Goal: Information Seeking & Learning: Learn about a topic

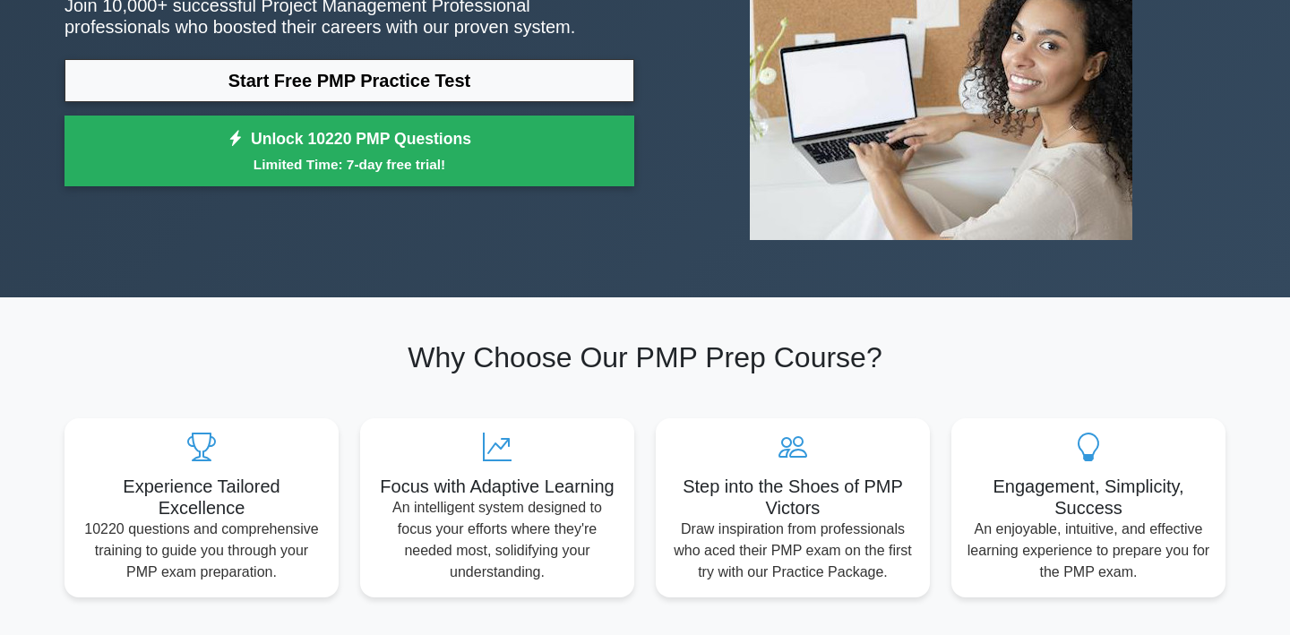
scroll to position [256, 0]
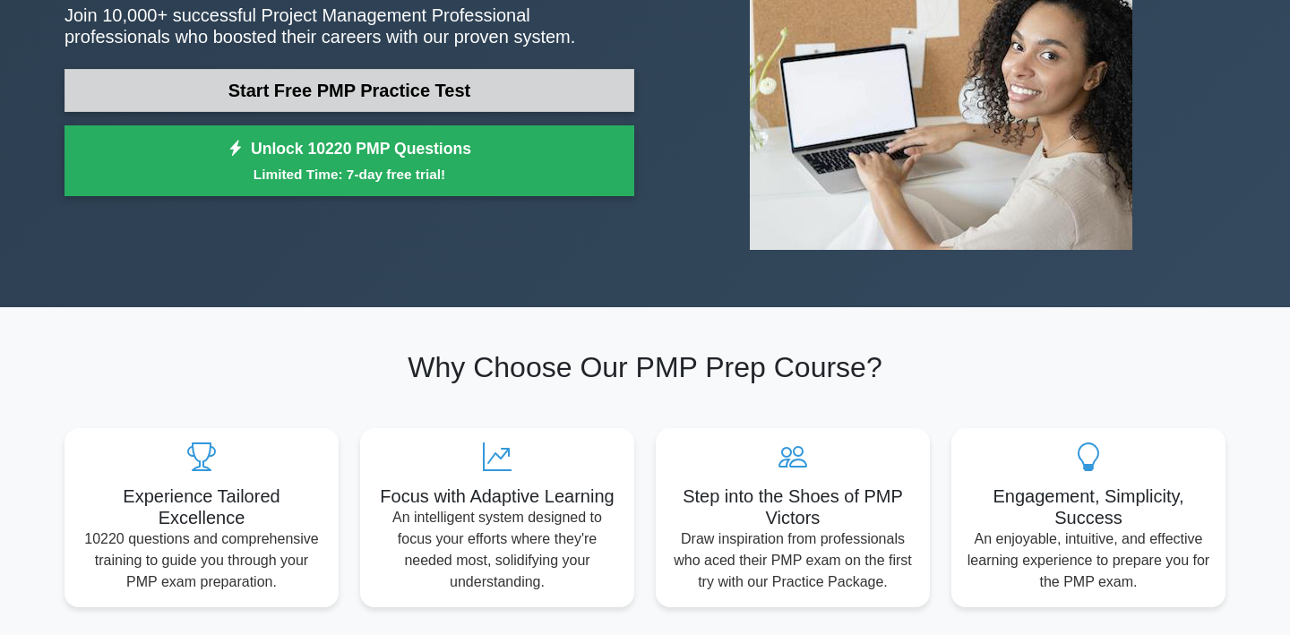
click at [511, 91] on link "Start Free PMP Practice Test" at bounding box center [349, 90] width 570 height 43
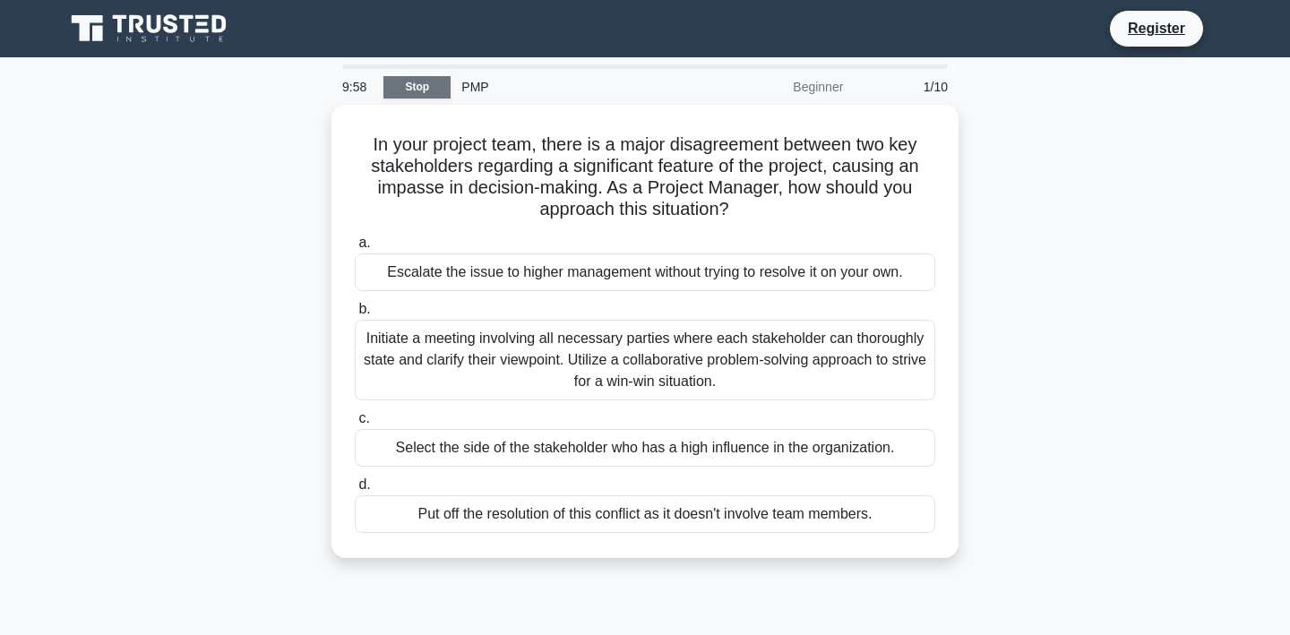
click at [422, 91] on link "Stop" at bounding box center [416, 87] width 67 height 22
click at [472, 83] on div "PMP" at bounding box center [574, 87] width 246 height 36
click at [1017, 441] on div "In your project team, there is a major disagreement between two key stakeholder…" at bounding box center [645, 342] width 1182 height 475
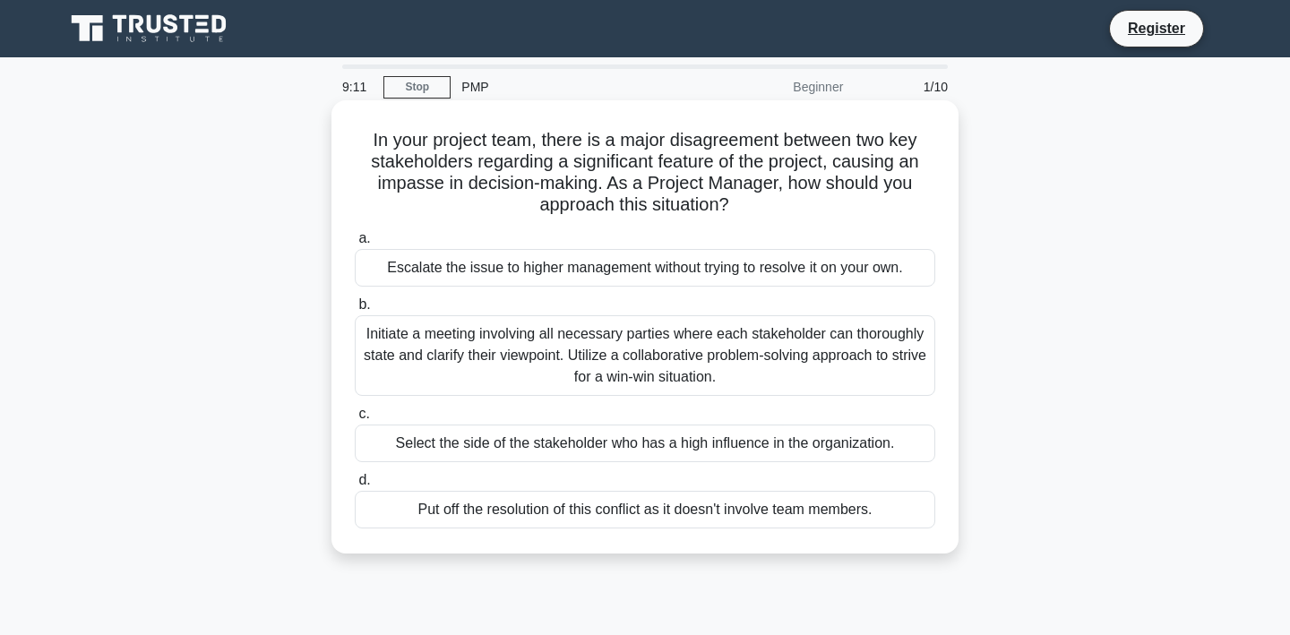
click at [895, 350] on div "Initiate a meeting involving all necessary parties where each stakeholder can t…" at bounding box center [645, 355] width 580 height 81
click at [355, 311] on input "b. Initiate a meeting involving all necessary parties where each stakeholder ca…" at bounding box center [355, 305] width 0 height 12
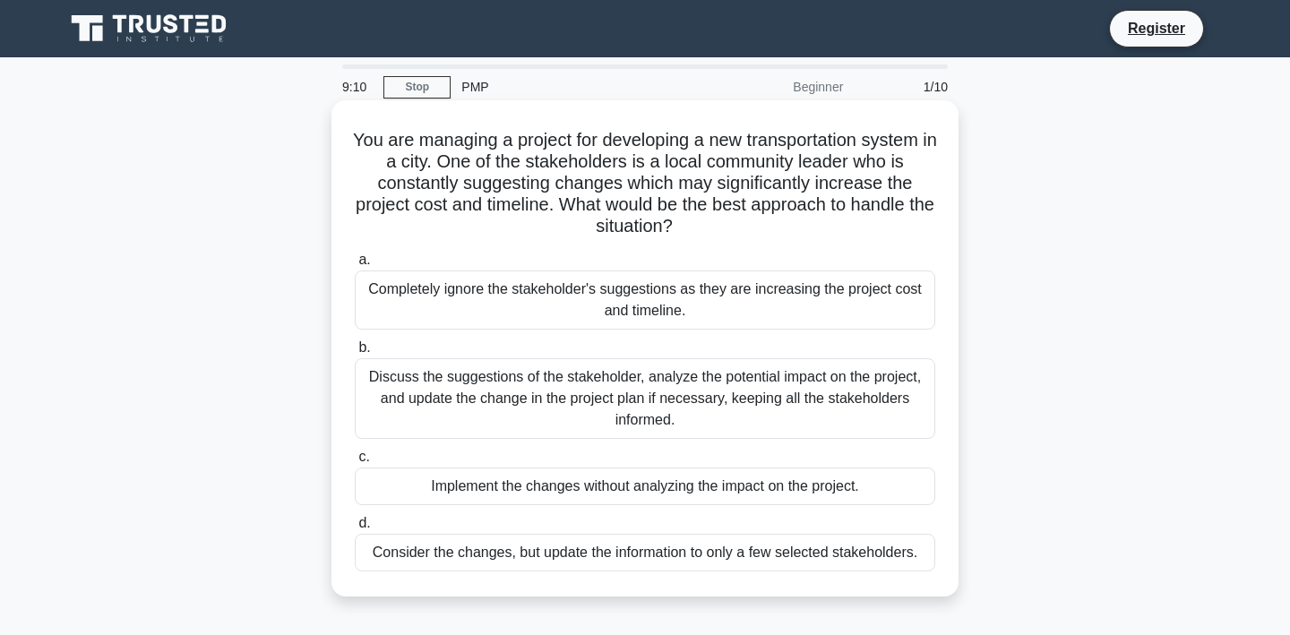
click at [828, 389] on div "Discuss the suggestions of the stakeholder, analyze the potential impact on the…" at bounding box center [645, 398] width 580 height 81
click at [355, 354] on input "b. Discuss the suggestions of the stakeholder, analyze the potential impact on …" at bounding box center [355, 348] width 0 height 12
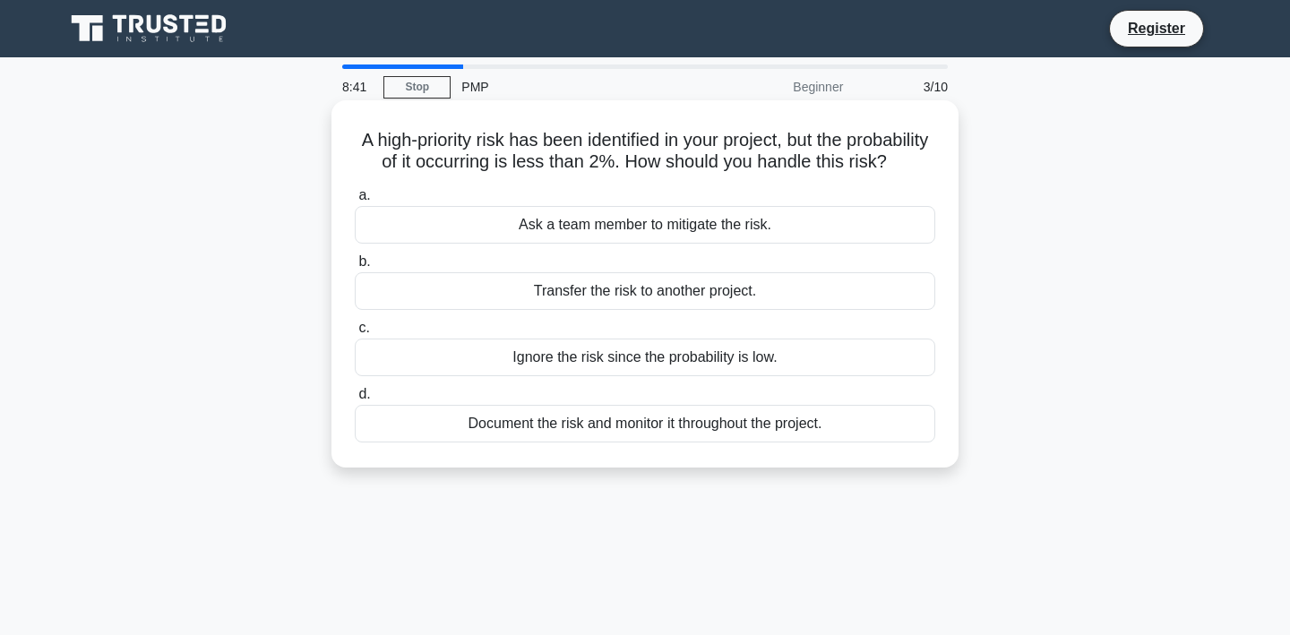
click at [830, 418] on div "Document the risk and monitor it throughout the project." at bounding box center [645, 424] width 580 height 38
click at [355, 400] on input "d. Document the risk and monitor it throughout the project." at bounding box center [355, 395] width 0 height 12
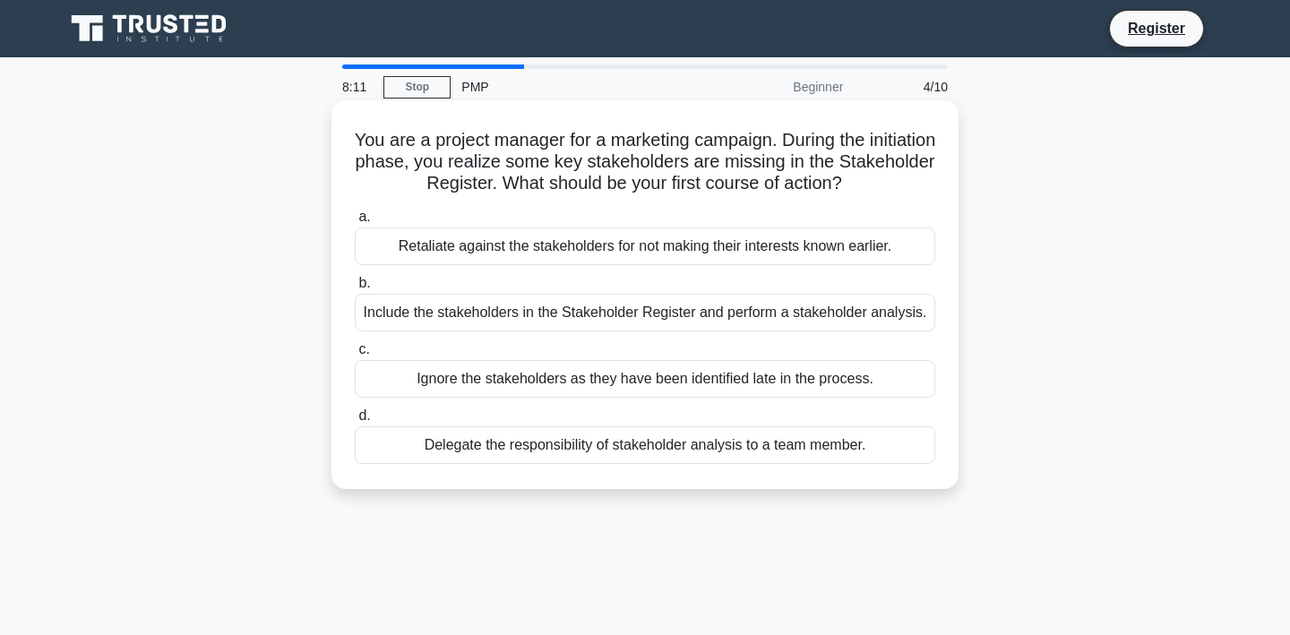
click at [828, 304] on div "Include the stakeholders in the Stakeholder Register and perform a stakeholder …" at bounding box center [645, 313] width 580 height 38
click at [355, 289] on input "b. Include the stakeholders in the Stakeholder Register and perform a stakehold…" at bounding box center [355, 284] width 0 height 12
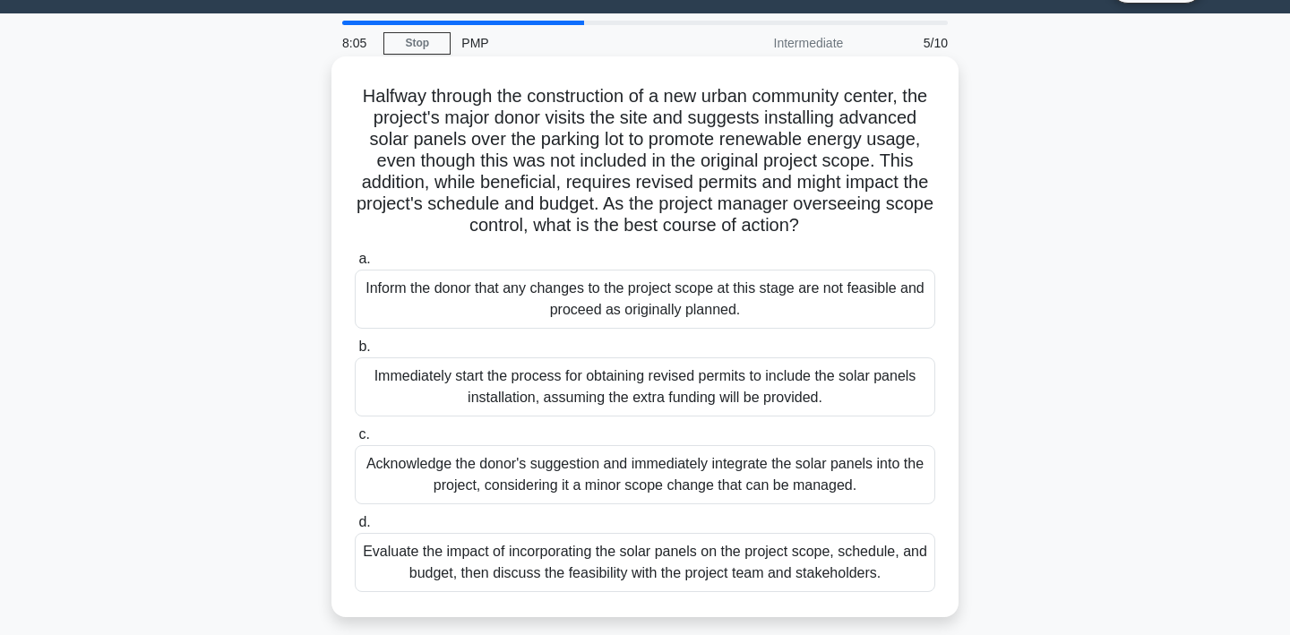
scroll to position [68, 0]
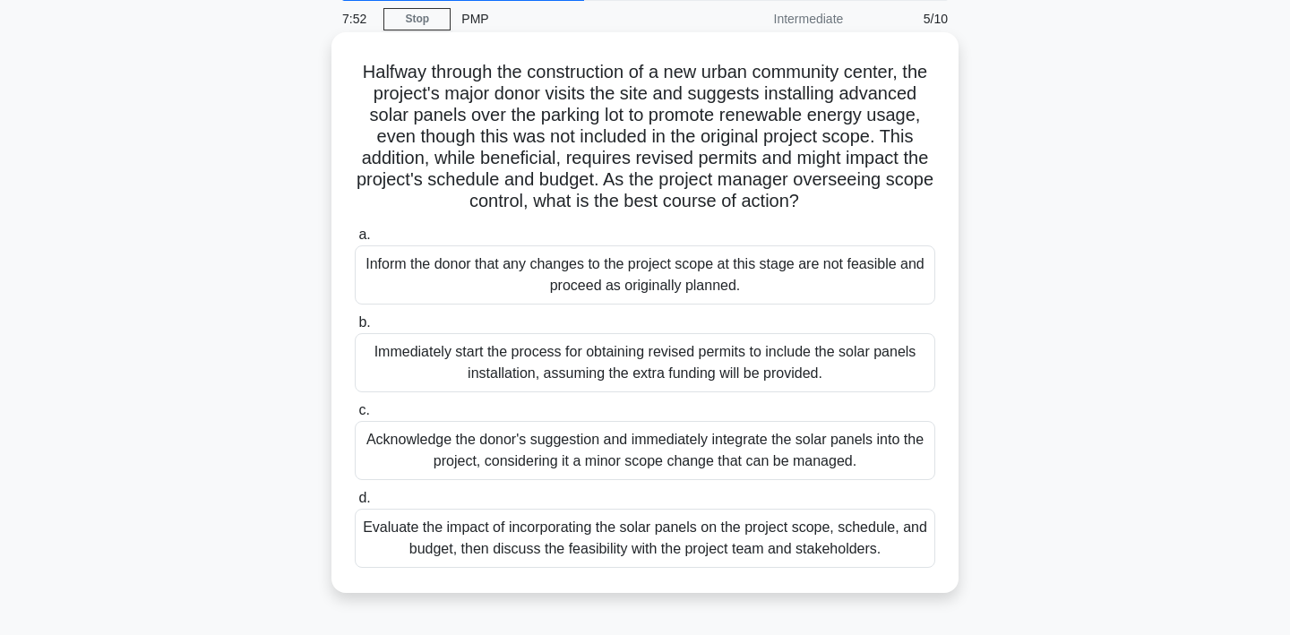
drag, startPoint x: 340, startPoint y: 68, endPoint x: 884, endPoint y: 566, distance: 738.0
click at [884, 566] on div "Halfway through the construction of a new urban community center, the project's…" at bounding box center [645, 312] width 613 height 546
click at [567, 540] on div "Evaluate the impact of incorporating the solar panels on the project scope, sch…" at bounding box center [645, 538] width 580 height 59
click at [355, 504] on input "d. Evaluate the impact of incorporating the solar panels on the project scope, …" at bounding box center [355, 499] width 0 height 12
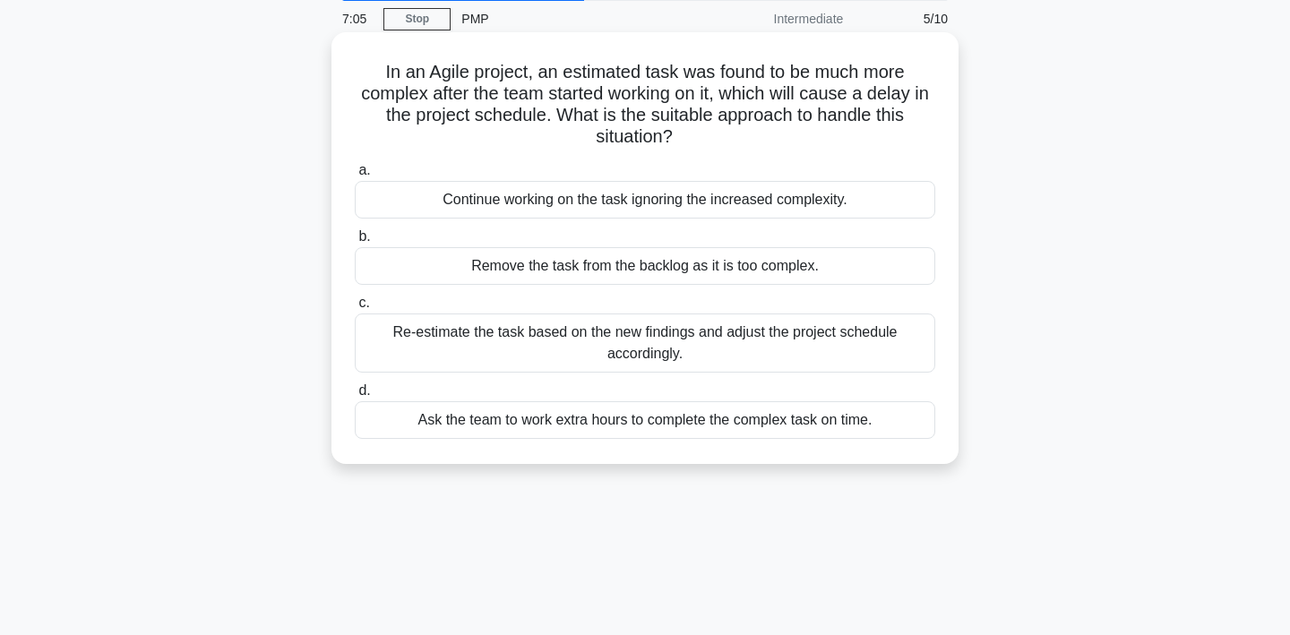
scroll to position [0, 0]
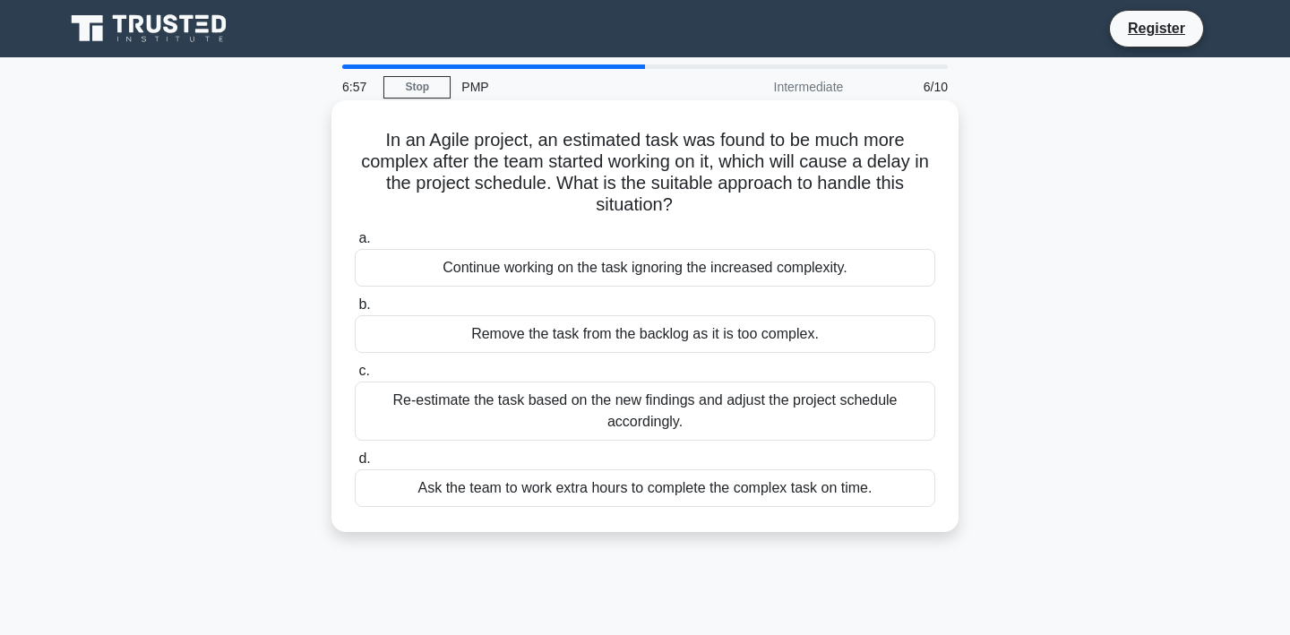
drag, startPoint x: 375, startPoint y: 143, endPoint x: 928, endPoint y: 518, distance: 667.6
click at [928, 518] on div "In an Agile project, an estimated task was found to be much more complex after …" at bounding box center [645, 315] width 613 height 417
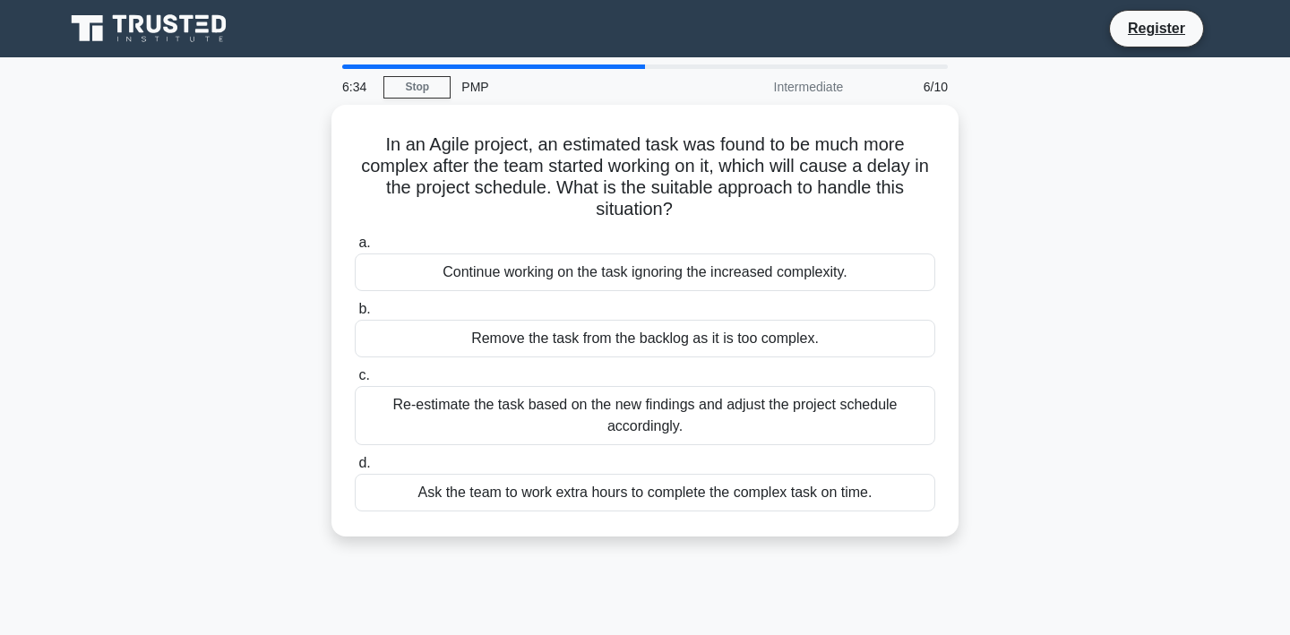
click at [1182, 365] on div "In an Agile project, an estimated task was found to be much more complex after …" at bounding box center [645, 331] width 1182 height 453
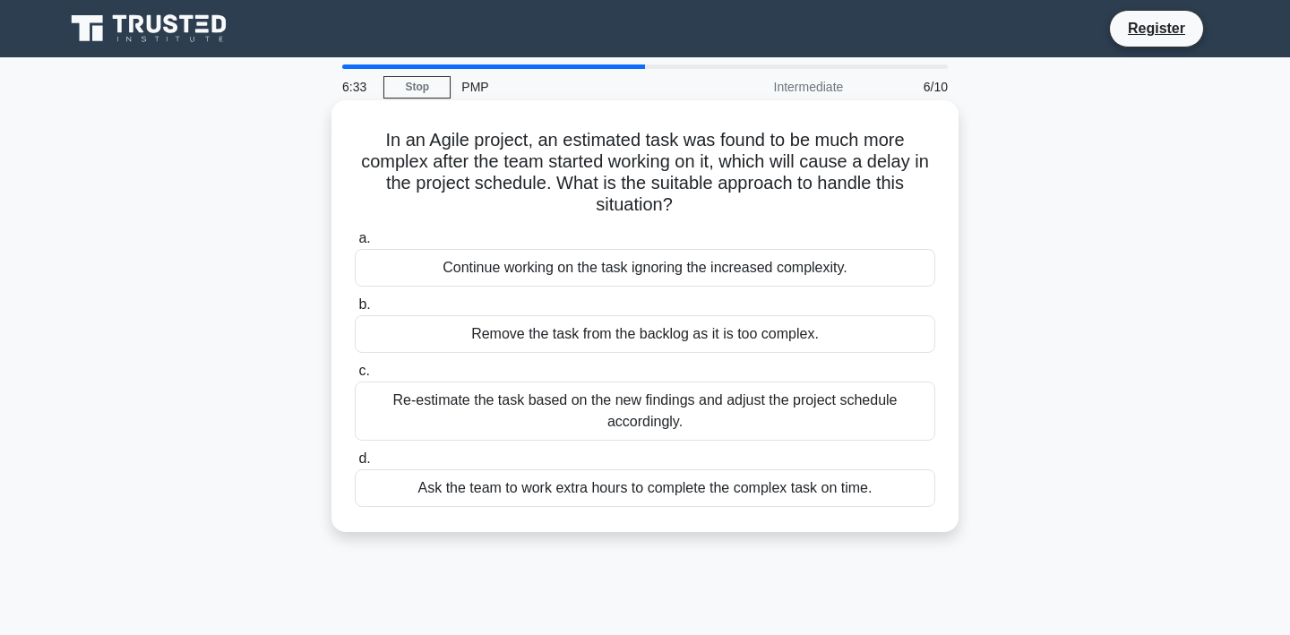
click at [887, 416] on div "Re-estimate the task based on the new findings and adjust the project schedule …" at bounding box center [645, 411] width 580 height 59
click at [355, 377] on input "c. Re-estimate the task based on the new findings and adjust the project schedu…" at bounding box center [355, 371] width 0 height 12
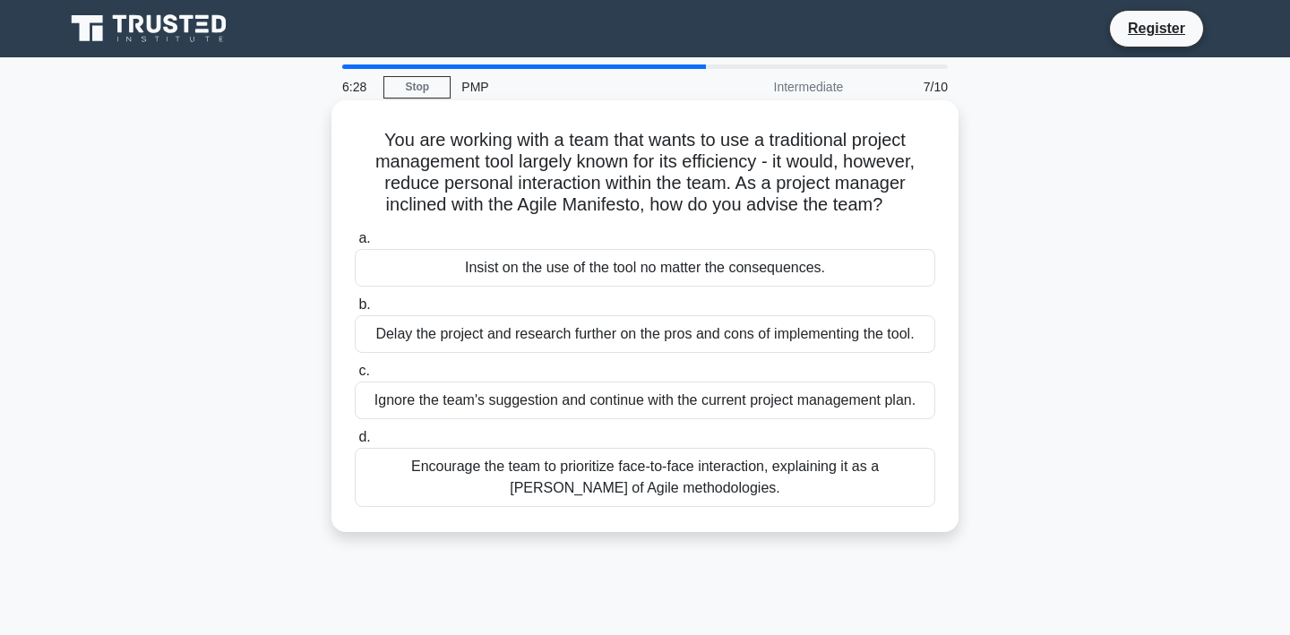
drag, startPoint x: 374, startPoint y: 132, endPoint x: 850, endPoint y: 507, distance: 605.9
click at [850, 507] on div "You are working with a team that wants to use a traditional project management …" at bounding box center [645, 315] width 613 height 417
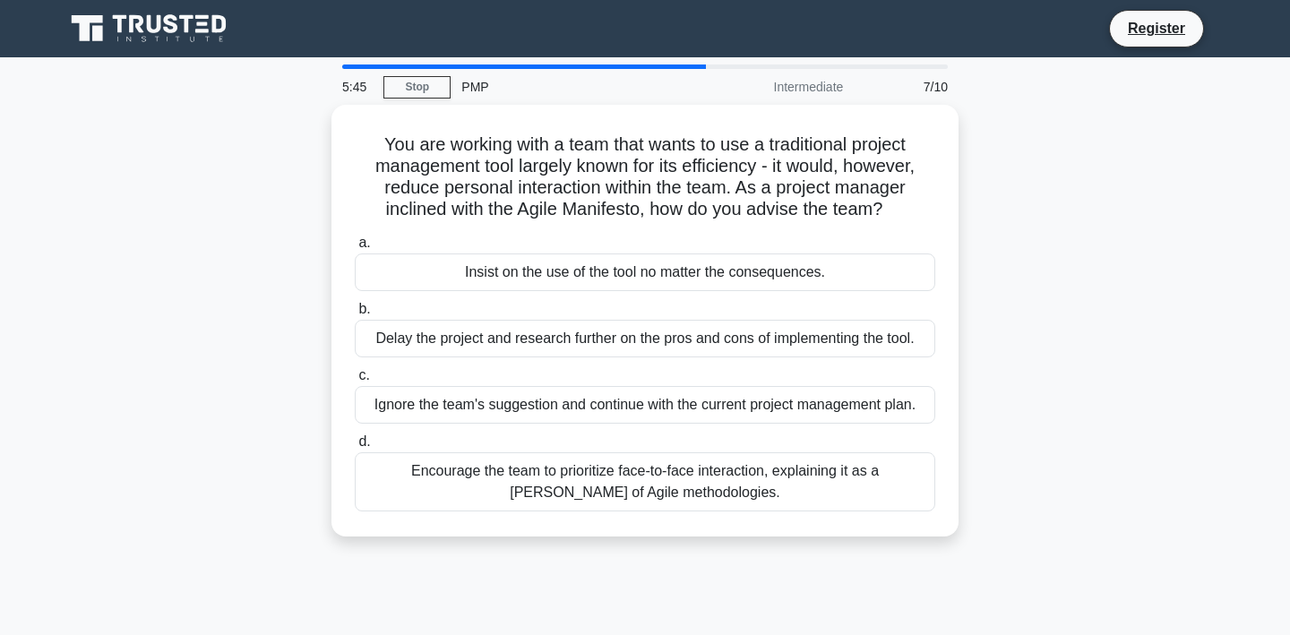
click at [1267, 348] on main "5:45 Stop PMP Intermediate 7/10 You are working with a team that wants to use a…" at bounding box center [645, 512] width 1290 height 910
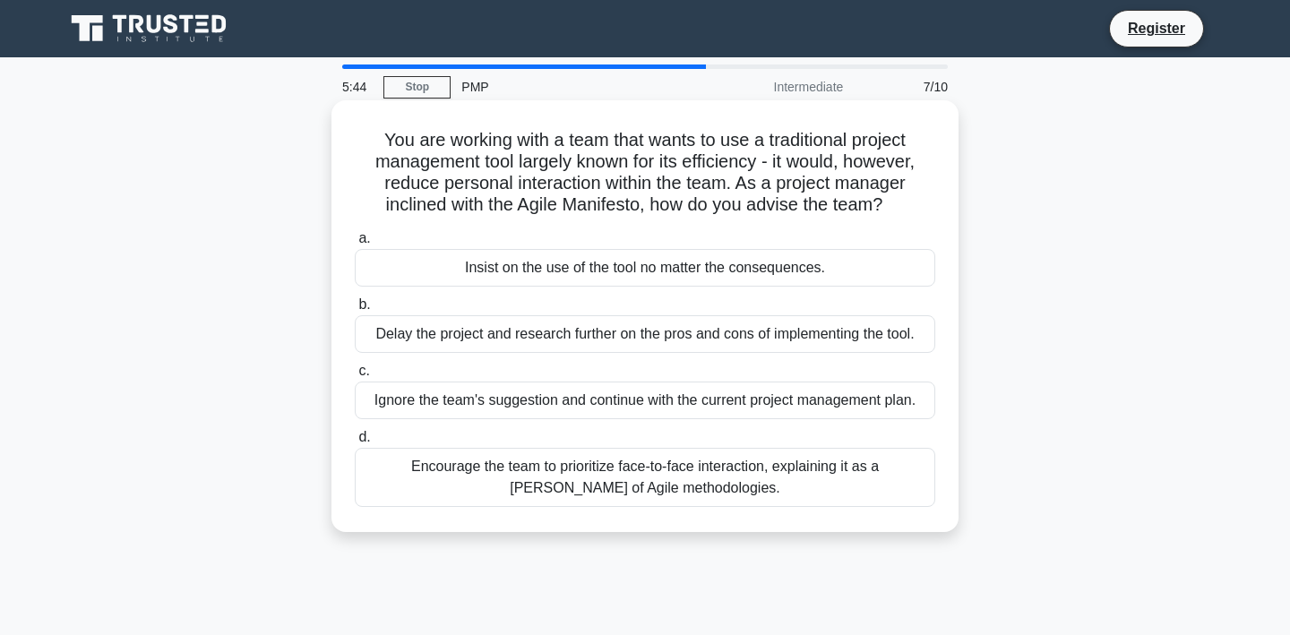
click at [873, 478] on div "Encourage the team to prioritize face-to-face interaction, explaining it as a t…" at bounding box center [645, 477] width 580 height 59
click at [355, 443] on input "d. Encourage the team to prioritize face-to-face interaction, explaining it as …" at bounding box center [355, 438] width 0 height 12
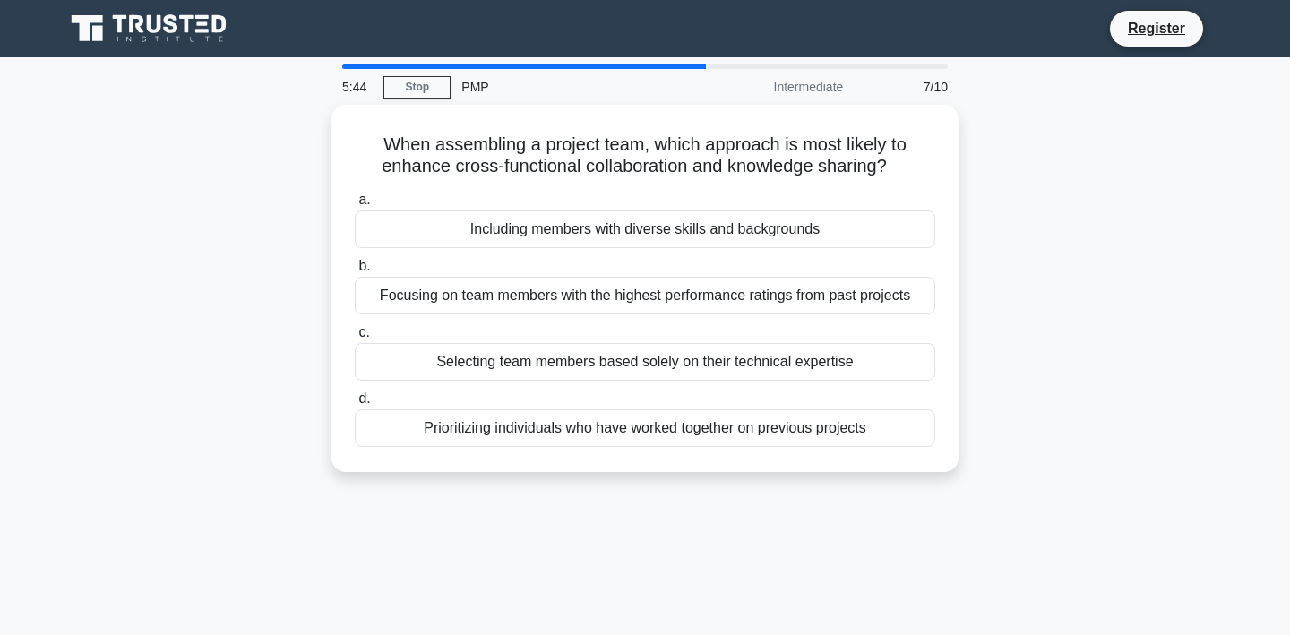
click at [873, 478] on div "When assembling a project team, which approach is most likely to enhance cross-…" at bounding box center [645, 299] width 1182 height 389
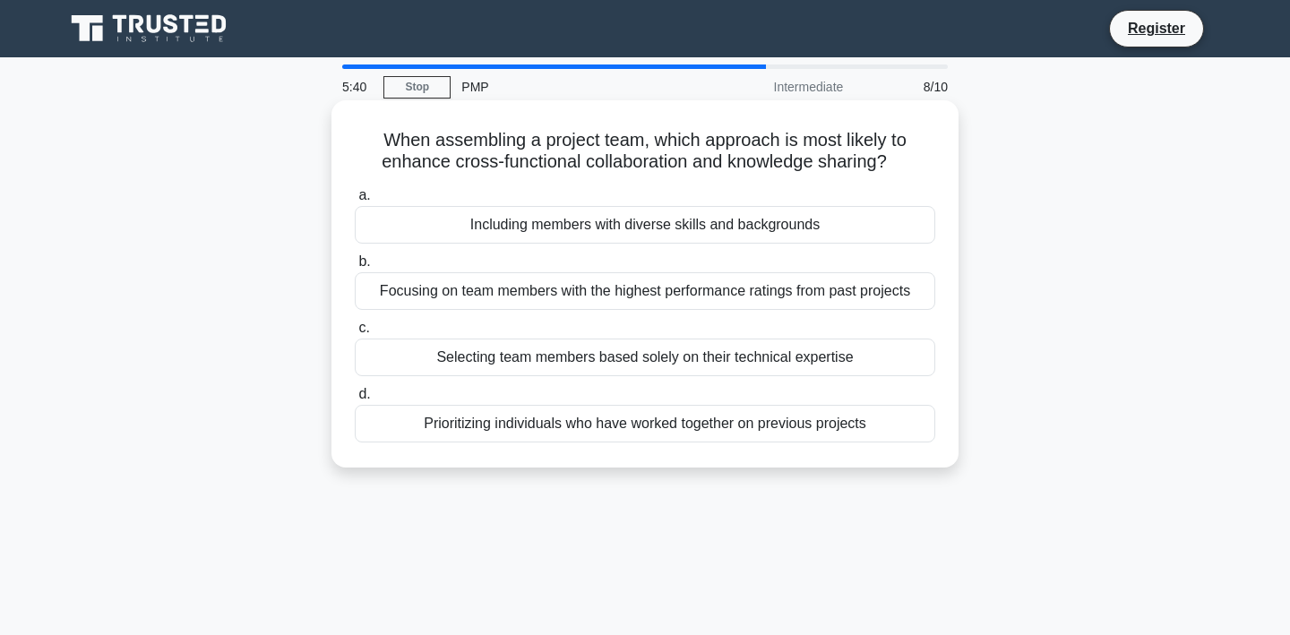
drag, startPoint x: 374, startPoint y: 132, endPoint x: 901, endPoint y: 434, distance: 607.9
click at [901, 434] on div "When assembling a project team, which approach is most likely to enhance cross-…" at bounding box center [645, 283] width 613 height 353
click at [683, 157] on h5 "When assembling a project team, which approach is most likely to enhance cross-…" at bounding box center [645, 151] width 584 height 45
drag, startPoint x: 378, startPoint y: 135, endPoint x: 849, endPoint y: 459, distance: 571.5
click at [849, 459] on div "When assembling a project team, which approach is most likely to enhance cross-…" at bounding box center [645, 283] width 613 height 353
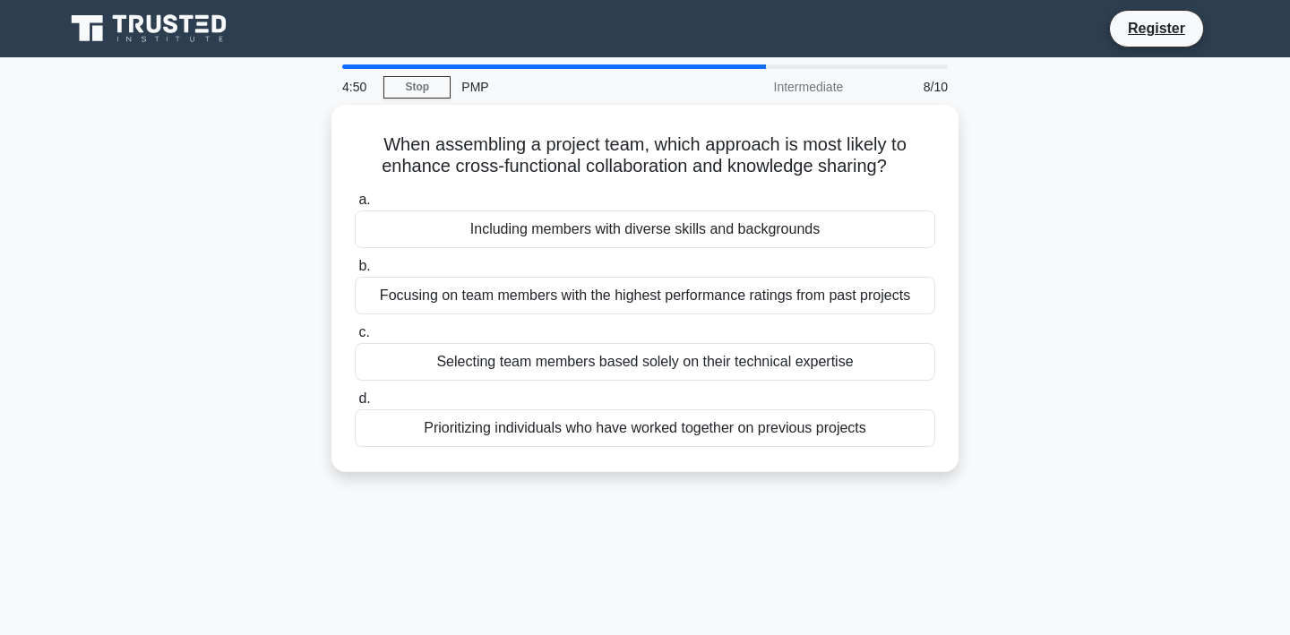
click at [1035, 318] on div "When assembling a project team, which approach is most likely to enhance cross-…" at bounding box center [645, 299] width 1182 height 389
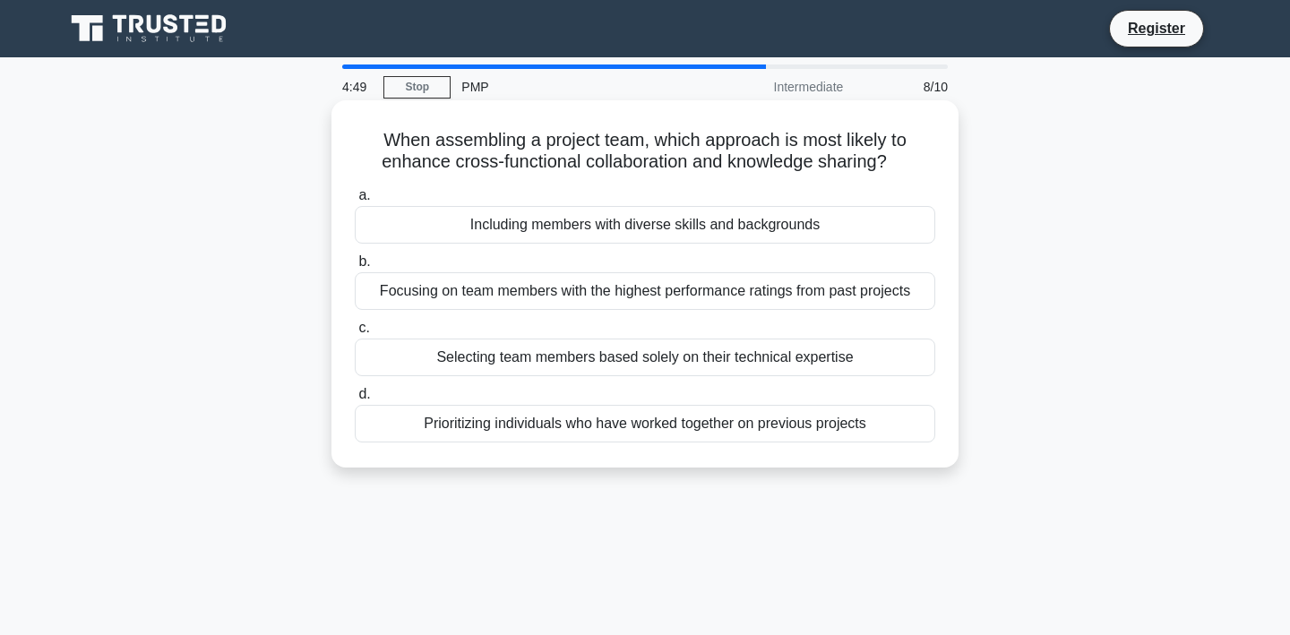
click at [851, 234] on div "Including members with diverse skills and backgrounds" at bounding box center [645, 225] width 580 height 38
click at [355, 202] on input "a. Including members with diverse skills and backgrounds" at bounding box center [355, 196] width 0 height 12
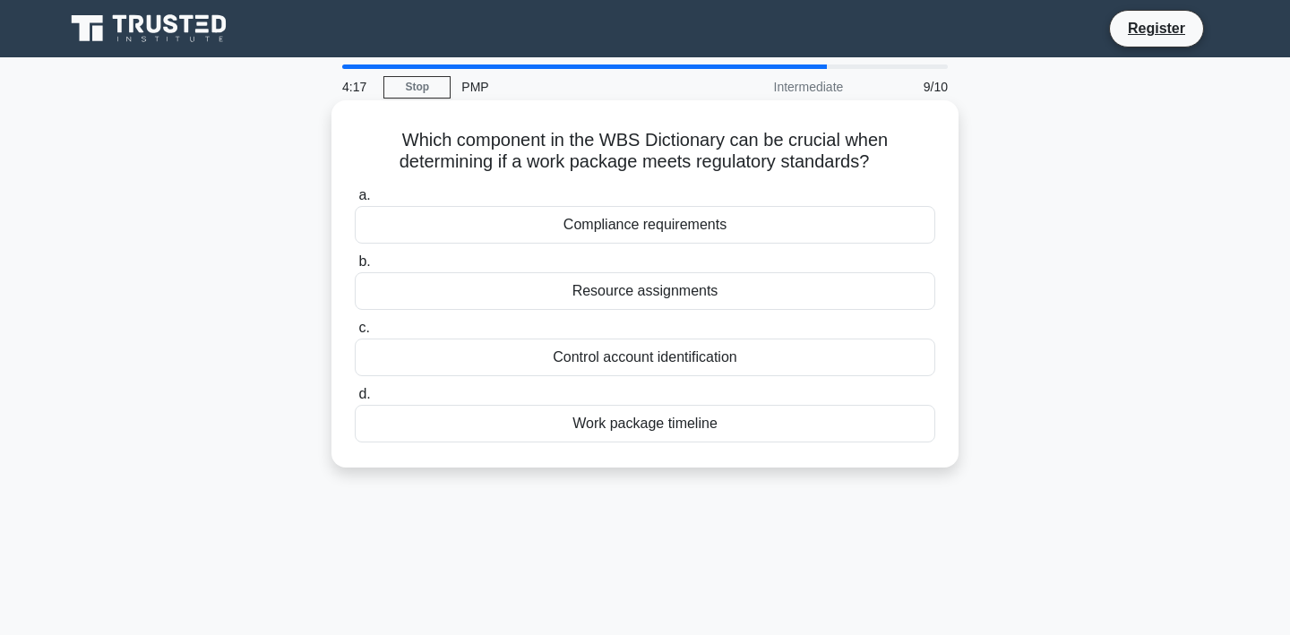
click at [672, 355] on div "Control account identification" at bounding box center [645, 358] width 580 height 38
click at [355, 334] on input "c. Control account identification" at bounding box center [355, 328] width 0 height 12
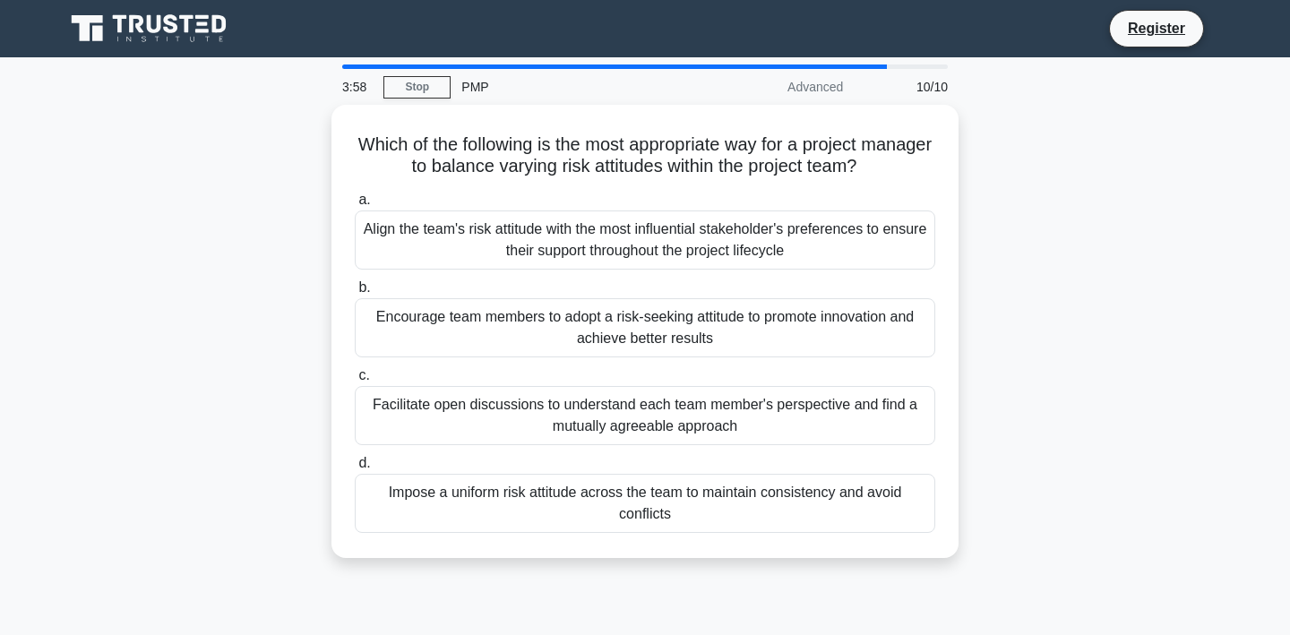
drag, startPoint x: 374, startPoint y: 142, endPoint x: 742, endPoint y: 558, distance: 554.7
click at [742, 558] on div "Which of the following is the most appropriate way for a project manager to bal…" at bounding box center [644, 331] width 627 height 453
click at [1029, 330] on div "Which of the following is the most appropriate way for a project manager to bal…" at bounding box center [645, 342] width 1182 height 475
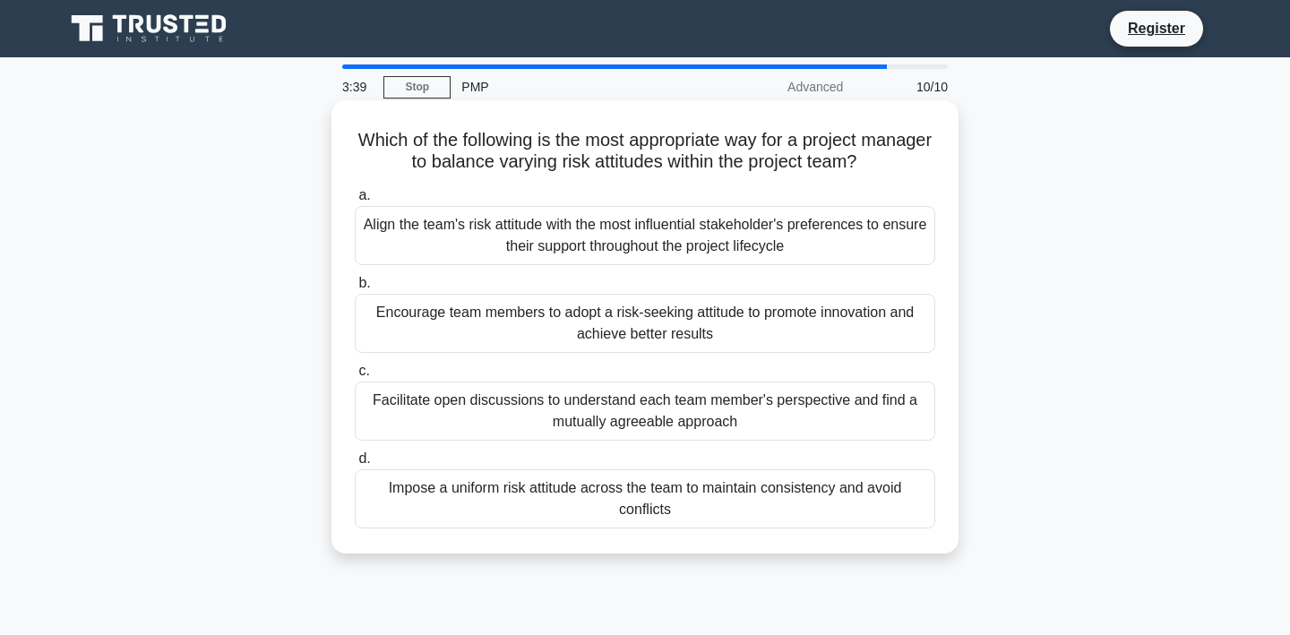
click at [872, 428] on div "Facilitate open discussions to understand each team member's perspective and fi…" at bounding box center [645, 411] width 580 height 59
click at [355, 377] on input "c. Facilitate open discussions to understand each team member's perspective and…" at bounding box center [355, 371] width 0 height 12
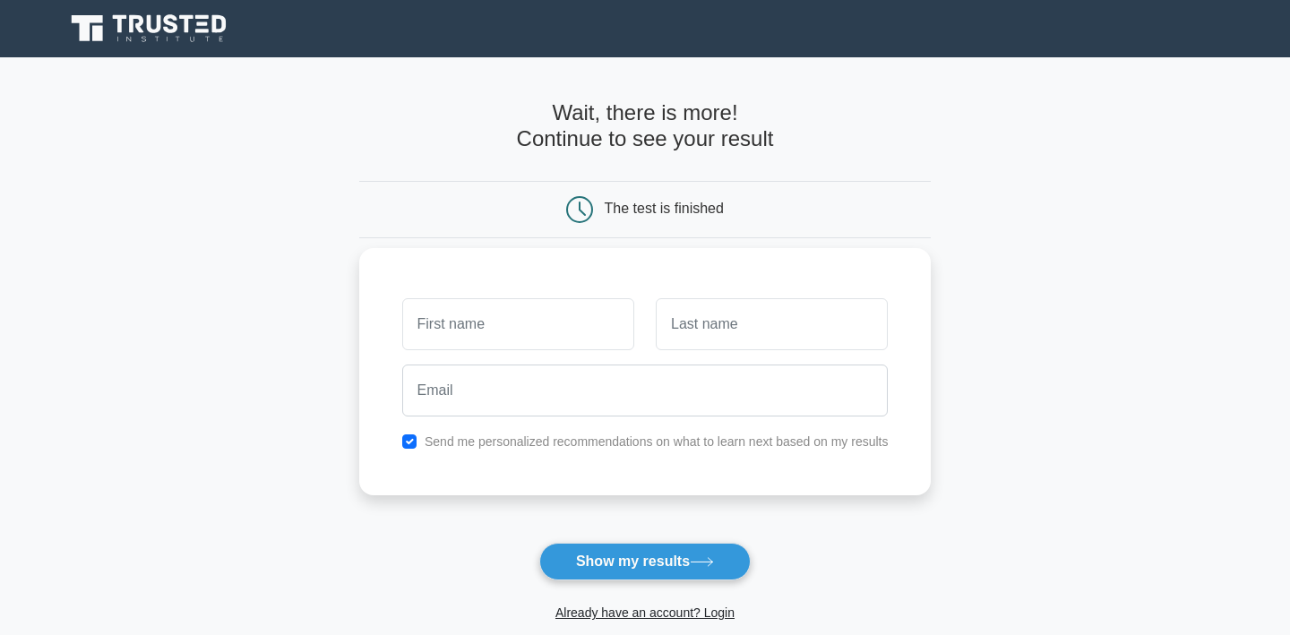
click at [547, 328] on input "text" at bounding box center [518, 324] width 232 height 52
type input "maryam"
click at [624, 563] on button "Show my results" at bounding box center [644, 562] width 211 height 38
type input "alheidous"
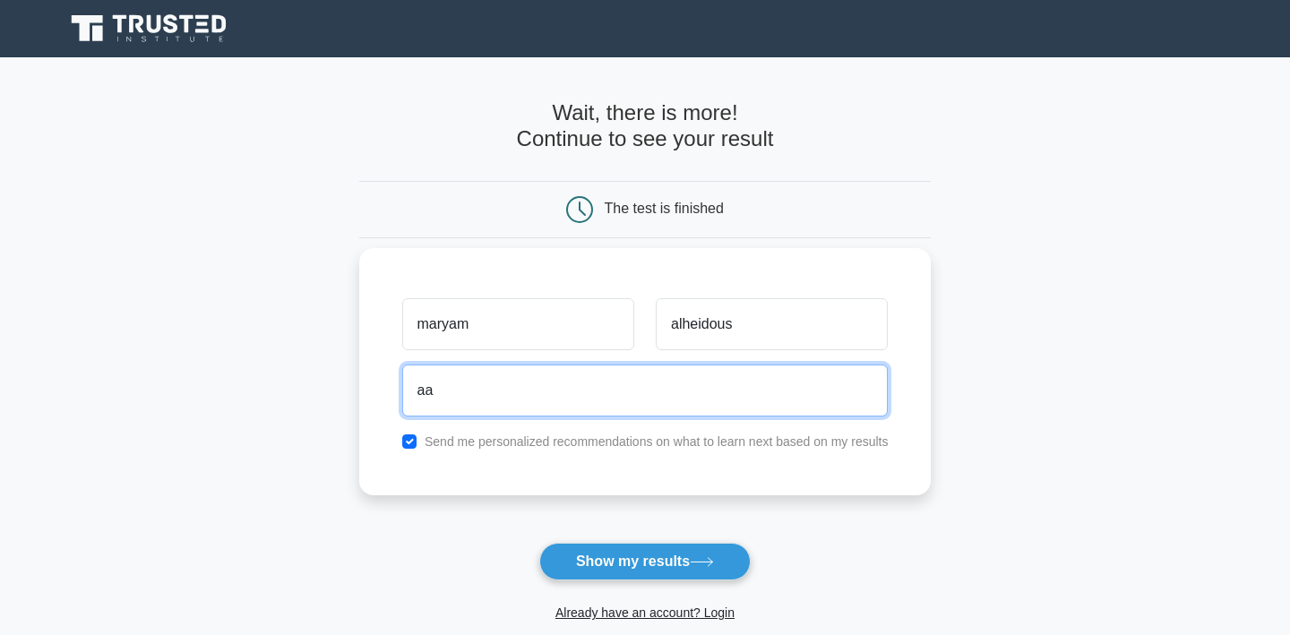
type input "a"
type input "queen-_-98@live.com"
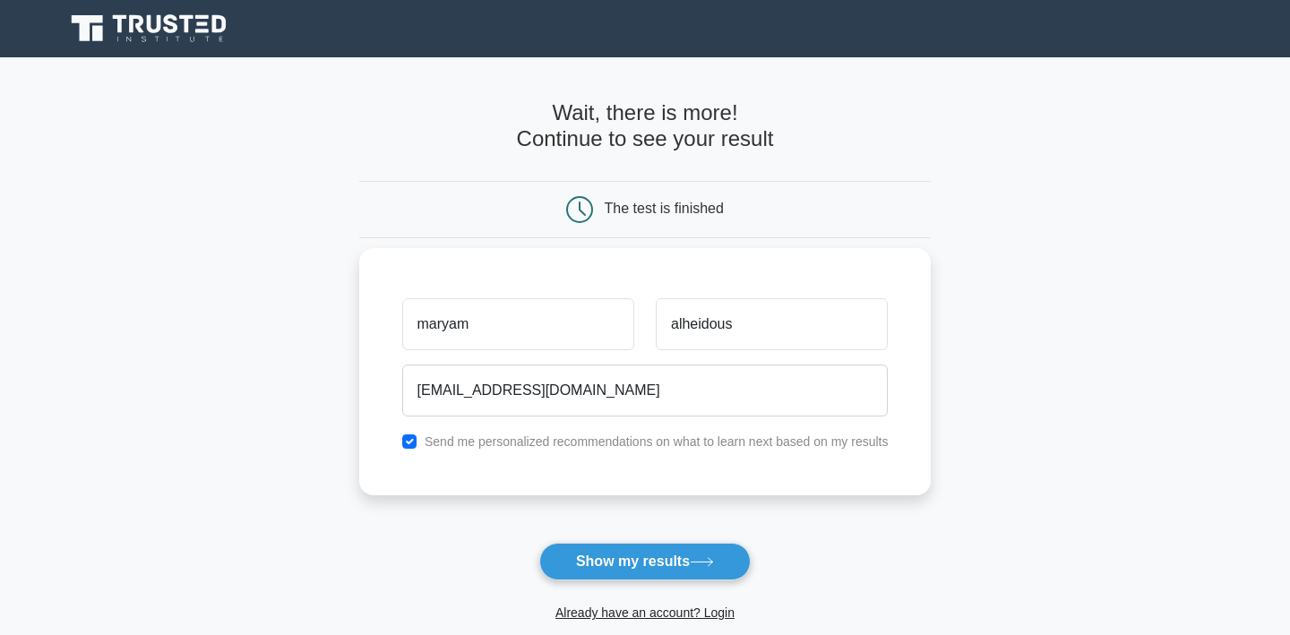
click at [565, 443] on label "Send me personalized recommendations on what to learn next based on my results" at bounding box center [657, 441] width 464 height 14
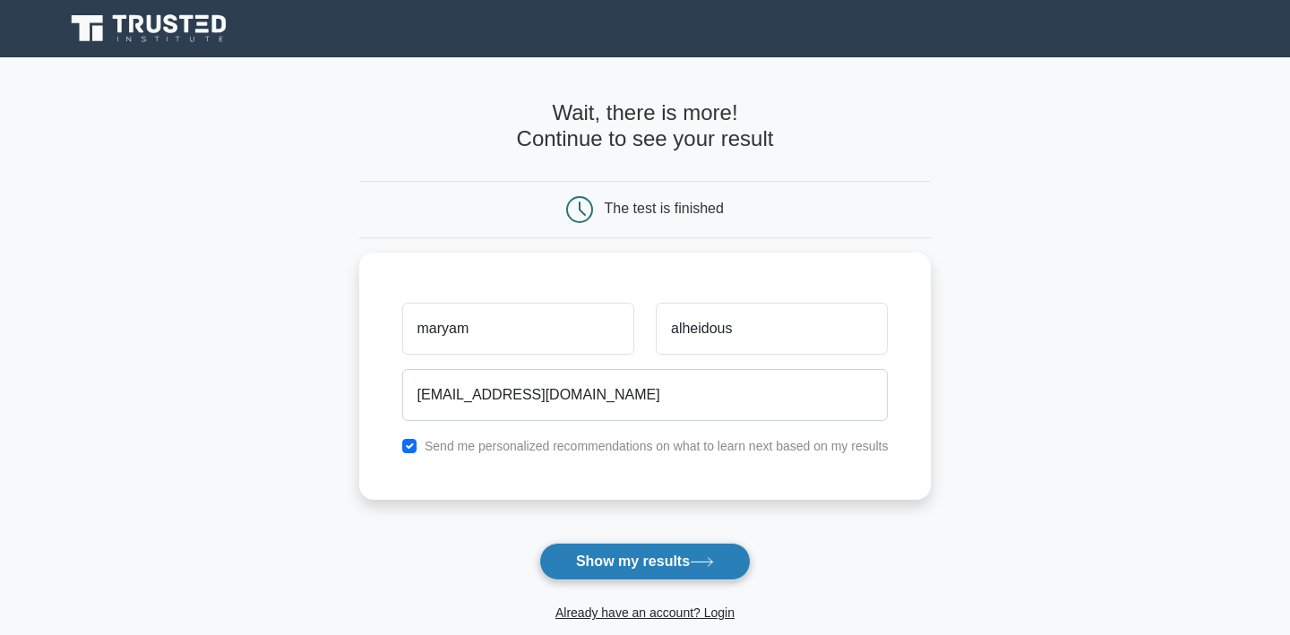
click at [582, 554] on button "Show my results" at bounding box center [644, 562] width 211 height 38
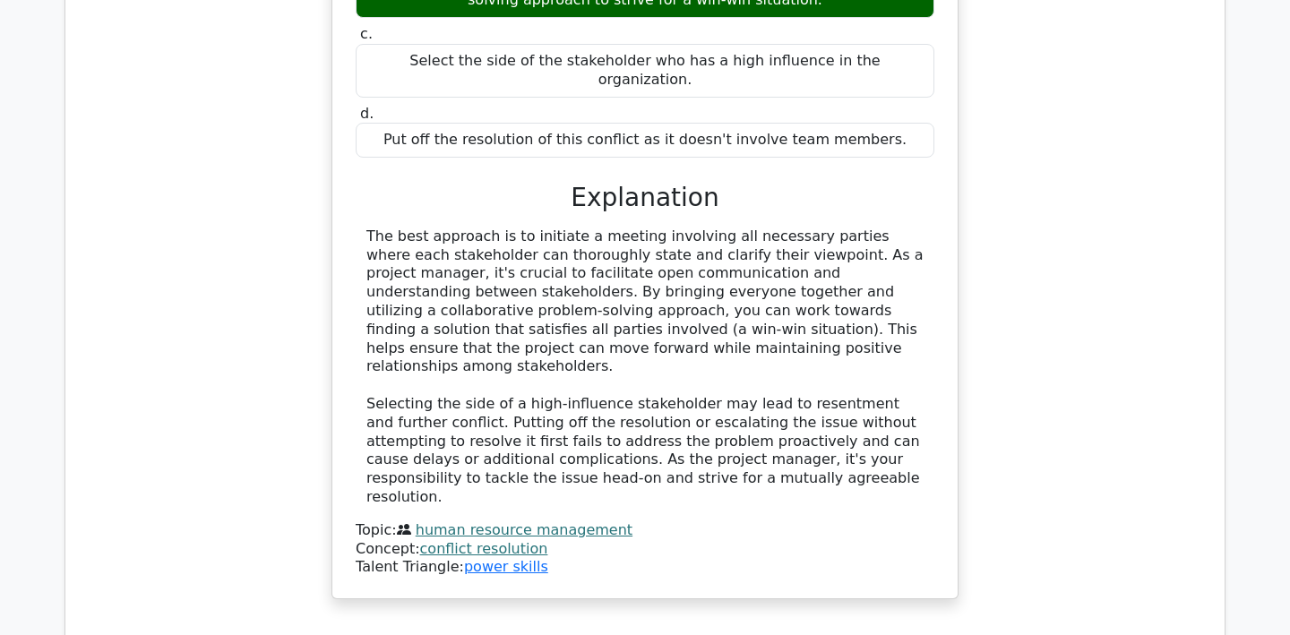
scroll to position [2027, 0]
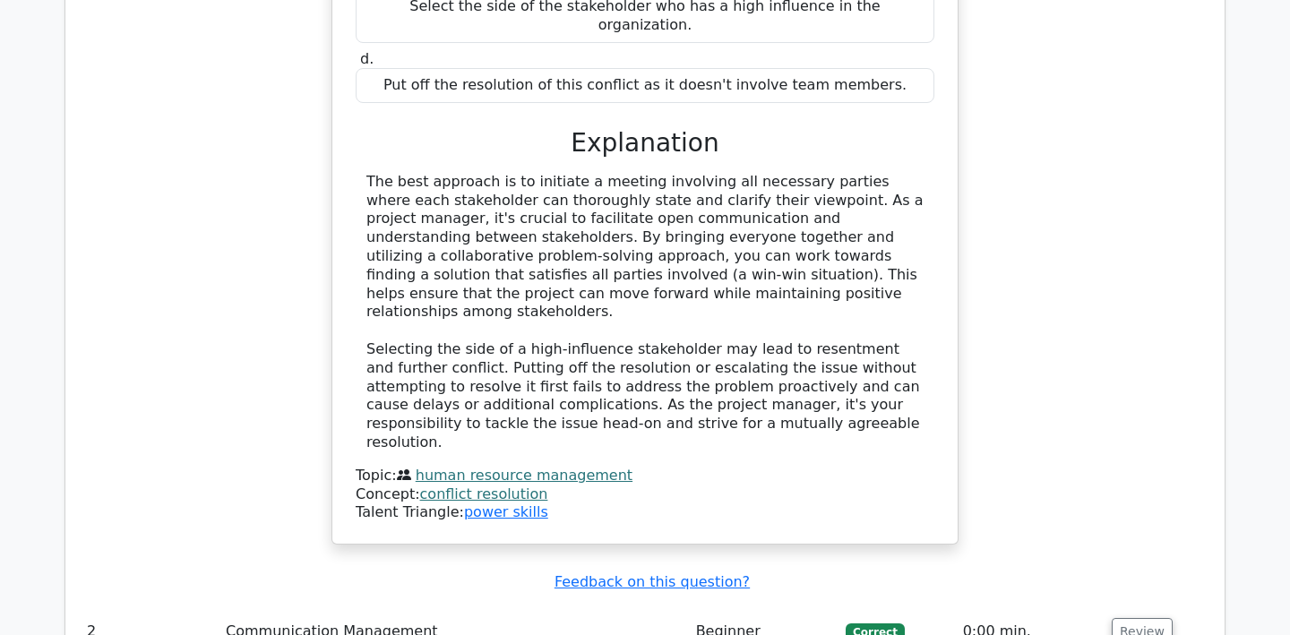
click at [589, 606] on td "Communication Management" at bounding box center [454, 631] width 470 height 51
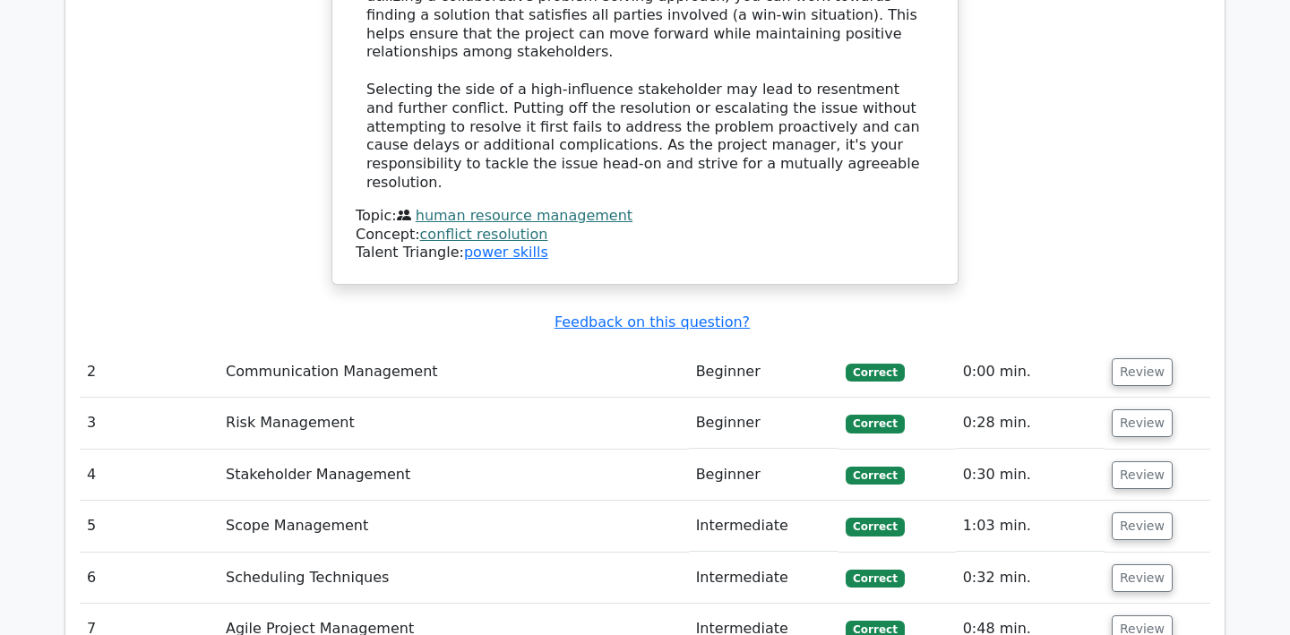
scroll to position [2291, 0]
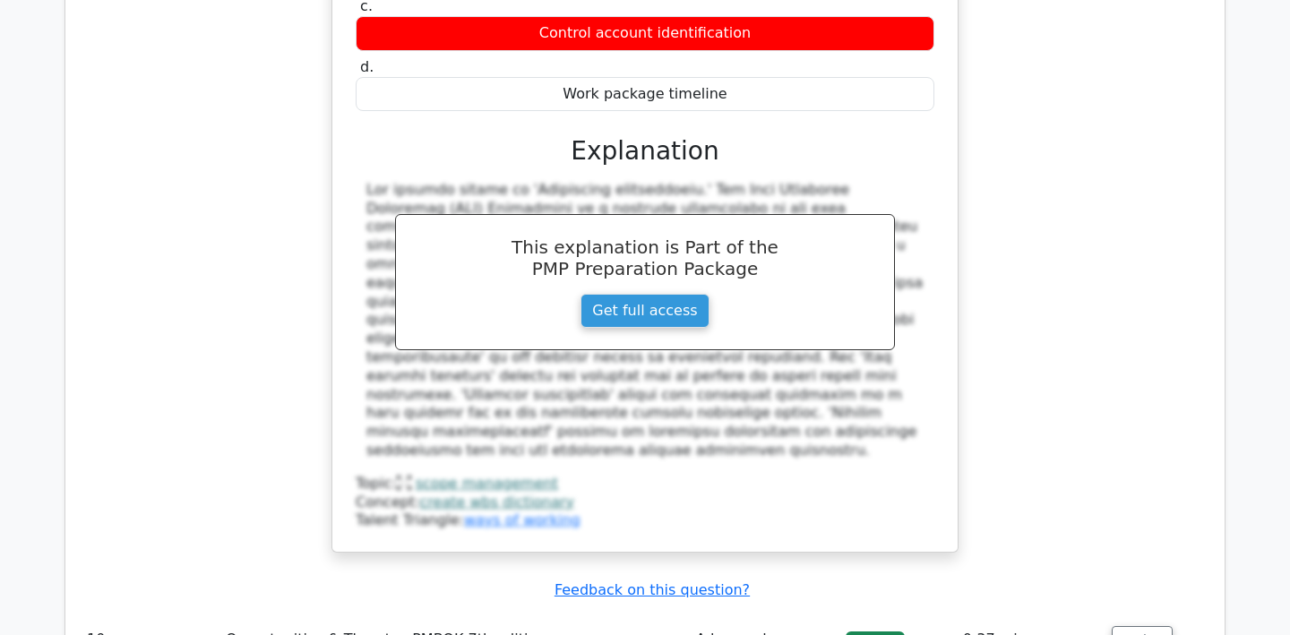
scroll to position [3257, 0]
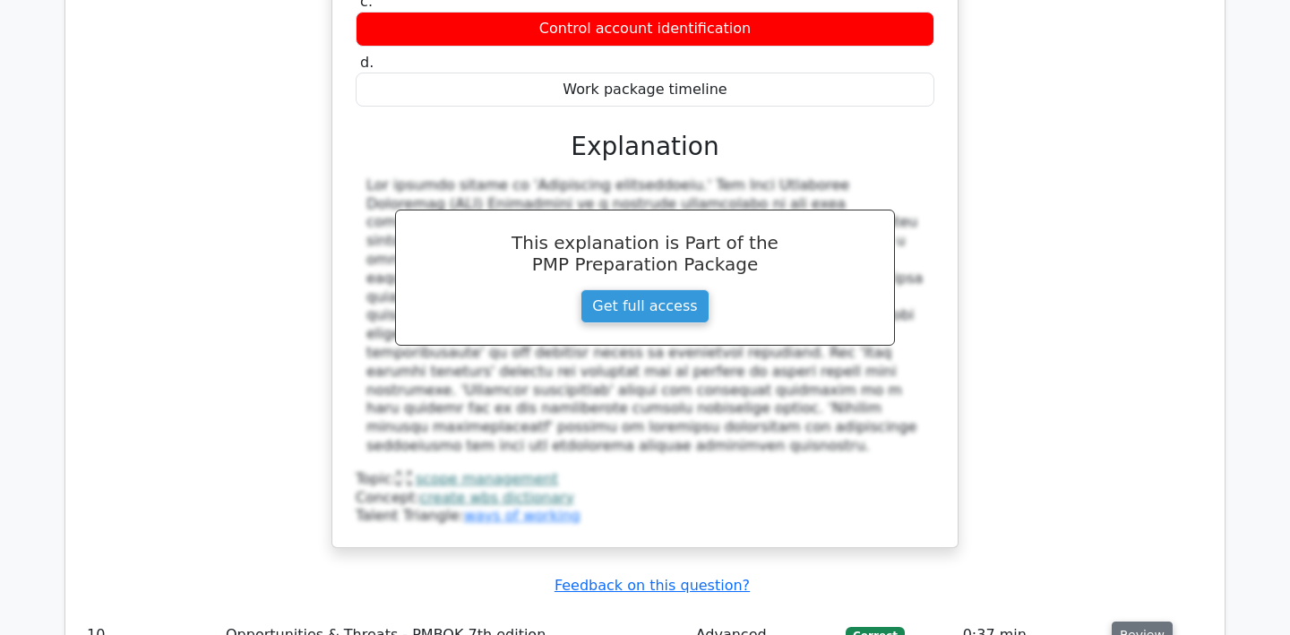
click at [1156, 622] on button "Review" at bounding box center [1142, 636] width 61 height 28
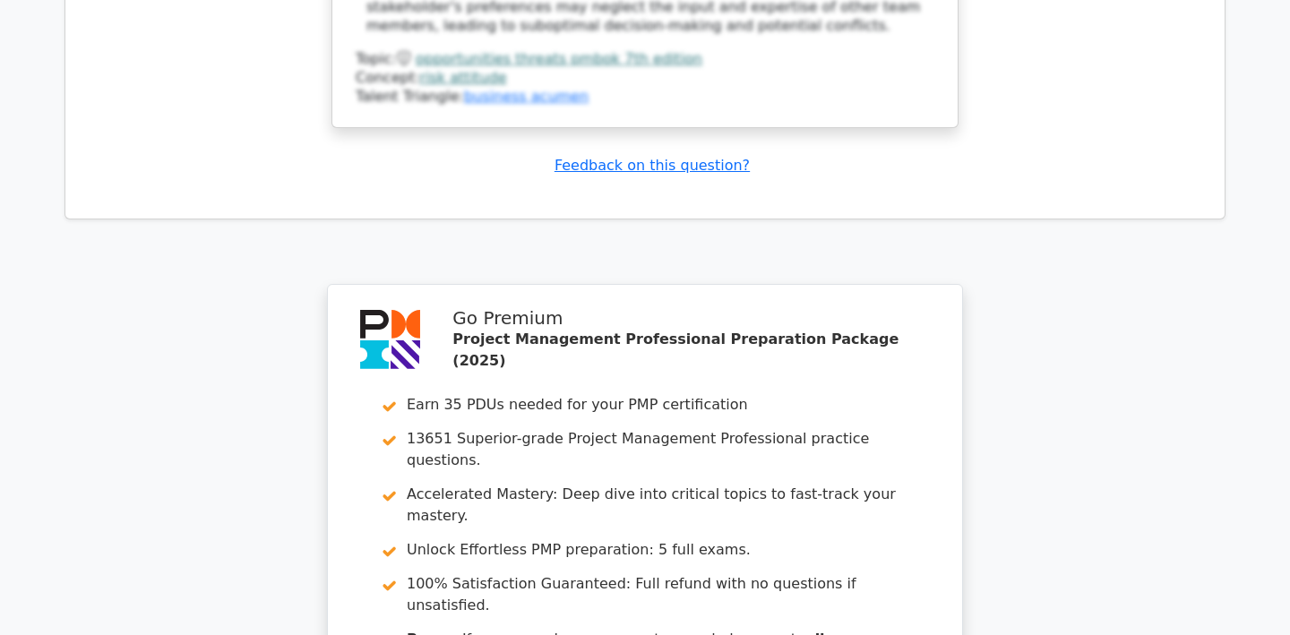
scroll to position [4614, 0]
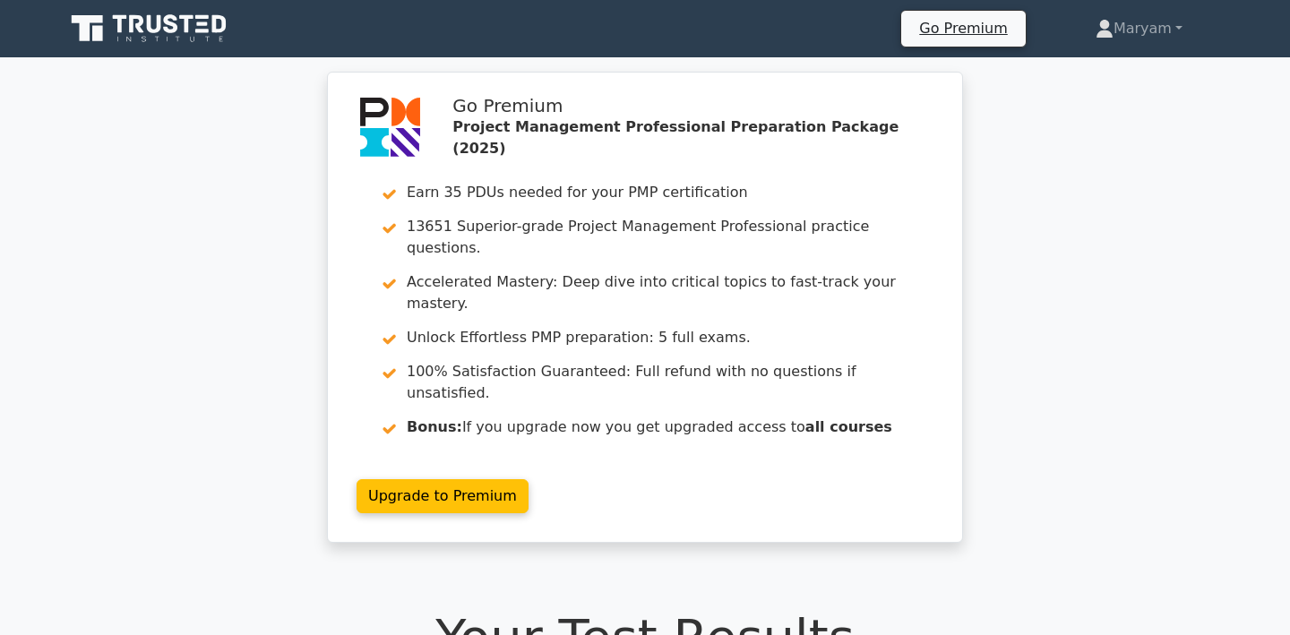
scroll to position [0, 0]
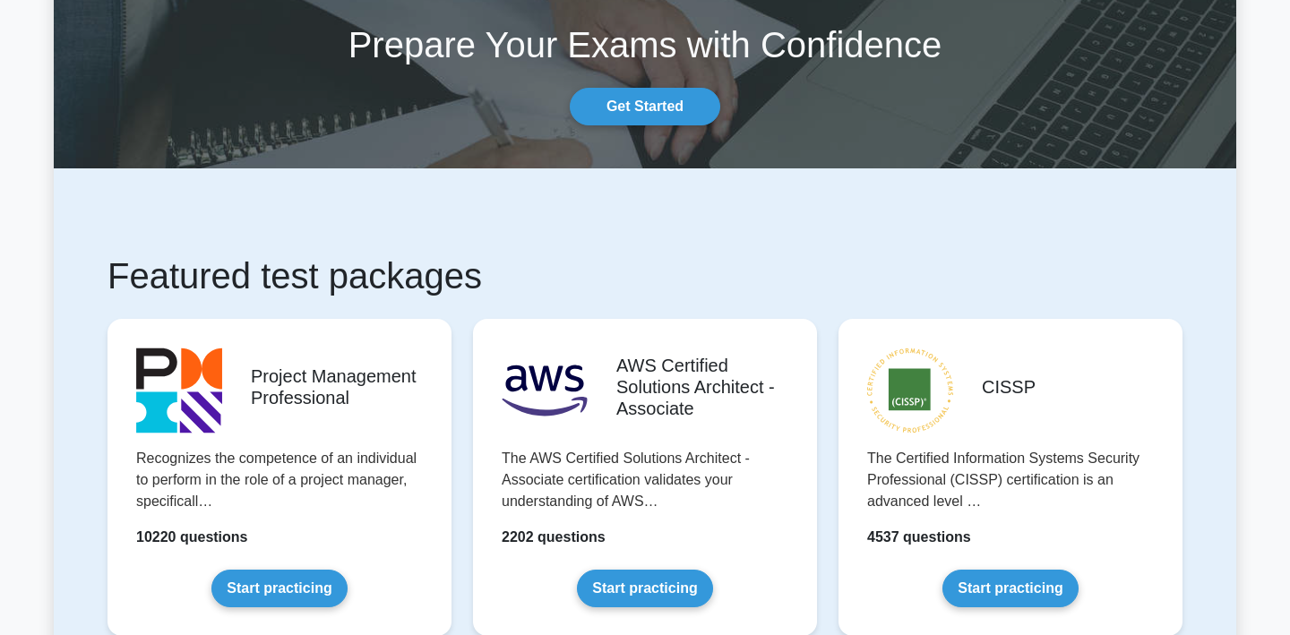
scroll to position [128, 0]
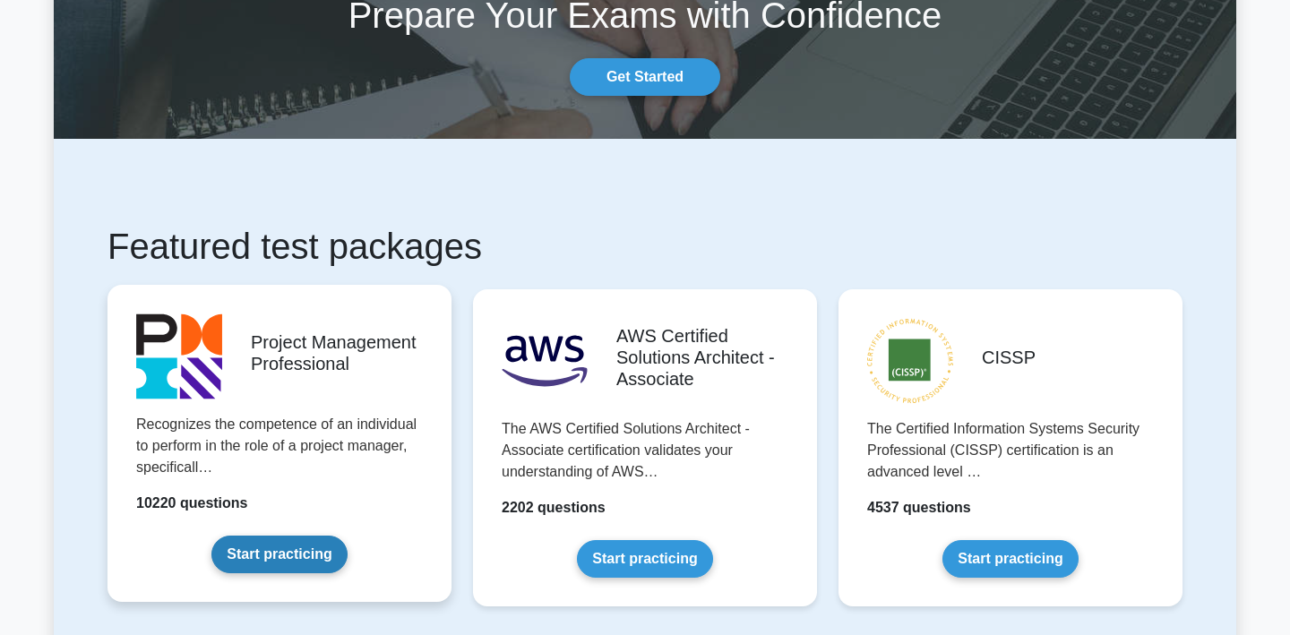
click at [347, 536] on link "Start practicing" at bounding box center [278, 555] width 135 height 38
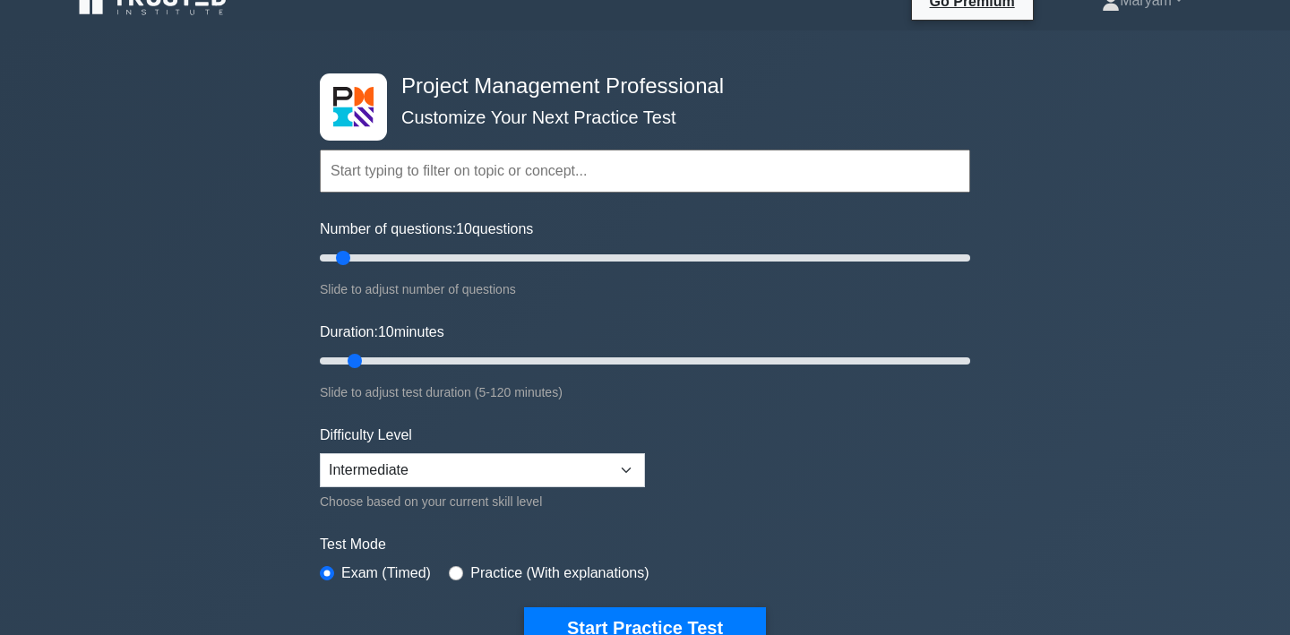
scroll to position [27, 0]
click at [464, 572] on div "Practice (With explanations)" at bounding box center [549, 573] width 200 height 21
click at [461, 567] on input "radio" at bounding box center [456, 573] width 14 height 14
radio input "true"
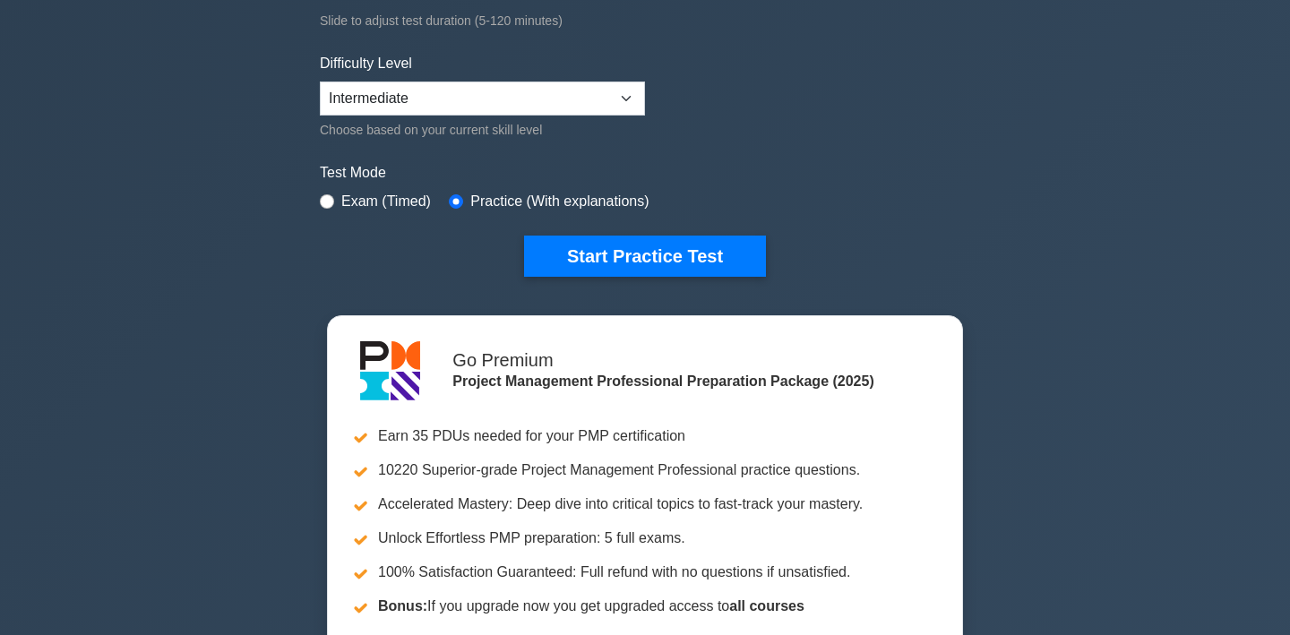
scroll to position [400, 0]
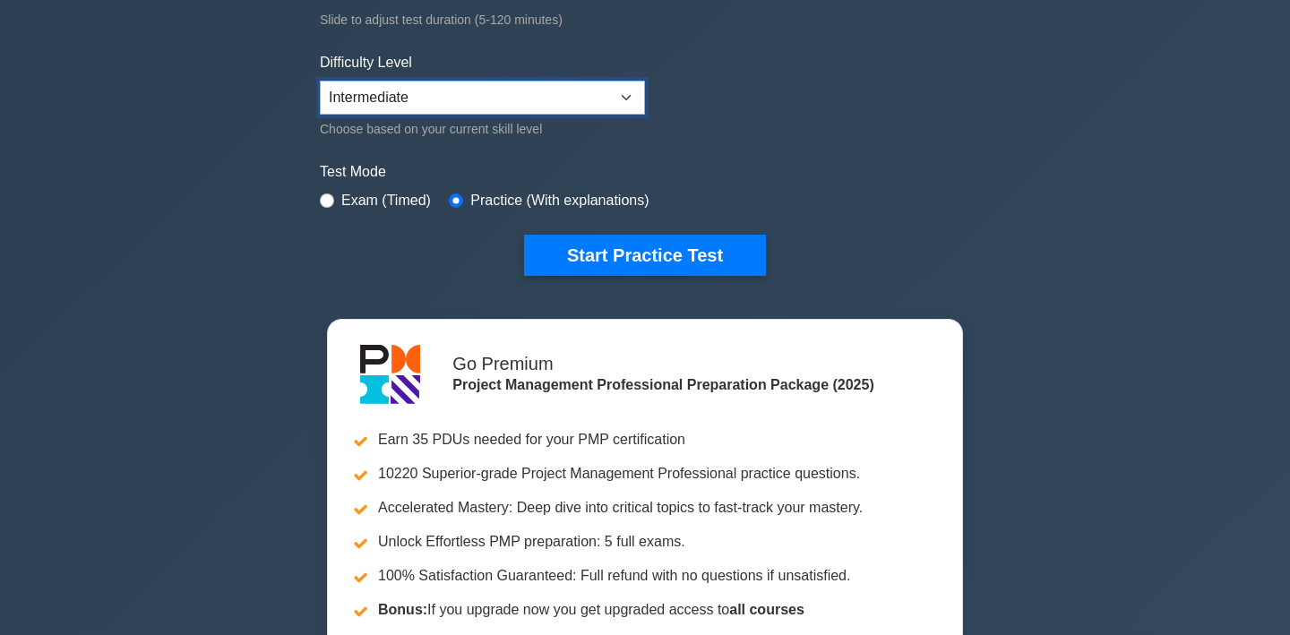
select select "beginner"
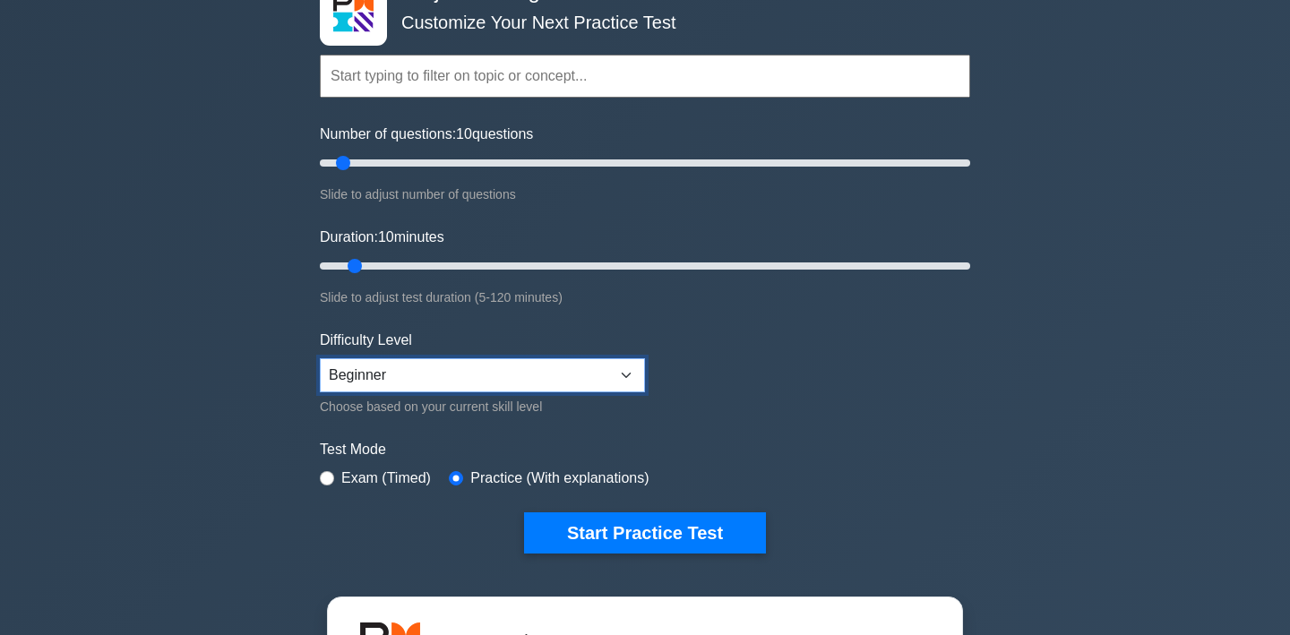
scroll to position [132, 0]
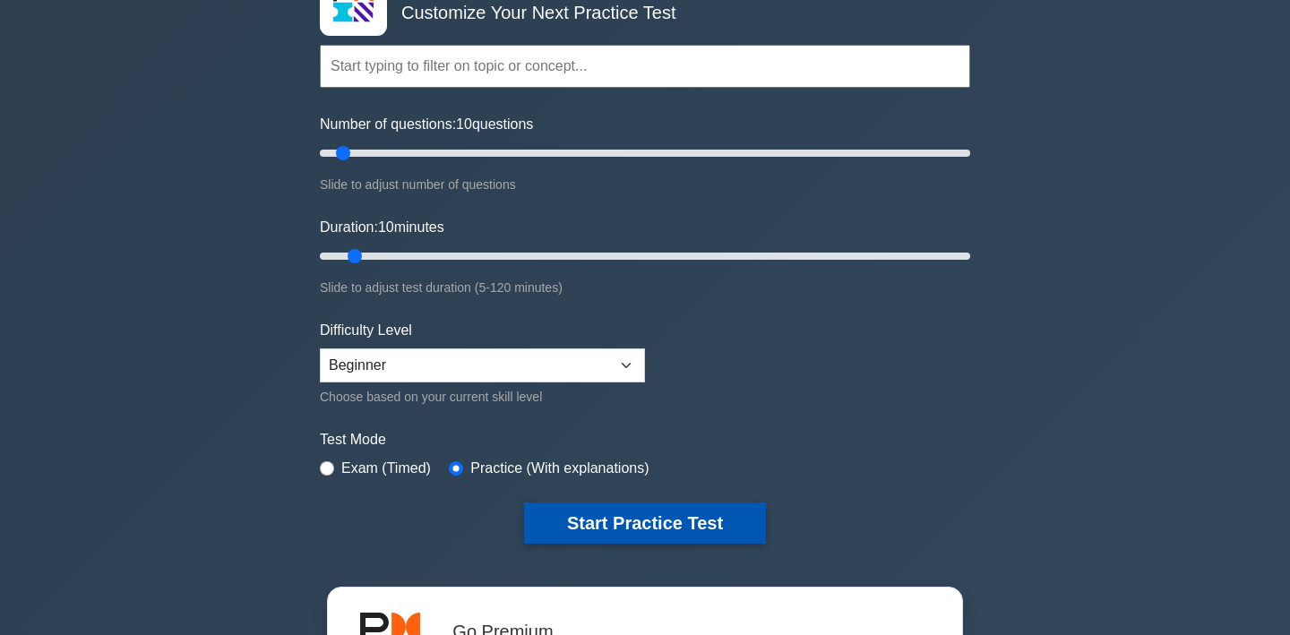
click at [687, 529] on button "Start Practice Test" at bounding box center [645, 523] width 242 height 41
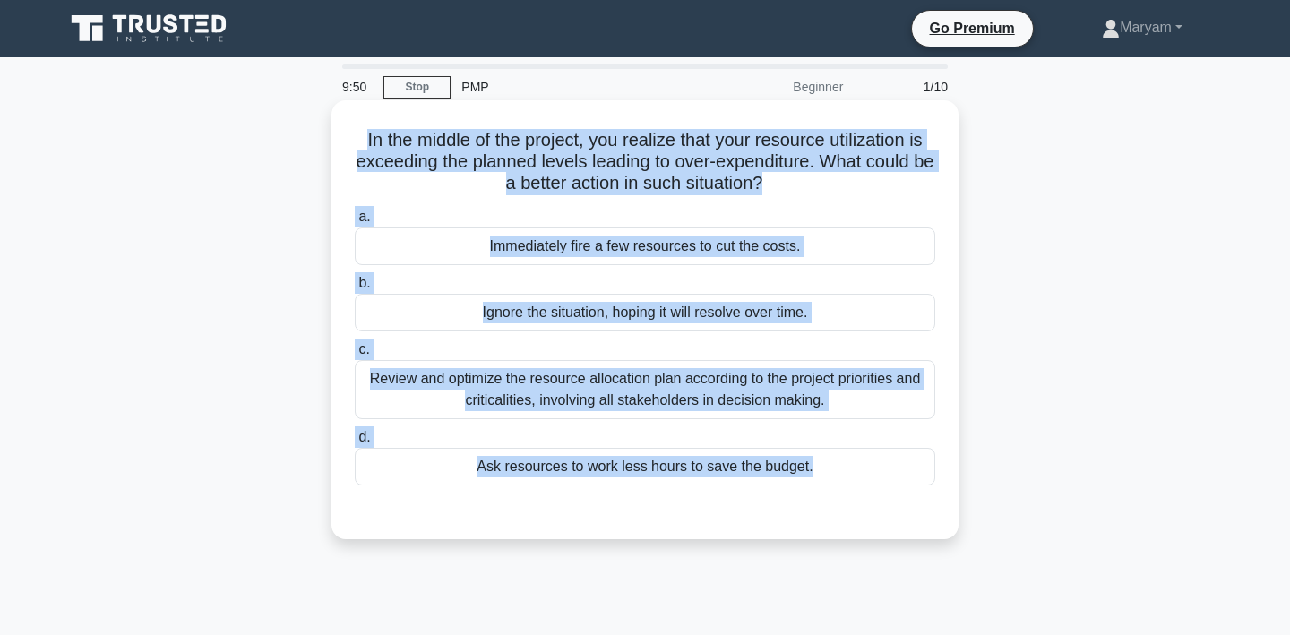
drag, startPoint x: 356, startPoint y: 139, endPoint x: 756, endPoint y: 152, distance: 400.6
click at [769, 511] on div "In the middle of the project, you realize that your resource utilization is exc…" at bounding box center [645, 319] width 613 height 425
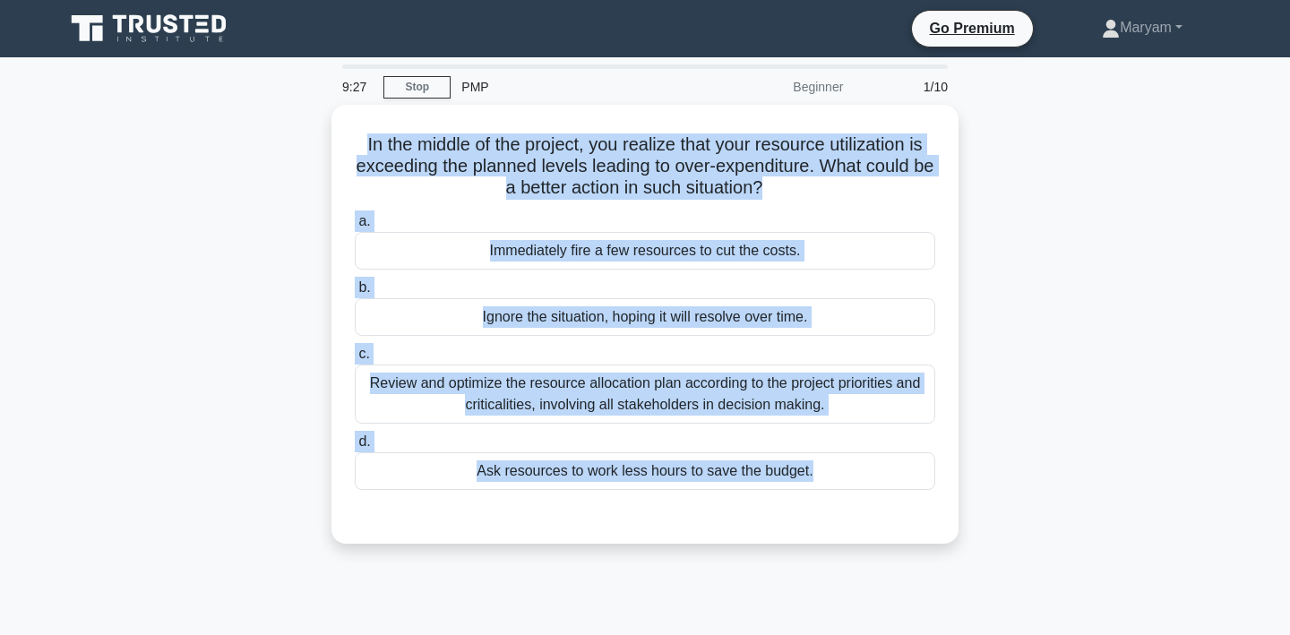
click at [1055, 371] on div "In the middle of the project, you realize that your resource utilization is exc…" at bounding box center [645, 335] width 1182 height 460
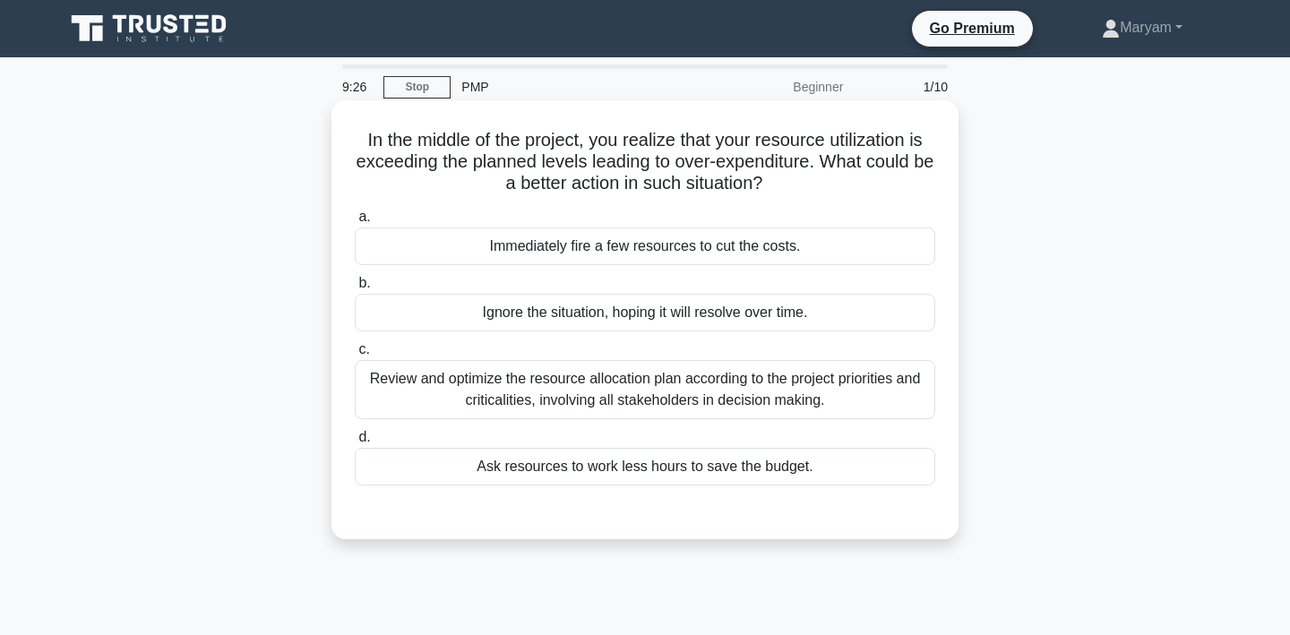
click at [880, 406] on div "Review and optimize the resource allocation plan according to the project prior…" at bounding box center [645, 389] width 580 height 59
click at [355, 356] on input "c. Review and optimize the resource allocation plan according to the project pr…" at bounding box center [355, 350] width 0 height 12
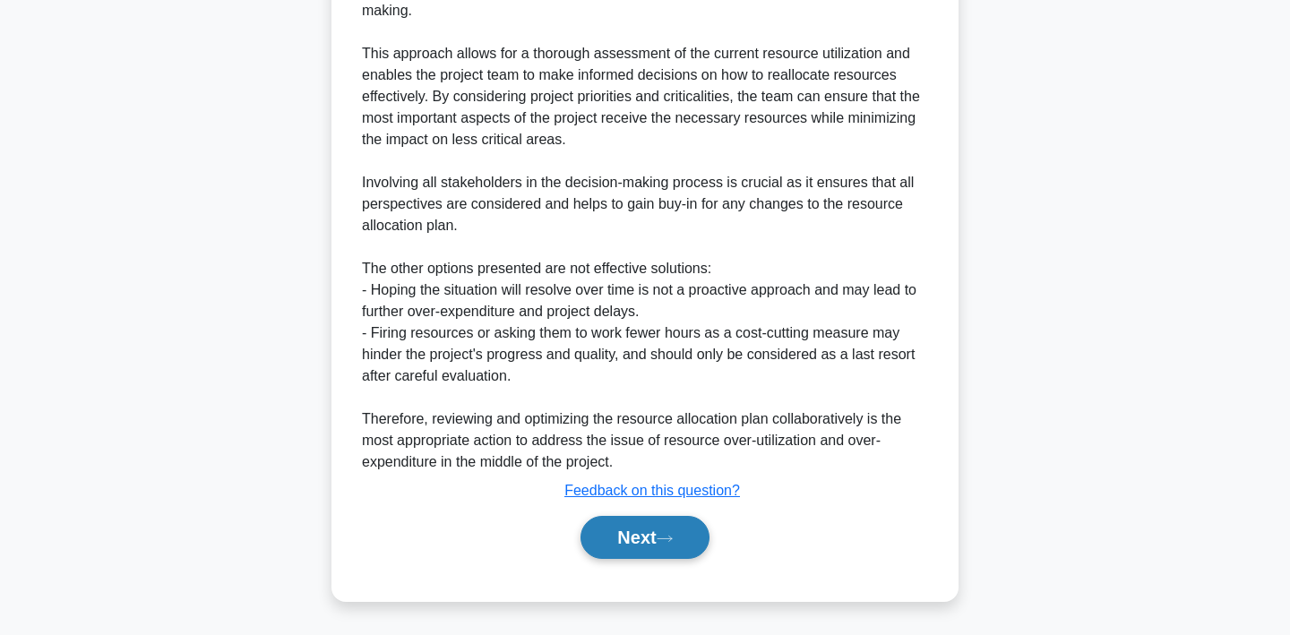
click at [658, 522] on button "Next" at bounding box center [644, 537] width 128 height 43
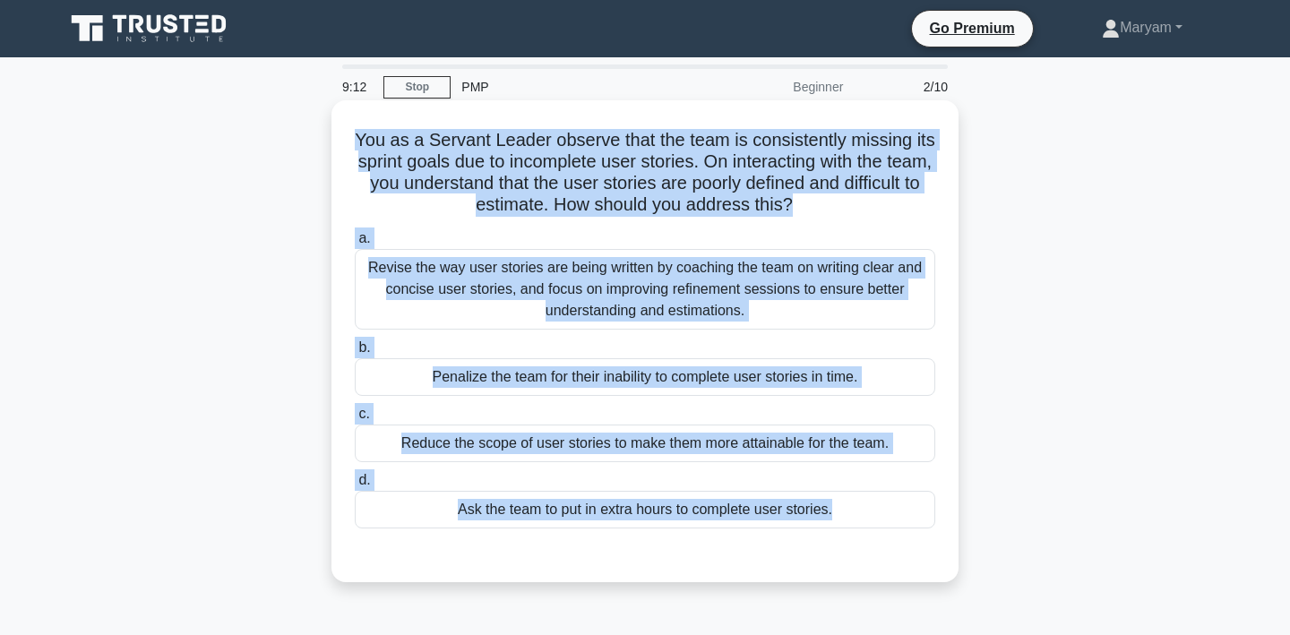
drag, startPoint x: 353, startPoint y: 138, endPoint x: 879, endPoint y: 553, distance: 669.7
click at [879, 553] on div "You as a Servant Leader observe that the team is consistently missing its sprin…" at bounding box center [645, 341] width 613 height 468
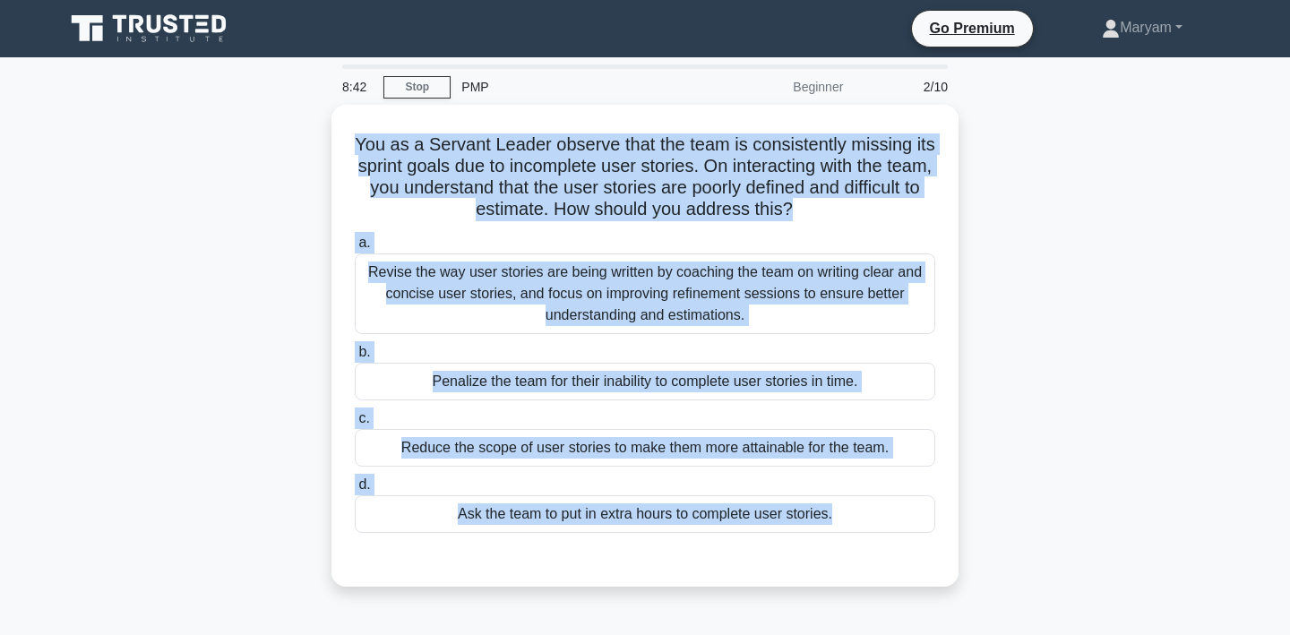
click at [1102, 355] on div "You as a Servant Leader observe that the team is consistently missing its sprin…" at bounding box center [645, 356] width 1182 height 503
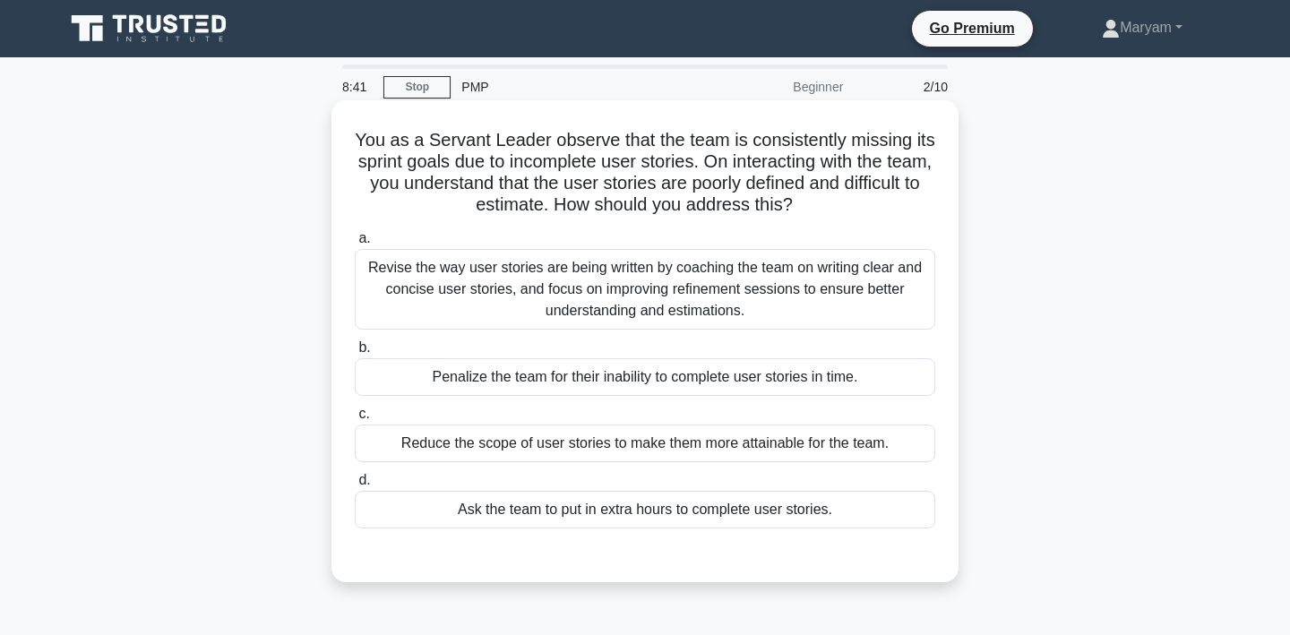
click at [899, 288] on div "Revise the way user stories are being written by coaching the team on writing c…" at bounding box center [645, 289] width 580 height 81
click at [355, 245] on input "a. Revise the way user stories are being written by coaching the team on writin…" at bounding box center [355, 239] width 0 height 12
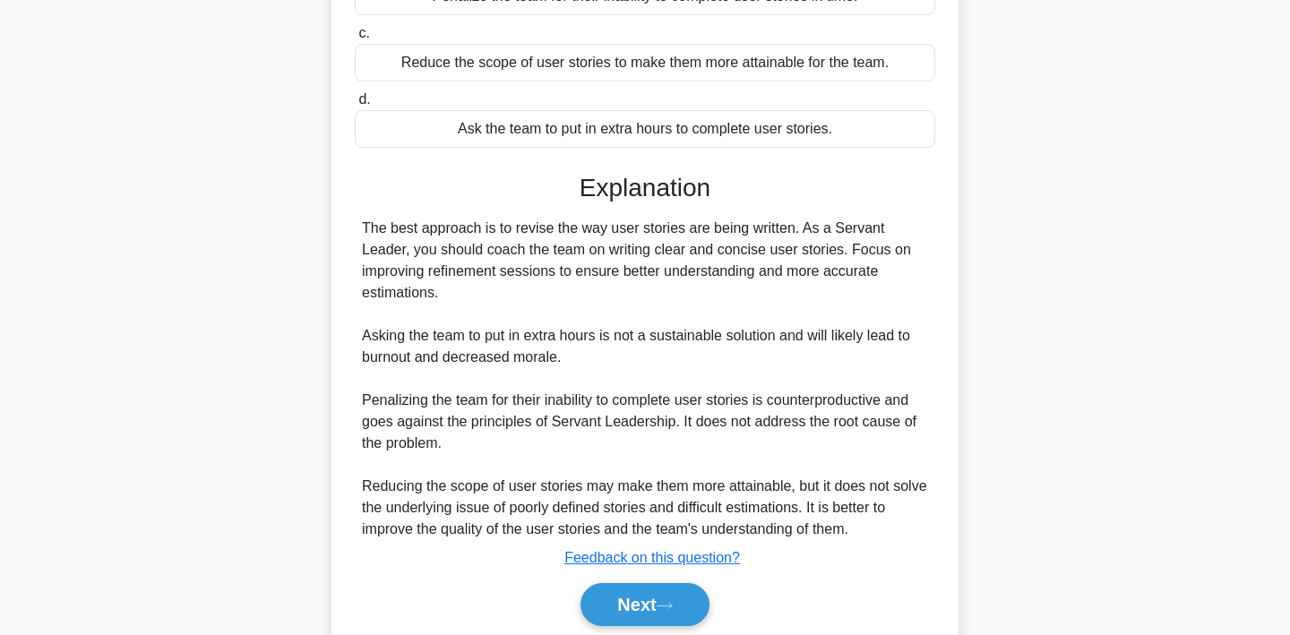
scroll to position [422, 0]
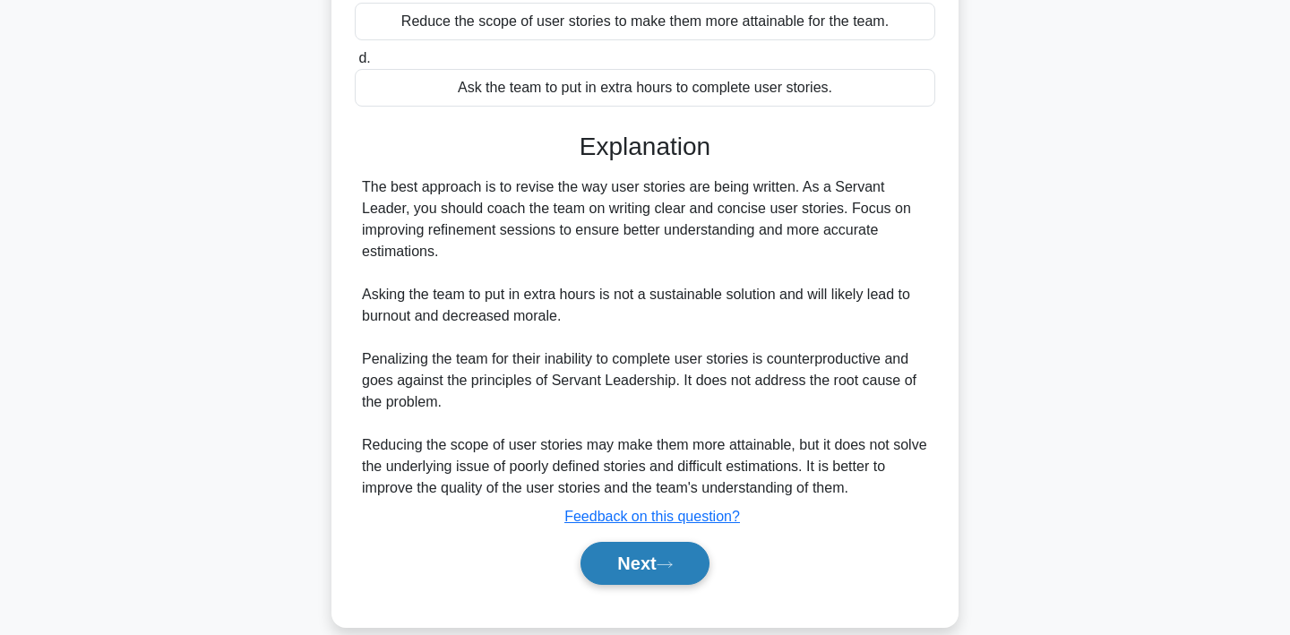
click at [657, 567] on button "Next" at bounding box center [644, 563] width 128 height 43
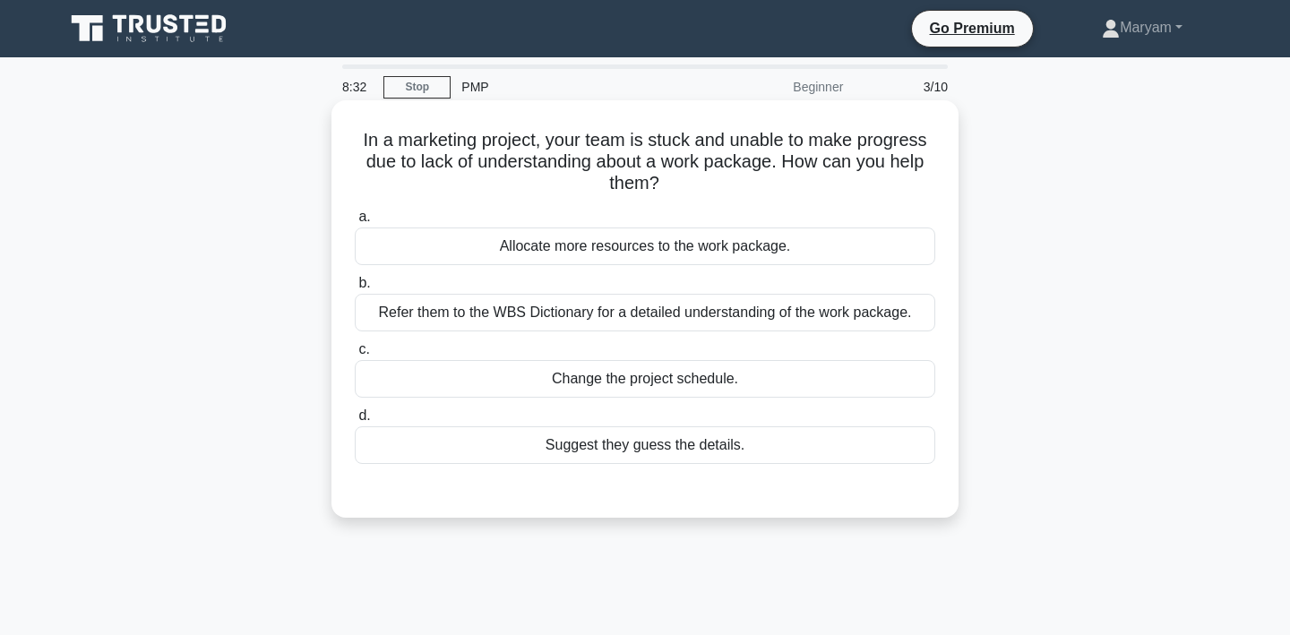
scroll to position [0, 0]
drag, startPoint x: 352, startPoint y: 135, endPoint x: 778, endPoint y: 467, distance: 539.4
click at [778, 467] on div "In a marketing project, your team is stuck and unable to make progress due to l…" at bounding box center [645, 308] width 613 height 403
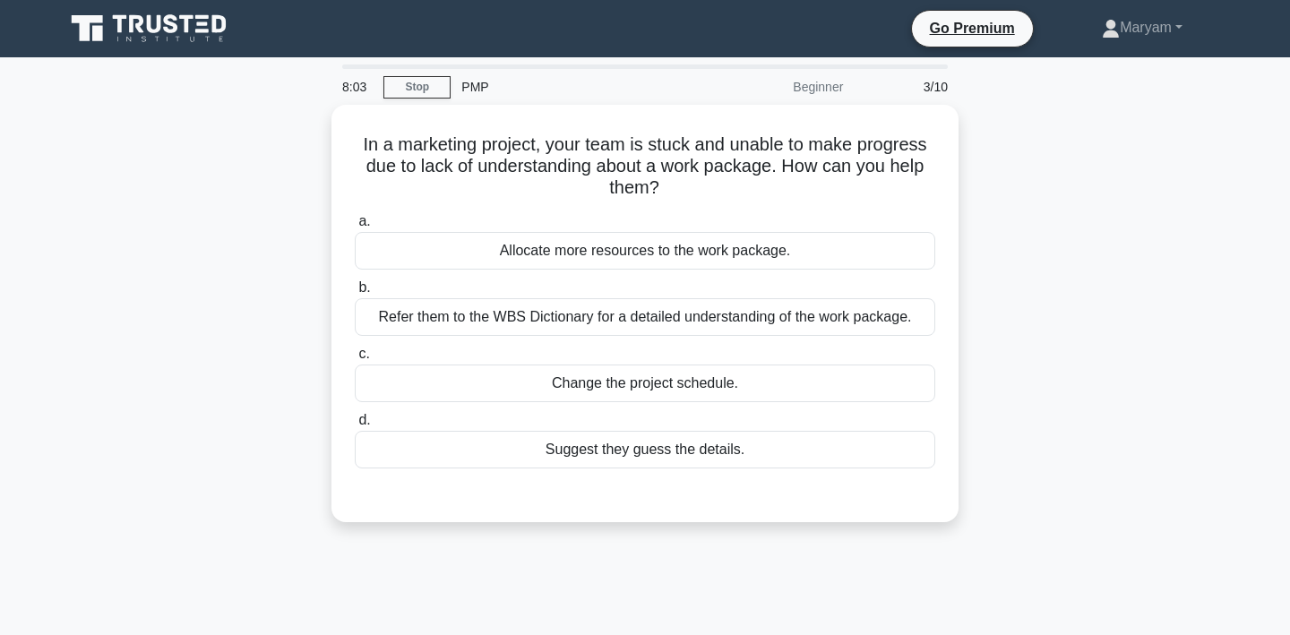
click at [1029, 336] on div "In a marketing project, your team is stuck and unable to make progress due to l…" at bounding box center [645, 324] width 1182 height 439
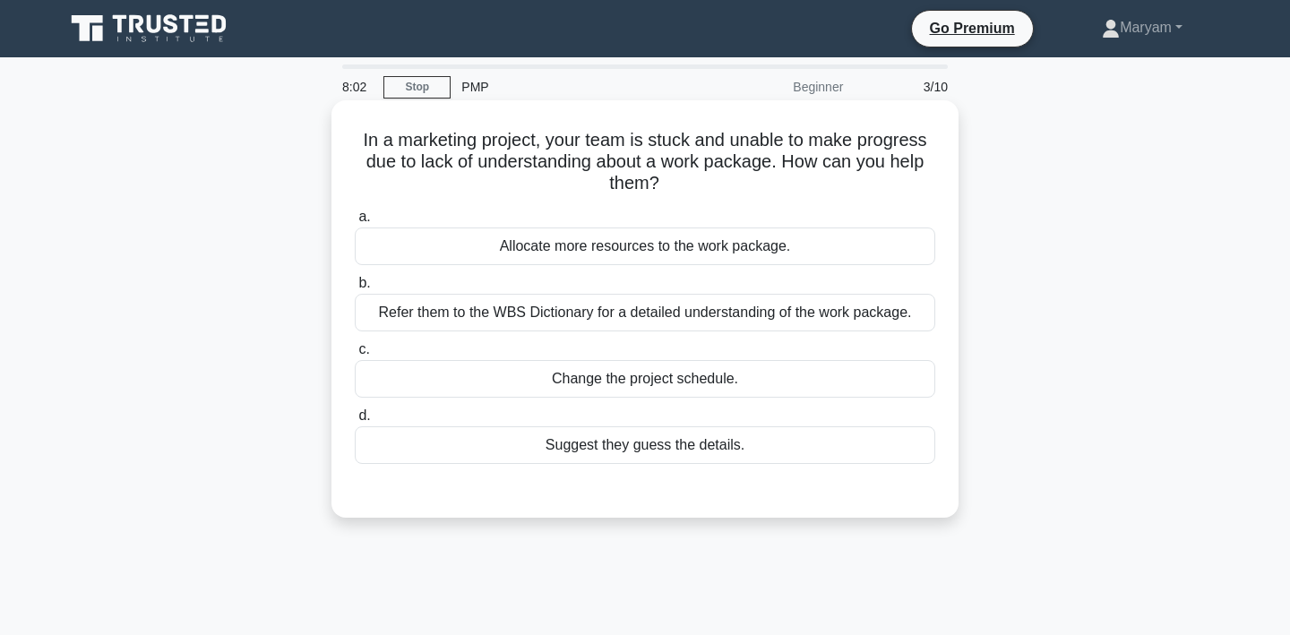
click at [891, 314] on div "Refer them to the WBS Dictionary for a detailed understanding of the work packa…" at bounding box center [645, 313] width 580 height 38
click at [355, 289] on input "b. Refer them to the WBS Dictionary for a detailed understanding of the work pa…" at bounding box center [355, 284] width 0 height 12
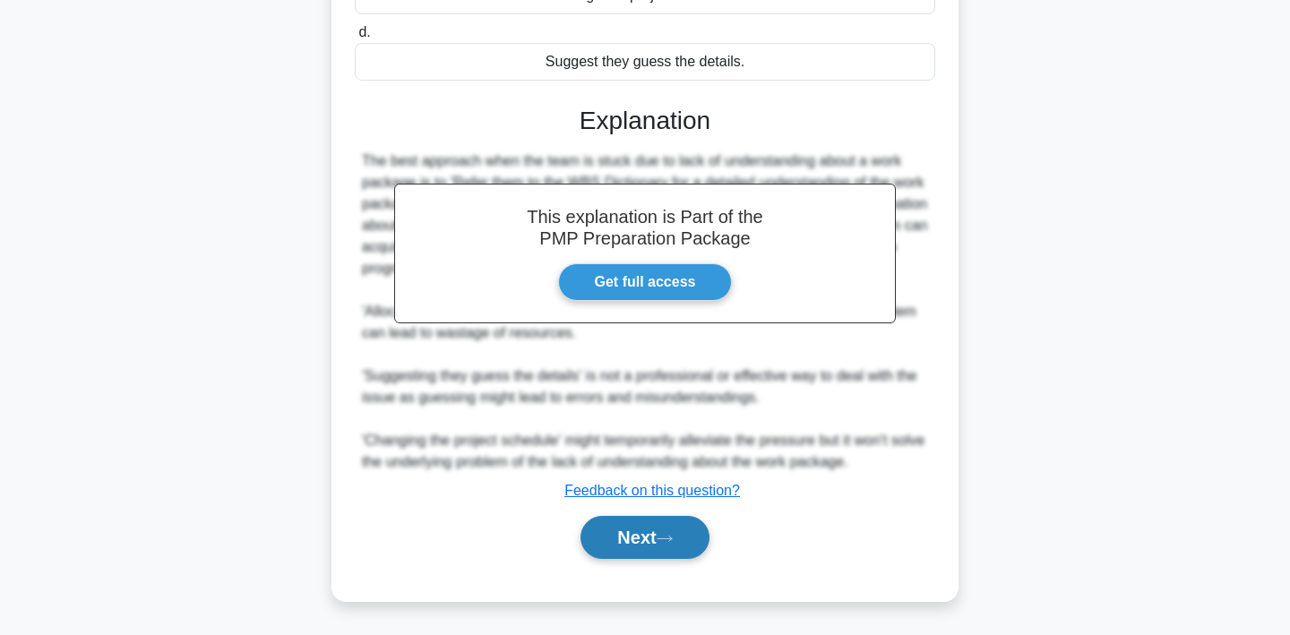
click at [643, 535] on button "Next" at bounding box center [644, 537] width 128 height 43
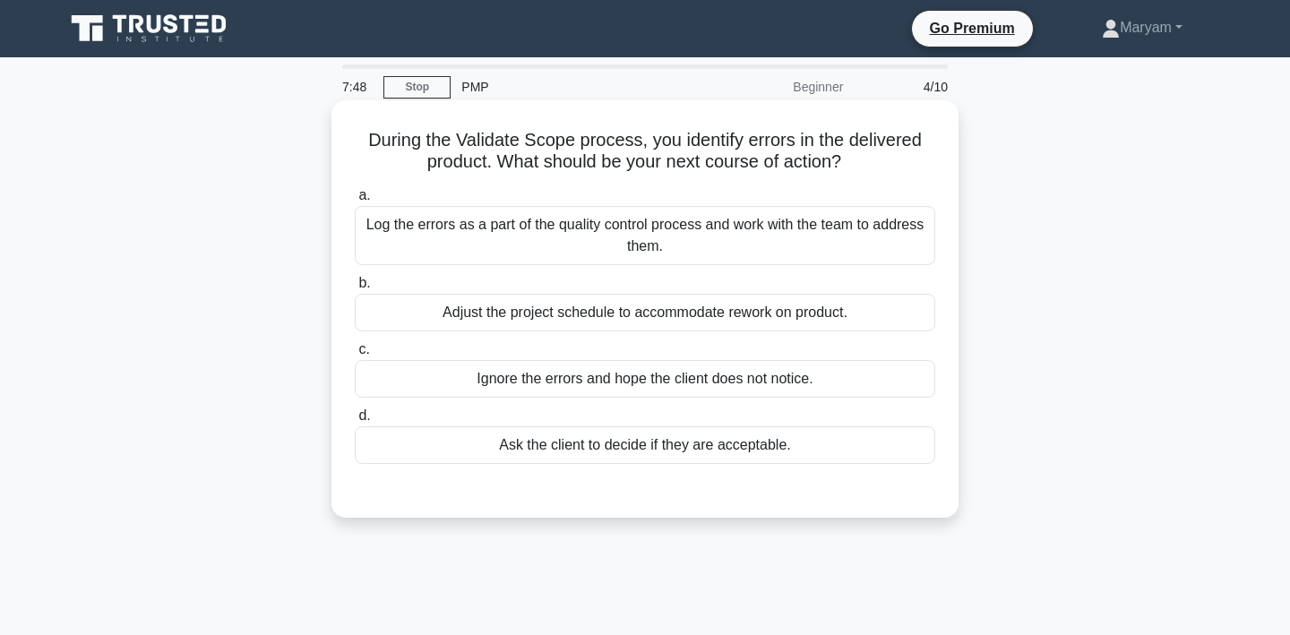
drag, startPoint x: 365, startPoint y: 143, endPoint x: 821, endPoint y: 469, distance: 561.3
click at [821, 469] on div "During the Validate Scope process, you identify errors in the delivered product…" at bounding box center [645, 308] width 613 height 403
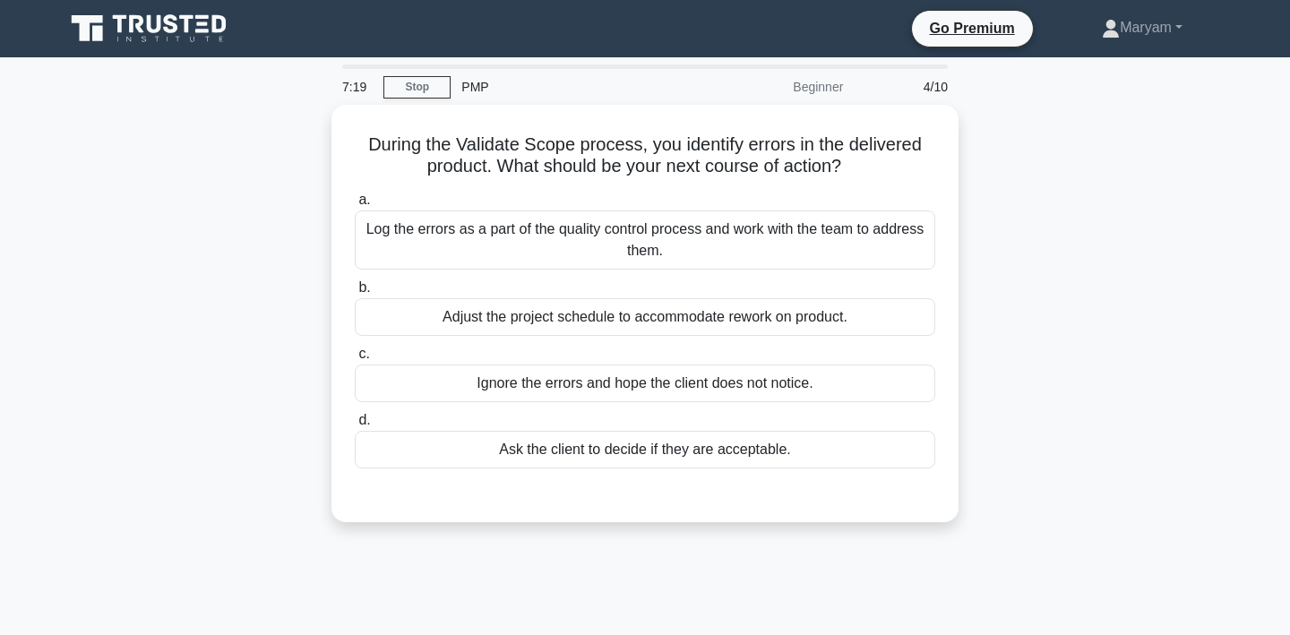
click at [1056, 275] on div "During the Validate Scope process, you identify errors in the delivered product…" at bounding box center [645, 324] width 1182 height 439
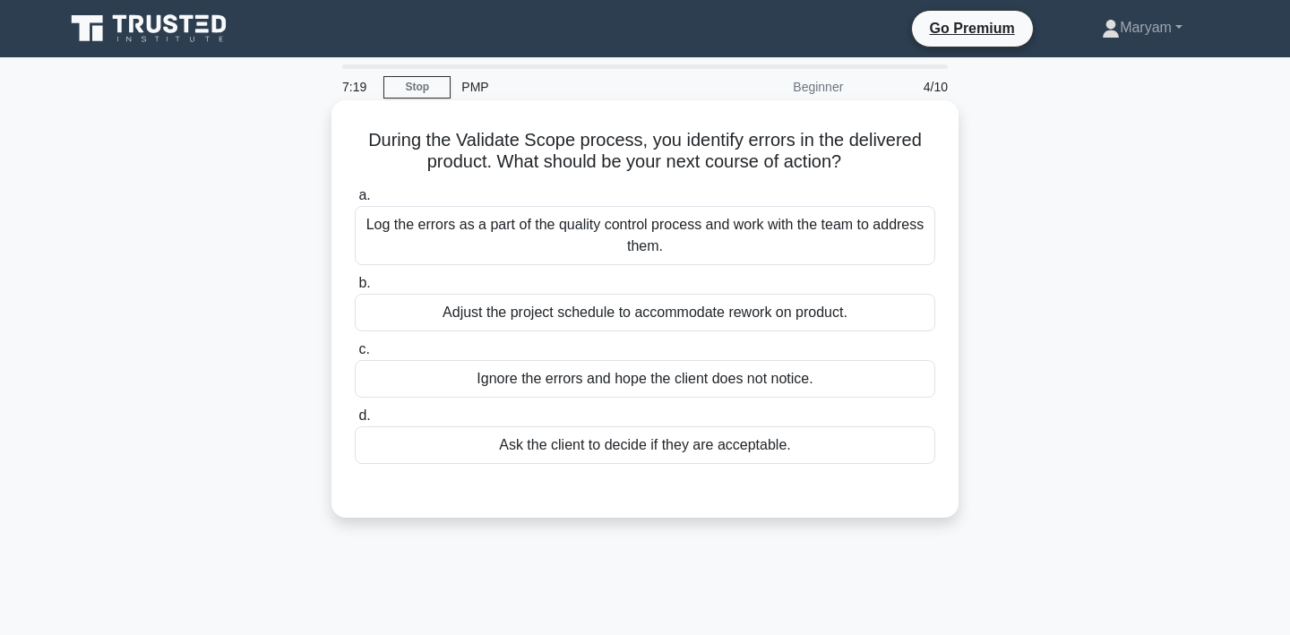
click at [892, 242] on div "Log the errors as a part of the quality control process and work with the team …" at bounding box center [645, 235] width 580 height 59
click at [355, 202] on input "a. Log the errors as a part of the quality control process and work with the te…" at bounding box center [355, 196] width 0 height 12
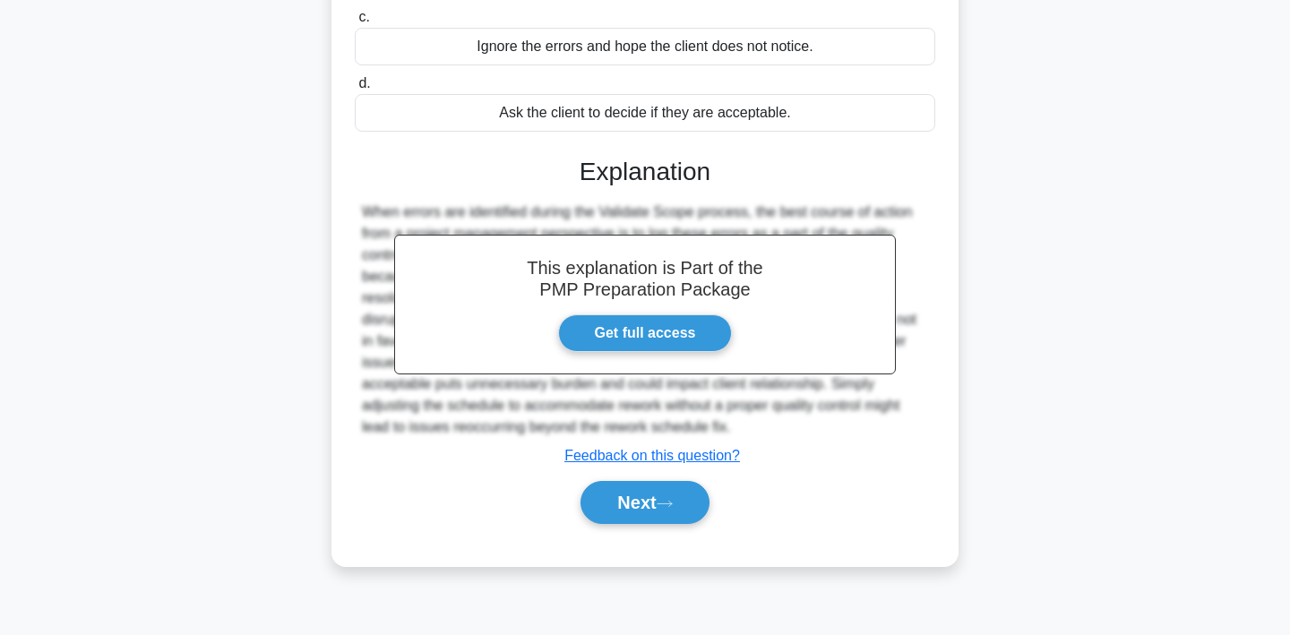
scroll to position [332, 0]
click at [661, 492] on button "Next" at bounding box center [644, 502] width 128 height 43
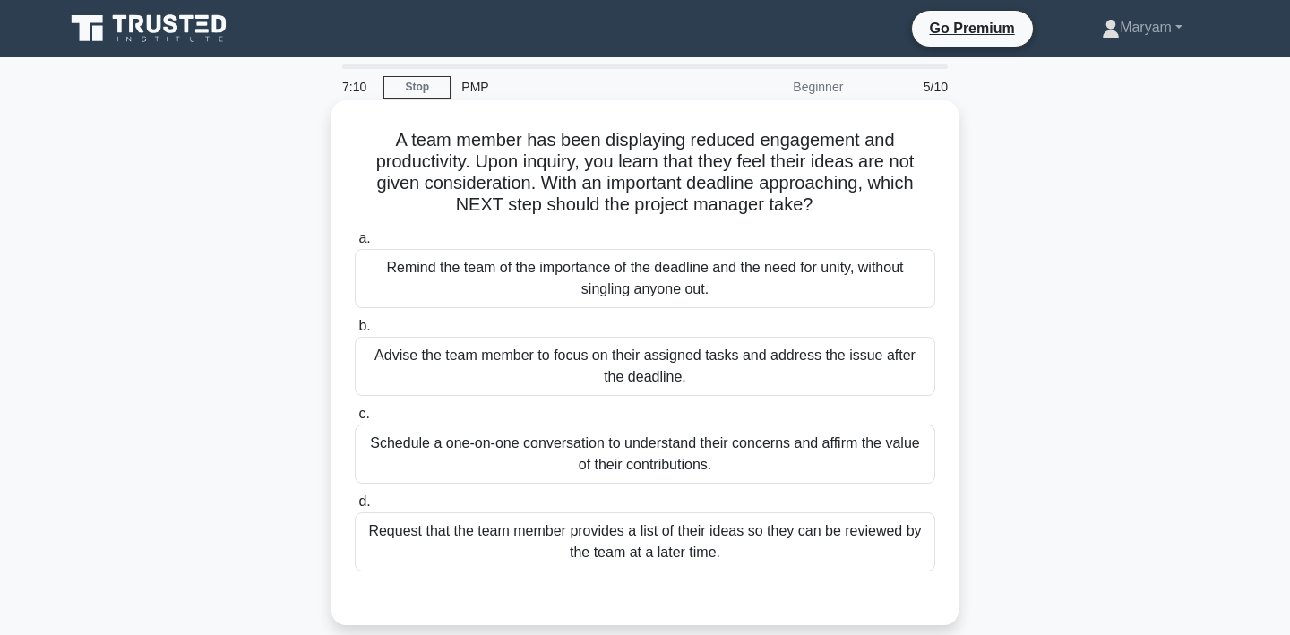
scroll to position [0, 0]
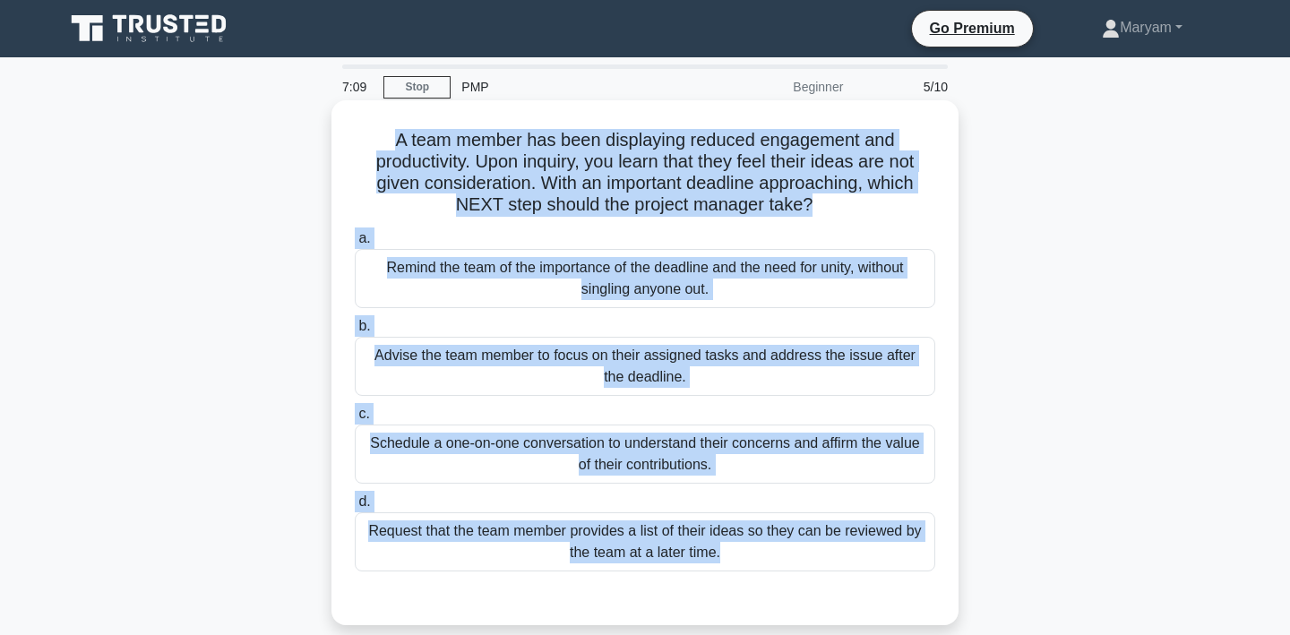
drag, startPoint x: 396, startPoint y: 138, endPoint x: 823, endPoint y: 593, distance: 624.2
click at [823, 593] on div "A team member has been displaying reduced engagement and productivity. Upon inq…" at bounding box center [645, 362] width 613 height 511
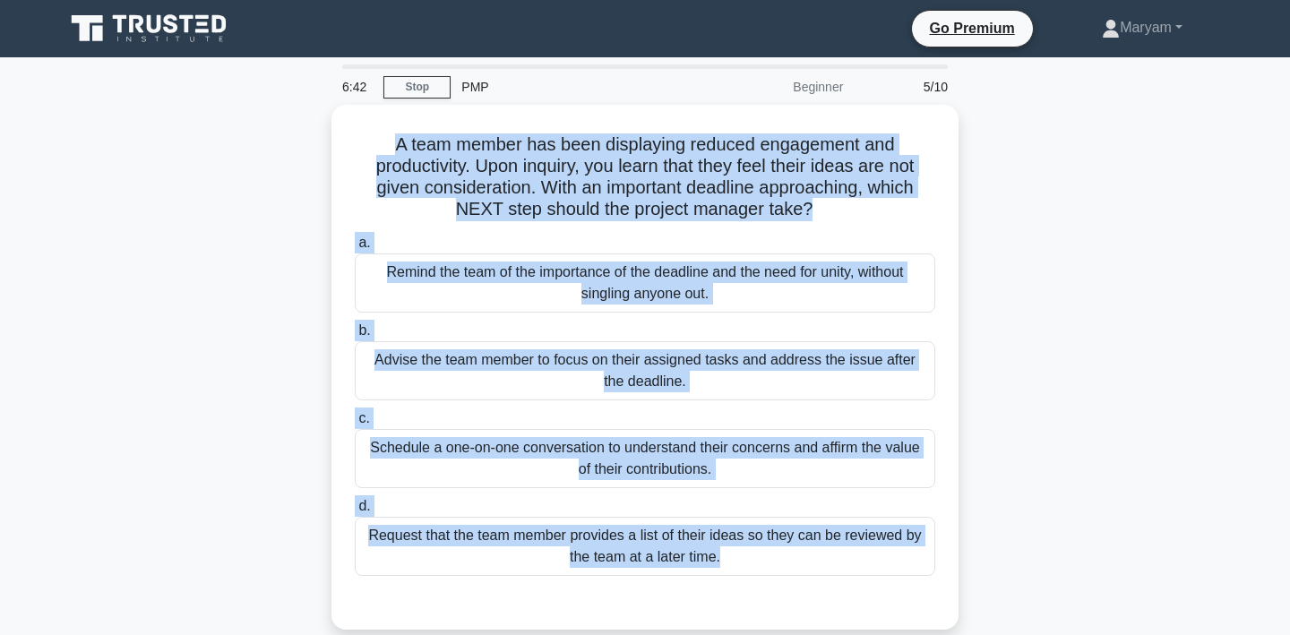
click at [1025, 392] on div "A team member has been displaying reduced engagement and productivity. Upon inq…" at bounding box center [645, 378] width 1182 height 546
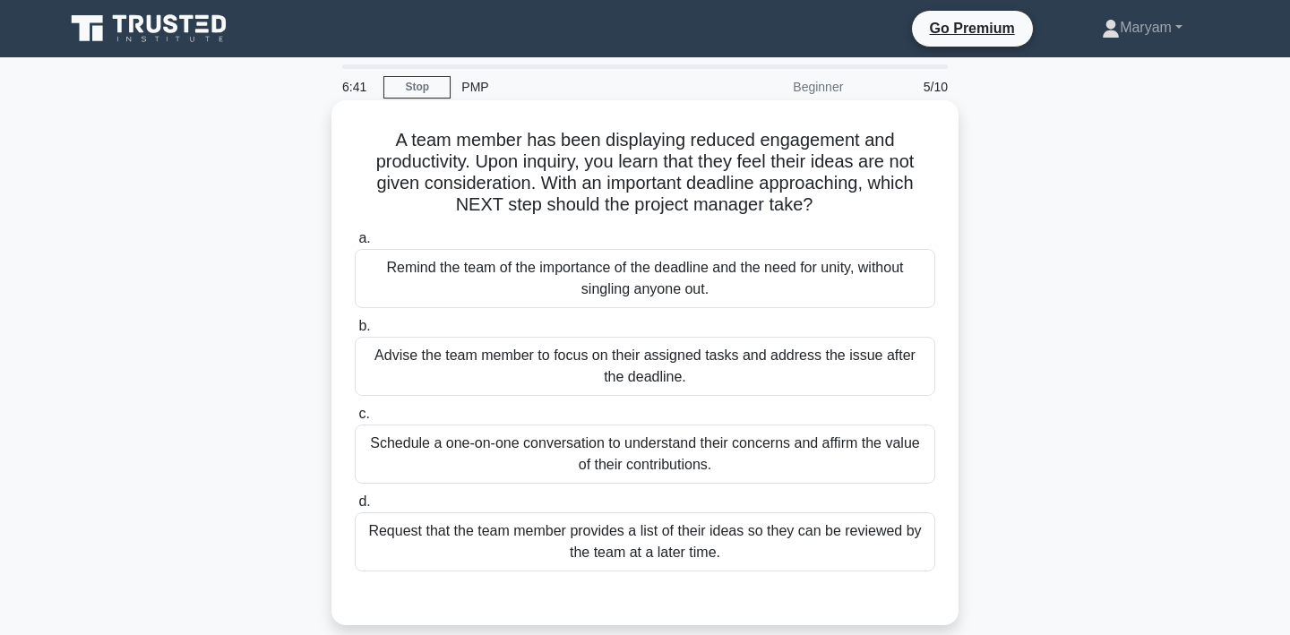
click at [851, 461] on div "Schedule a one-on-one conversation to understand their concerns and affirm the …" at bounding box center [645, 454] width 580 height 59
click at [355, 420] on input "c. Schedule a one-on-one conversation to understand their concerns and affirm t…" at bounding box center [355, 414] width 0 height 12
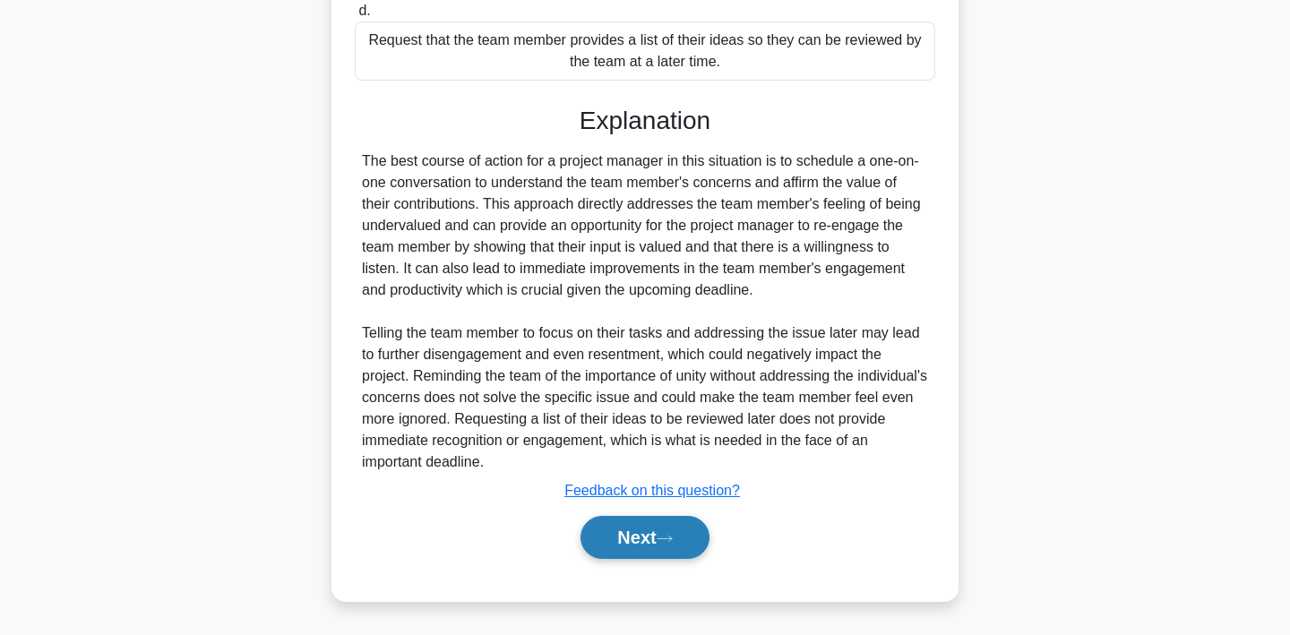
click at [679, 531] on button "Next" at bounding box center [644, 537] width 128 height 43
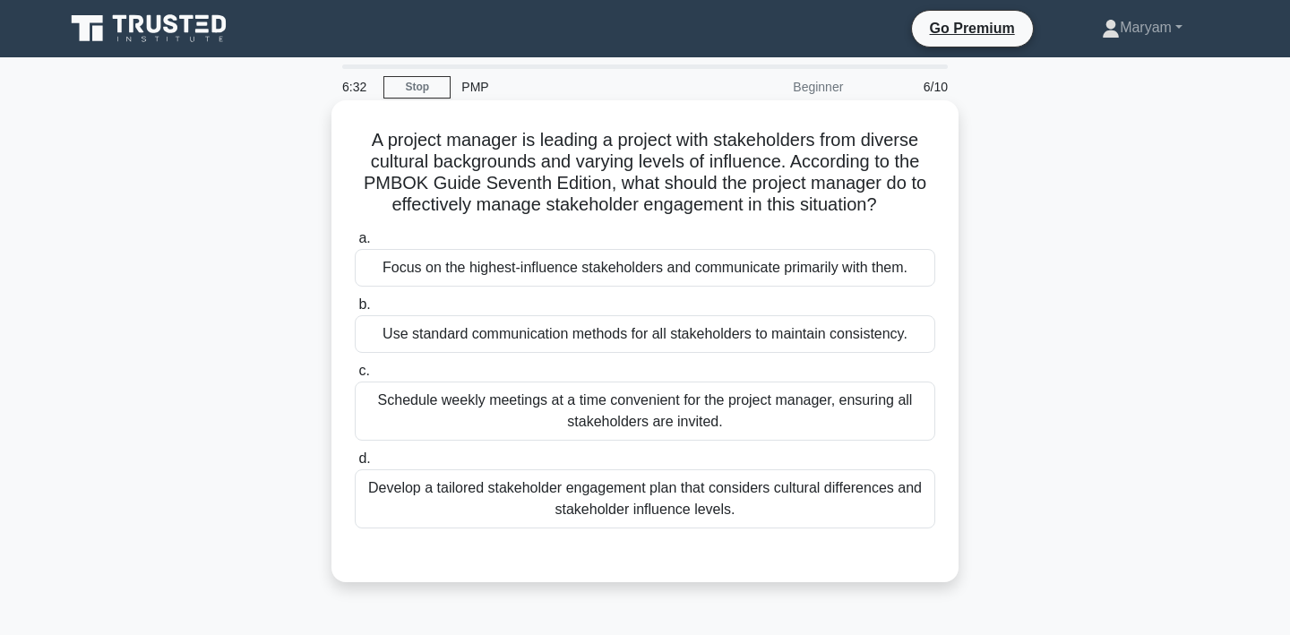
drag, startPoint x: 365, startPoint y: 131, endPoint x: 763, endPoint y: 525, distance: 559.9
click at [763, 525] on div "A project manager is leading a project with stakeholders from diverse cultural …" at bounding box center [645, 341] width 613 height 468
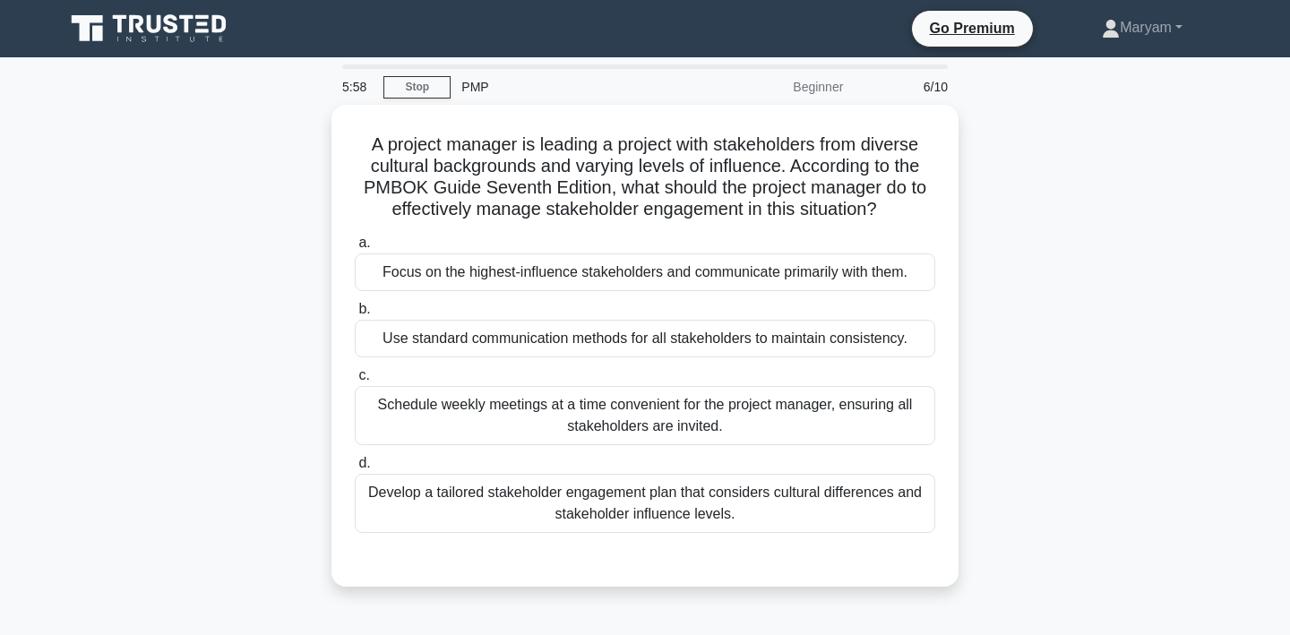
click at [1080, 378] on div "A project manager is leading a project with stakeholders from diverse cultural …" at bounding box center [645, 356] width 1182 height 503
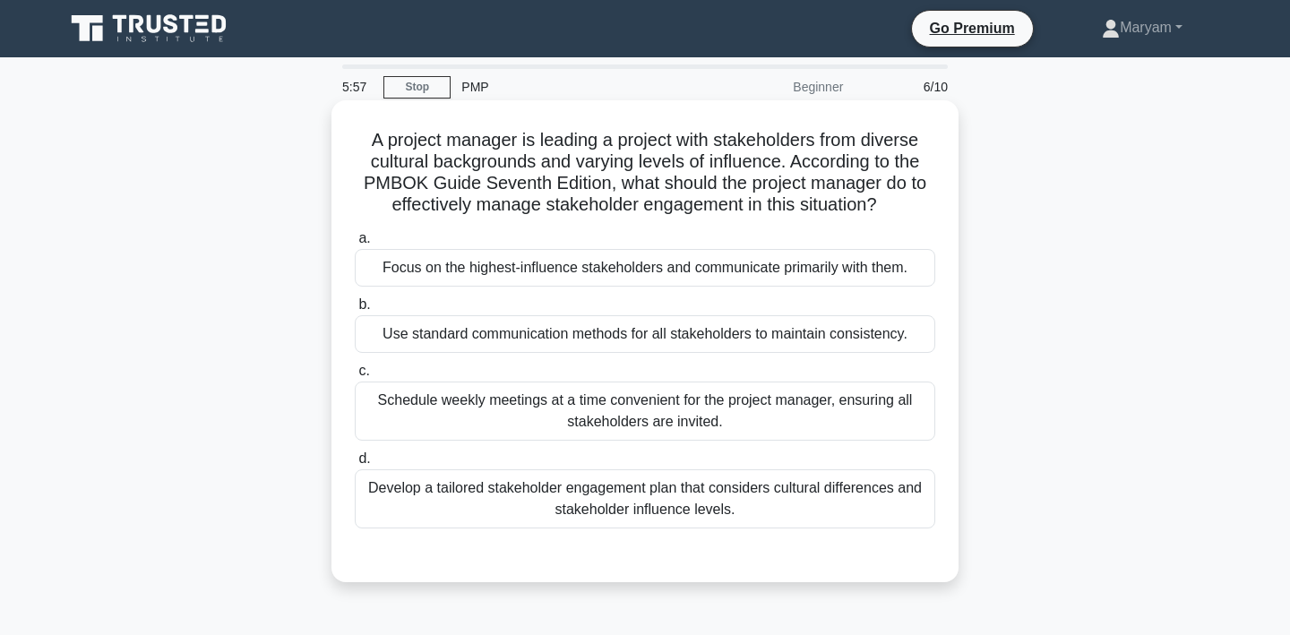
click at [851, 496] on div "Develop a tailored stakeholder engagement plan that considers cultural differen…" at bounding box center [645, 498] width 580 height 59
click at [355, 465] on input "d. Develop a tailored stakeholder engagement plan that considers cultural diffe…" at bounding box center [355, 459] width 0 height 12
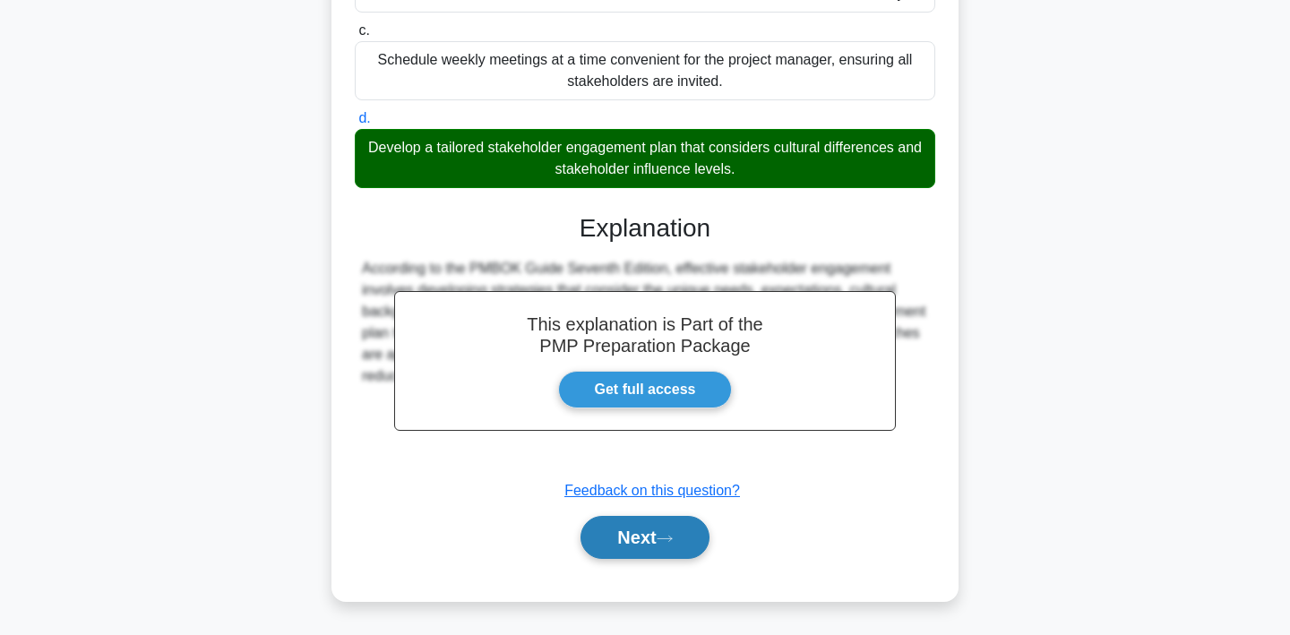
click at [666, 531] on button "Next" at bounding box center [644, 537] width 128 height 43
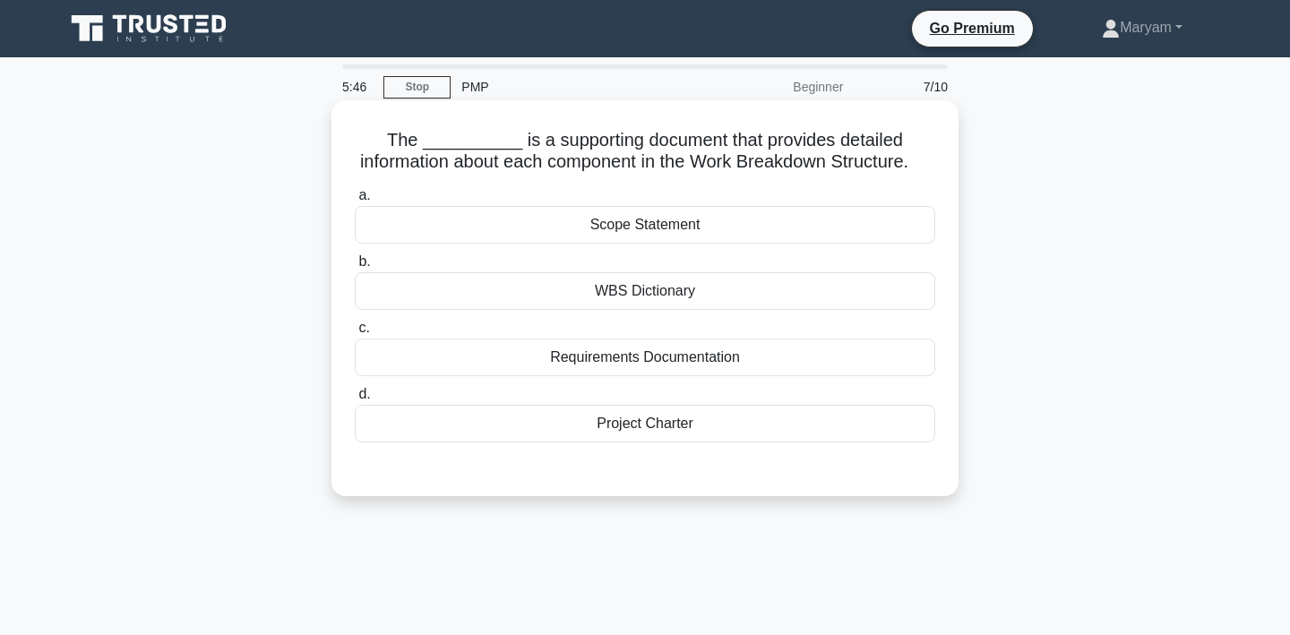
click at [714, 287] on div "WBS Dictionary" at bounding box center [645, 291] width 580 height 38
click at [355, 268] on input "b. WBS Dictionary" at bounding box center [355, 262] width 0 height 12
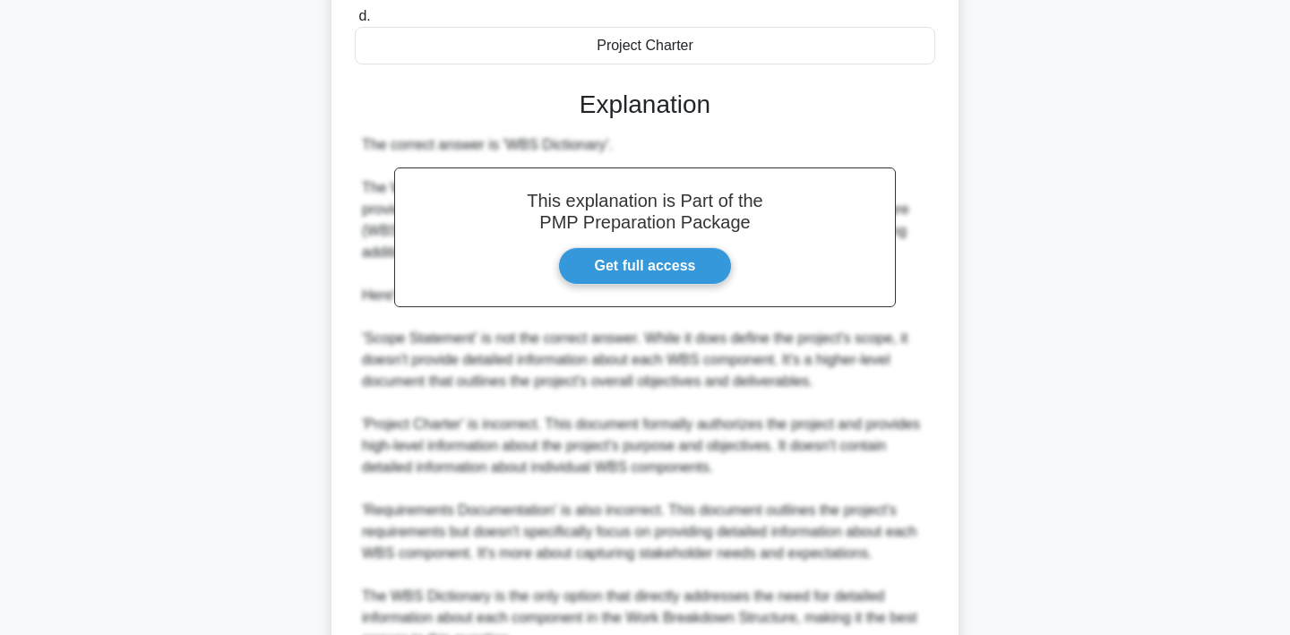
scroll to position [533, 0]
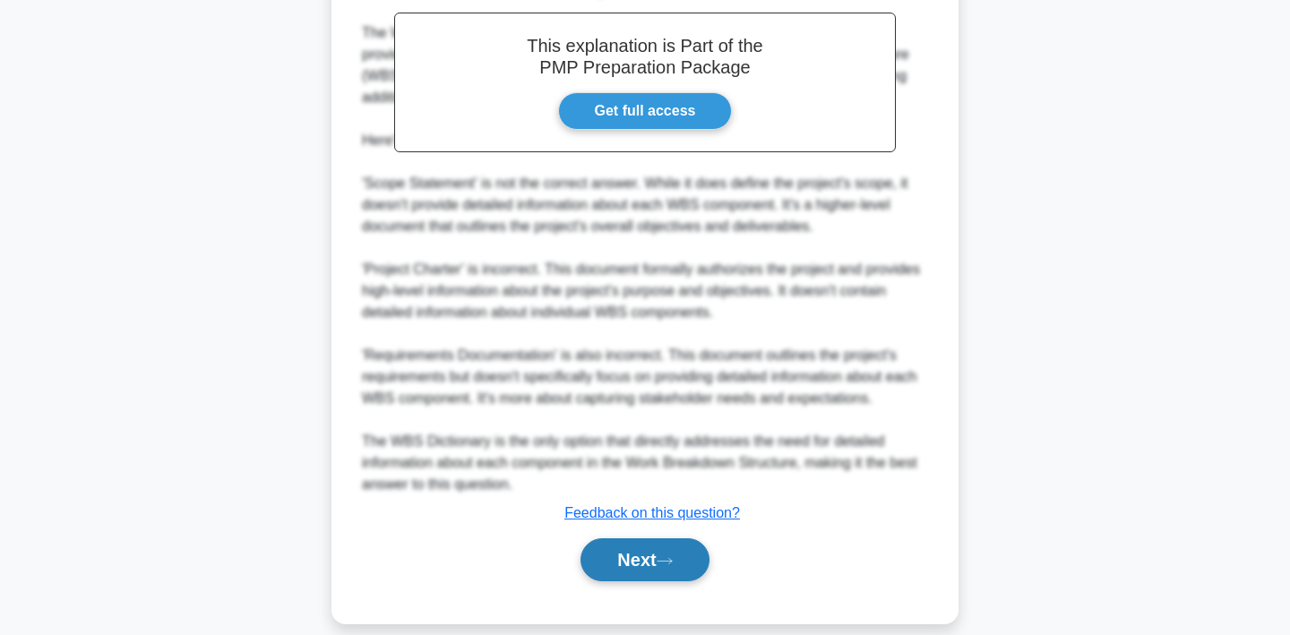
click at [678, 547] on button "Next" at bounding box center [644, 559] width 128 height 43
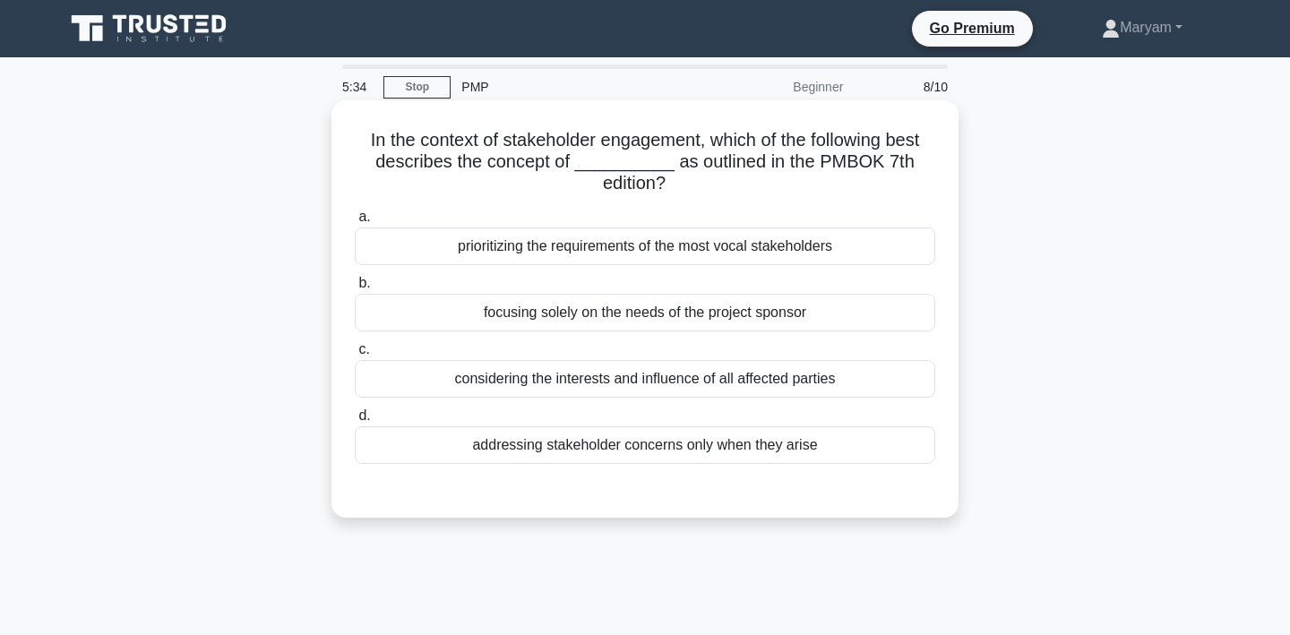
scroll to position [0, 0]
drag, startPoint x: 367, startPoint y: 137, endPoint x: 844, endPoint y: 454, distance: 572.4
click at [844, 454] on div "In the context of stakeholder engagement, which of the following best describes…" at bounding box center [645, 308] width 613 height 403
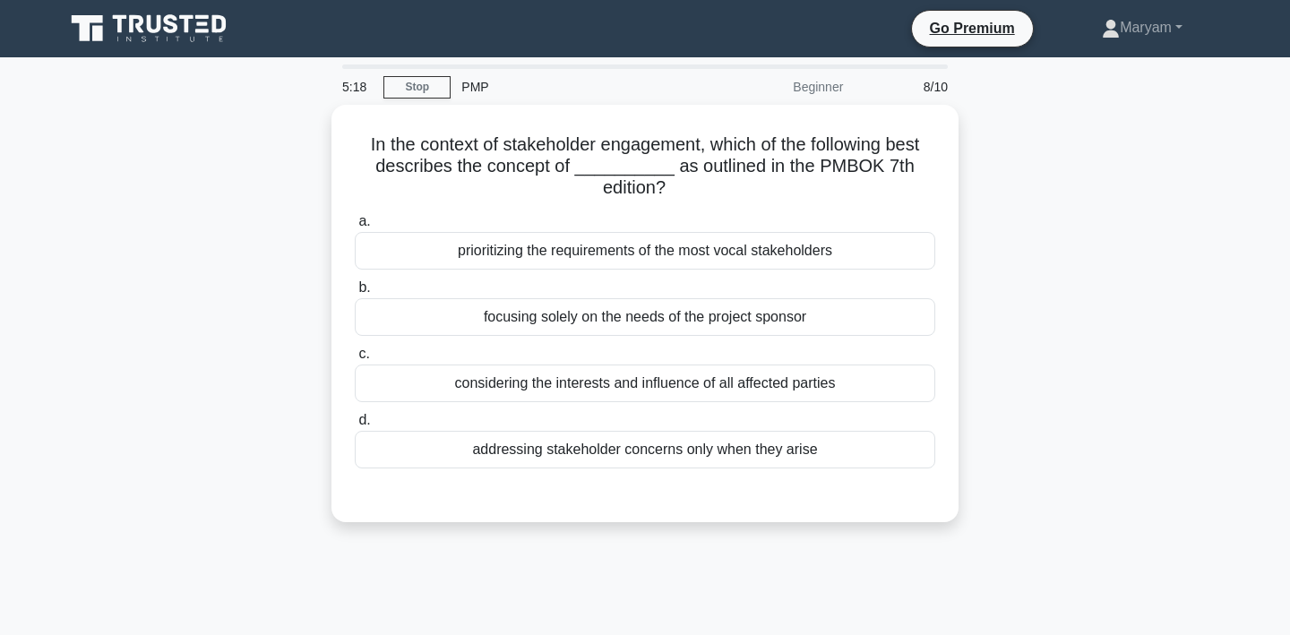
click at [1079, 185] on div "In the context of stakeholder engagement, which of the following best describes…" at bounding box center [645, 324] width 1182 height 439
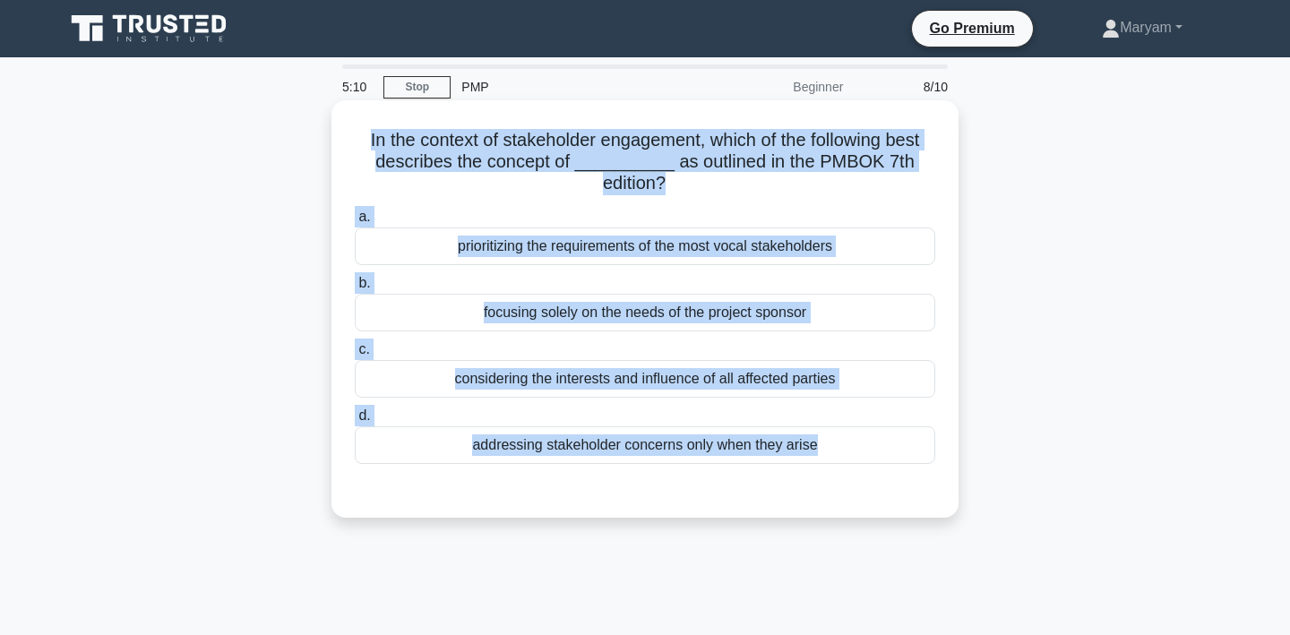
drag, startPoint x: 359, startPoint y: 136, endPoint x: 861, endPoint y: 471, distance: 603.2
click at [861, 471] on div "In the context of stakeholder engagement, which of the following best describes…" at bounding box center [645, 308] width 613 height 403
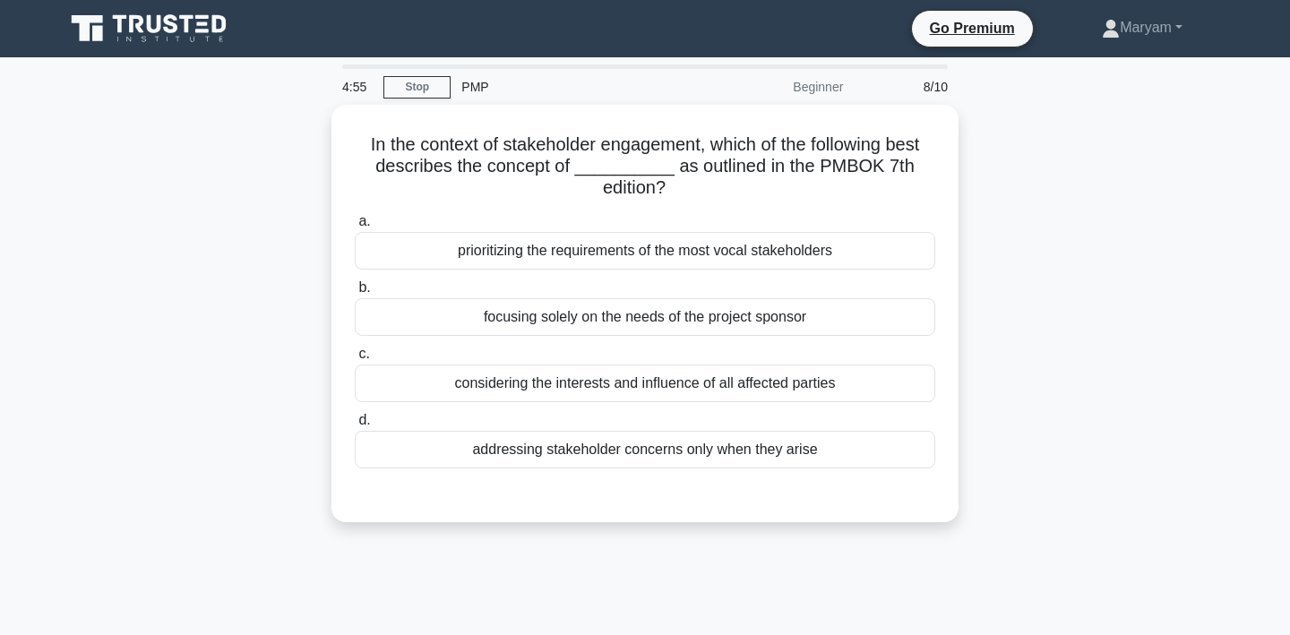
click at [1109, 409] on div "In the context of stakeholder engagement, which of the following best describes…" at bounding box center [645, 324] width 1182 height 439
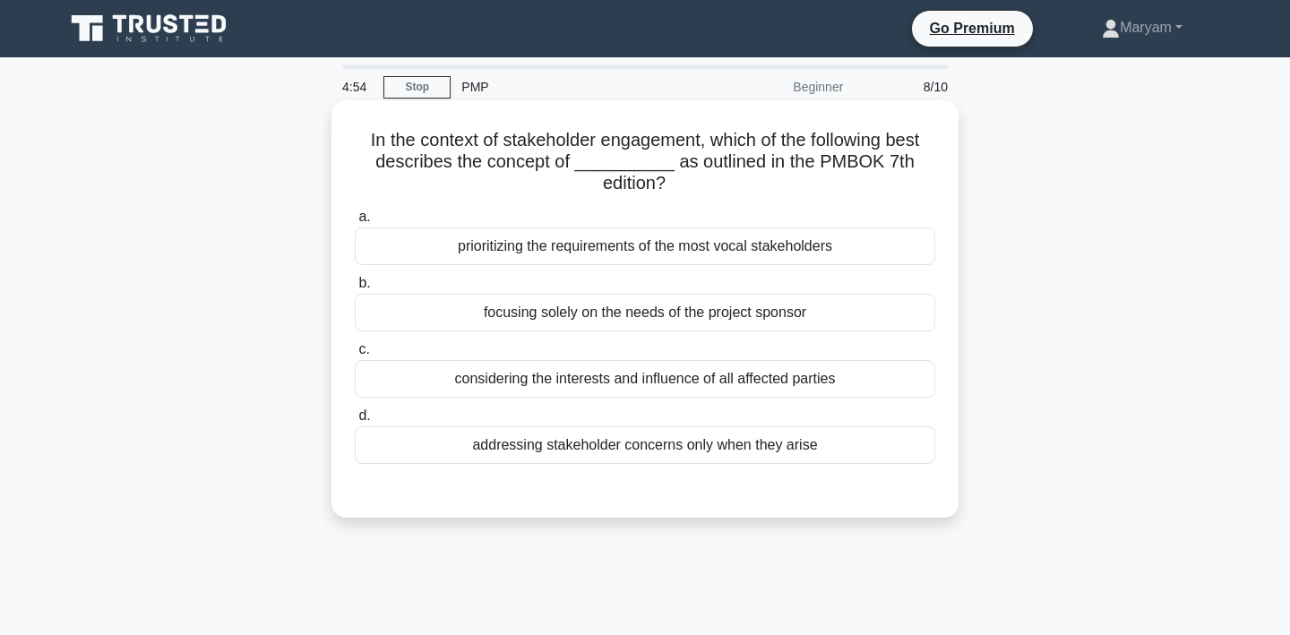
click at [905, 384] on div "considering the interests and influence of all affected parties" at bounding box center [645, 379] width 580 height 38
click at [355, 356] on input "c. considering the interests and influence of all affected parties" at bounding box center [355, 350] width 0 height 12
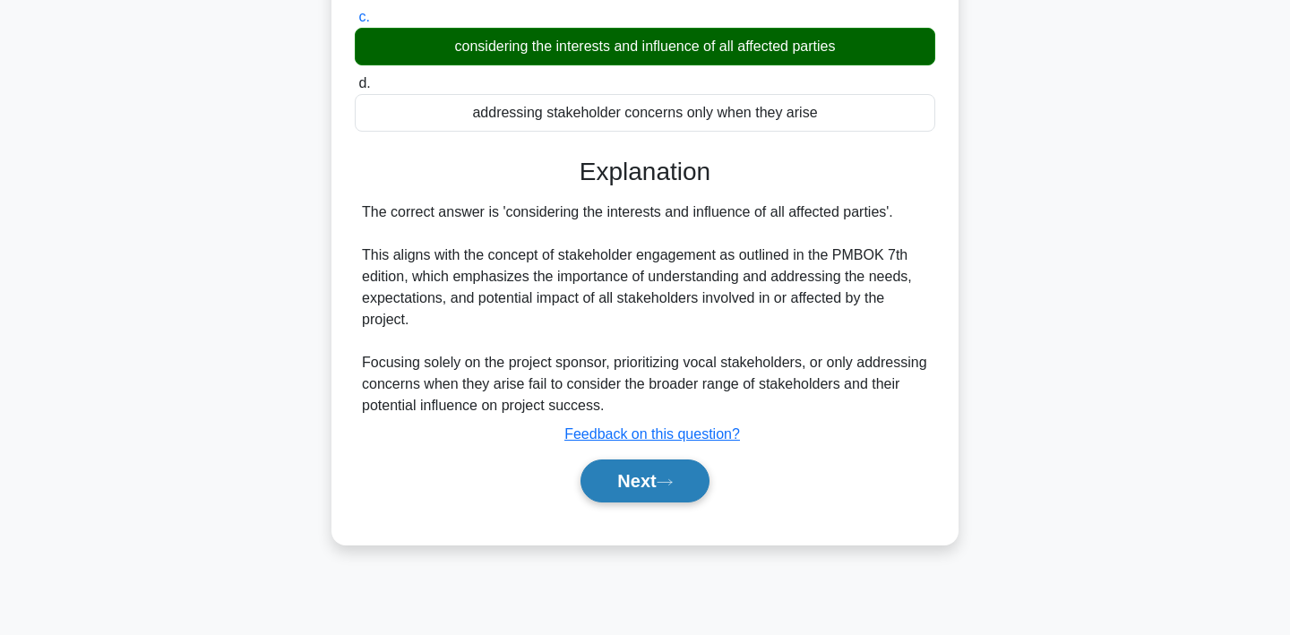
scroll to position [332, 0]
click at [640, 491] on button "Next" at bounding box center [644, 481] width 128 height 43
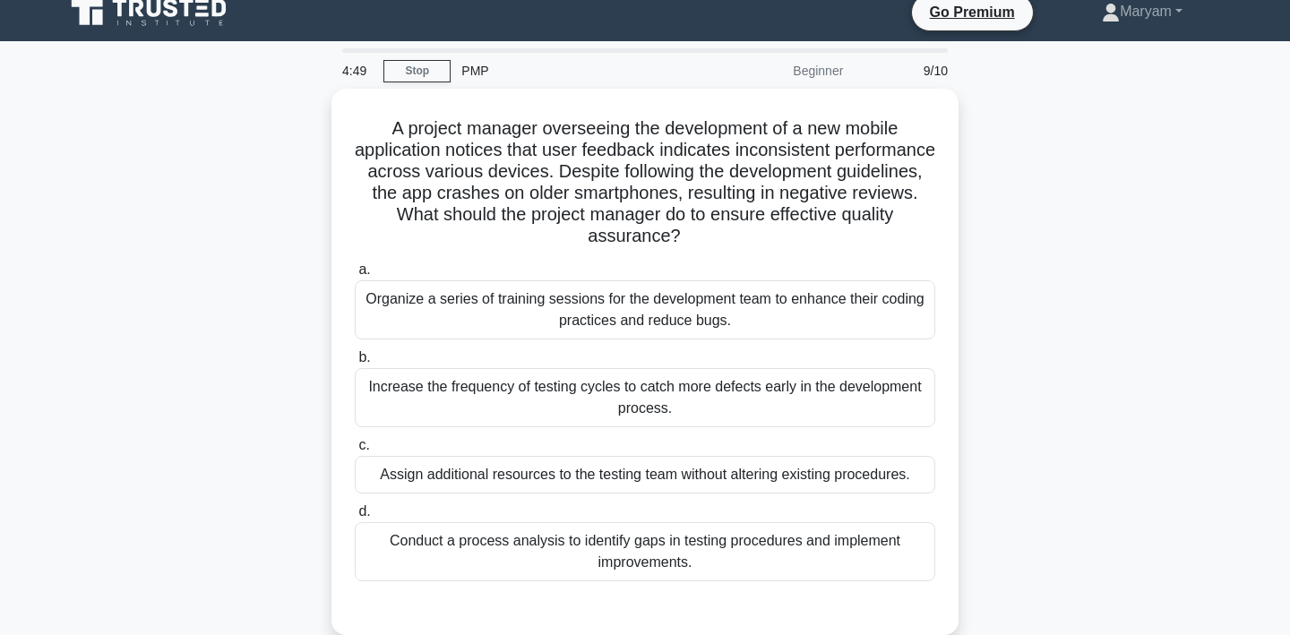
scroll to position [5, 0]
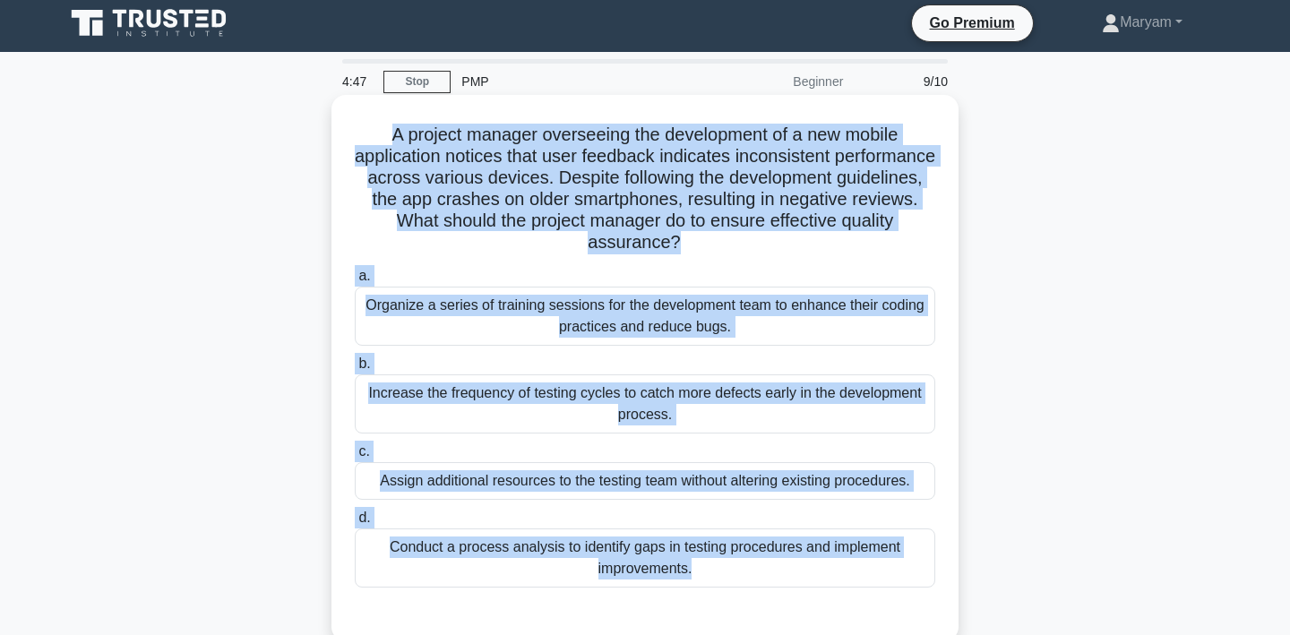
drag, startPoint x: 375, startPoint y: 142, endPoint x: 752, endPoint y: 589, distance: 584.3
click at [752, 589] on div "A project manager overseeing the development of a new mobile application notice…" at bounding box center [645, 368] width 613 height 532
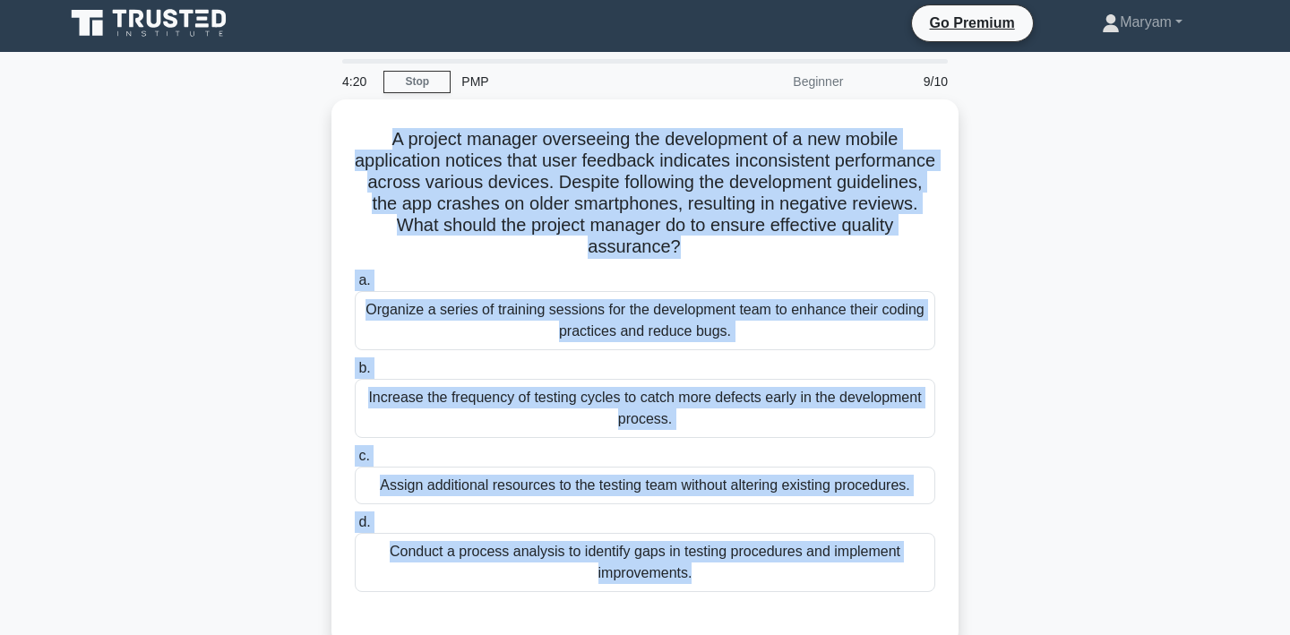
click at [1015, 340] on div "A project manager overseeing the development of a new mobile application notice…" at bounding box center [645, 383] width 1182 height 568
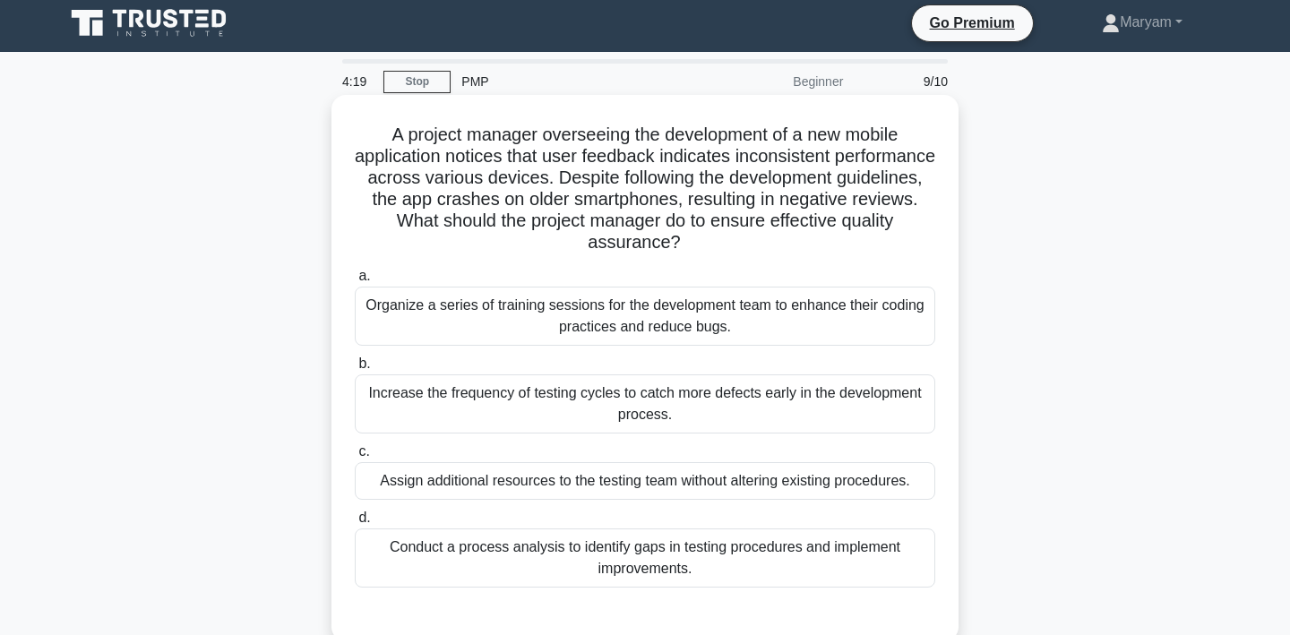
click at [866, 287] on div "Organize a series of training sessions for the development team to enhance thei…" at bounding box center [645, 316] width 580 height 59
click at [355, 273] on input "a. Organize a series of training sessions for the development team to enhance t…" at bounding box center [355, 277] width 0 height 12
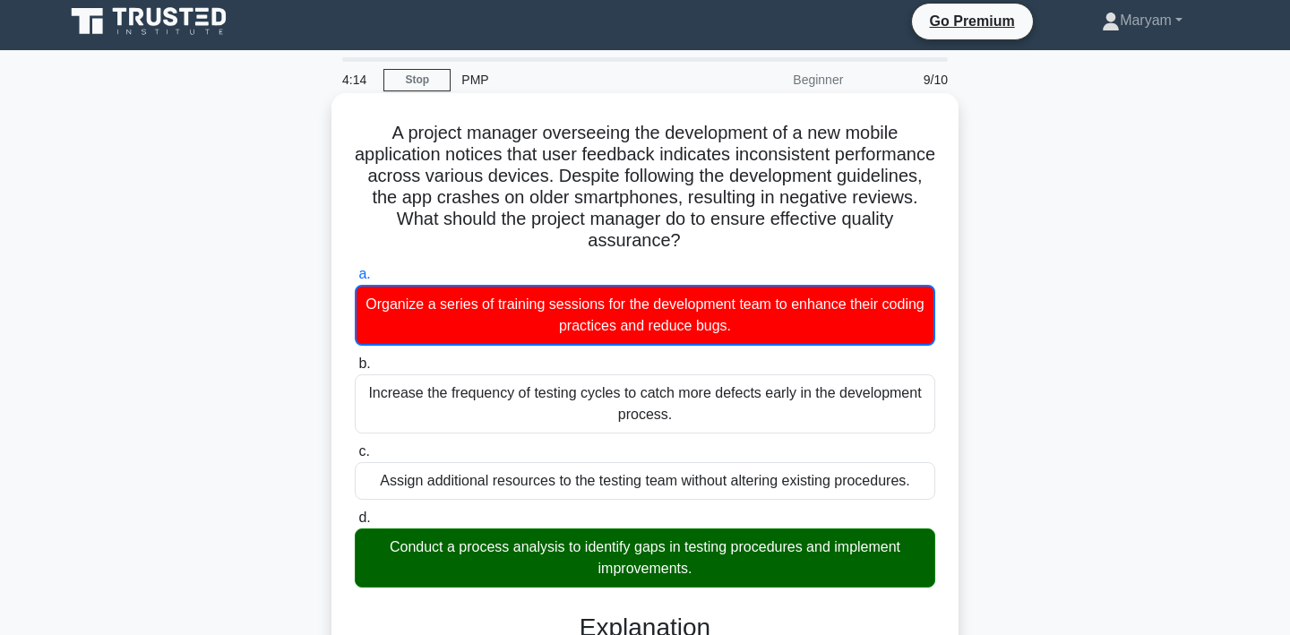
scroll to position [2, 0]
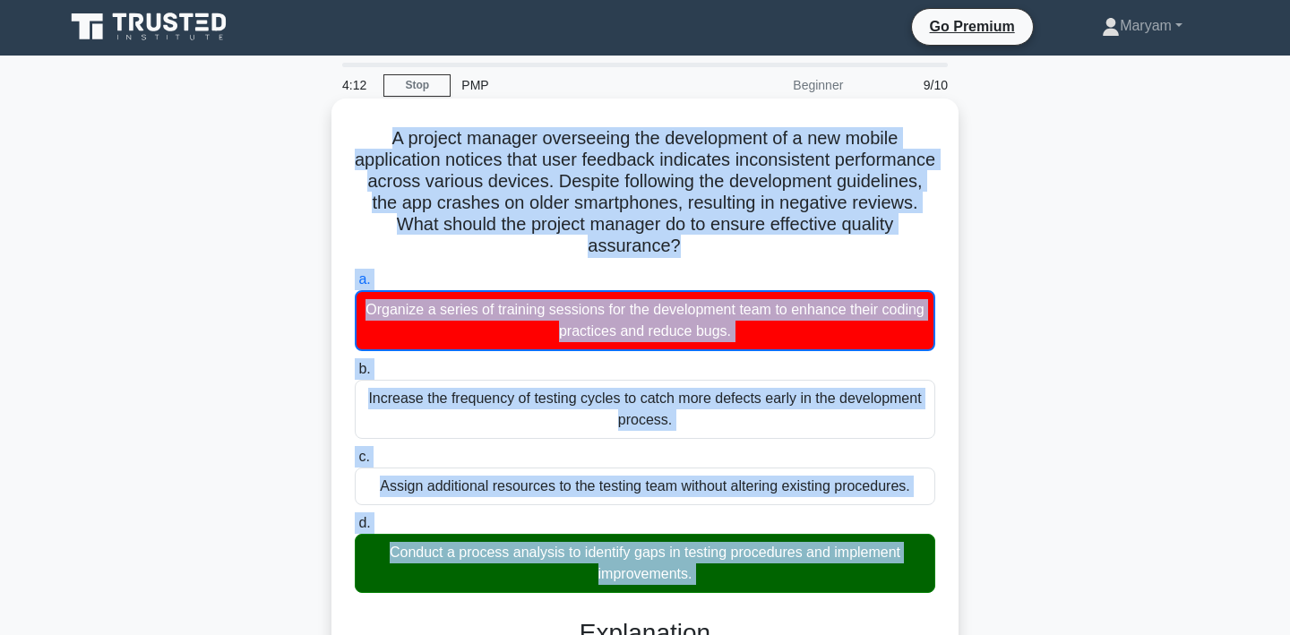
drag, startPoint x: 385, startPoint y: 137, endPoint x: 828, endPoint y: 596, distance: 637.3
click at [828, 596] on div "A project manager overseeing the development of a new mobile application notice…" at bounding box center [645, 552] width 613 height 893
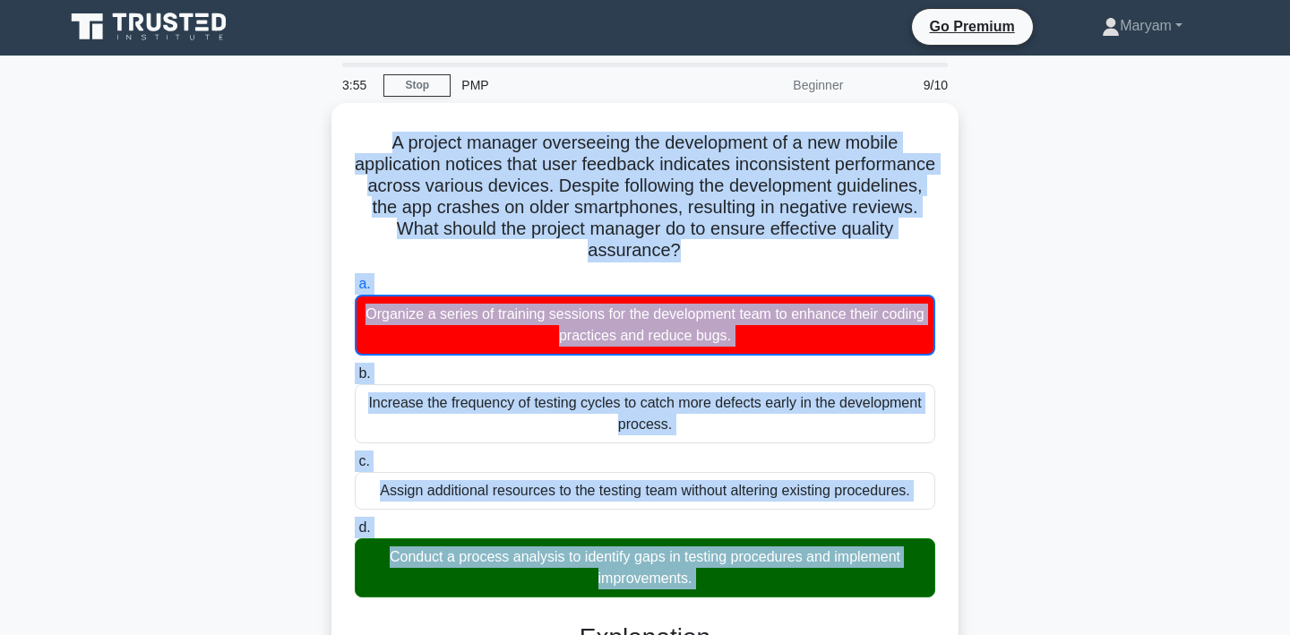
click at [1128, 357] on div "A project manager overseeing the development of a new mobile application notice…" at bounding box center [645, 567] width 1182 height 929
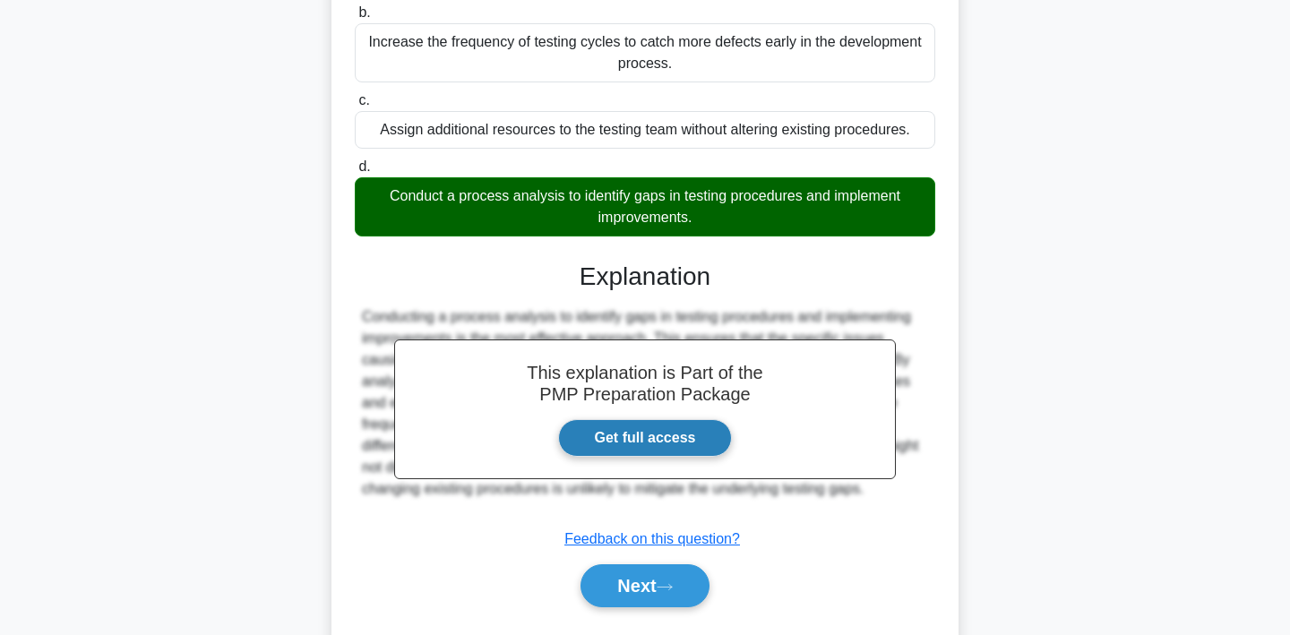
scroll to position [385, 0]
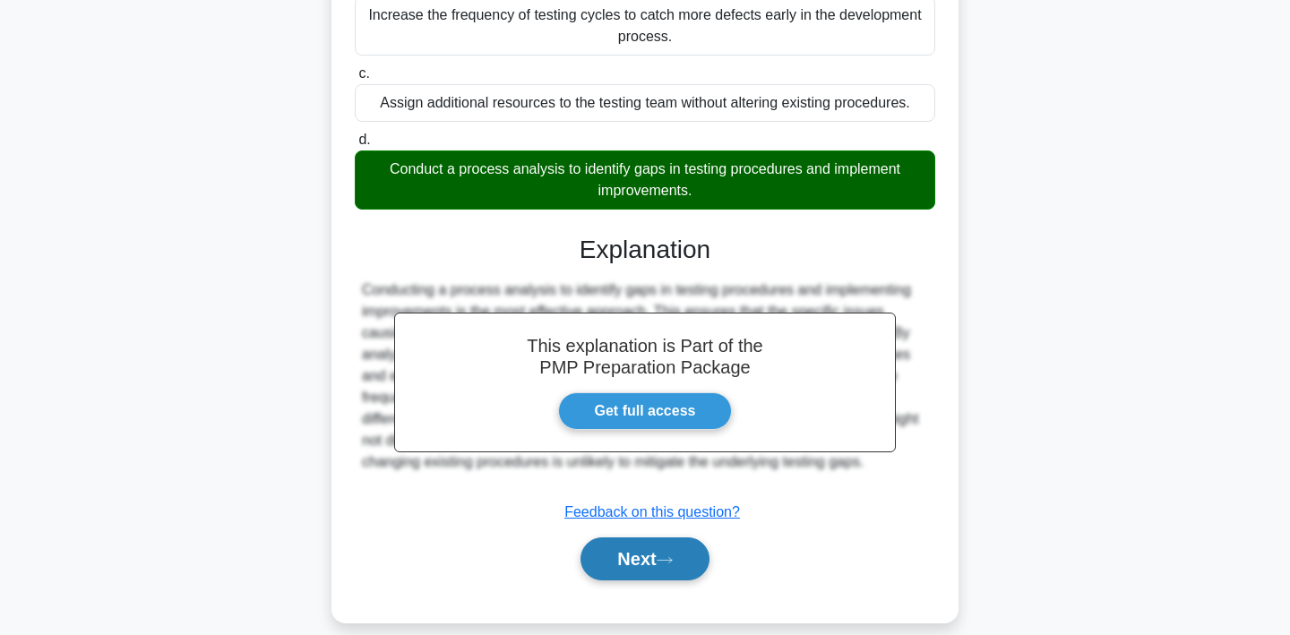
click at [673, 555] on icon at bounding box center [665, 560] width 16 height 10
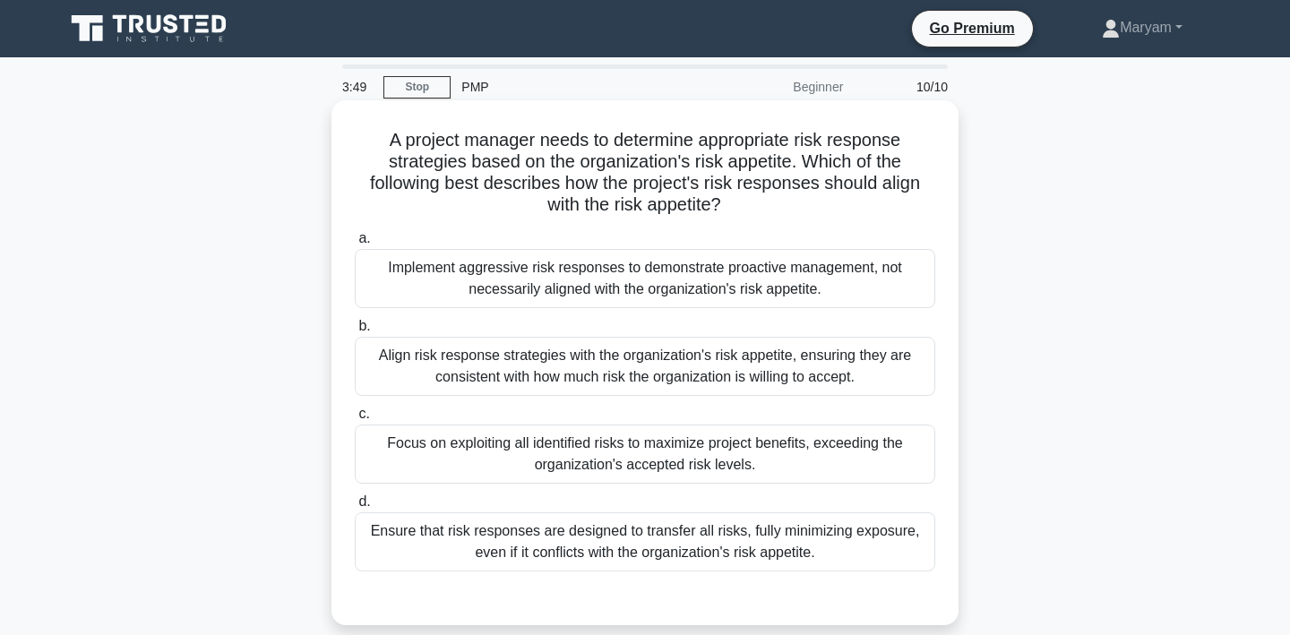
scroll to position [0, 0]
drag, startPoint x: 381, startPoint y: 131, endPoint x: 832, endPoint y: 574, distance: 632.8
click at [832, 574] on div "A project manager needs to determine appropriate risk response strategies based…" at bounding box center [645, 362] width 613 height 511
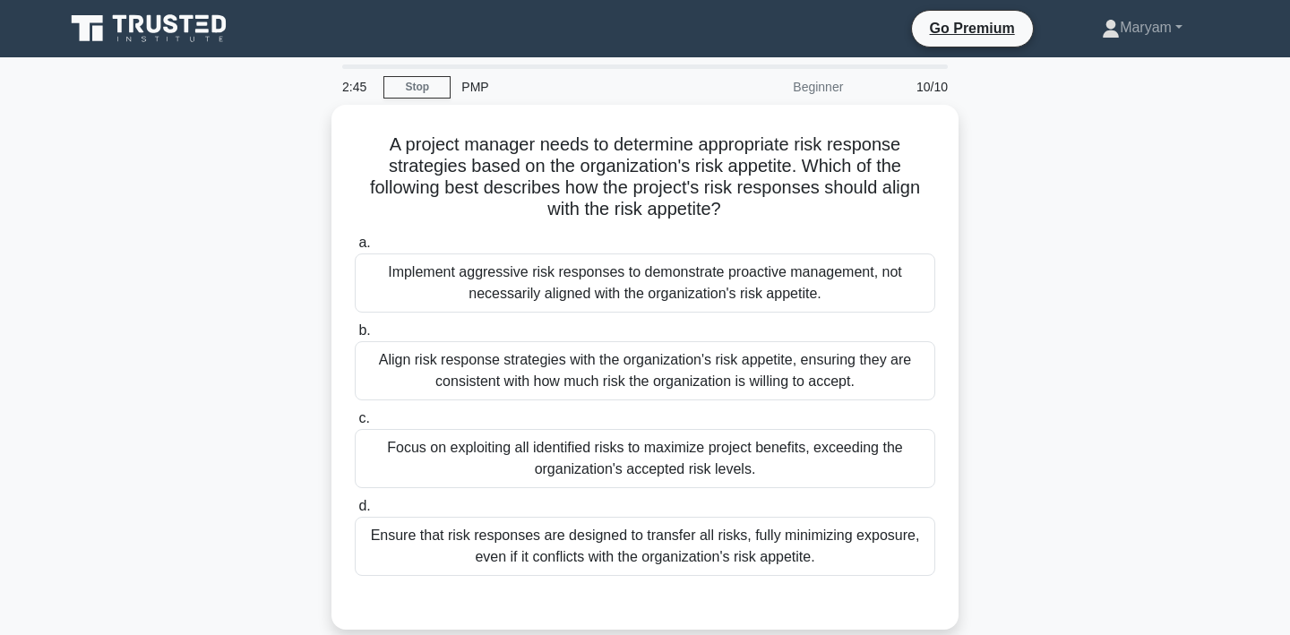
click at [991, 370] on div "A project manager needs to determine appropriate risk response strategies based…" at bounding box center [645, 378] width 1182 height 546
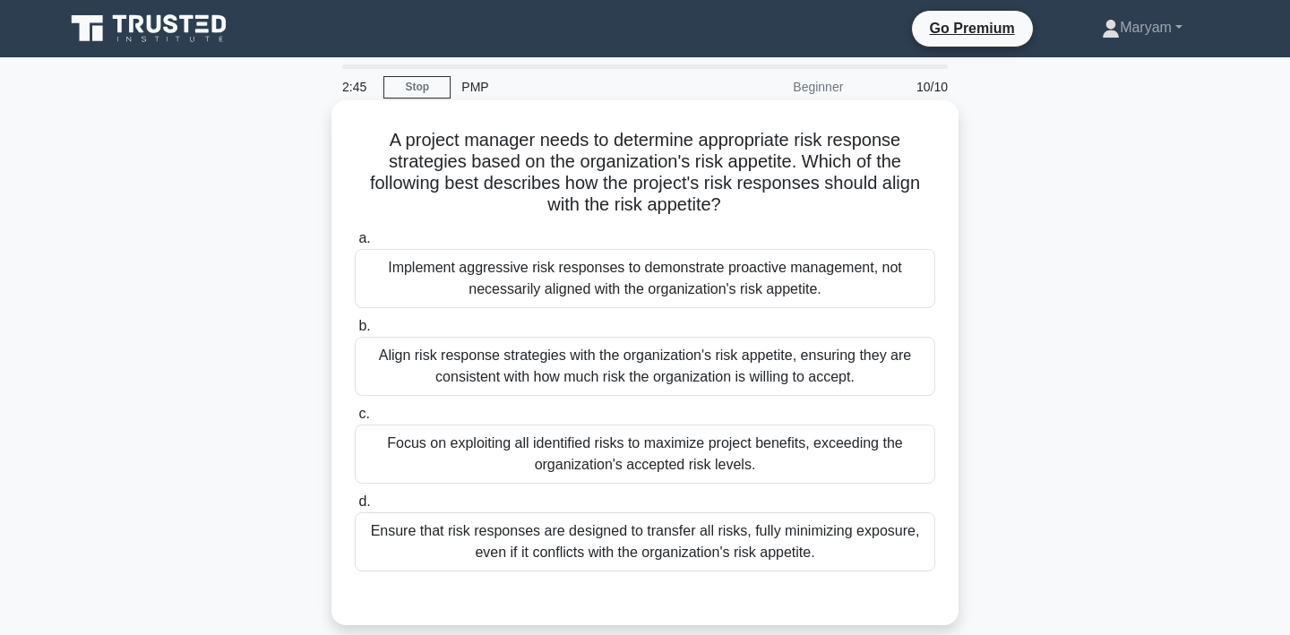
click at [881, 373] on div "Align risk response strategies with the organization's risk appetite, ensuring …" at bounding box center [645, 366] width 580 height 59
click at [355, 332] on input "b. Align risk response strategies with the organization's risk appetite, ensuri…" at bounding box center [355, 327] width 0 height 12
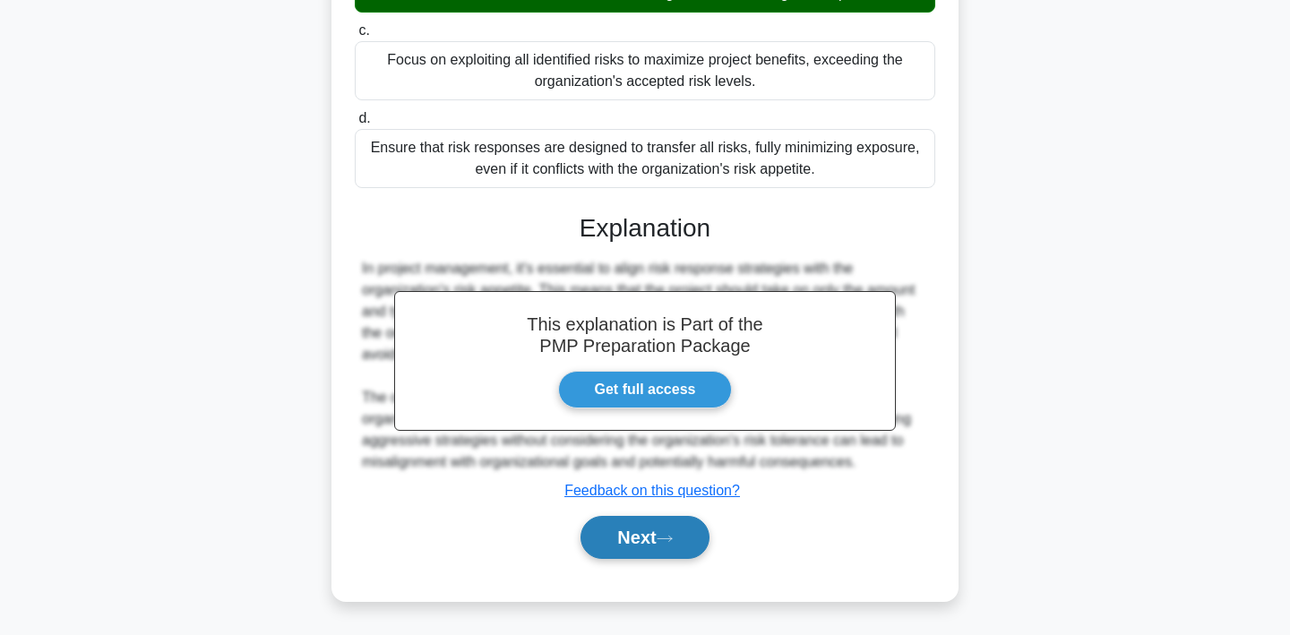
scroll to position [383, 0]
click at [675, 528] on button "Next" at bounding box center [644, 537] width 128 height 43
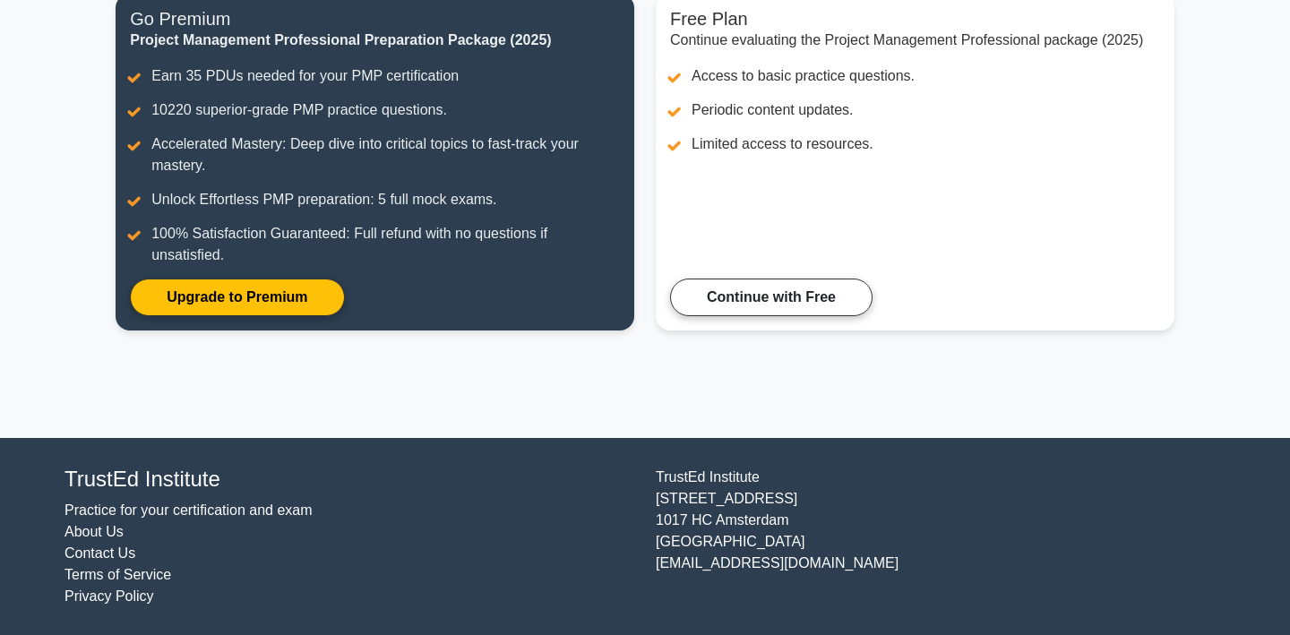
scroll to position [251, 0]
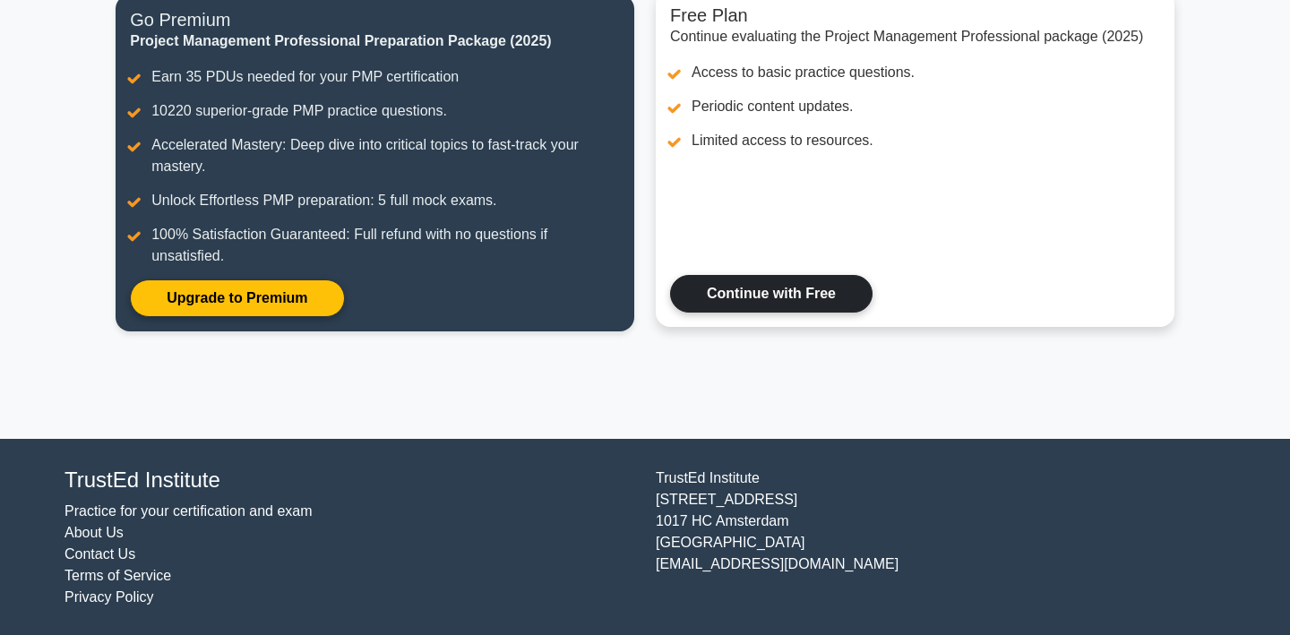
click at [821, 304] on link "Continue with Free" at bounding box center [771, 294] width 202 height 38
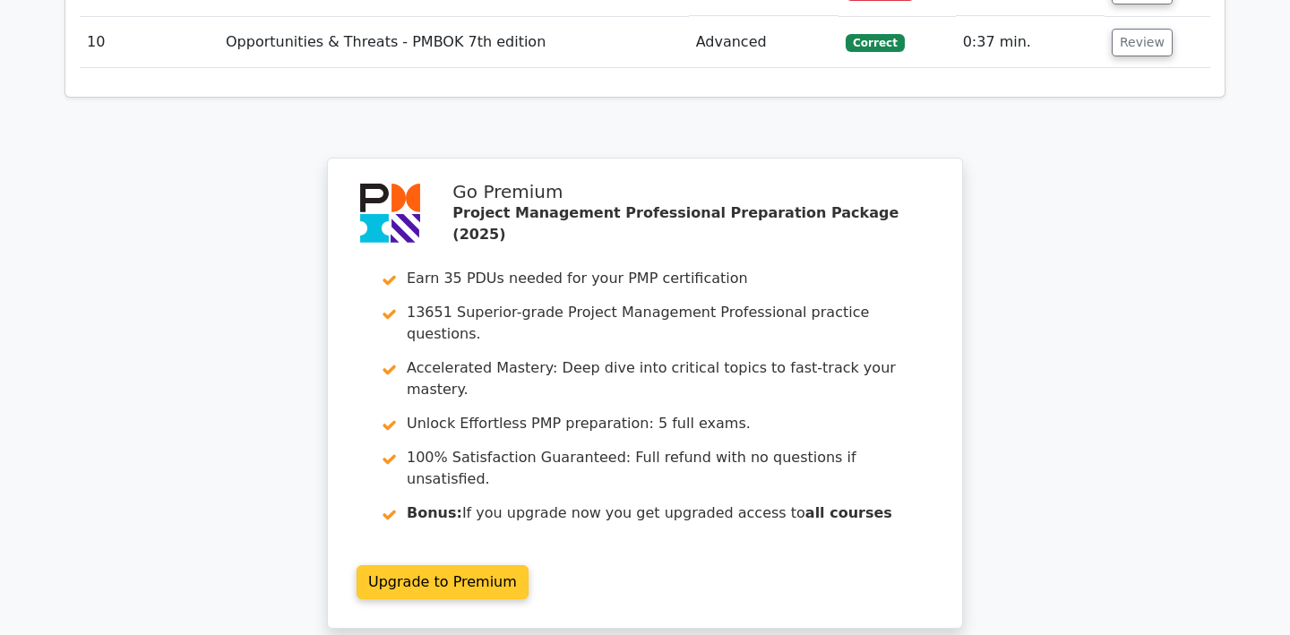
scroll to position [3101, 0]
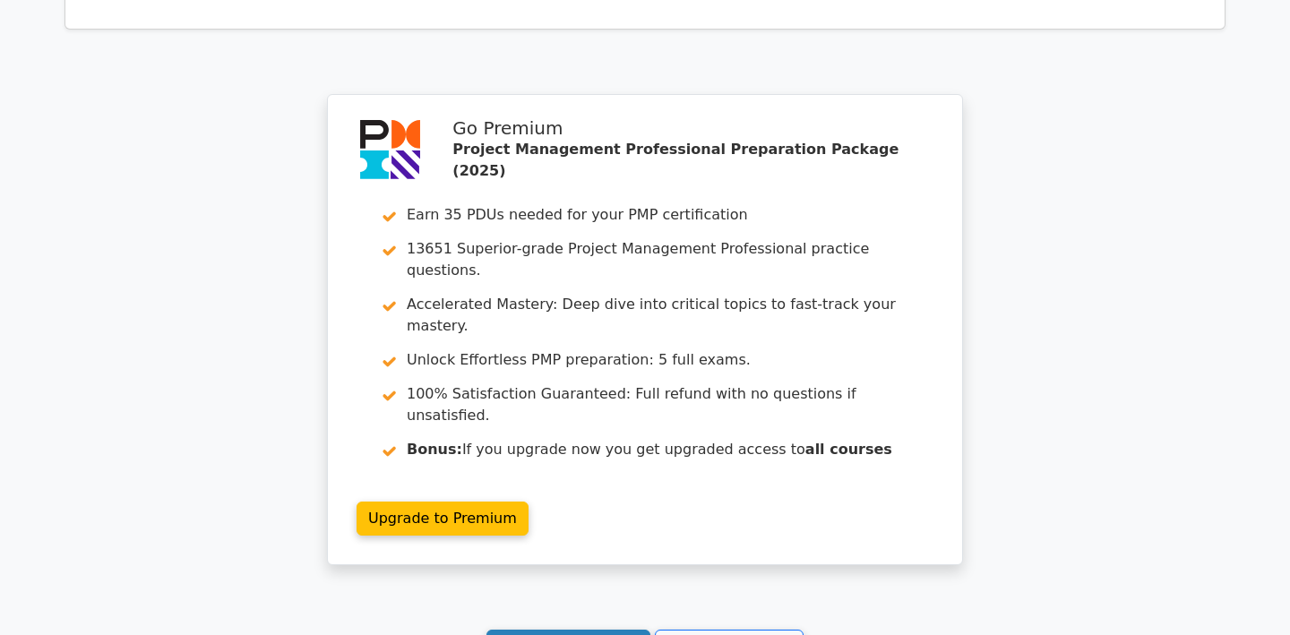
click at [631, 630] on link "Continue practicing" at bounding box center [568, 647] width 164 height 34
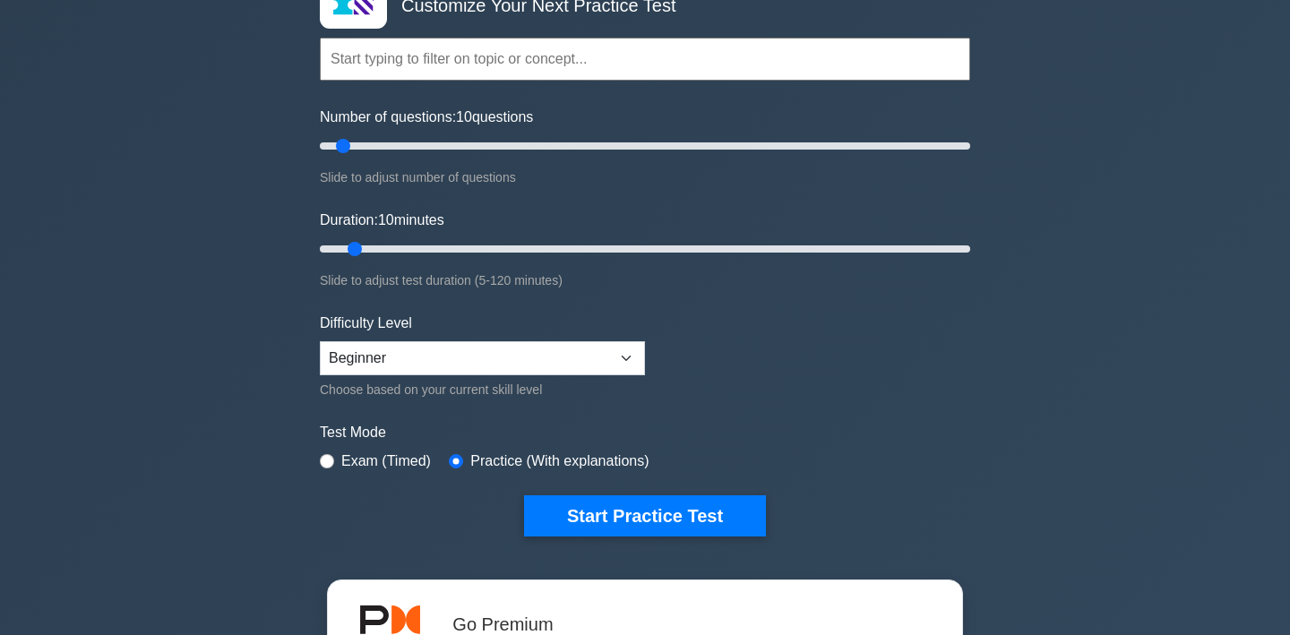
scroll to position [159, 0]
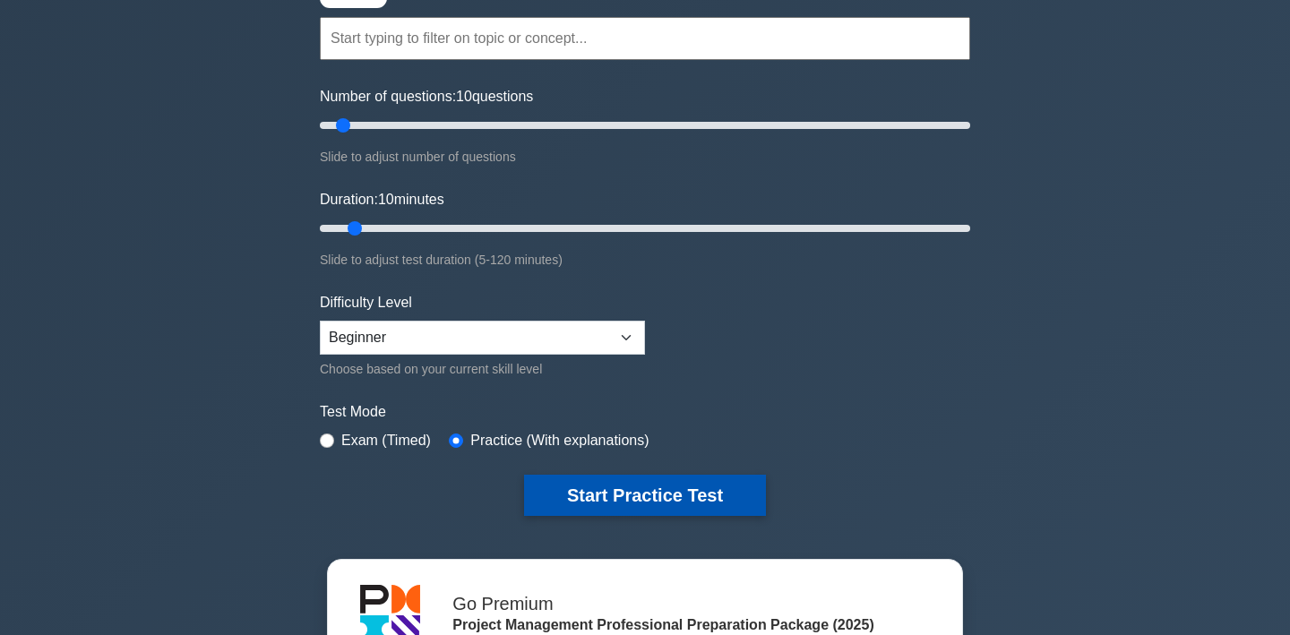
click at [709, 502] on button "Start Practice Test" at bounding box center [645, 495] width 242 height 41
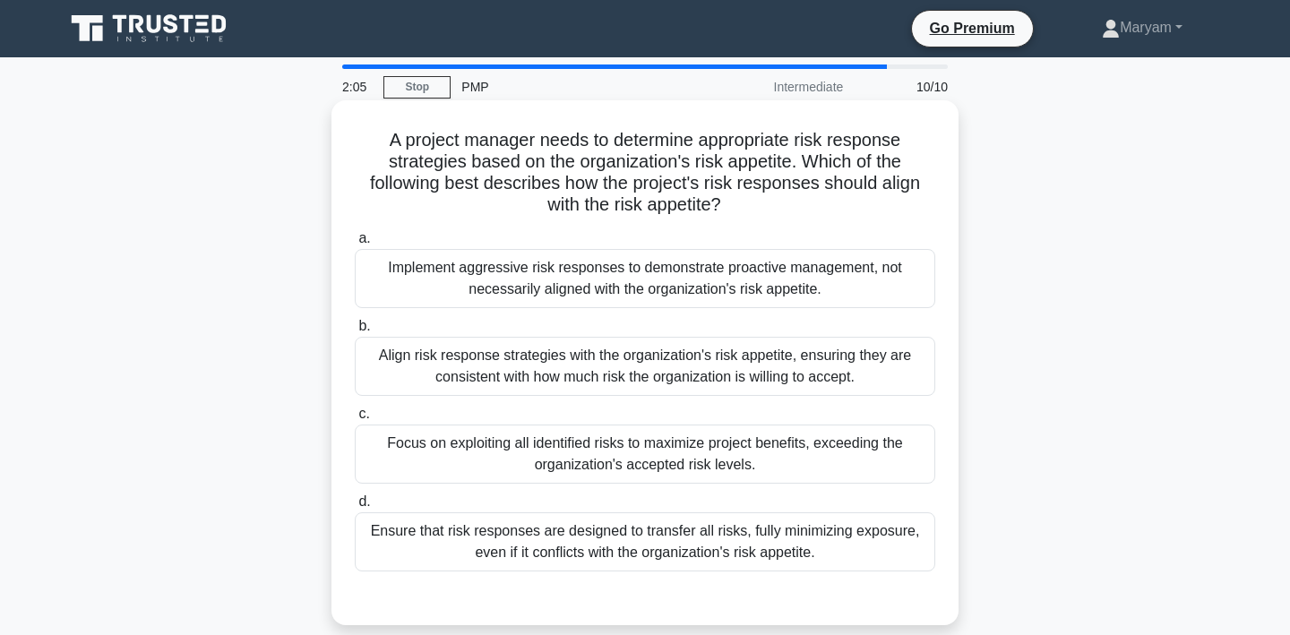
drag, startPoint x: 382, startPoint y: 138, endPoint x: 821, endPoint y: 572, distance: 617.0
click at [821, 572] on div "A project manager needs to determine appropriate risk response strategies based…" at bounding box center [645, 362] width 613 height 511
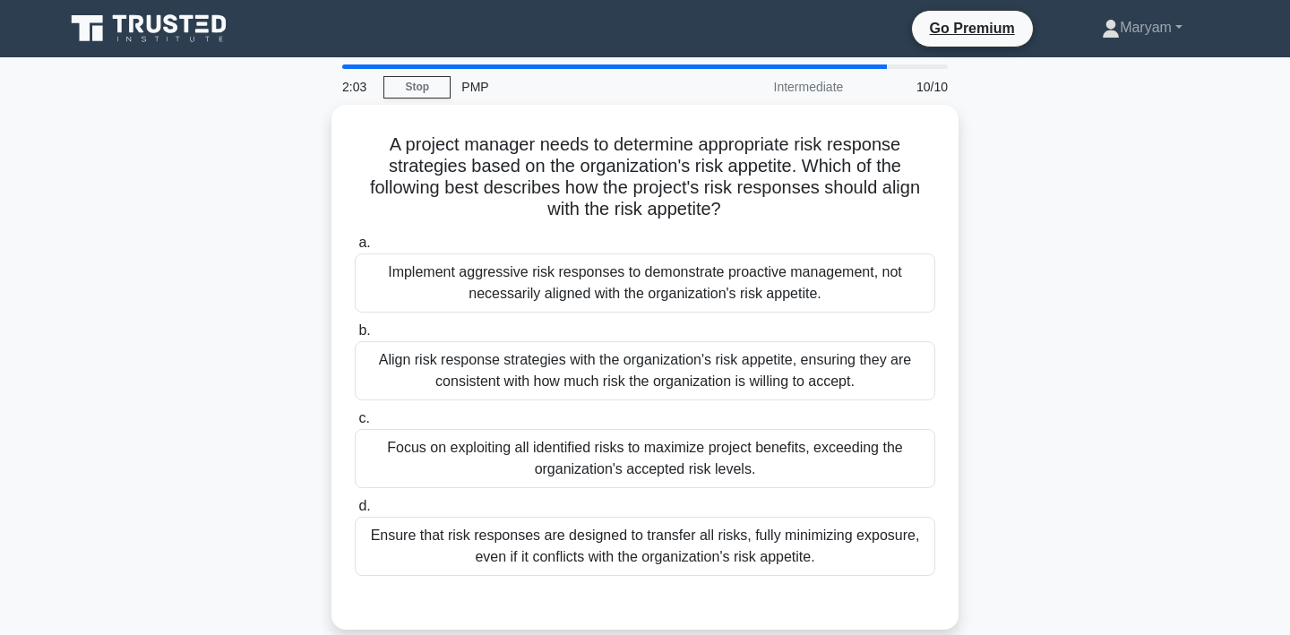
click at [1025, 385] on div "A project manager needs to determine appropriate risk response strategies based…" at bounding box center [645, 378] width 1182 height 546
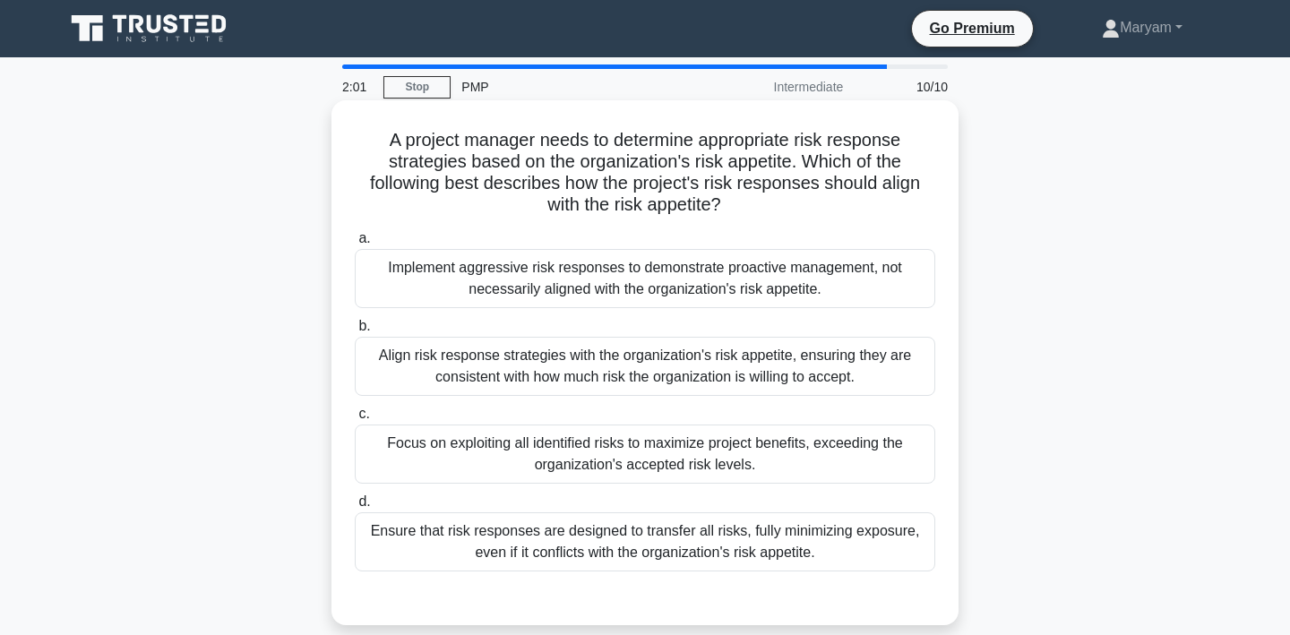
click at [859, 472] on div "Focus on exploiting all identified risks to maximize project benefits, exceedin…" at bounding box center [645, 454] width 580 height 59
click at [355, 420] on input "c. Focus on exploiting all identified risks to maximize project benefits, excee…" at bounding box center [355, 414] width 0 height 12
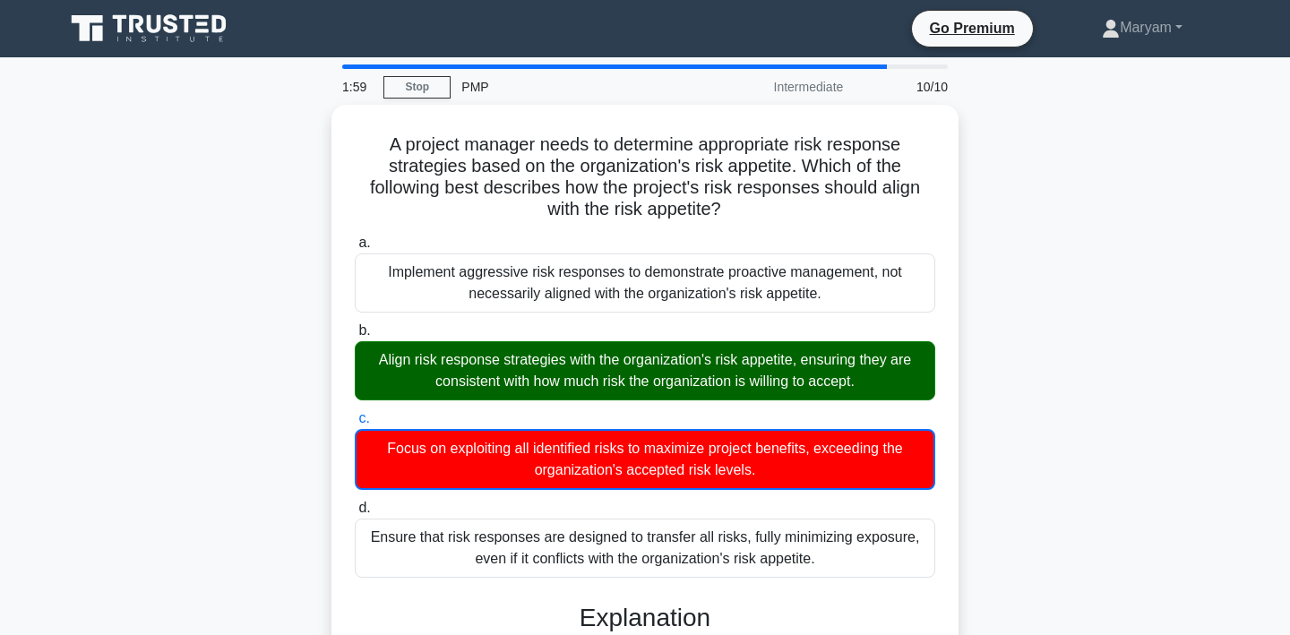
click at [1083, 418] on div "A project manager needs to determine appropriate risk response strategies based…" at bounding box center [645, 558] width 1182 height 907
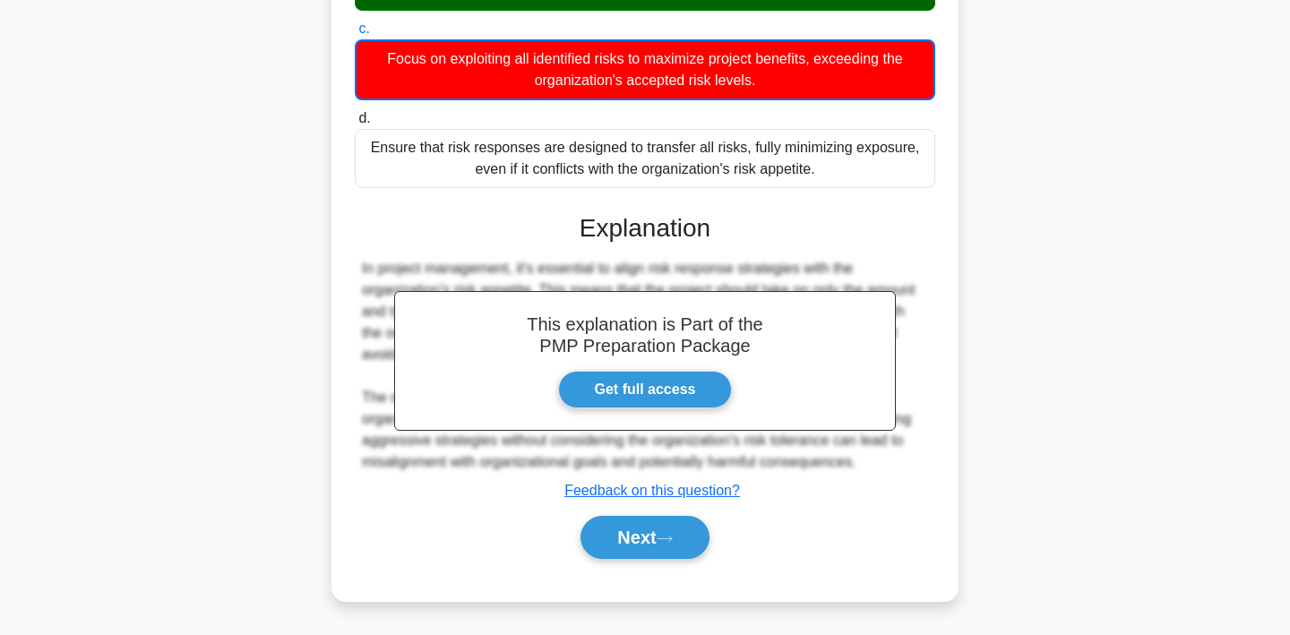
scroll to position [385, 0]
click at [677, 547] on button "Next" at bounding box center [644, 537] width 128 height 43
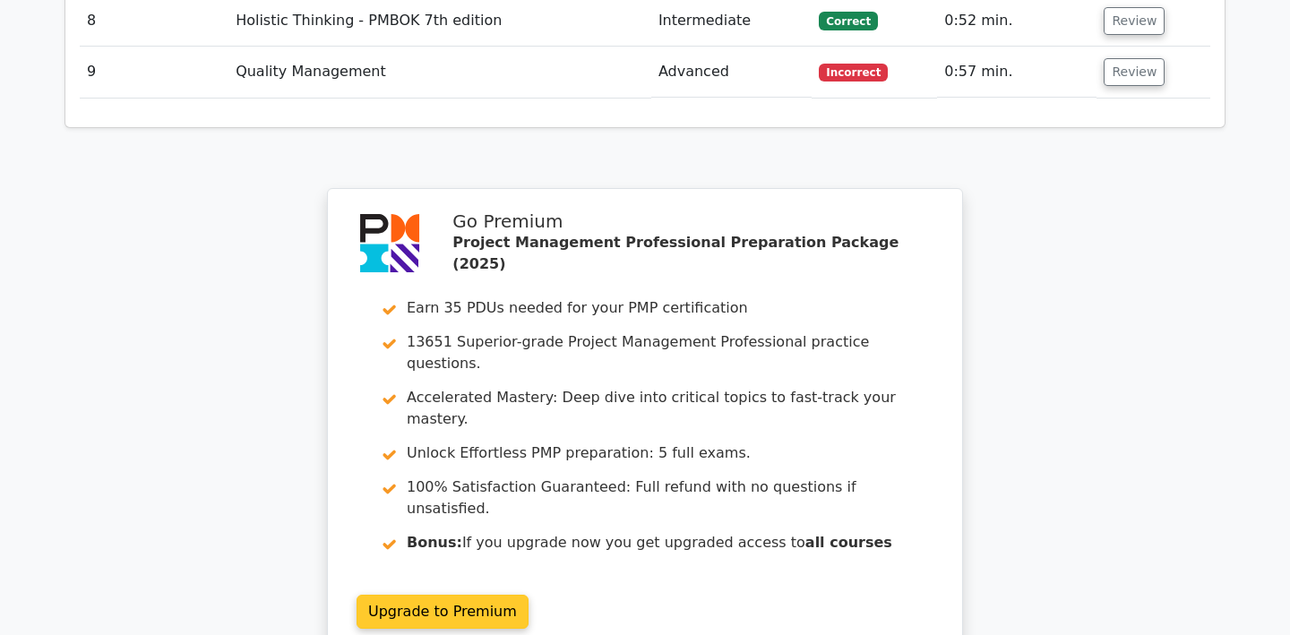
scroll to position [2970, 0]
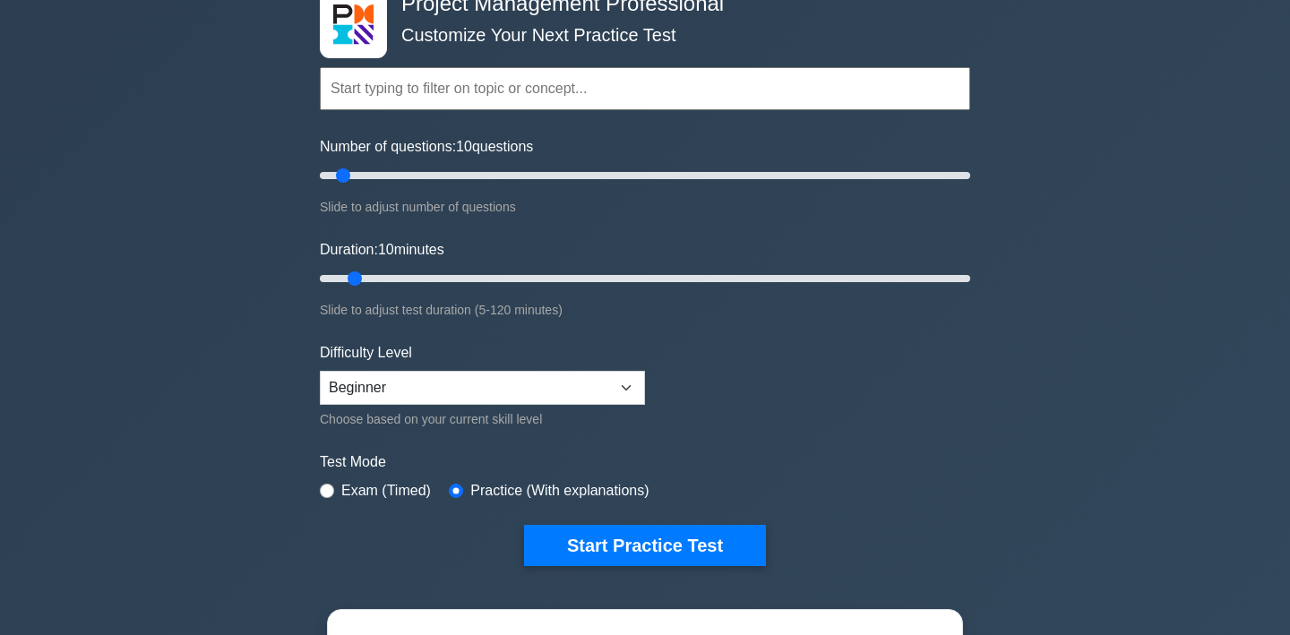
scroll to position [211, 0]
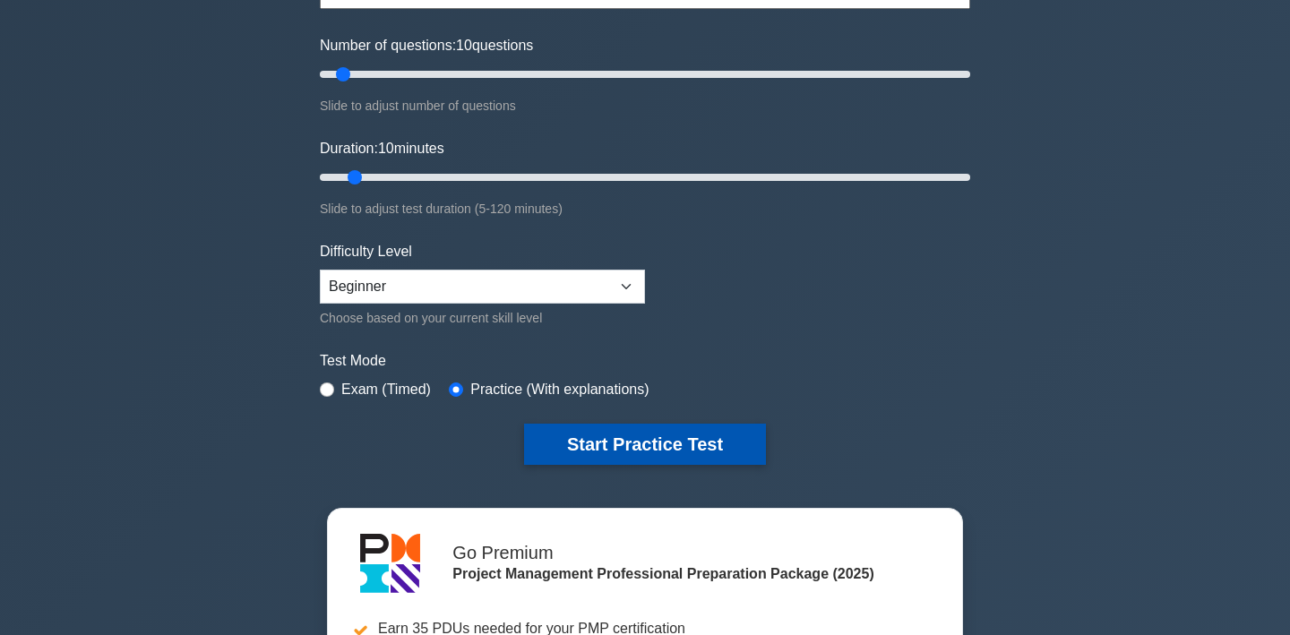
click at [725, 444] on button "Start Practice Test" at bounding box center [645, 444] width 242 height 41
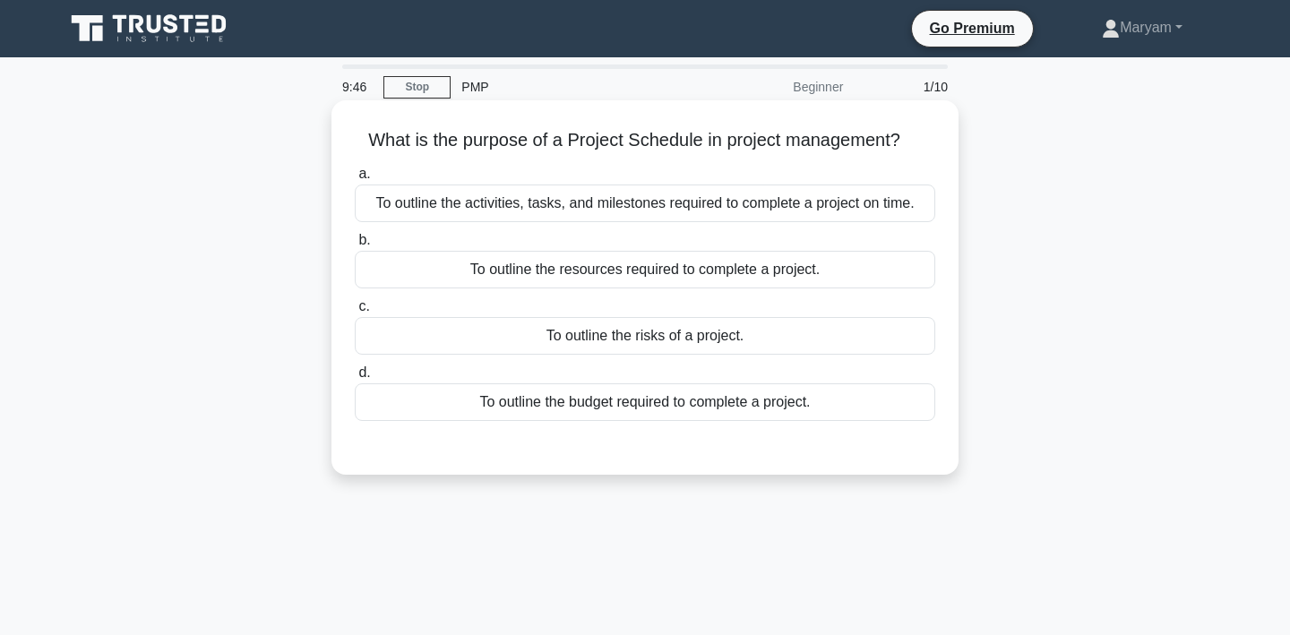
click at [383, 211] on div "To outline the activities, tasks, and milestones required to complete a project…" at bounding box center [645, 204] width 580 height 38
click at [355, 180] on input "a. To outline the activities, tasks, and milestones required to complete a proj…" at bounding box center [355, 174] width 0 height 12
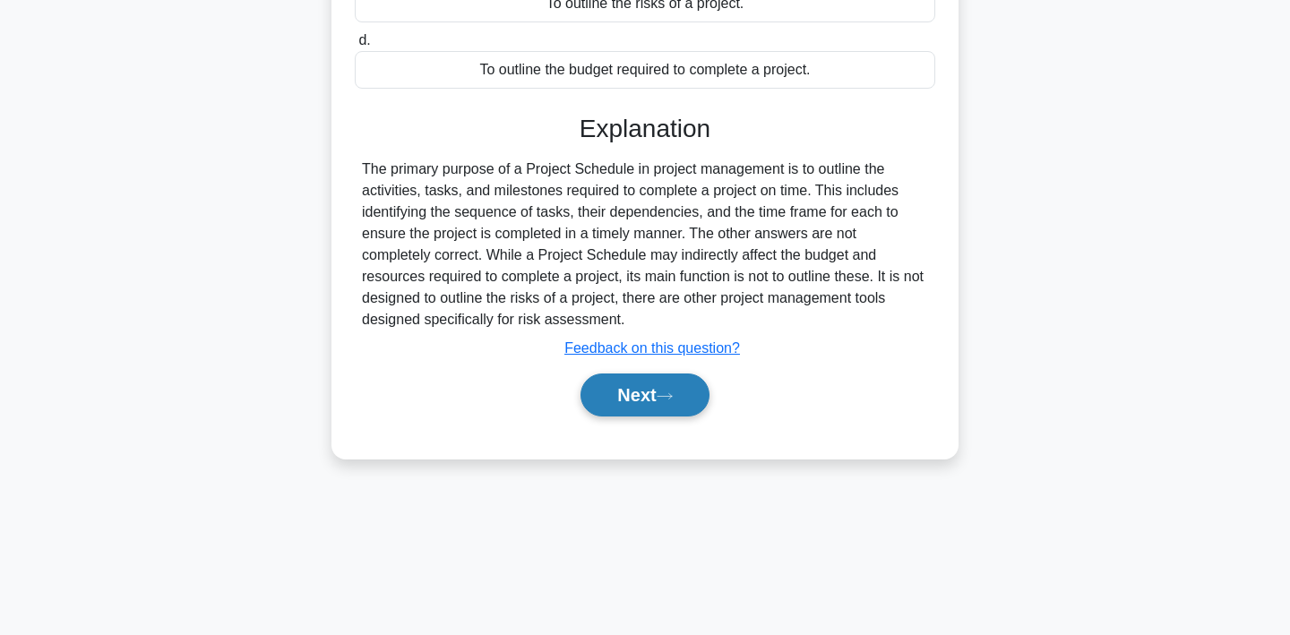
scroll to position [332, 0]
click at [640, 406] on button "Next" at bounding box center [644, 395] width 128 height 43
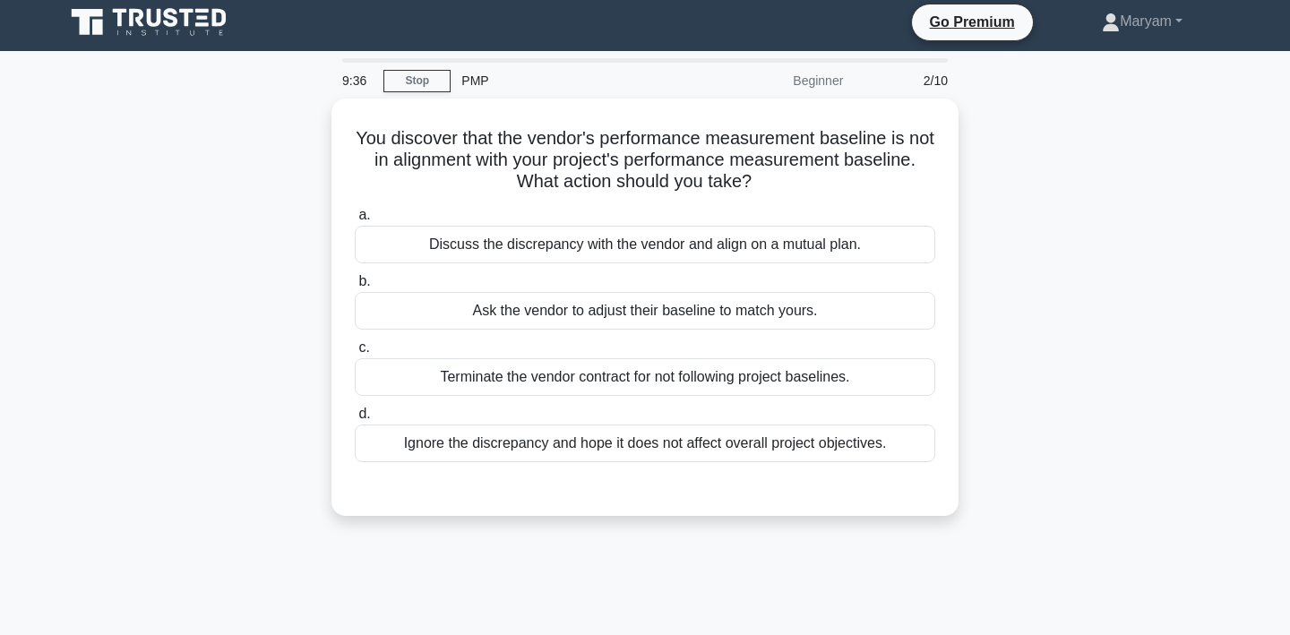
scroll to position [0, 0]
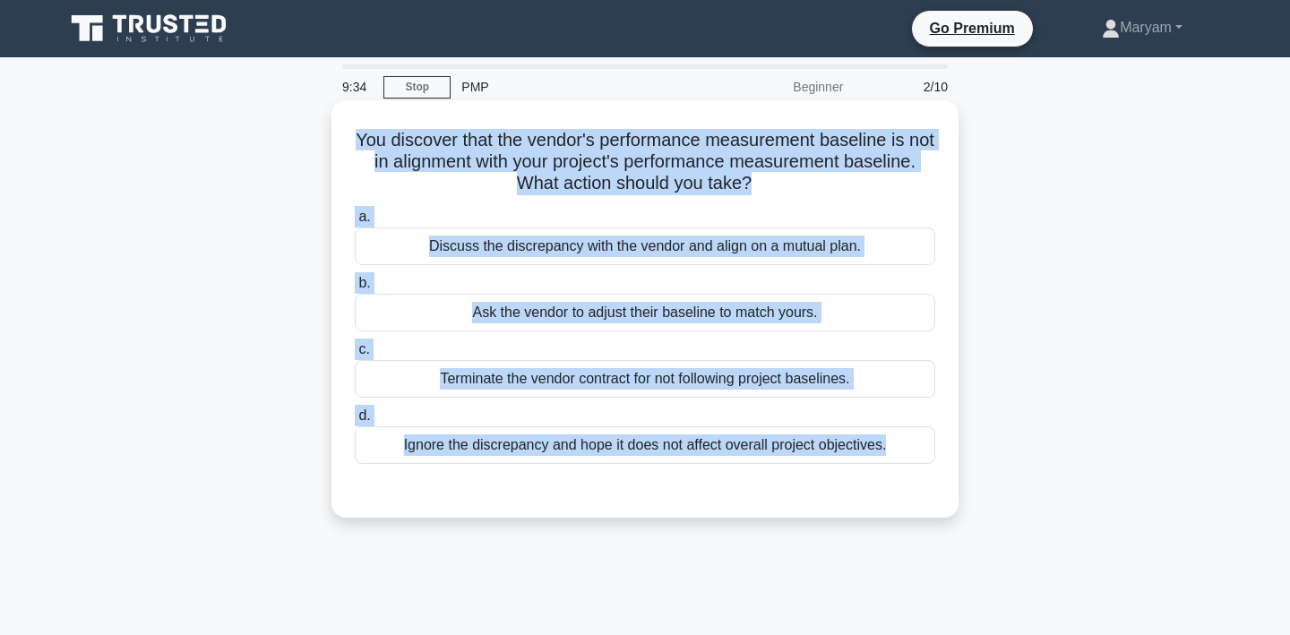
drag, startPoint x: 357, startPoint y: 137, endPoint x: 902, endPoint y: 476, distance: 641.3
click at [902, 476] on div "You discover that the vendor's performance measurement baseline is not in align…" at bounding box center [645, 308] width 613 height 403
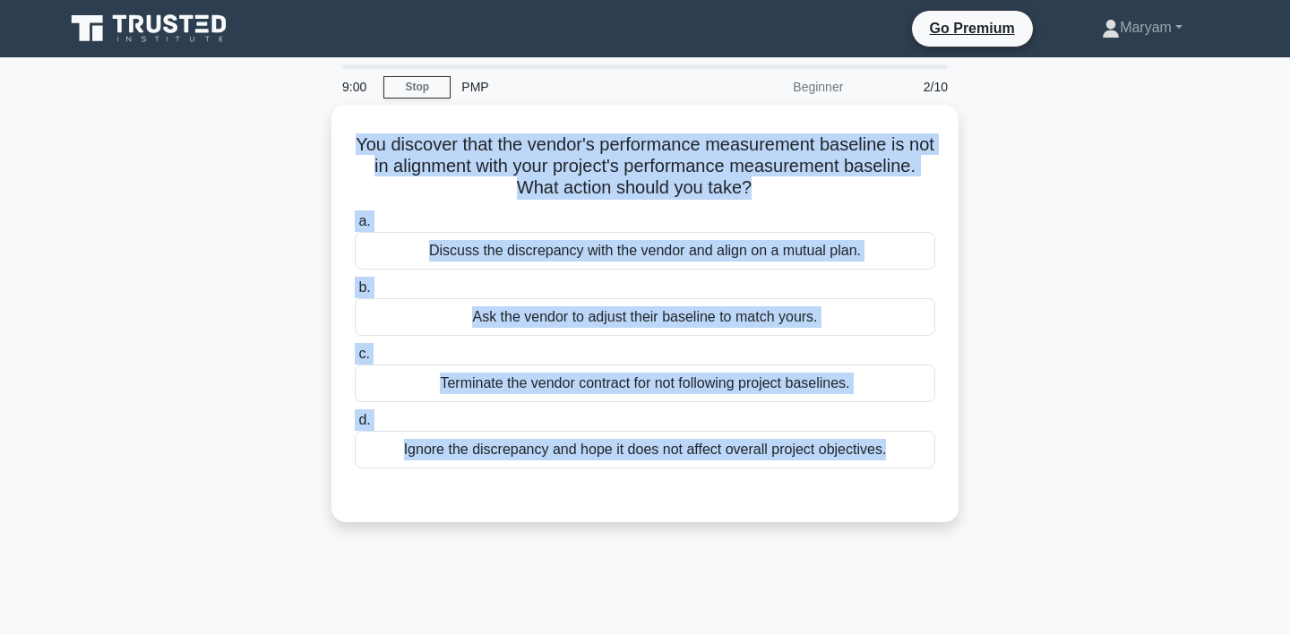
click at [1066, 276] on div "You discover that the vendor's performance measurement baseline is not in align…" at bounding box center [645, 324] width 1182 height 439
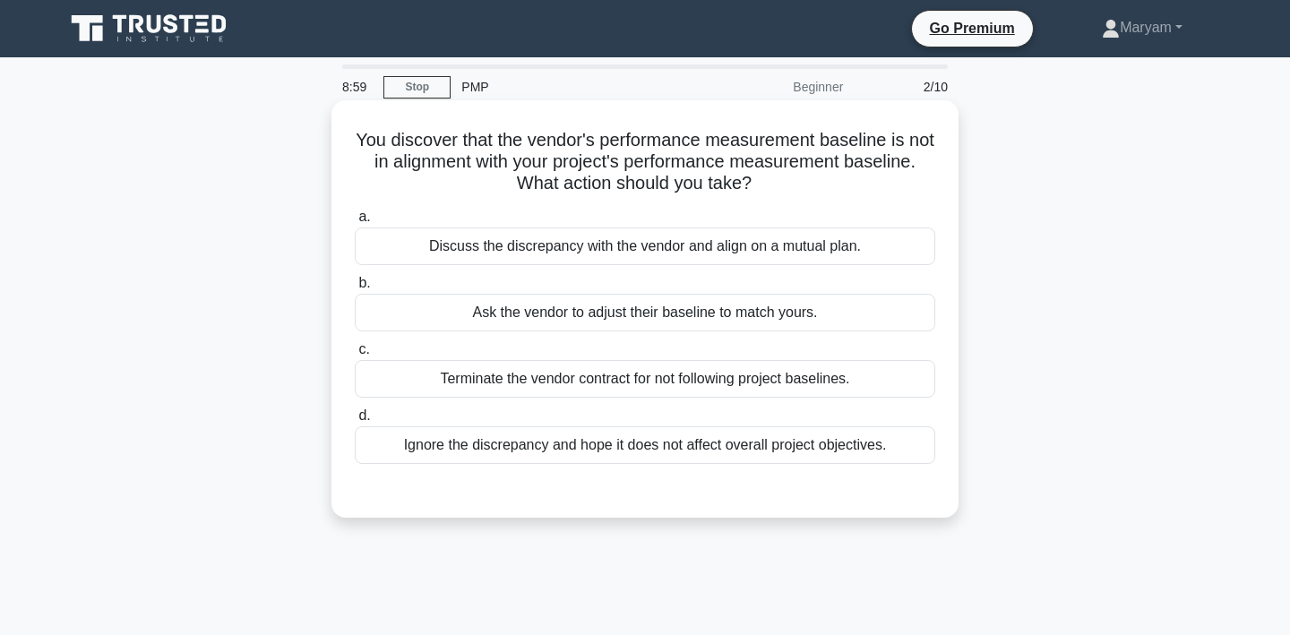
click at [838, 255] on div "Discuss the discrepancy with the vendor and align on a mutual plan." at bounding box center [645, 247] width 580 height 38
click at [355, 223] on input "a. Discuss the discrepancy with the vendor and align on a mutual plan." at bounding box center [355, 217] width 0 height 12
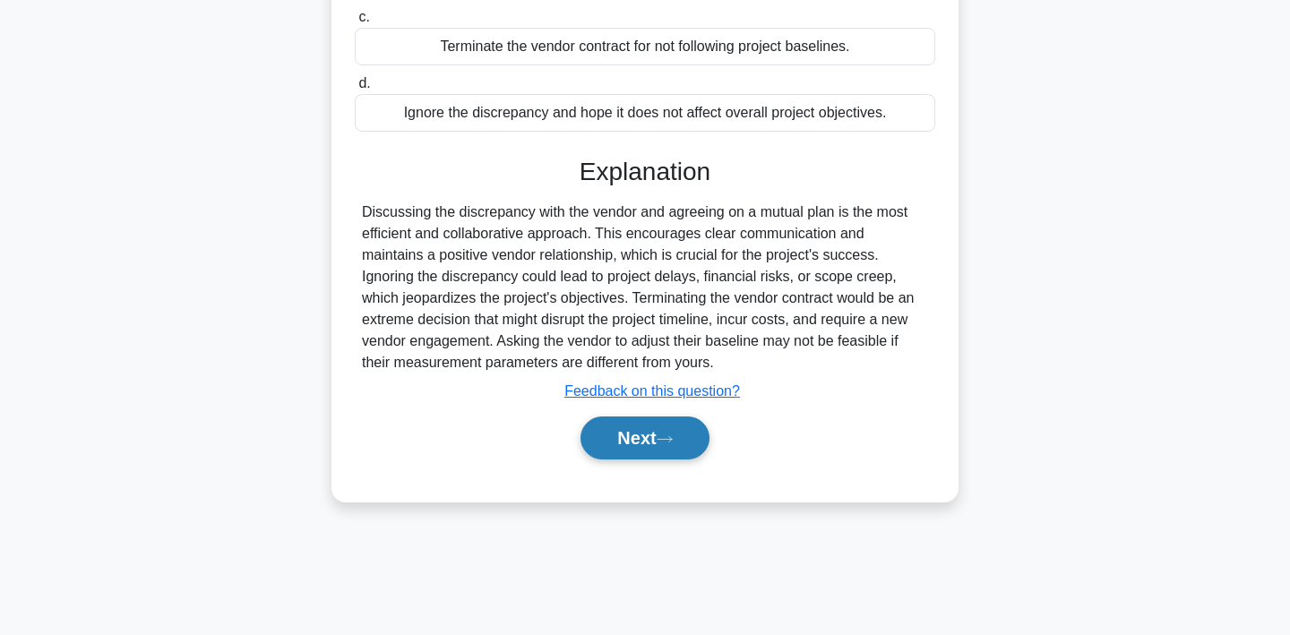
scroll to position [332, 0]
click at [658, 432] on button "Next" at bounding box center [644, 438] width 128 height 43
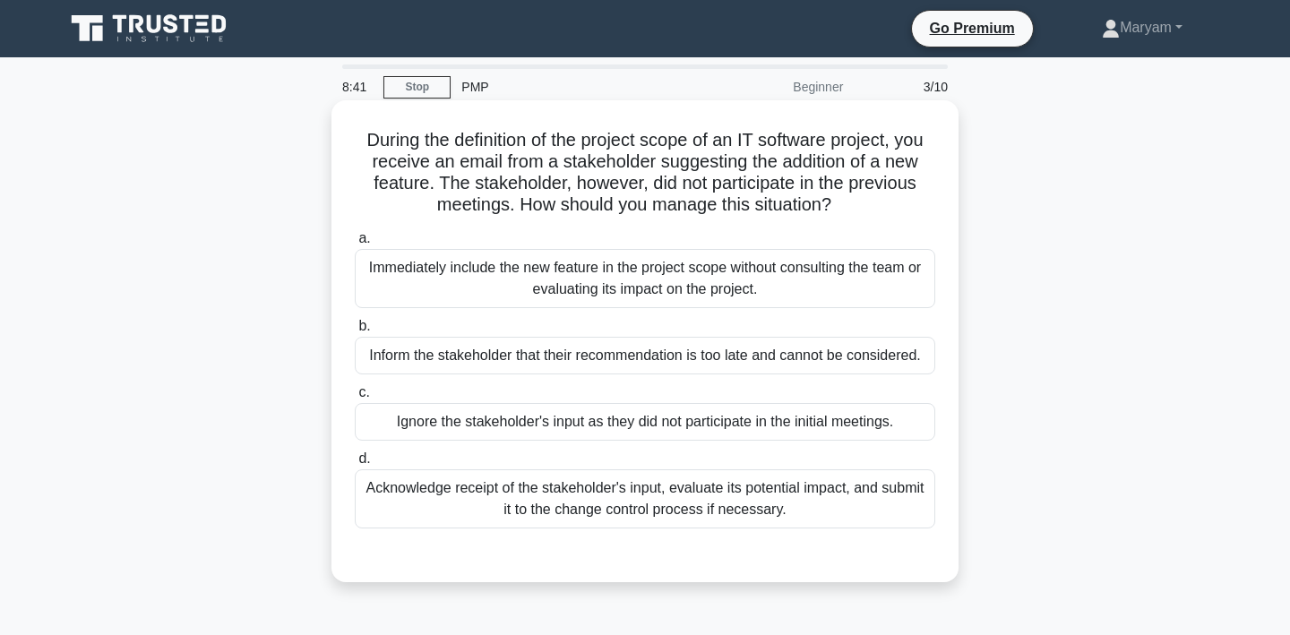
scroll to position [0, 0]
click at [499, 523] on div "Acknowledge receipt of the stakeholder's input, evaluate its potential impact, …" at bounding box center [645, 498] width 580 height 59
click at [355, 465] on input "d. Acknowledge receipt of the stakeholder's input, evaluate its potential impac…" at bounding box center [355, 459] width 0 height 12
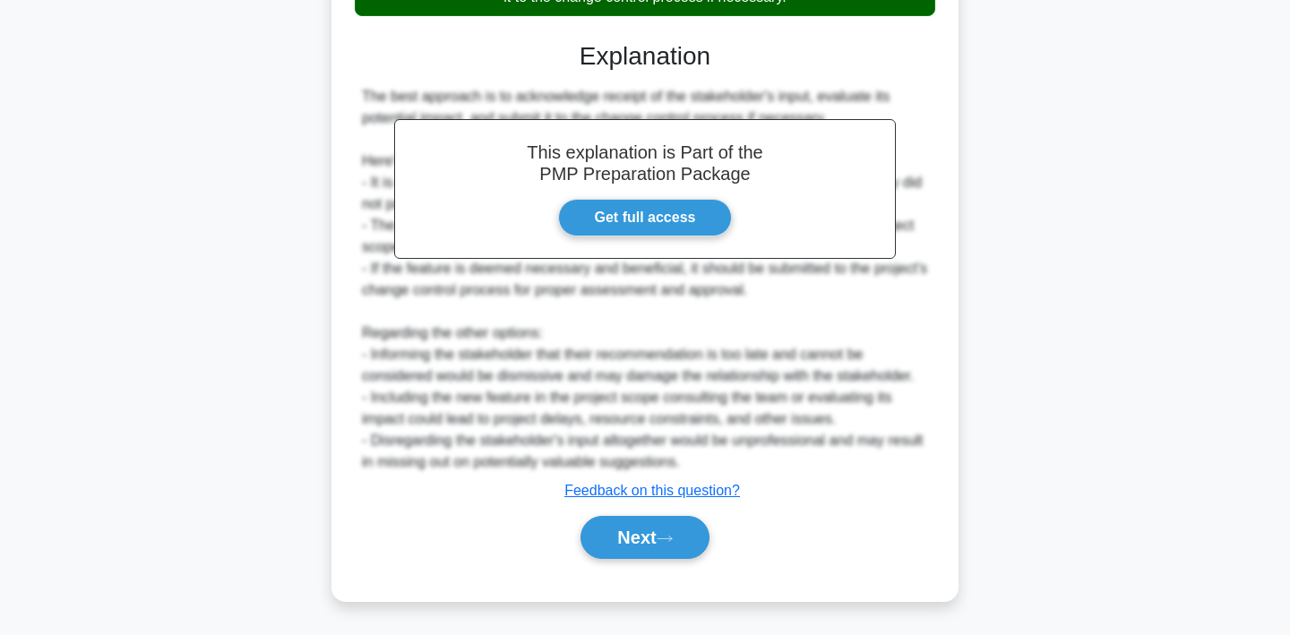
scroll to position [512, 0]
click at [634, 572] on div "a. Immediately include the new feature in the project scope without consulting …" at bounding box center [645, 146] width 584 height 869
click at [668, 531] on button "Next" at bounding box center [644, 537] width 128 height 43
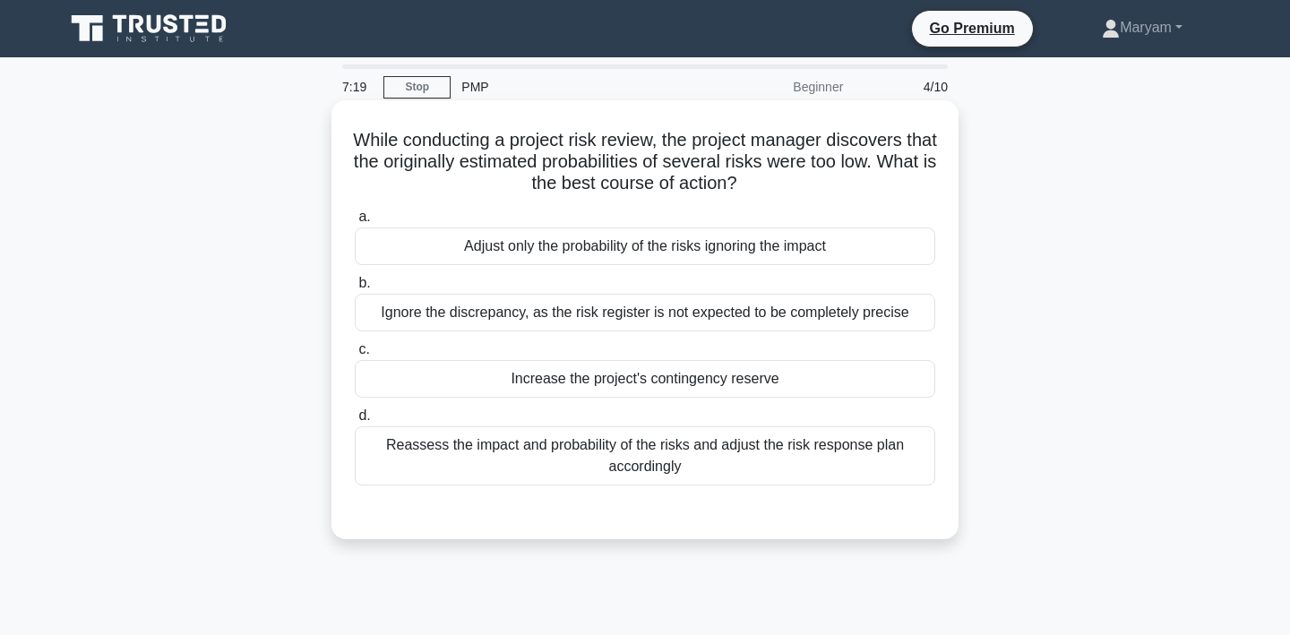
scroll to position [0, 0]
drag, startPoint x: 360, startPoint y: 133, endPoint x: 753, endPoint y: 489, distance: 530.2
click at [753, 489] on div "While conducting a project risk review, the project manager discovers that the …" at bounding box center [645, 319] width 613 height 425
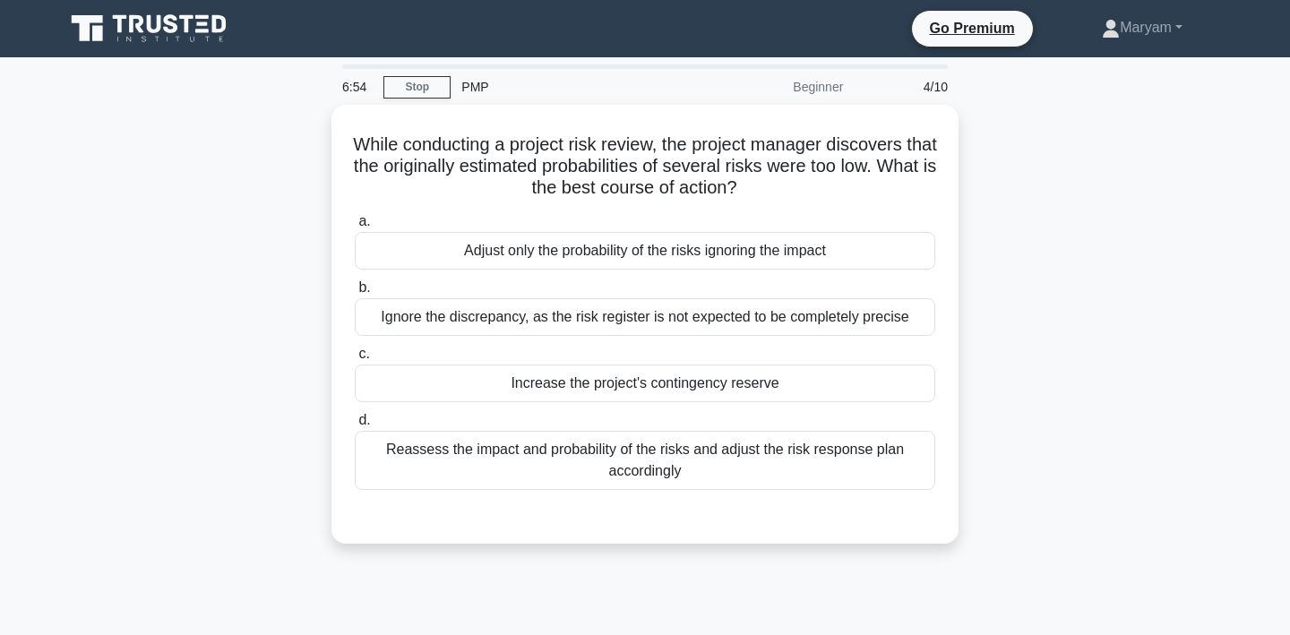
click at [1010, 393] on div "While conducting a project risk review, the project manager discovers that the …" at bounding box center [645, 335] width 1182 height 460
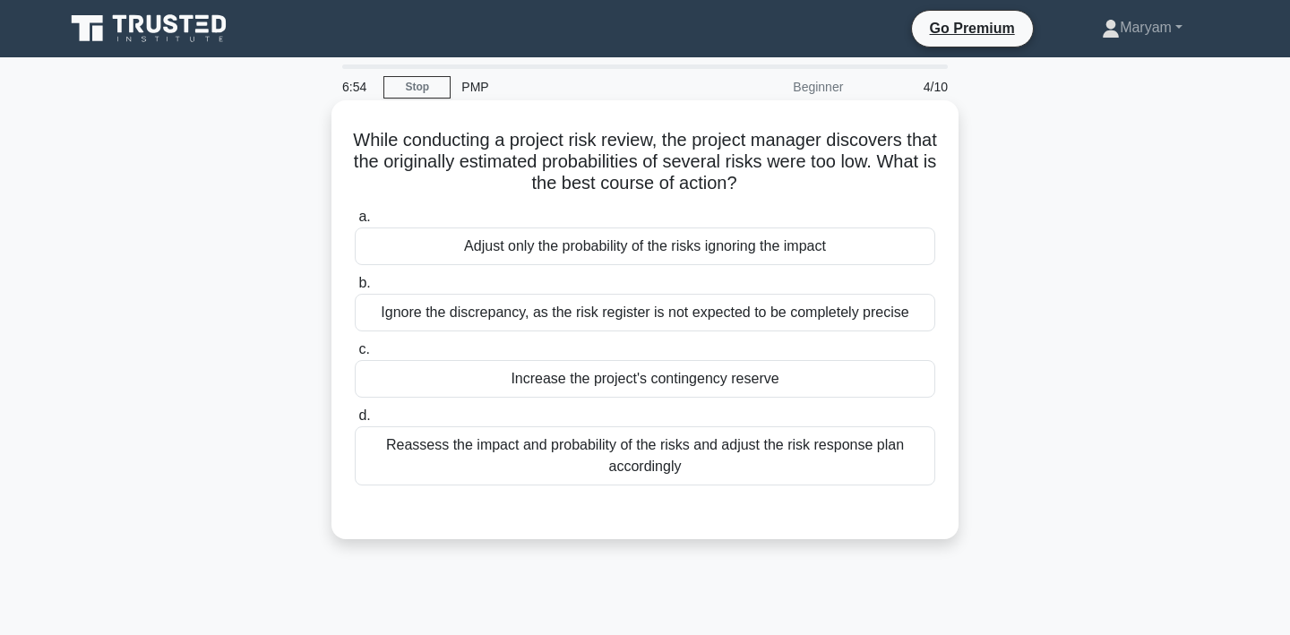
click at [872, 430] on div "Reassess the impact and probability of the risks and adjust the risk response p…" at bounding box center [645, 455] width 580 height 59
click at [355, 422] on input "d. Reassess the impact and probability of the risks and adjust the risk respons…" at bounding box center [355, 416] width 0 height 12
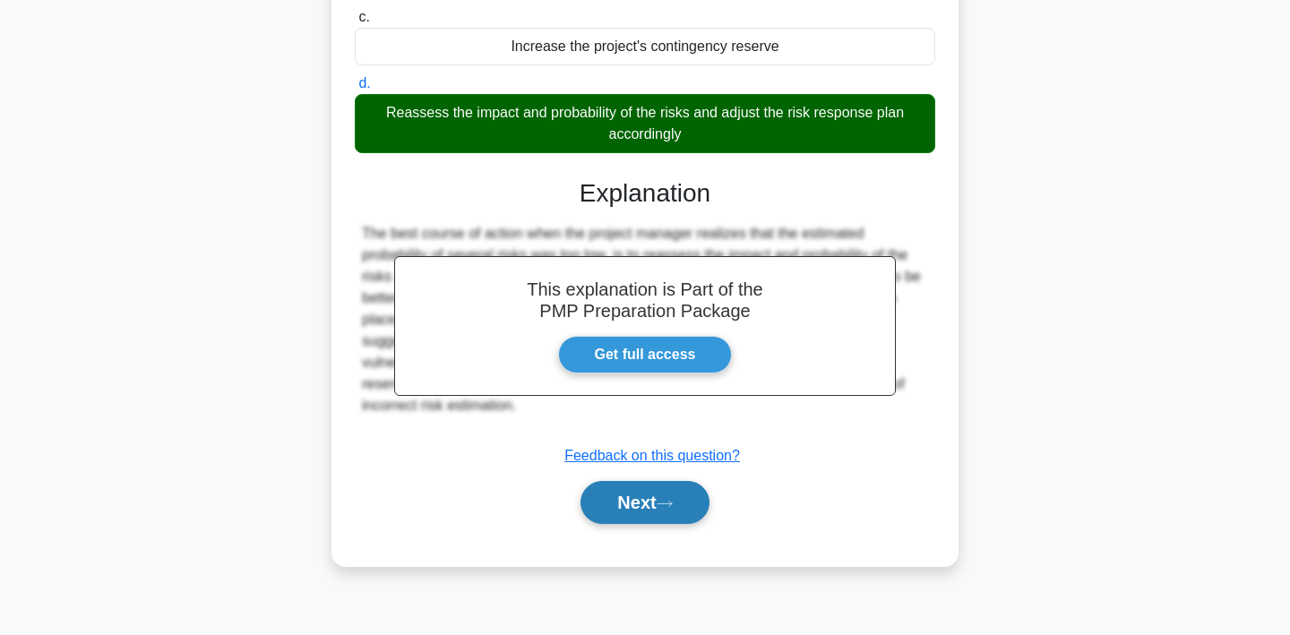
scroll to position [332, 0]
click at [666, 504] on icon at bounding box center [665, 504] width 16 height 10
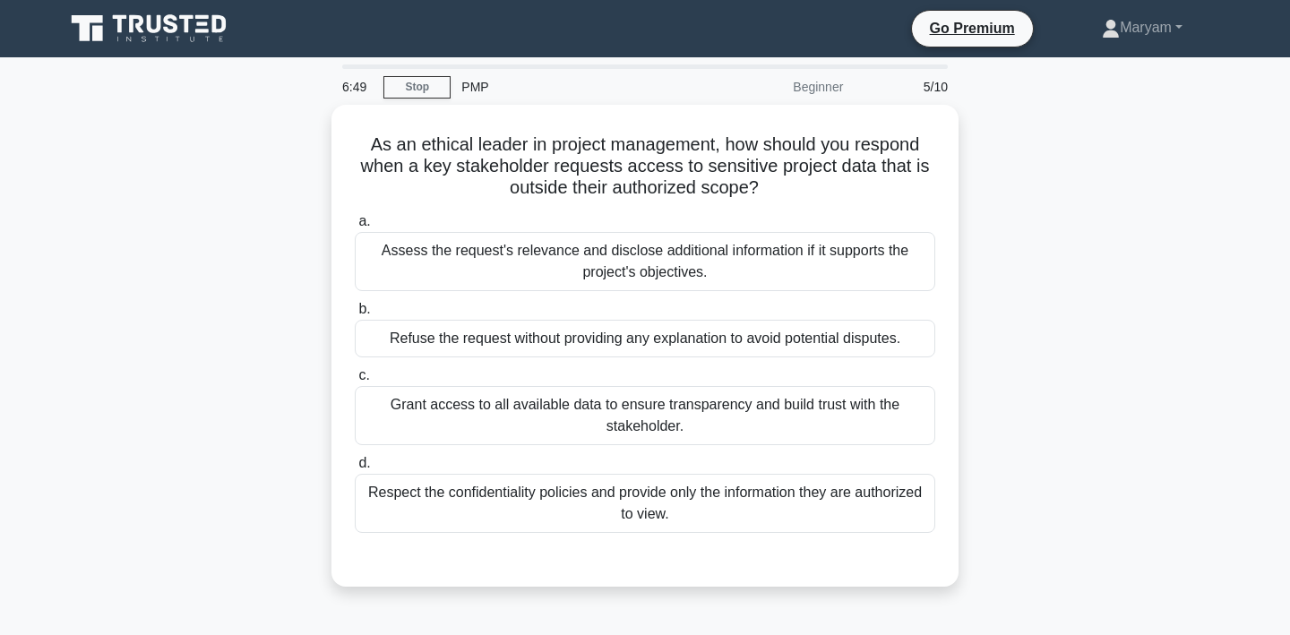
scroll to position [0, 0]
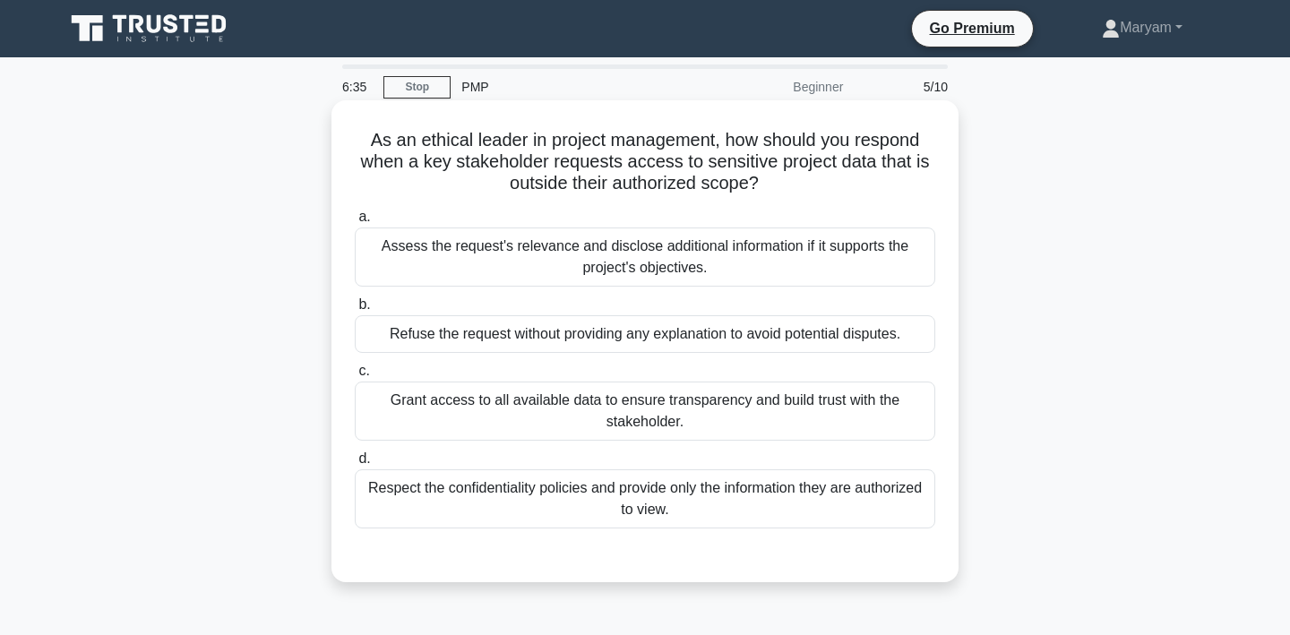
drag, startPoint x: 367, startPoint y: 131, endPoint x: 714, endPoint y: 532, distance: 530.3
click at [714, 532] on div "As an ethical leader in project management, how should you respond when a key s…" at bounding box center [645, 341] width 613 height 468
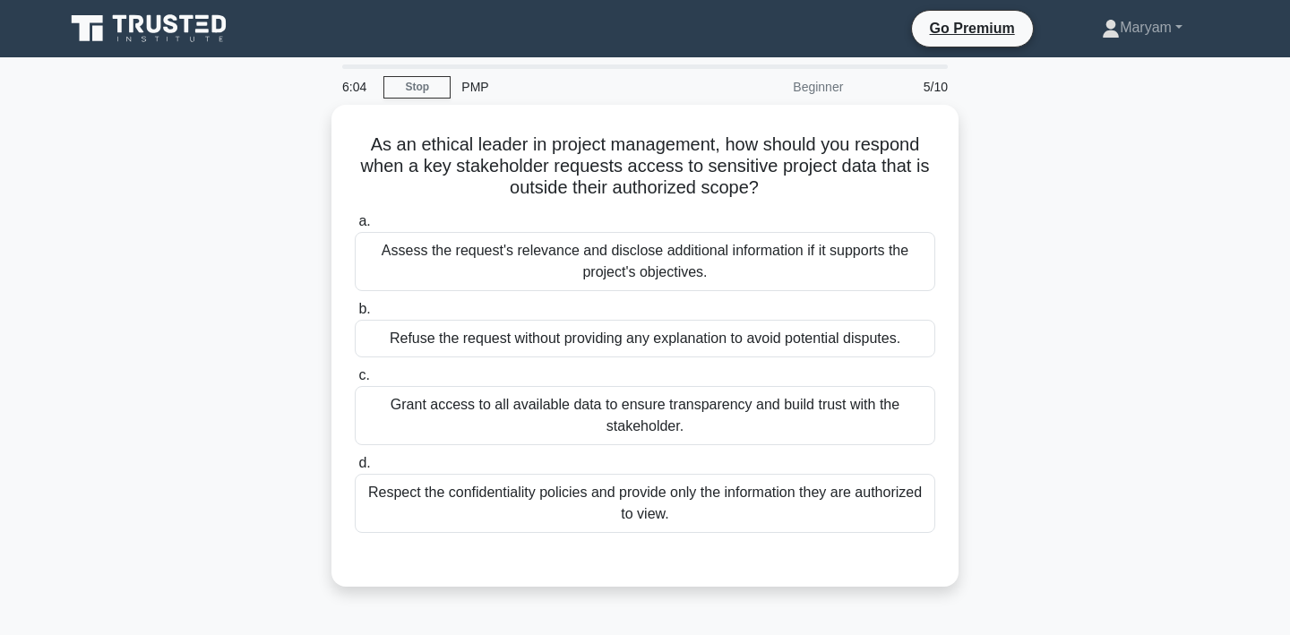
click at [1174, 425] on div "As an ethical leader in project management, how should you respond when a key s…" at bounding box center [645, 356] width 1182 height 503
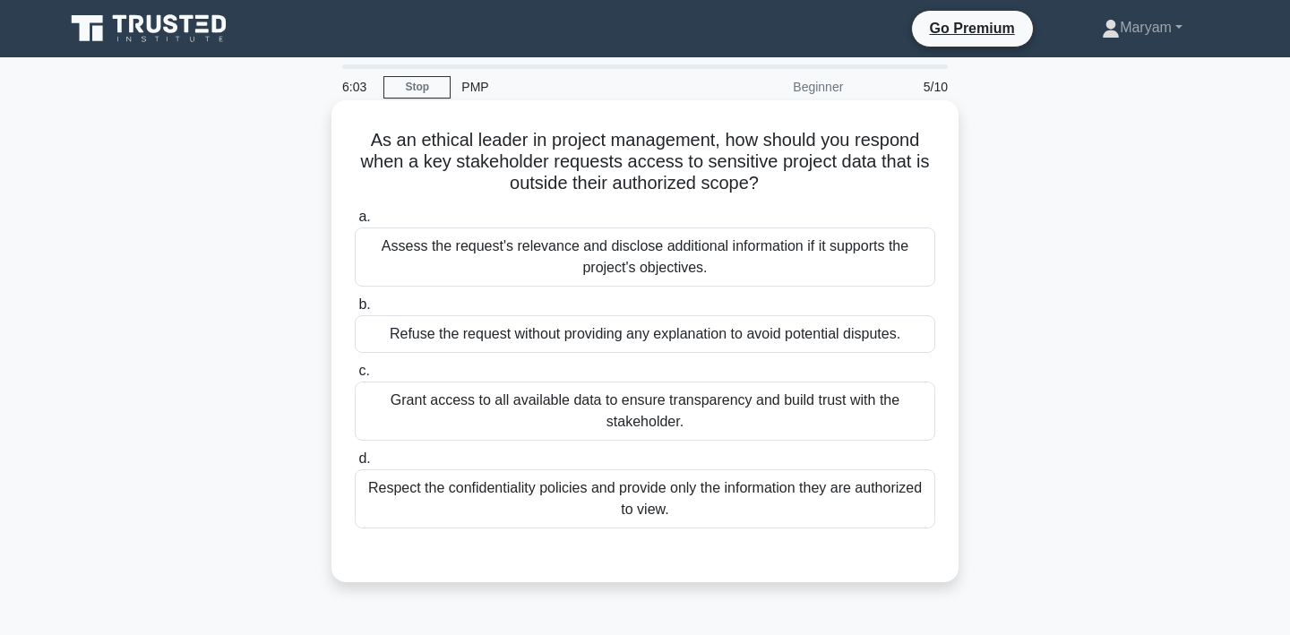
click at [847, 485] on div "Respect the confidentiality policies and provide only the information they are …" at bounding box center [645, 498] width 580 height 59
click at [355, 465] on input "d. Respect the confidentiality policies and provide only the information they a…" at bounding box center [355, 459] width 0 height 12
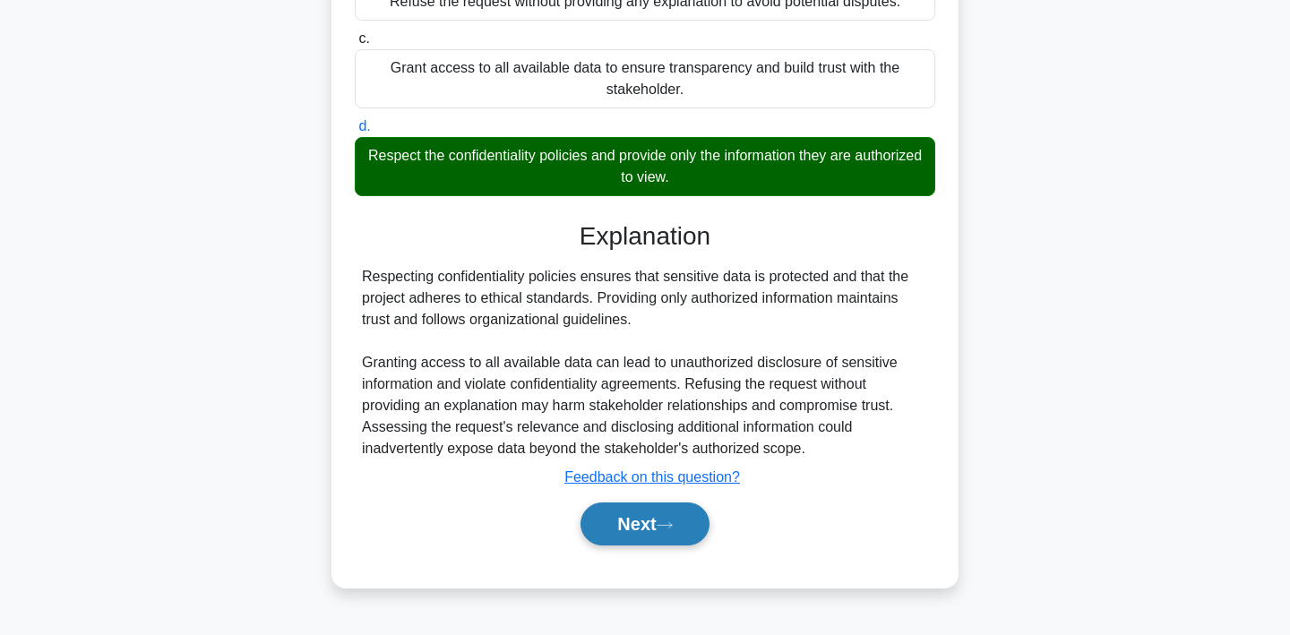
scroll to position [332, 0]
click at [696, 538] on button "Next" at bounding box center [644, 524] width 128 height 43
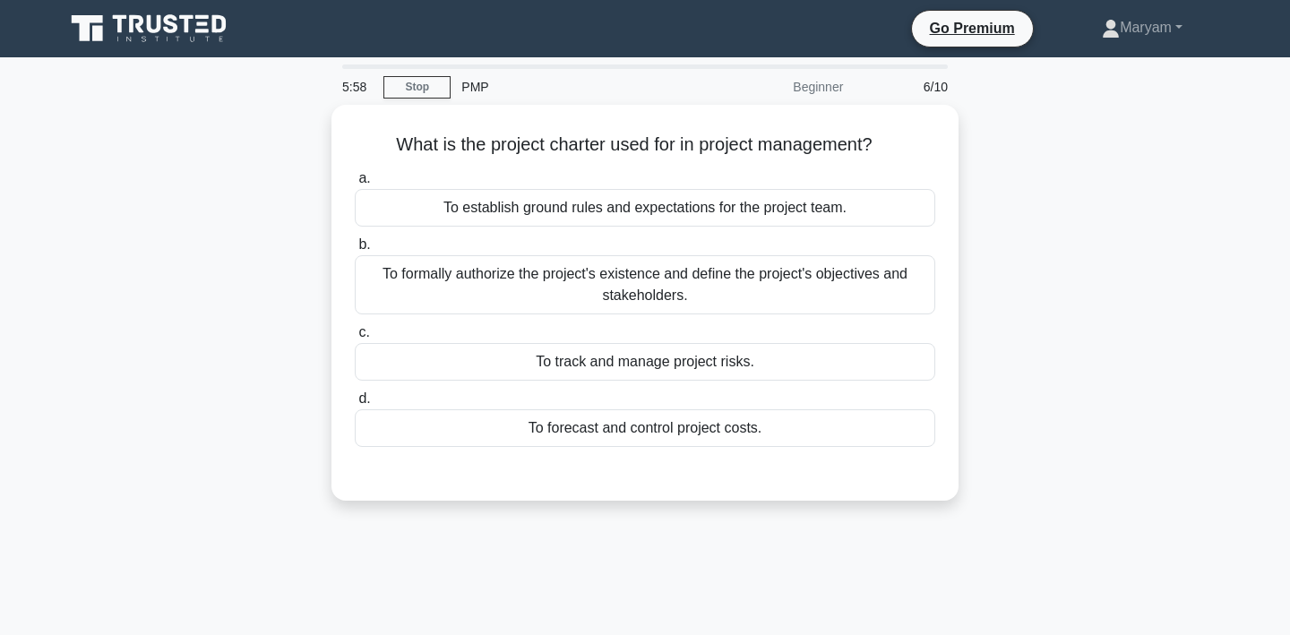
scroll to position [0, 0]
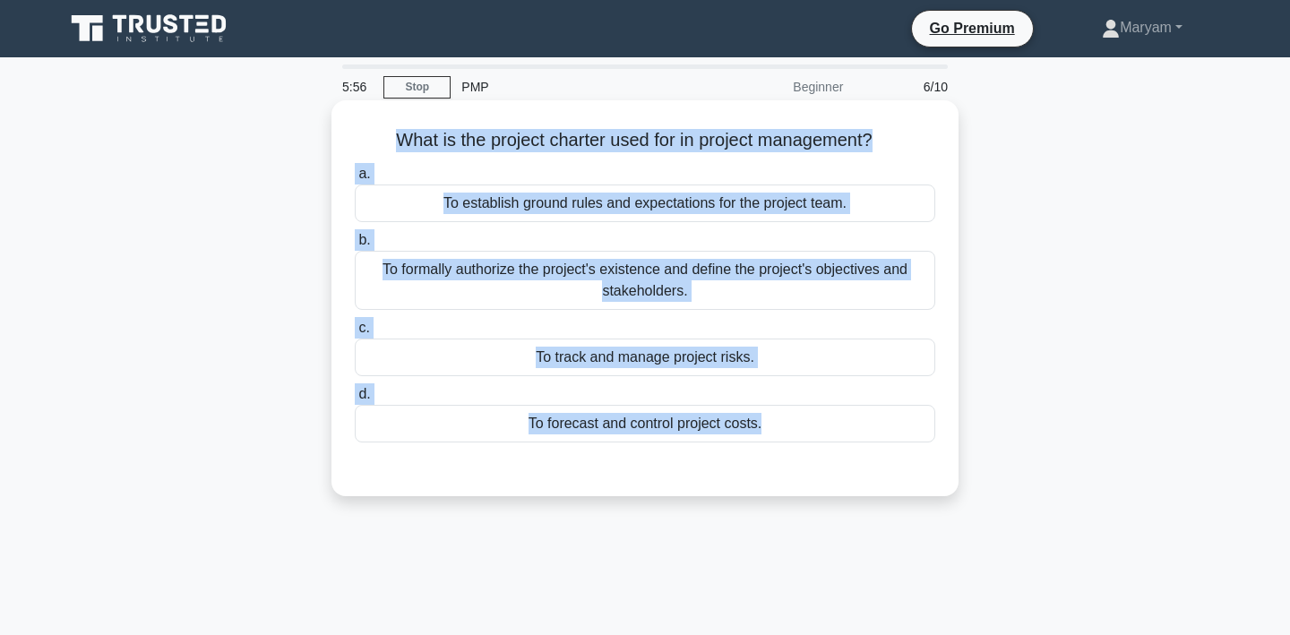
drag, startPoint x: 381, startPoint y: 139, endPoint x: 815, endPoint y: 478, distance: 551.4
click at [815, 478] on div "What is the project charter used for in project management? .spinner_0XTQ{trans…" at bounding box center [645, 298] width 613 height 382
click at [781, 297] on div "To formally authorize the project's existence and define the project's objectiv…" at bounding box center [645, 280] width 580 height 59
click at [355, 246] on input "b. To formally authorize the project's existence and define the project's objec…" at bounding box center [355, 241] width 0 height 12
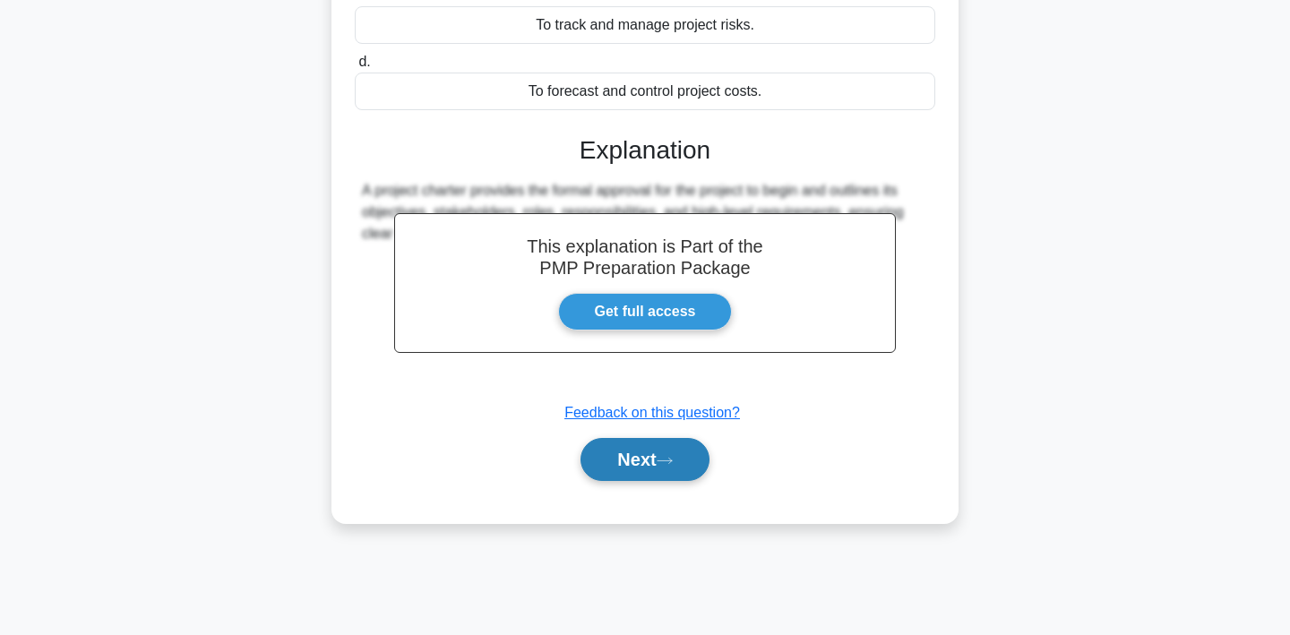
scroll to position [332, 0]
click at [708, 465] on button "Next" at bounding box center [644, 459] width 128 height 43
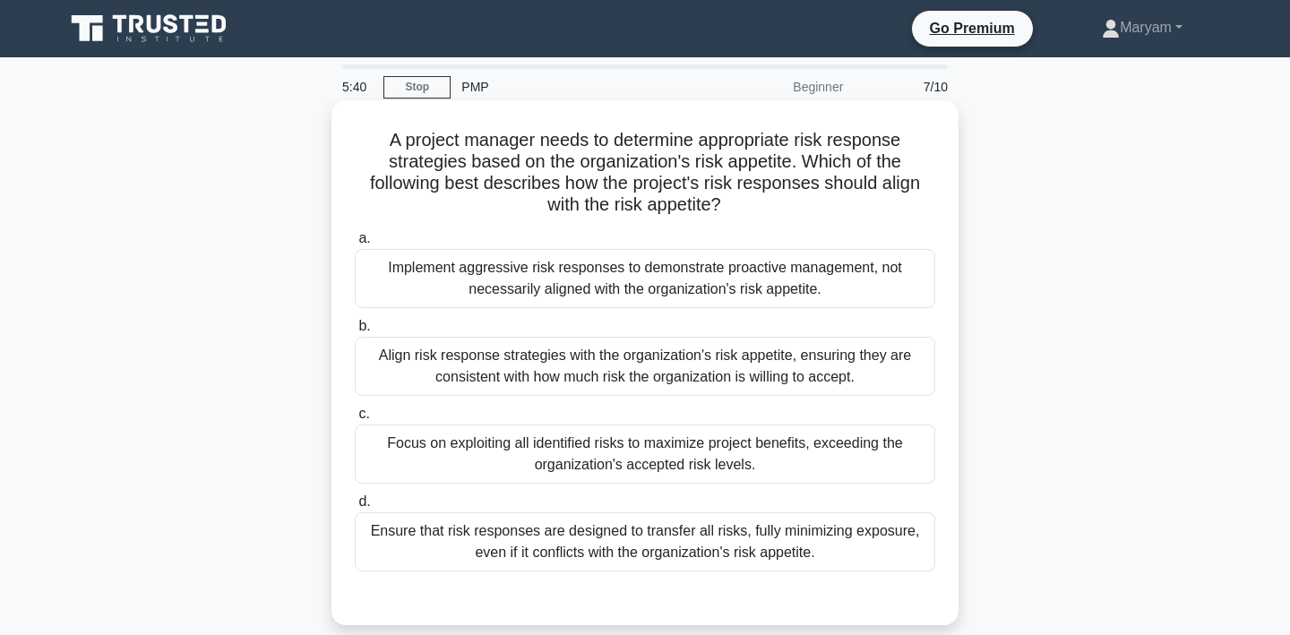
scroll to position [0, 0]
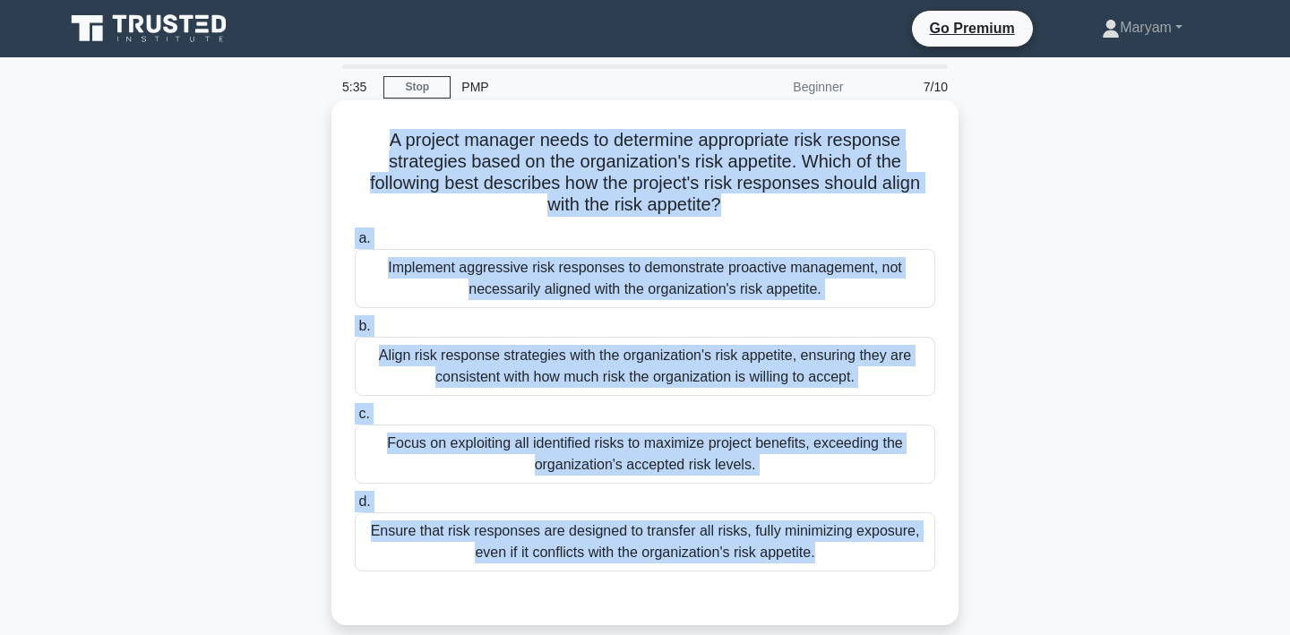
drag, startPoint x: 390, startPoint y: 141, endPoint x: 832, endPoint y: 593, distance: 632.8
click at [832, 596] on div "A project manager needs to determine appropriate risk response strategies based…" at bounding box center [645, 362] width 613 height 511
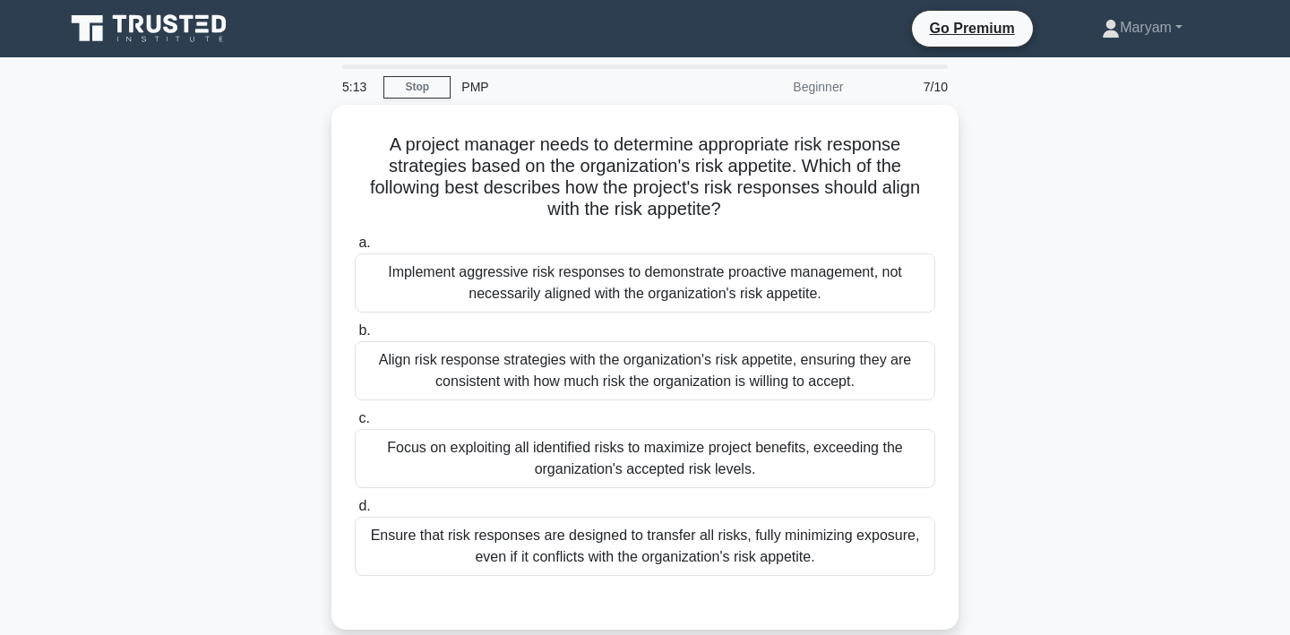
click at [1046, 279] on div "A project manager needs to determine appropriate risk response strategies based…" at bounding box center [645, 378] width 1182 height 546
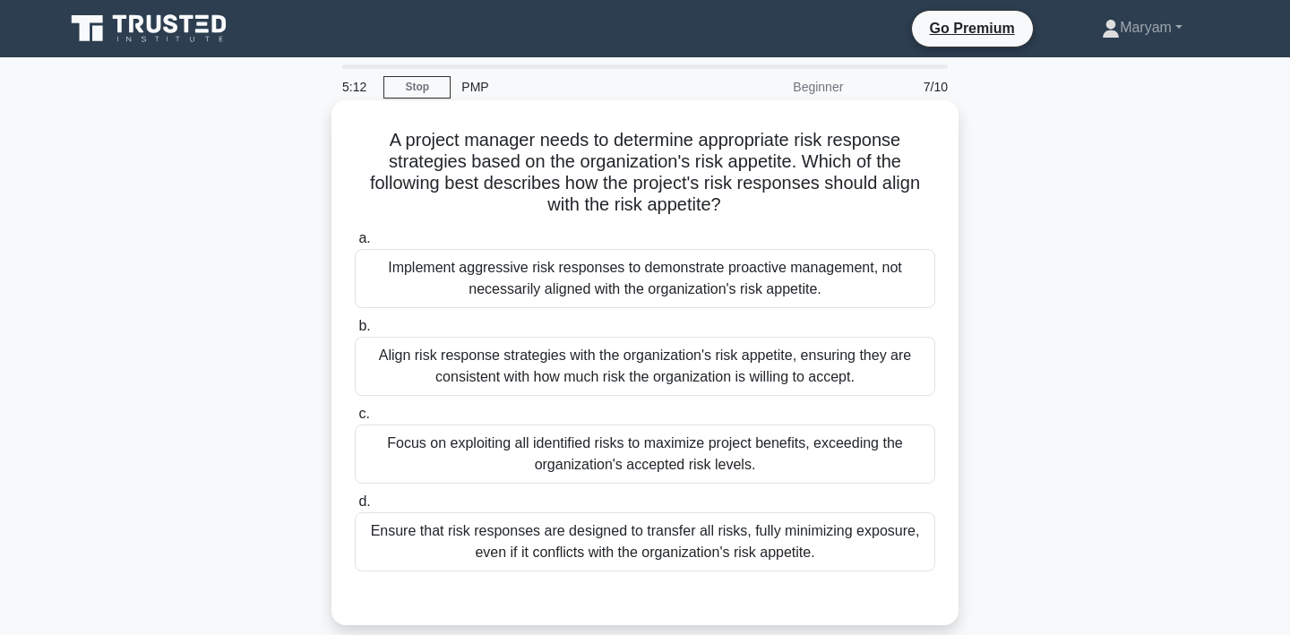
click at [890, 359] on div "Align risk response strategies with the organization's risk appetite, ensuring …" at bounding box center [645, 366] width 580 height 59
click at [355, 332] on input "b. Align risk response strategies with the organization's risk appetite, ensuri…" at bounding box center [355, 327] width 0 height 12
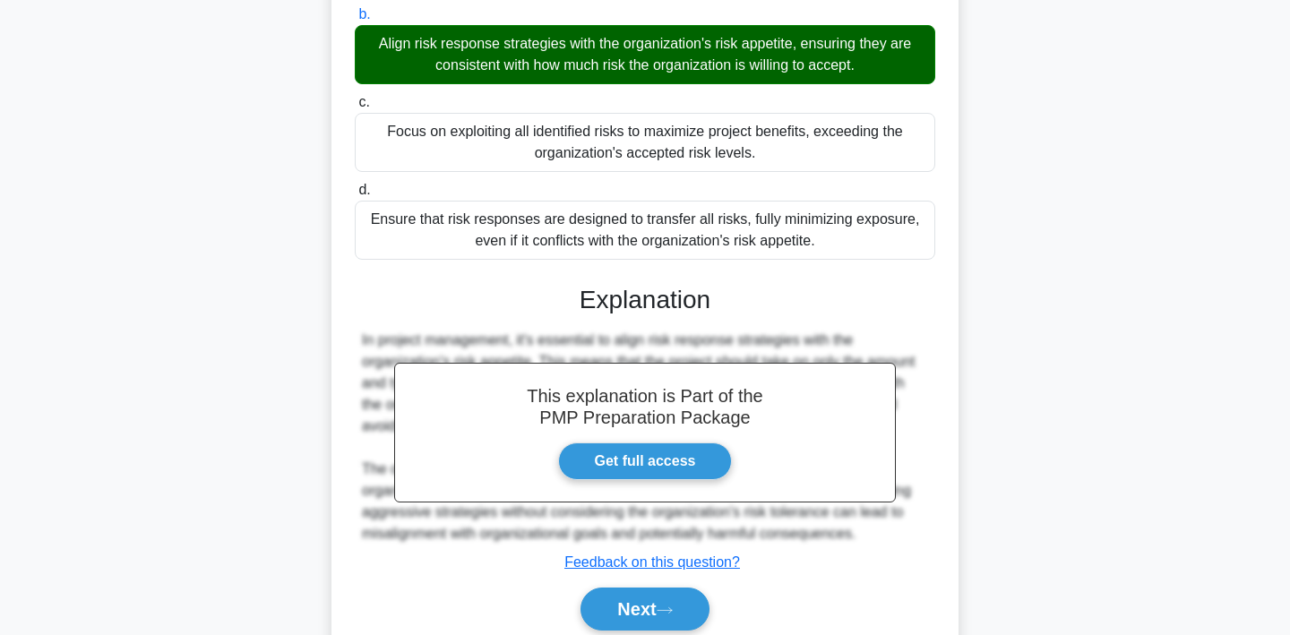
scroll to position [327, 0]
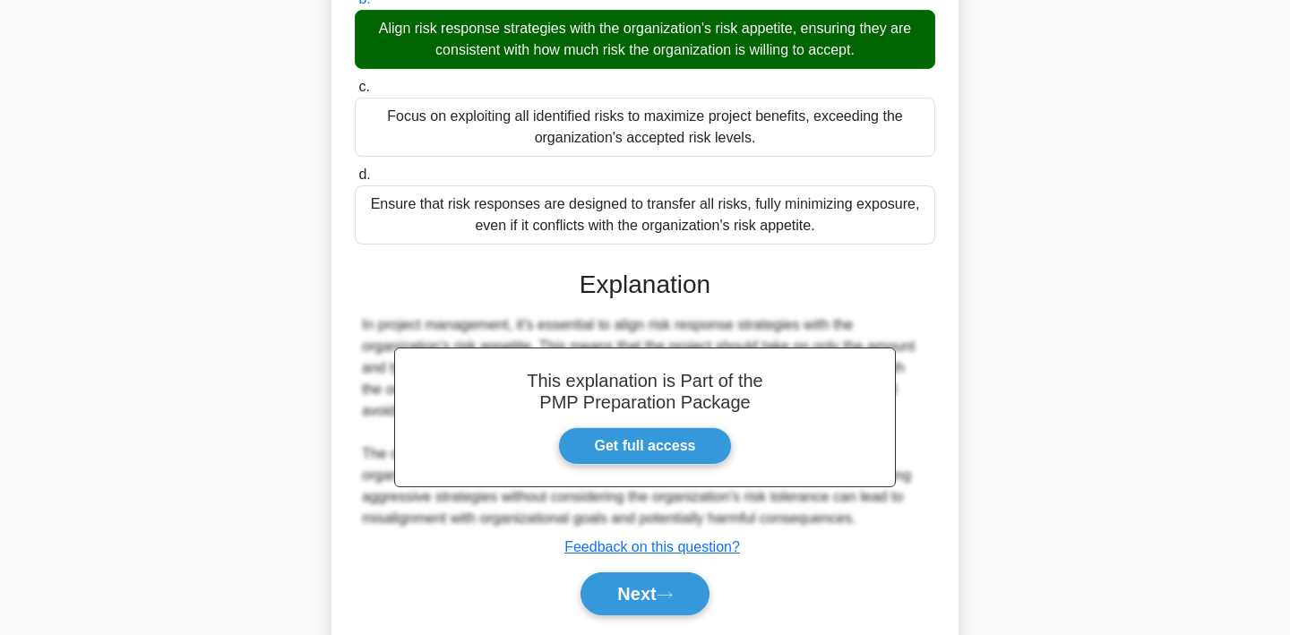
click at [637, 621] on div "Next" at bounding box center [645, 593] width 580 height 57
click at [646, 594] on button "Next" at bounding box center [644, 593] width 128 height 43
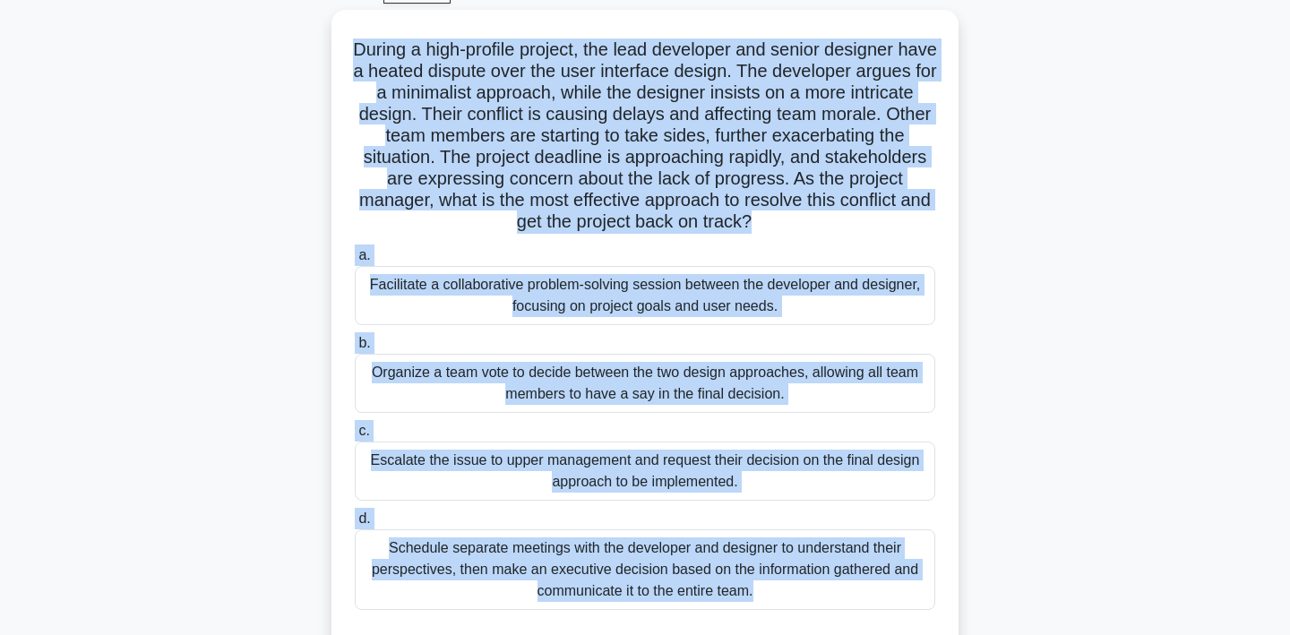
scroll to position [134, 0]
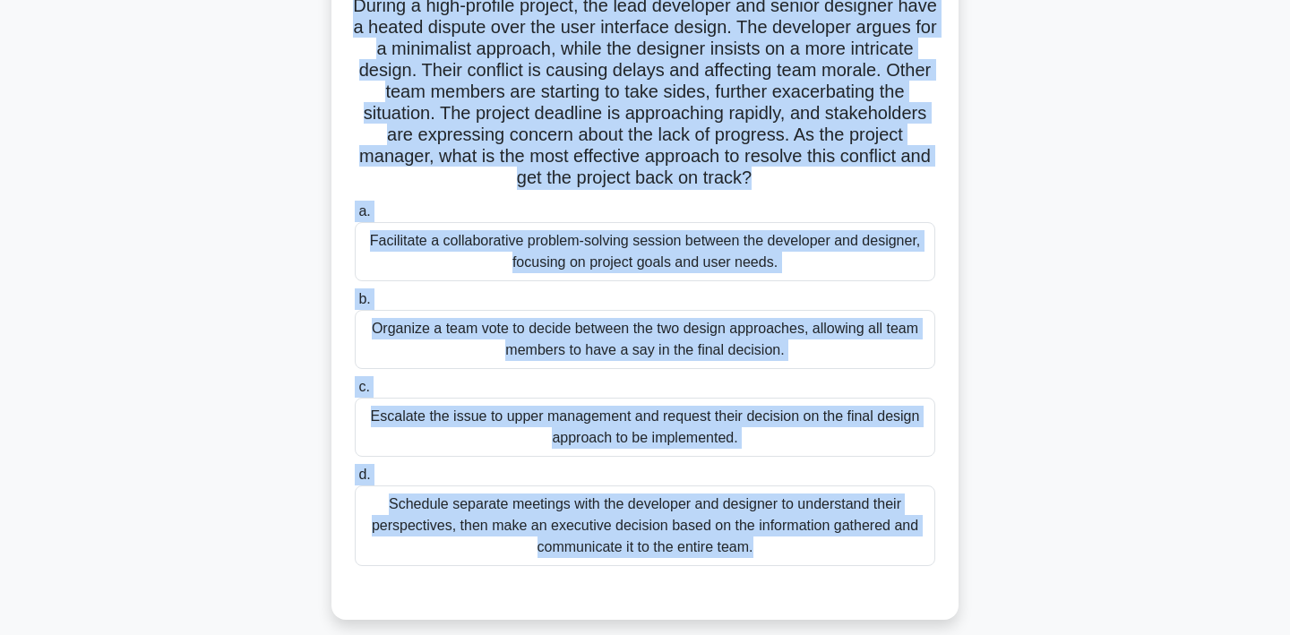
drag, startPoint x: 371, startPoint y: 101, endPoint x: 772, endPoint y: 554, distance: 605.4
click at [772, 554] on div "During a high-profile project, the lead developer and senior designer have a he…" at bounding box center [645, 293] width 613 height 640
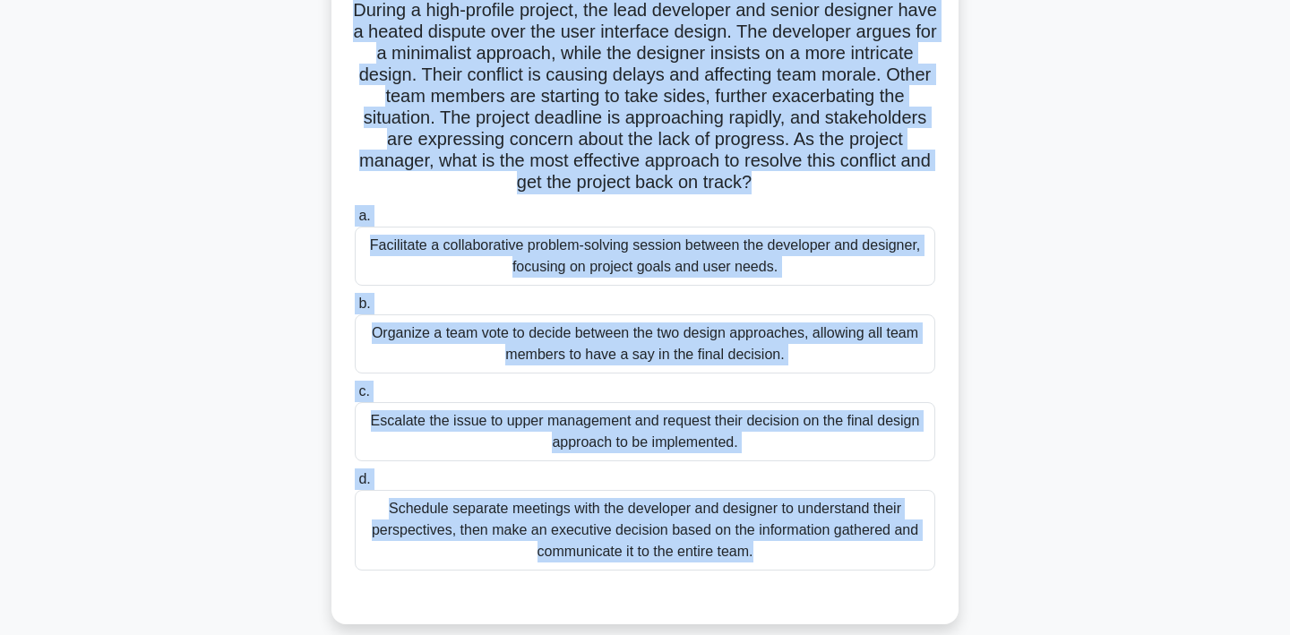
click at [1064, 400] on div "During a high-profile project, the lead developer and senior designer have a he…" at bounding box center [645, 307] width 1182 height 675
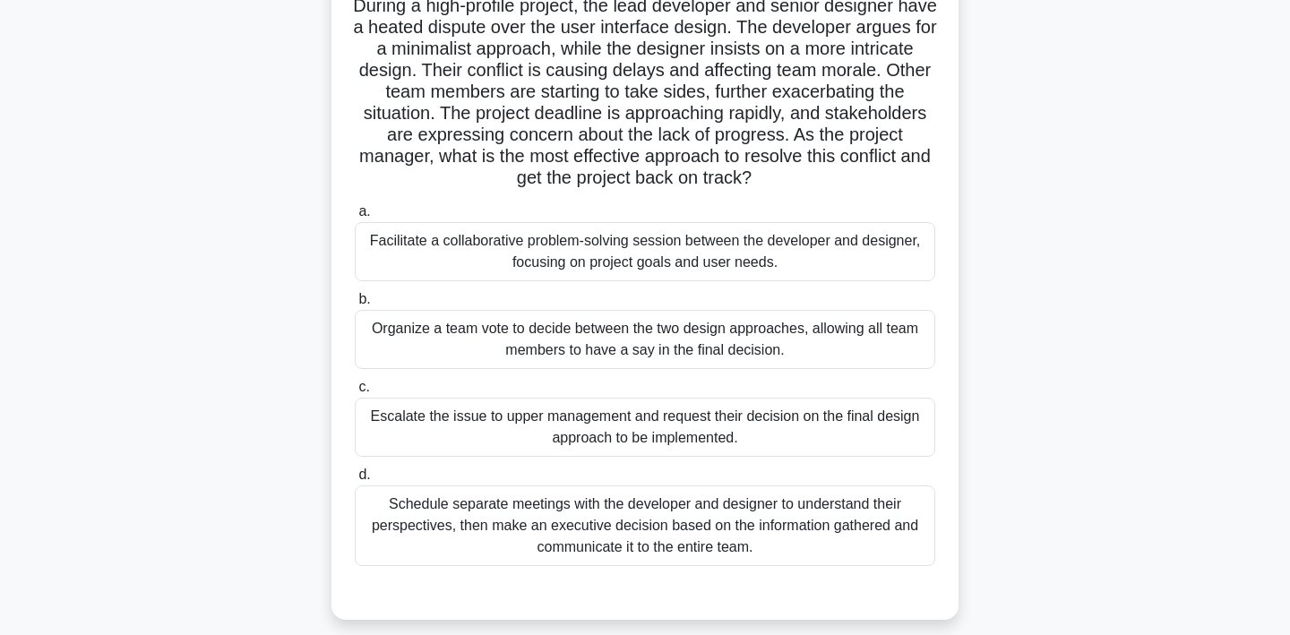
click at [870, 507] on div "Schedule separate meetings with the developer and designer to understand their …" at bounding box center [645, 526] width 580 height 81
click at [355, 481] on input "d. Schedule separate meetings with the developer and designer to understand the…" at bounding box center [355, 475] width 0 height 12
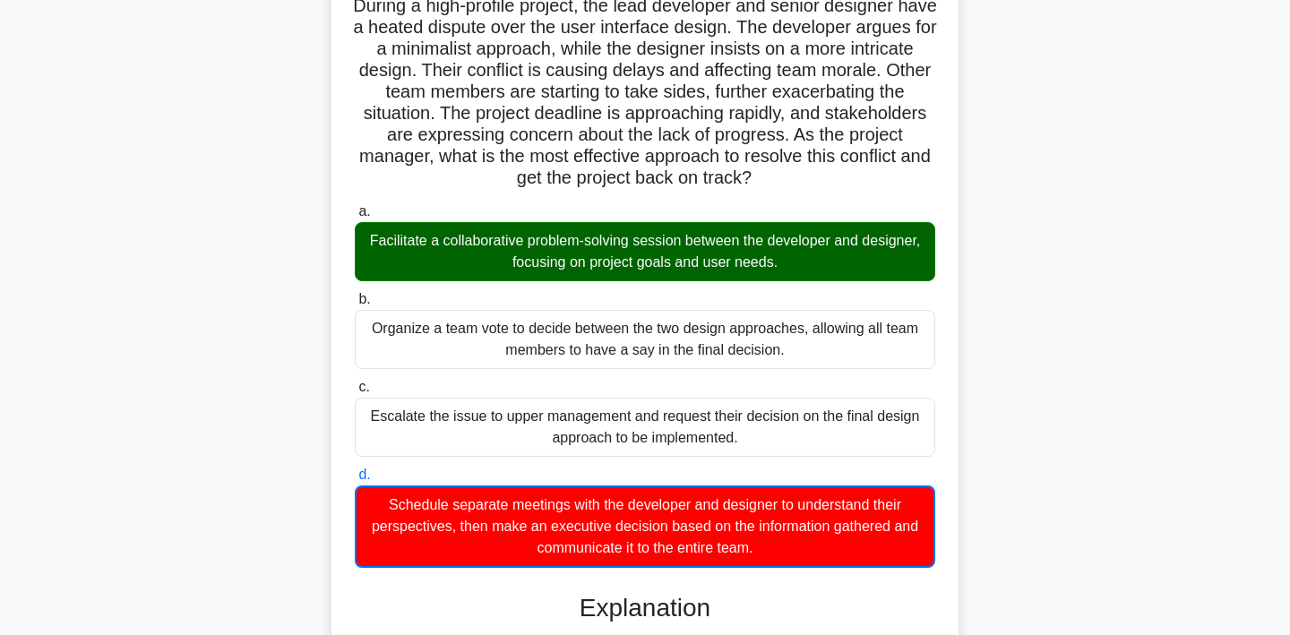
scroll to position [99, 0]
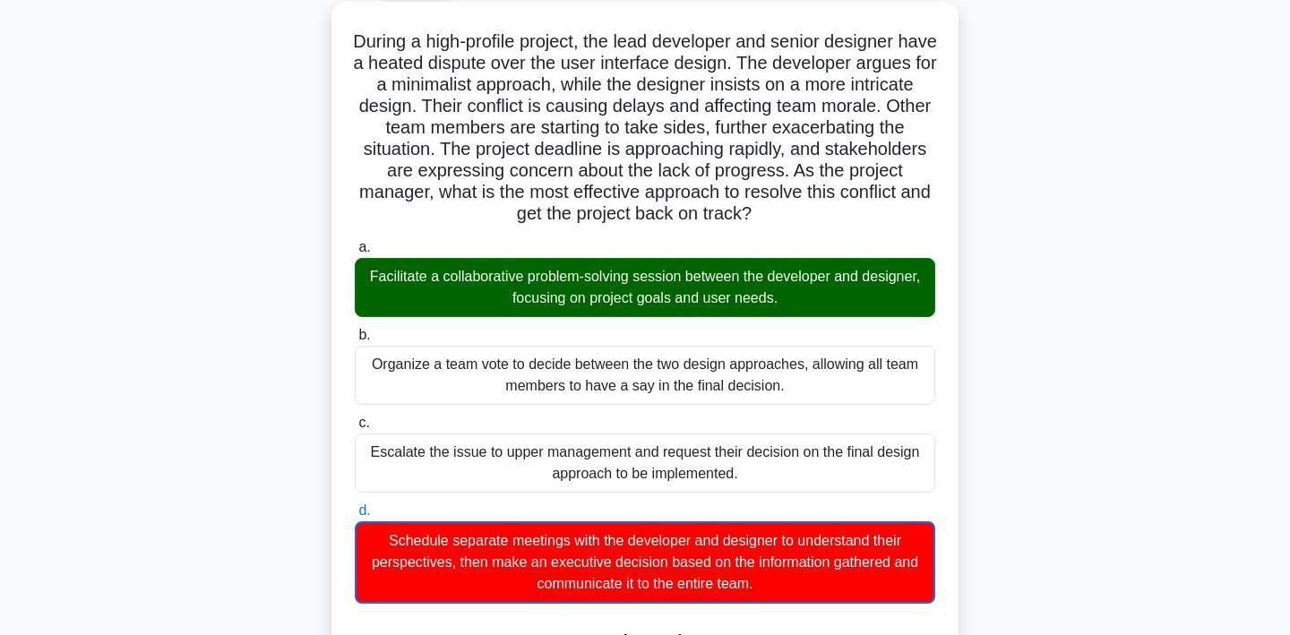
drag, startPoint x: 376, startPoint y: 279, endPoint x: 761, endPoint y: 303, distance: 385.9
click at [761, 303] on div "Facilitate a collaborative problem-solving session between the developer and de…" at bounding box center [645, 287] width 580 height 59
click at [355, 254] on input "a. Facilitate a collaborative problem-solving session between the developer and…" at bounding box center [355, 248] width 0 height 12
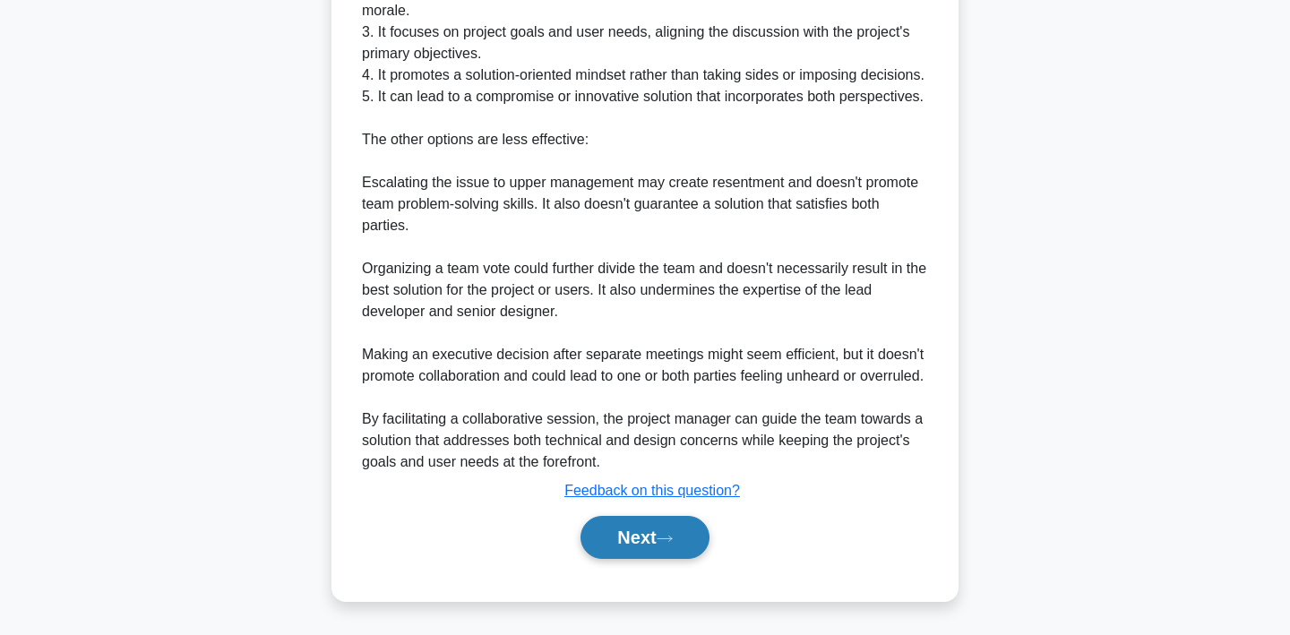
click at [673, 541] on icon at bounding box center [665, 539] width 16 height 10
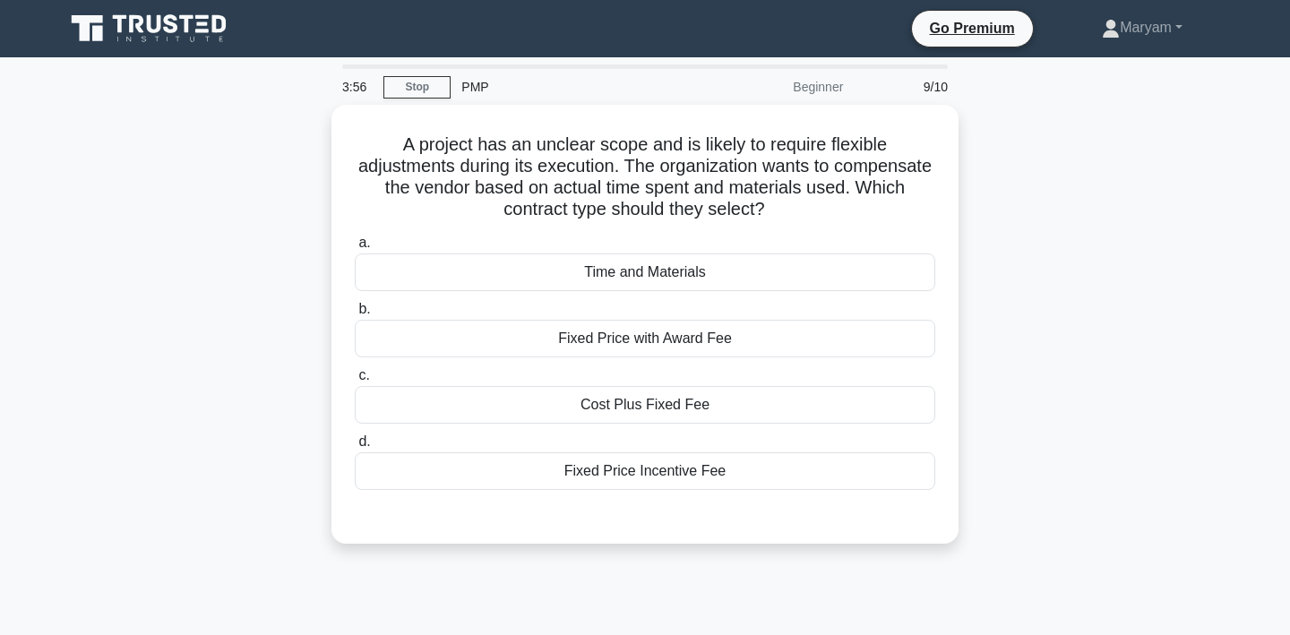
scroll to position [0, 0]
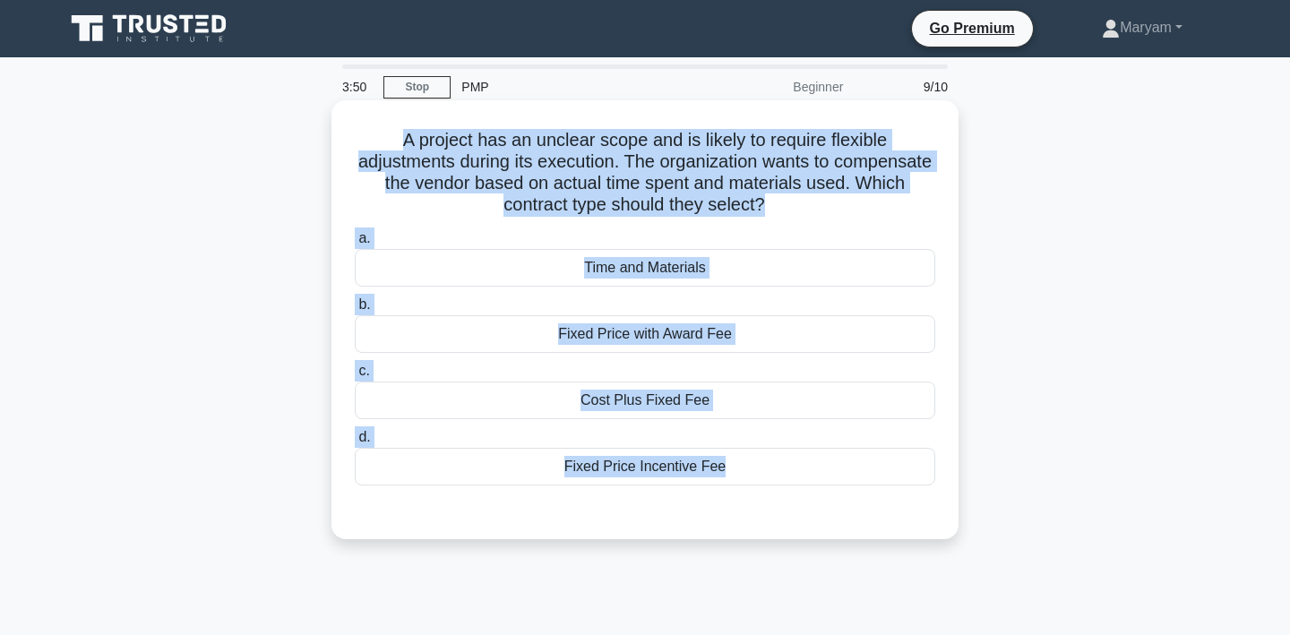
drag, startPoint x: 389, startPoint y: 140, endPoint x: 733, endPoint y: 530, distance: 520.4
click at [733, 530] on div "A project has an unclear scope and is likely to require flexible adjustments du…" at bounding box center [645, 319] width 613 height 425
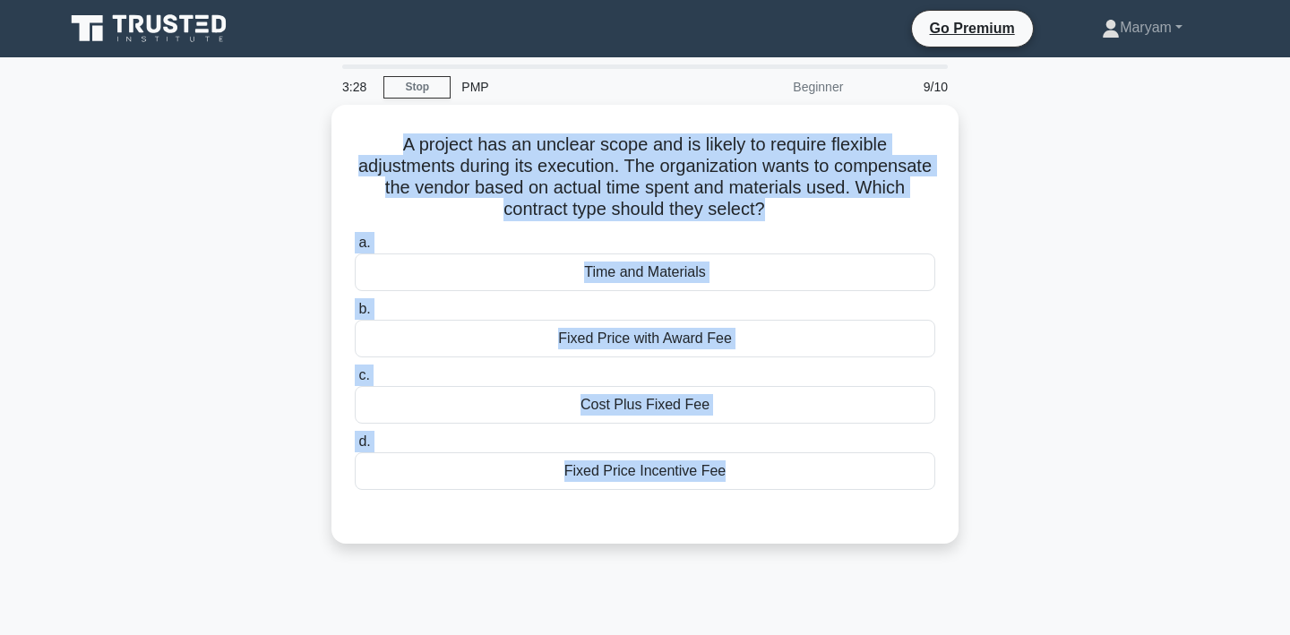
click at [1086, 273] on div "A project has an unclear scope and is likely to require flexible adjustments du…" at bounding box center [645, 335] width 1182 height 460
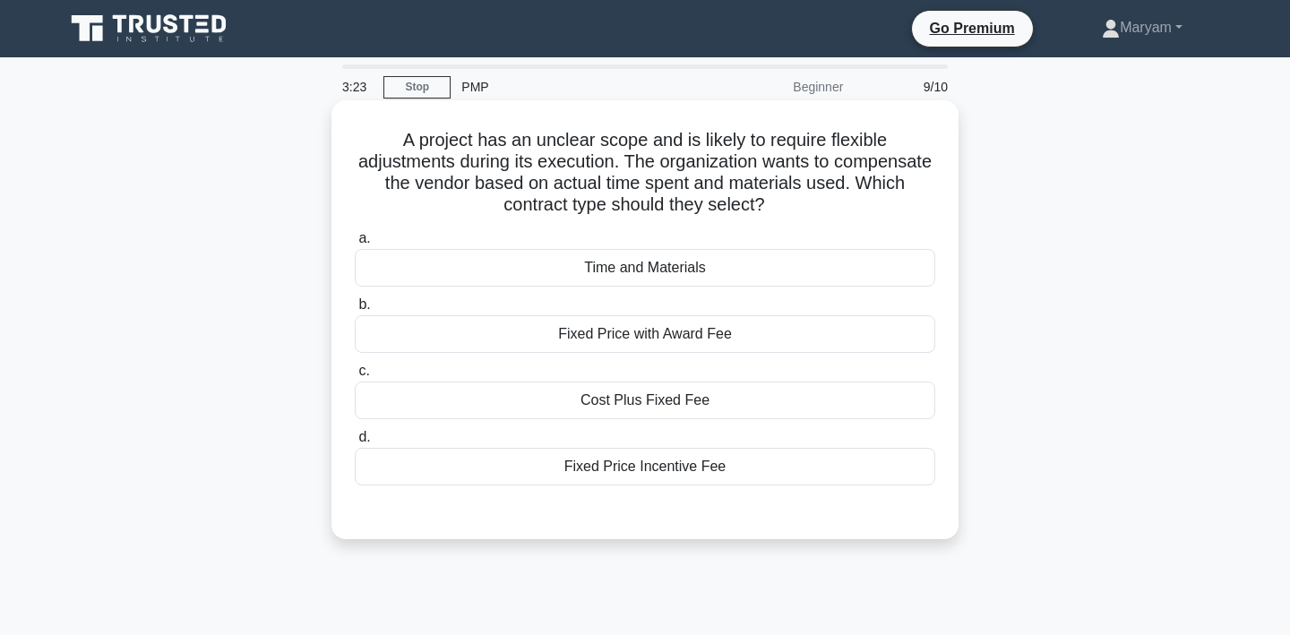
click at [801, 392] on div "Cost Plus Fixed Fee" at bounding box center [645, 401] width 580 height 38
click at [355, 377] on input "c. Cost Plus Fixed Fee" at bounding box center [355, 371] width 0 height 12
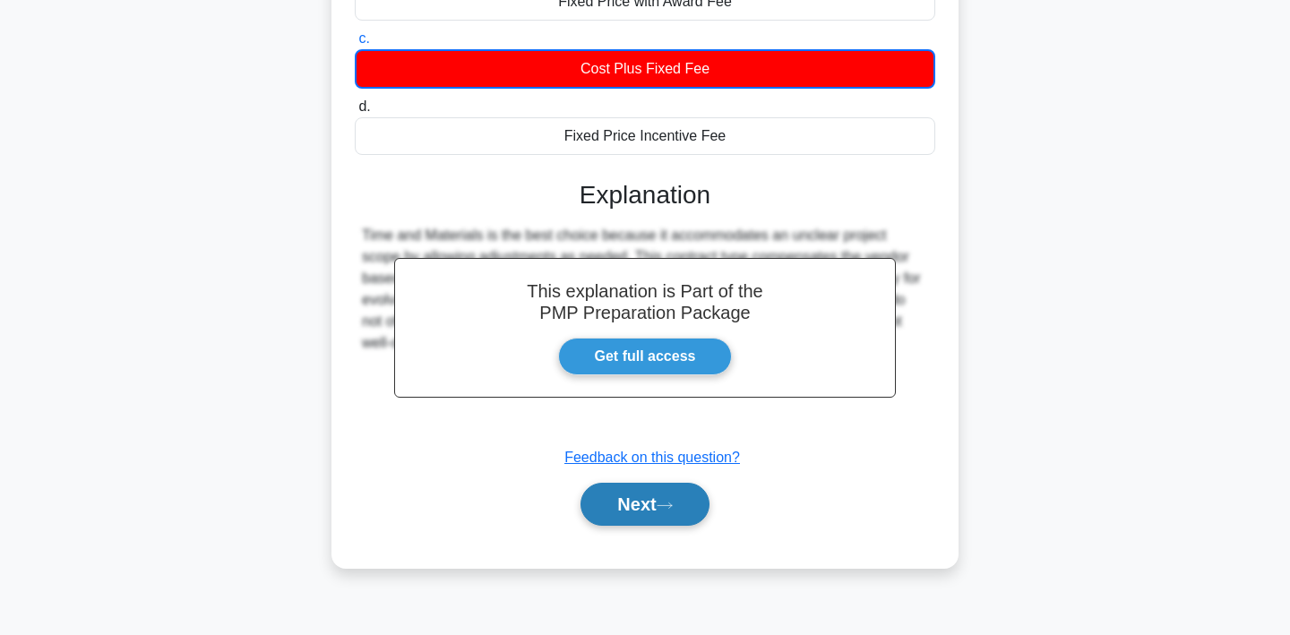
scroll to position [332, 0]
click at [617, 520] on button "Next" at bounding box center [644, 504] width 128 height 43
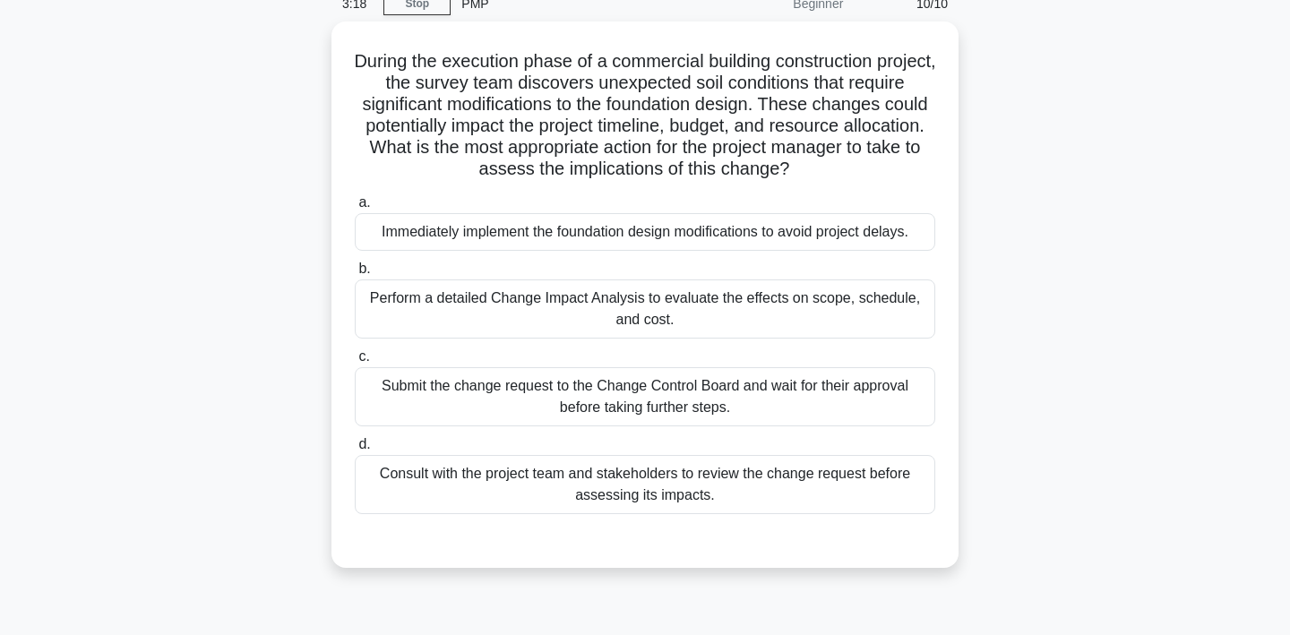
scroll to position [0, 0]
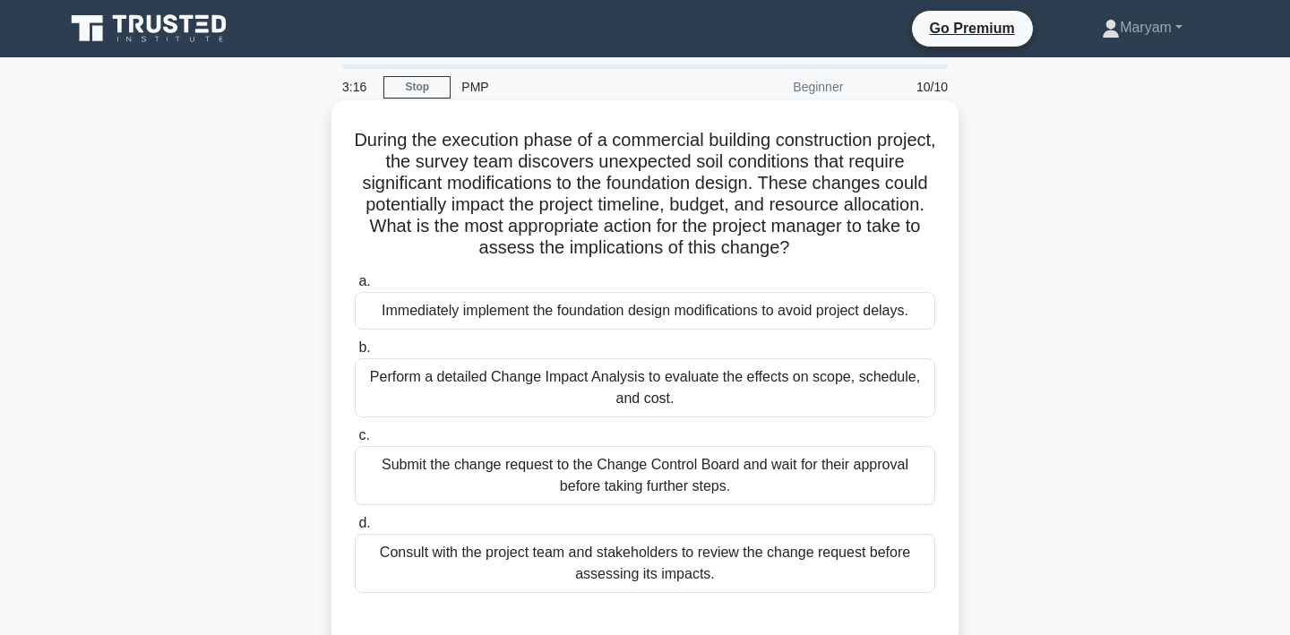
drag, startPoint x: 345, startPoint y: 136, endPoint x: 746, endPoint y: 589, distance: 605.4
click at [746, 589] on div "During the execution phase of a commercial building construction project, the s…" at bounding box center [645, 373] width 613 height 532
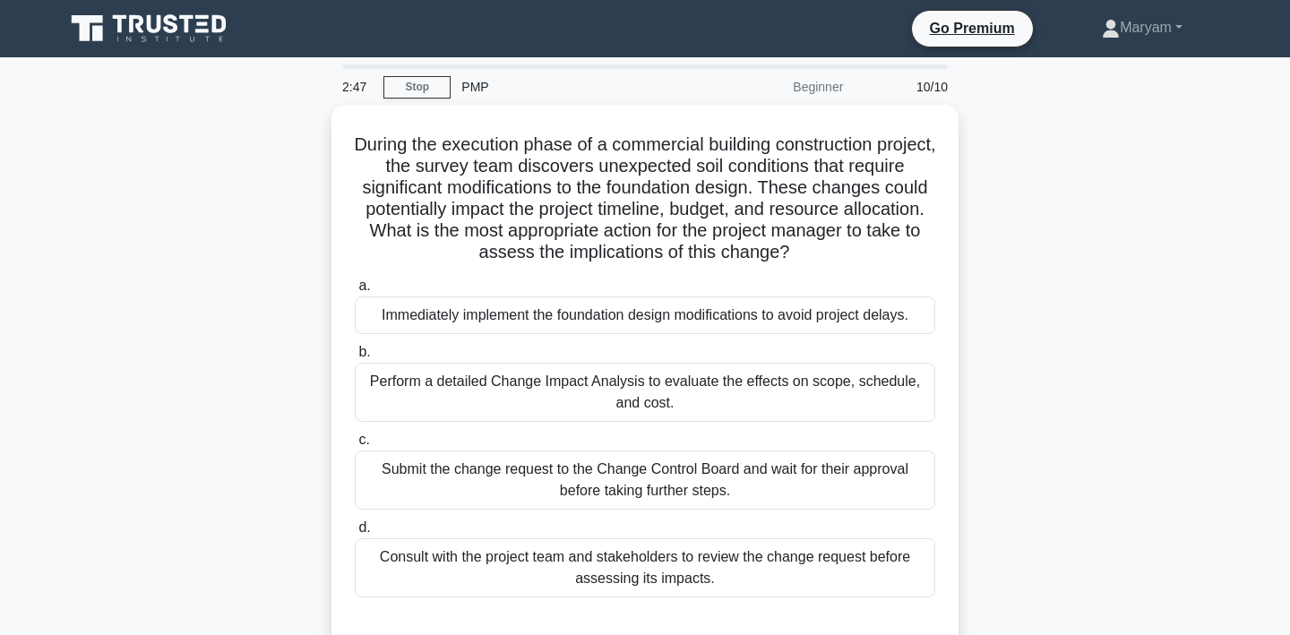
click at [1067, 391] on div "During the execution phase of a commercial building construction project, the s…" at bounding box center [645, 389] width 1182 height 568
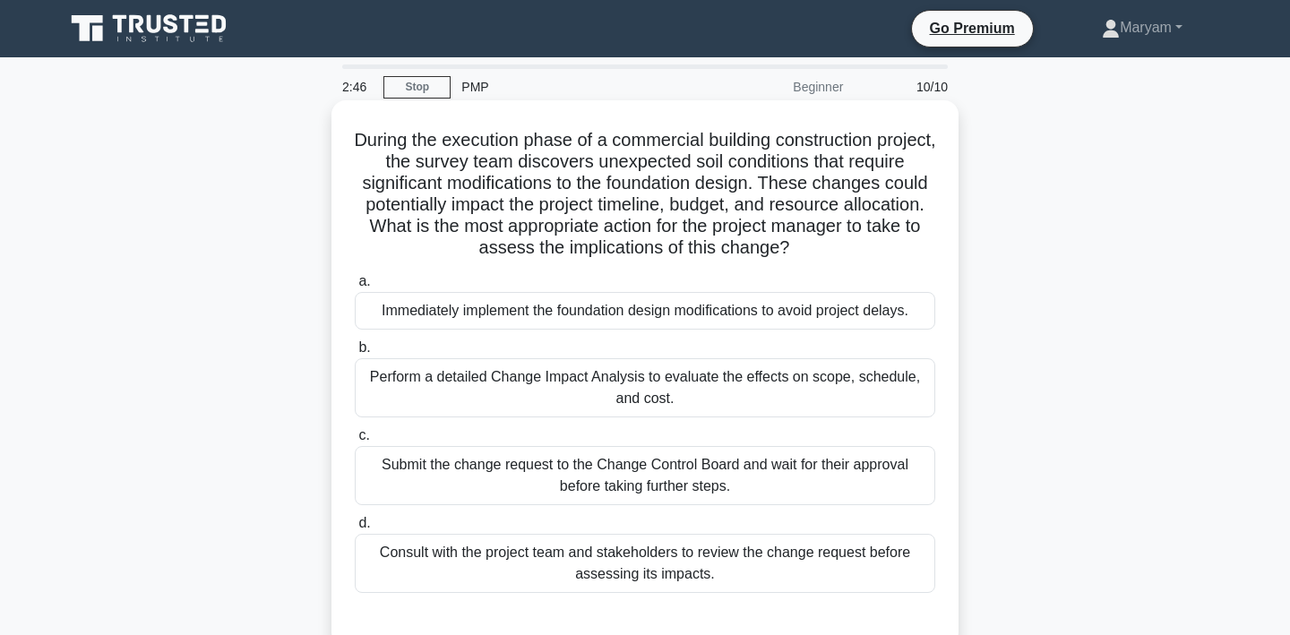
click at [905, 386] on div "Perform a detailed Change Impact Analysis to evaluate the effects on scope, sch…" at bounding box center [645, 387] width 580 height 59
click at [355, 354] on input "b. Perform a detailed Change Impact Analysis to evaluate the effects on scope, …" at bounding box center [355, 348] width 0 height 12
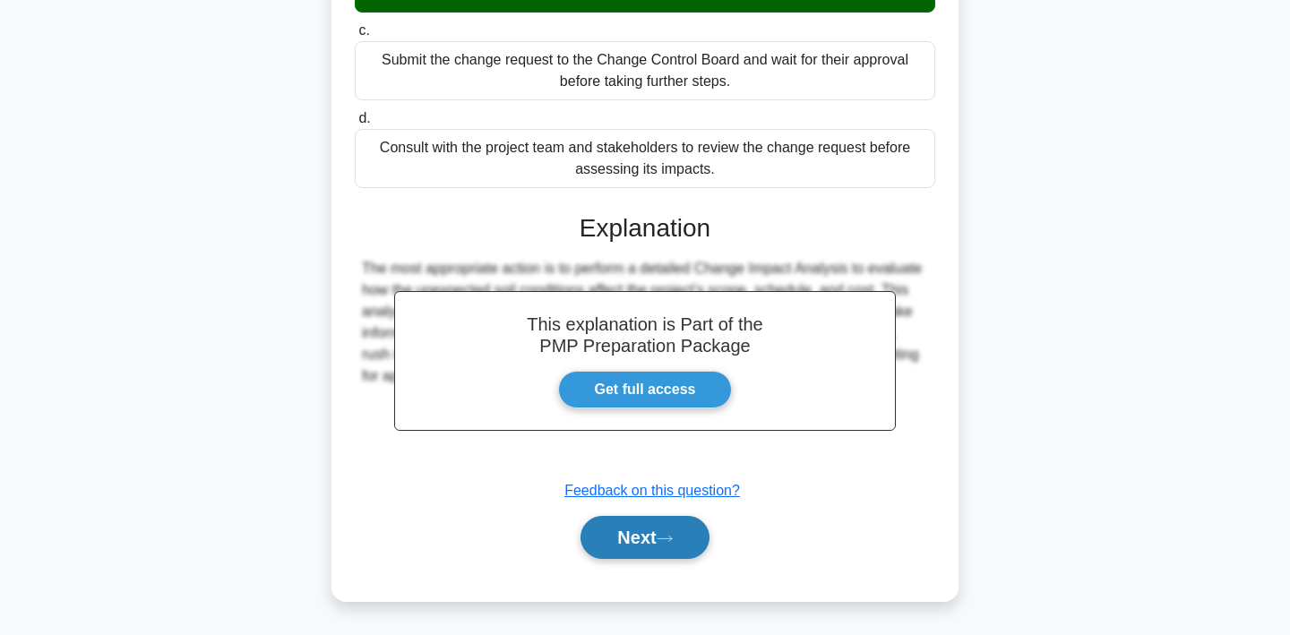
scroll to position [405, 0]
click at [684, 528] on button "Next" at bounding box center [644, 537] width 128 height 43
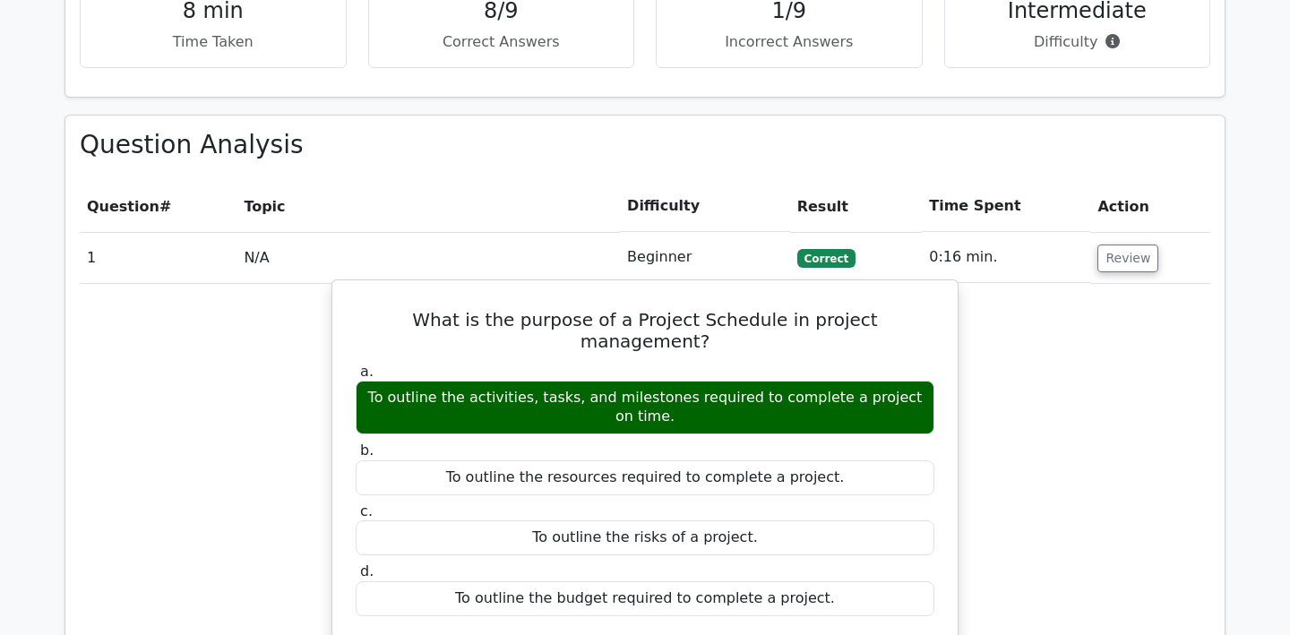
scroll to position [1224, 0]
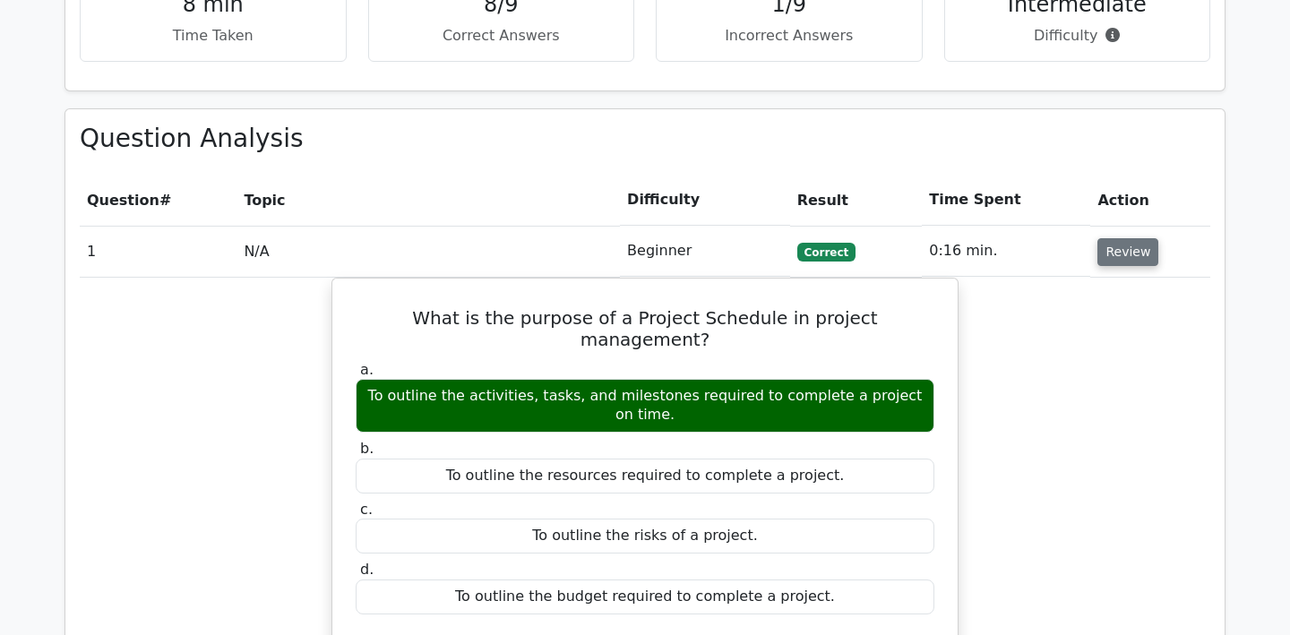
click at [1116, 238] on button "Review" at bounding box center [1127, 252] width 61 height 28
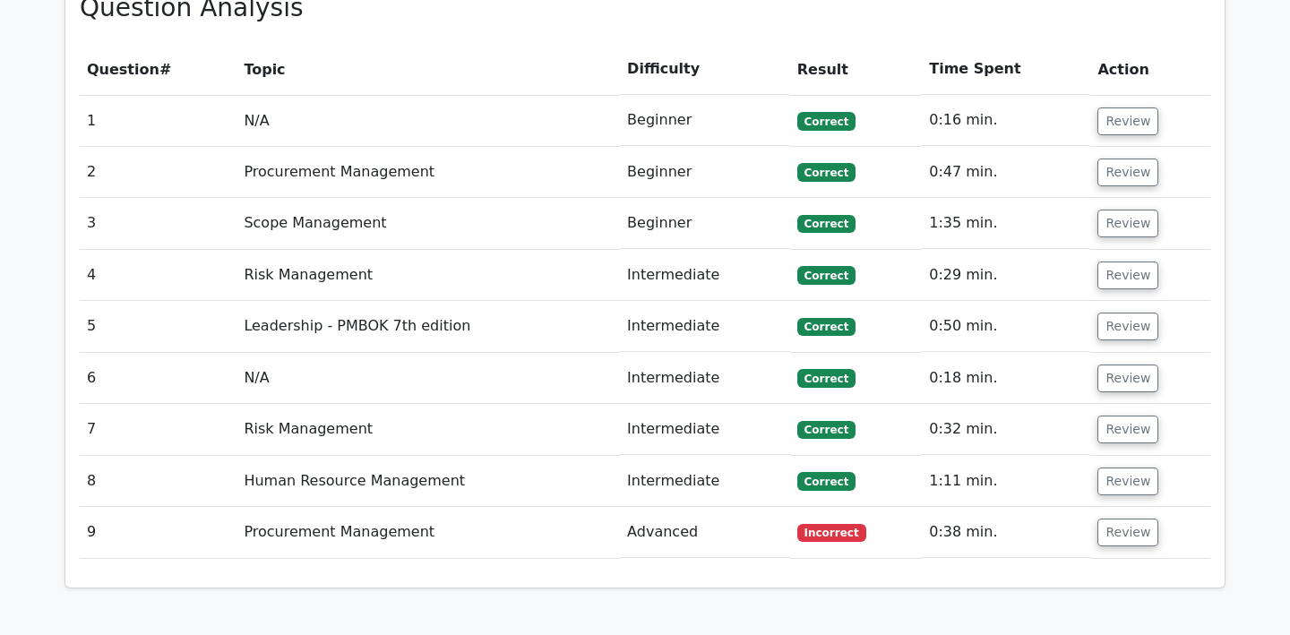
scroll to position [1356, 0]
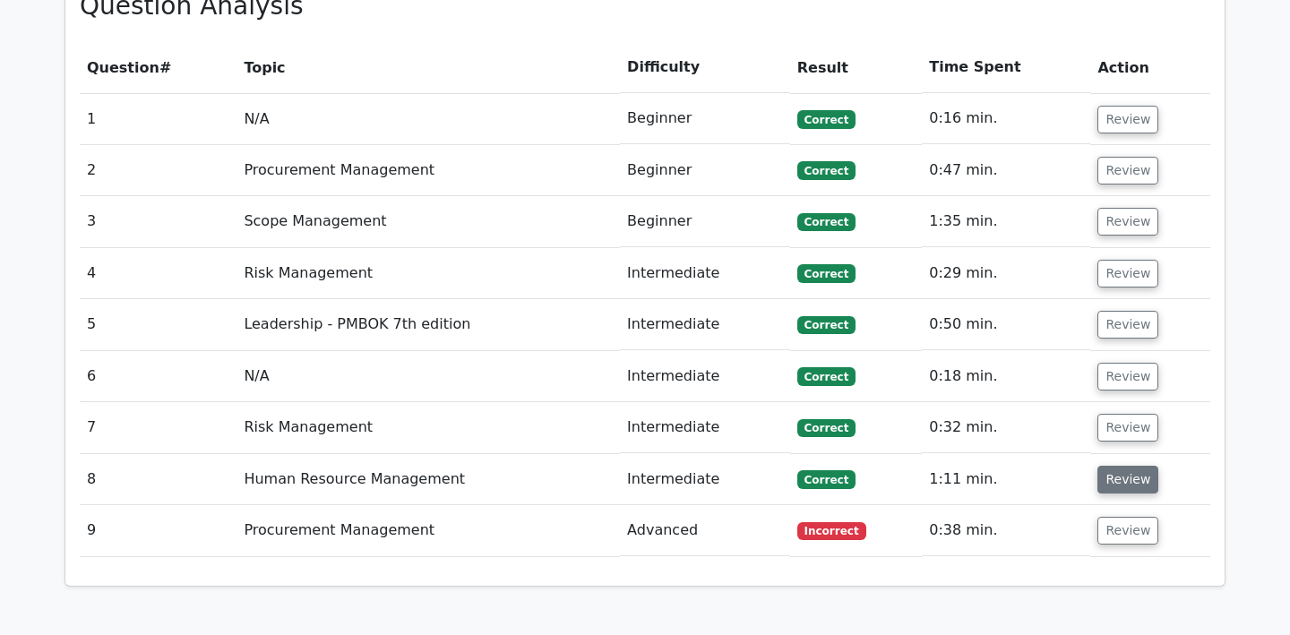
click at [1130, 466] on button "Review" at bounding box center [1127, 480] width 61 height 28
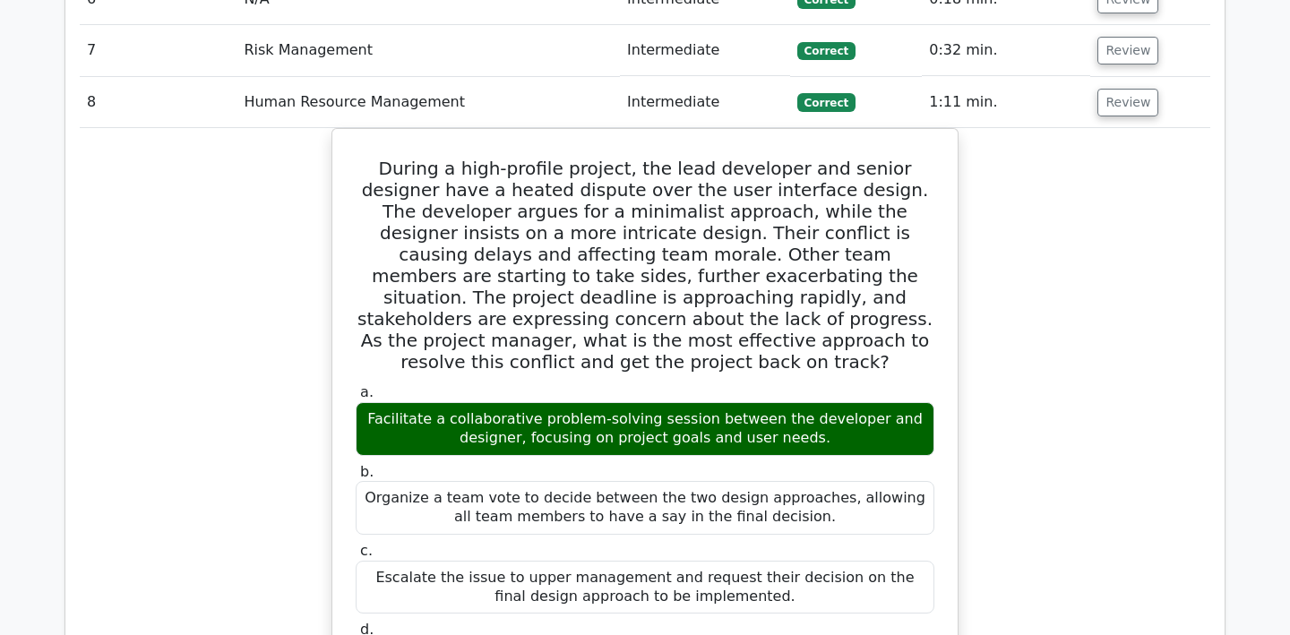
scroll to position [1682, 0]
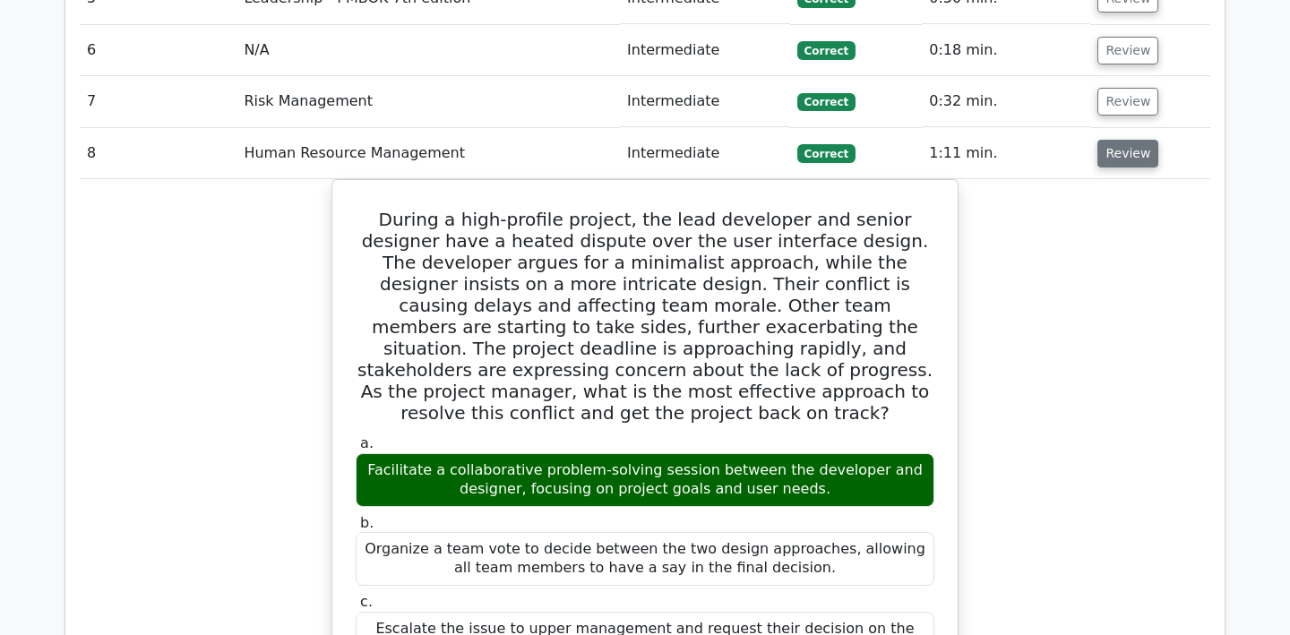
click at [1129, 140] on button "Review" at bounding box center [1127, 154] width 61 height 28
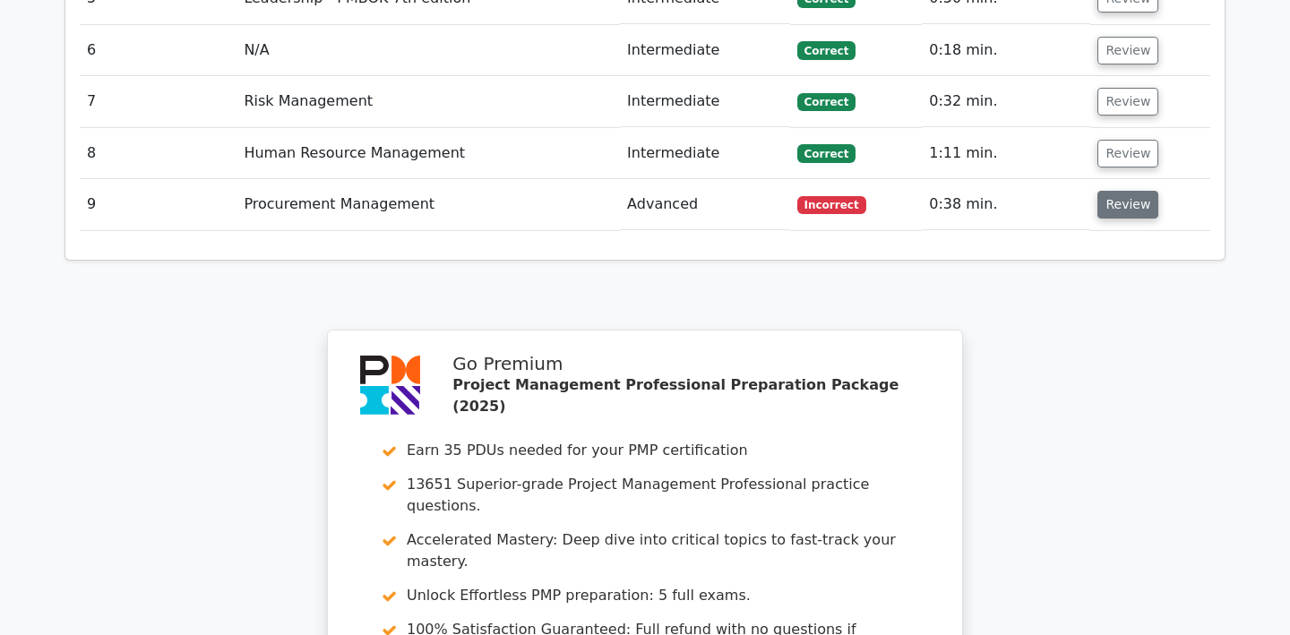
click at [1119, 191] on button "Review" at bounding box center [1127, 205] width 61 height 28
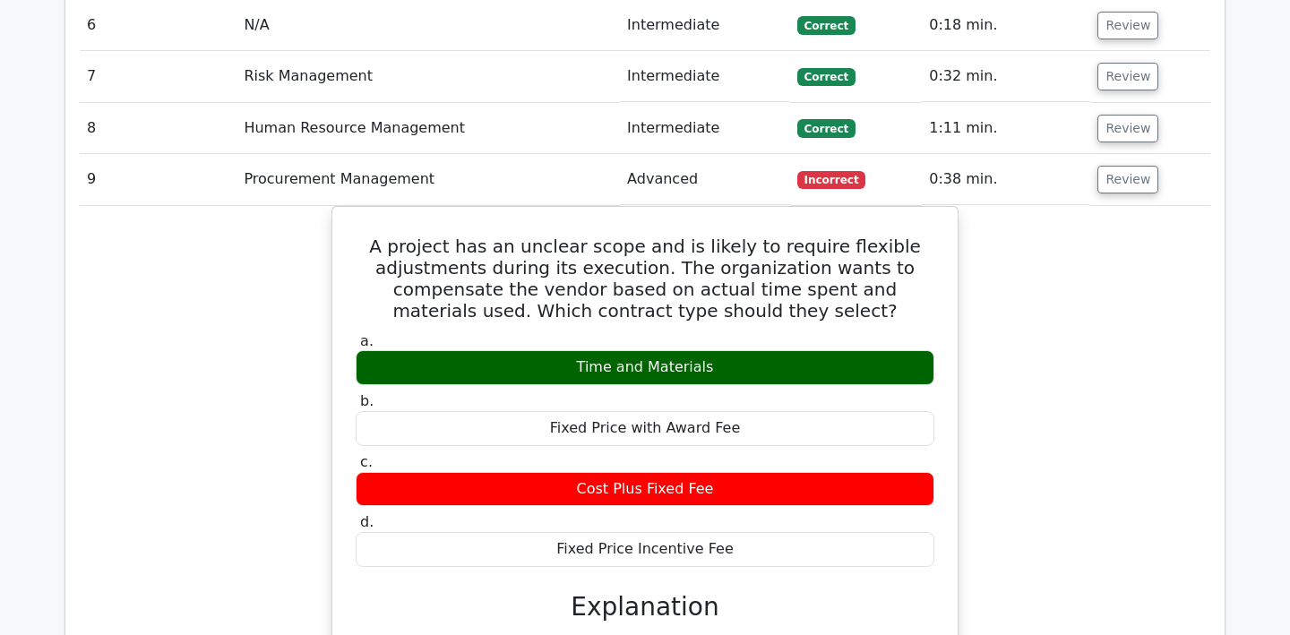
scroll to position [1713, 0]
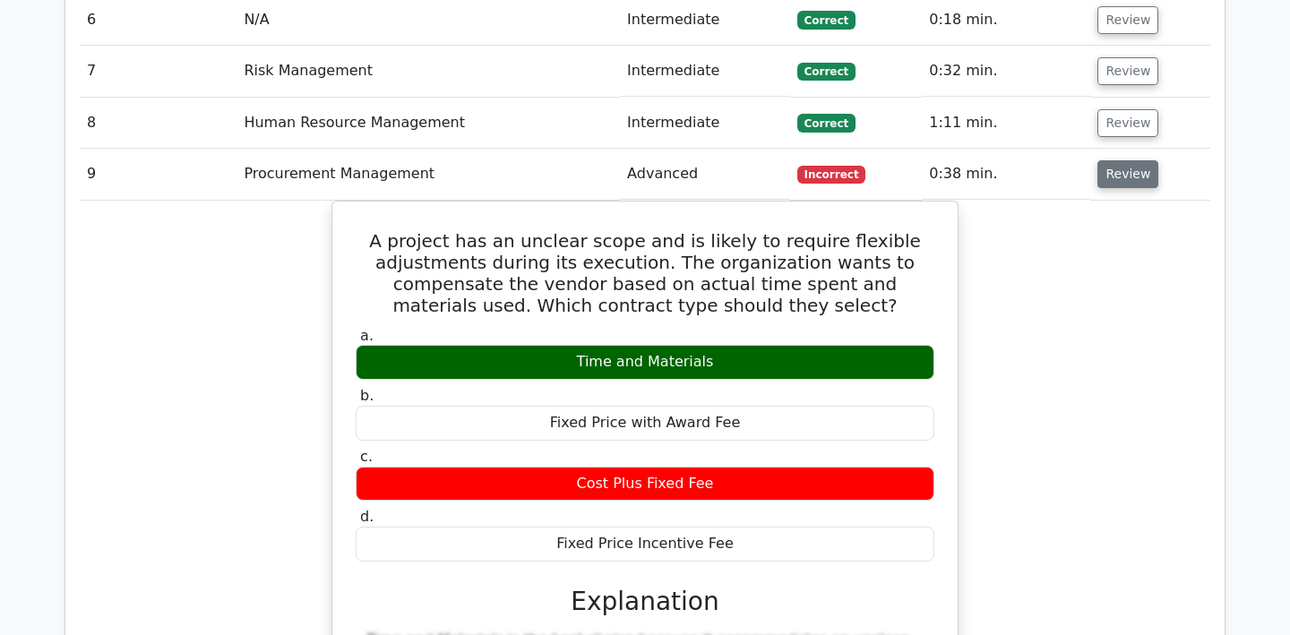
click at [1118, 160] on button "Review" at bounding box center [1127, 174] width 61 height 28
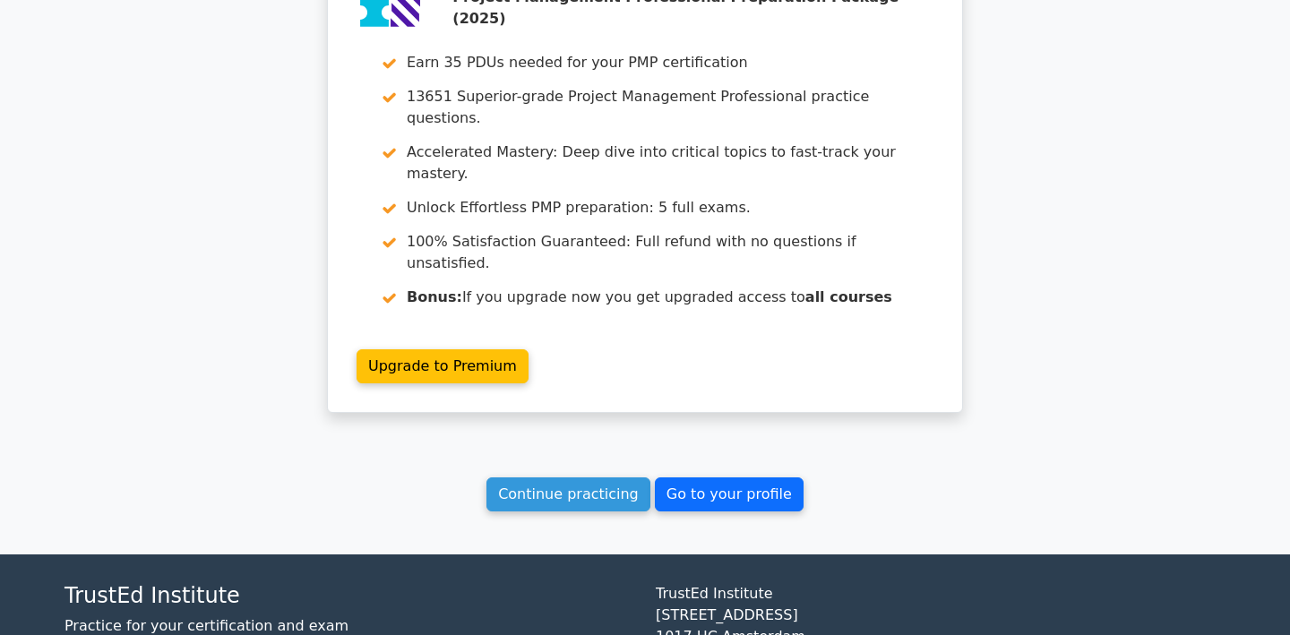
scroll to position [2069, 0]
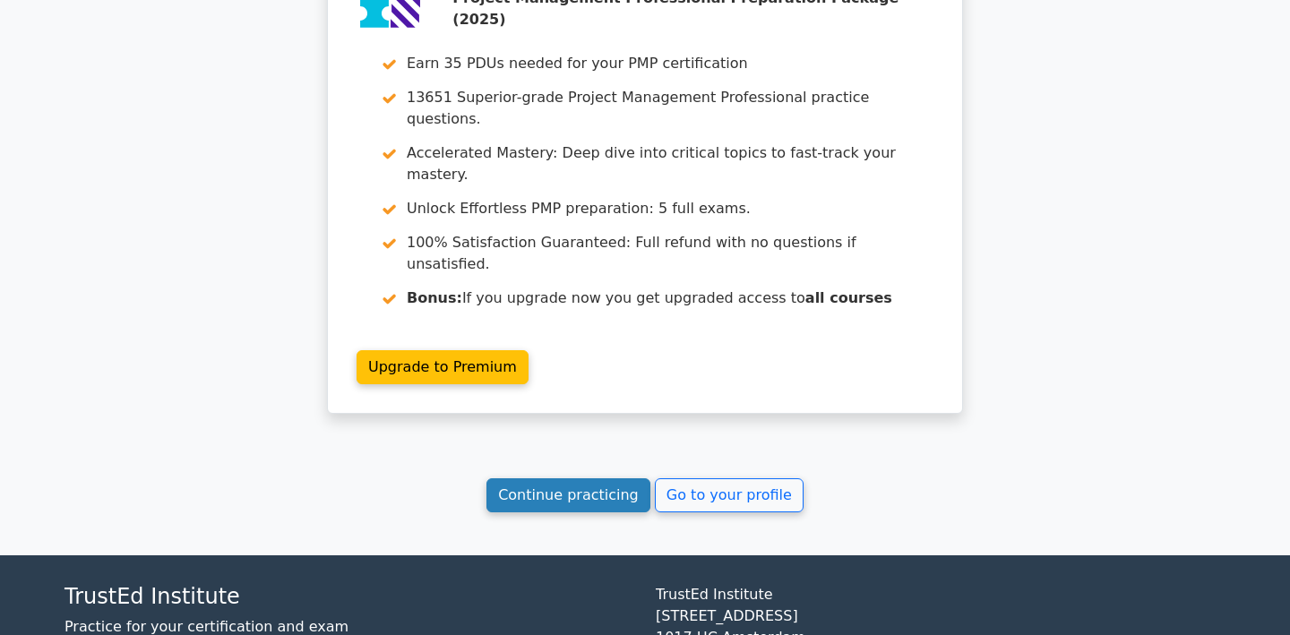
click at [622, 478] on link "Continue practicing" at bounding box center [568, 495] width 164 height 34
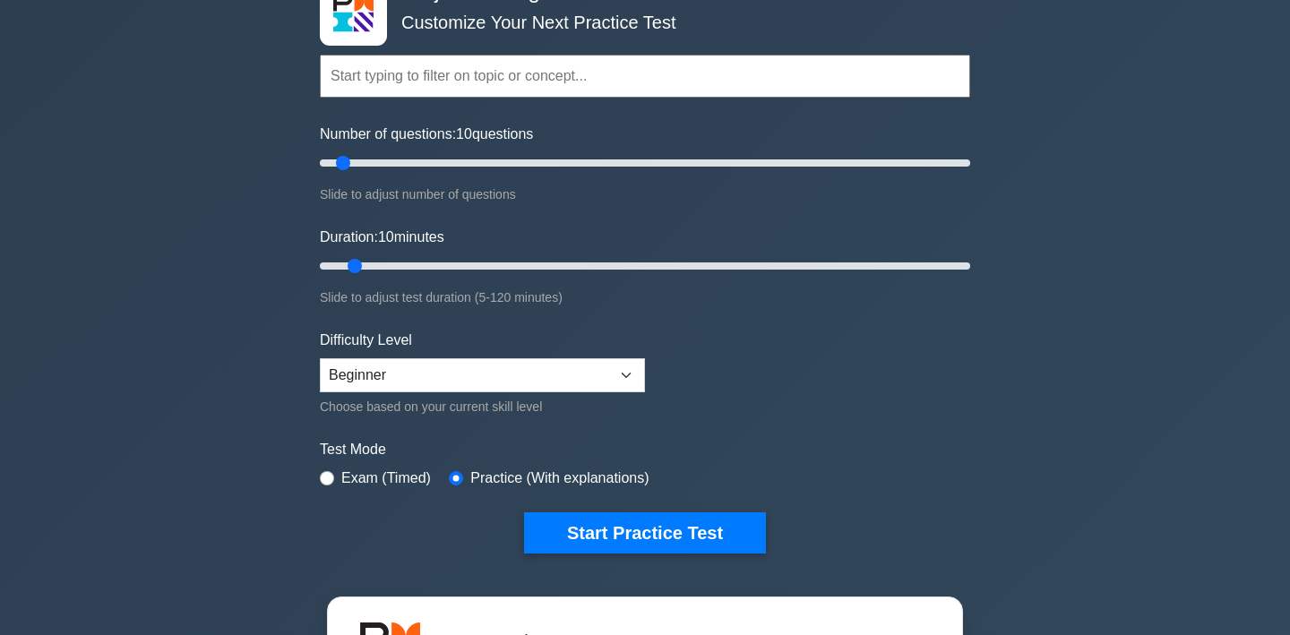
scroll to position [125, 0]
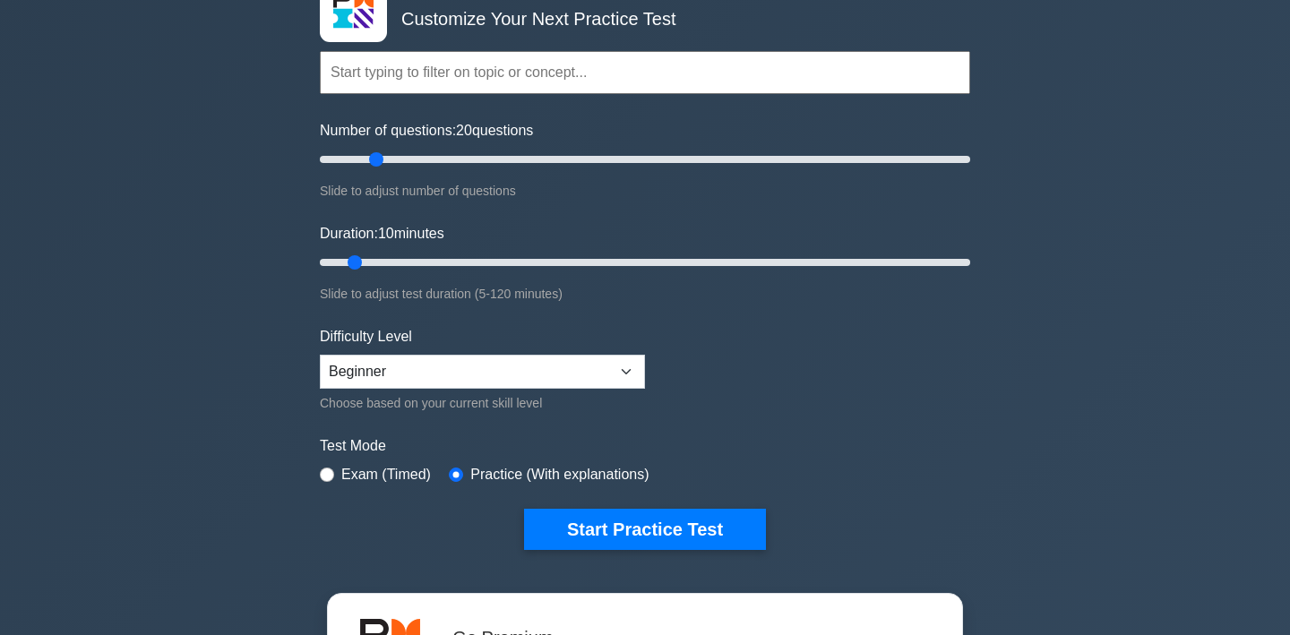
click at [378, 164] on input "Number of questions: 20 questions" at bounding box center [645, 159] width 650 height 21
click at [364, 160] on input "Number of questions: 15 questions" at bounding box center [645, 159] width 650 height 21
drag, startPoint x: 363, startPoint y: 158, endPoint x: 1002, endPoint y: 232, distance: 643.9
type input "200"
click at [1002, 232] on div "Project Management Professional Customize Your Next Practice Test Topics Scope …" at bounding box center [645, 478] width 1290 height 1093
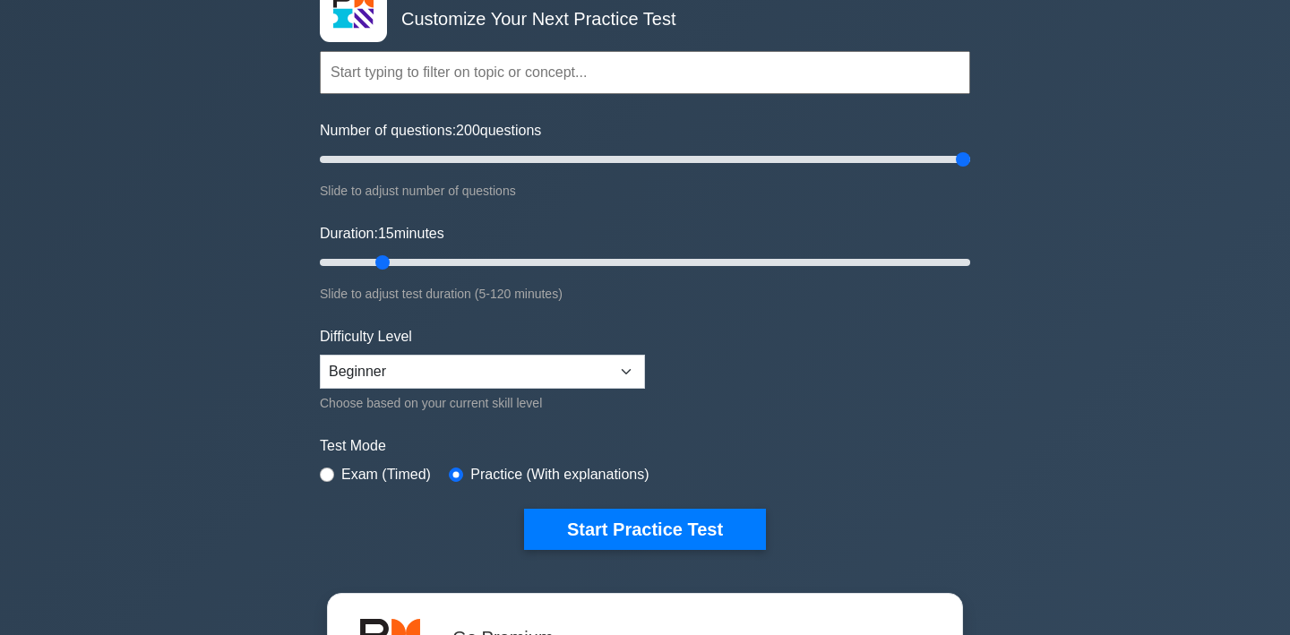
drag, startPoint x: 360, startPoint y: 266, endPoint x: 395, endPoint y: 279, distance: 37.1
type input "15"
click at [395, 279] on div "Duration: 15 minutes Slide to adjust test duration (5-120 minutes)" at bounding box center [645, 264] width 650 height 82
click at [418, 165] on input "Number of questions: 200 questions" at bounding box center [645, 159] width 650 height 21
click at [410, 163] on input "Number of questions: 30 questions" at bounding box center [645, 159] width 650 height 21
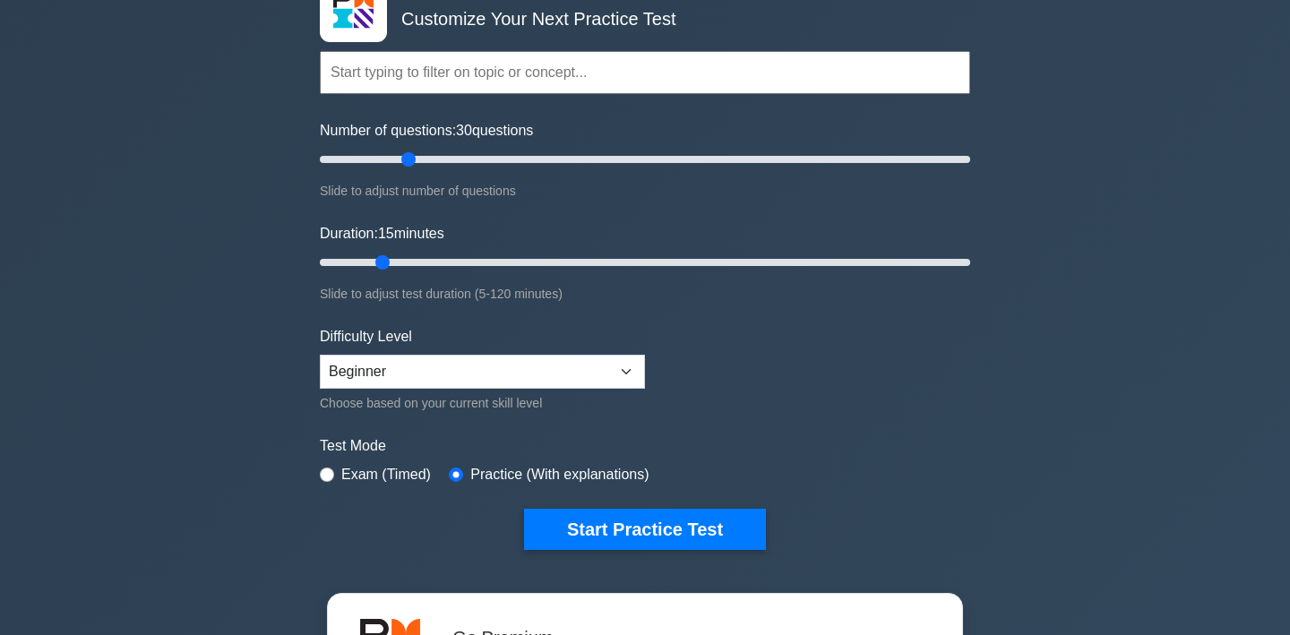
click at [400, 161] on input "Number of questions: 30 questions" at bounding box center [645, 159] width 650 height 21
click at [388, 161] on input "Number of questions: 30 questions" at bounding box center [645, 159] width 650 height 21
click at [377, 161] on input "Number of questions: 25 questions" at bounding box center [645, 159] width 650 height 21
click at [369, 159] on input "Number of questions: 20 questions" at bounding box center [645, 159] width 650 height 21
click at [369, 157] on input "Number of questions: 20 questions" at bounding box center [645, 159] width 650 height 21
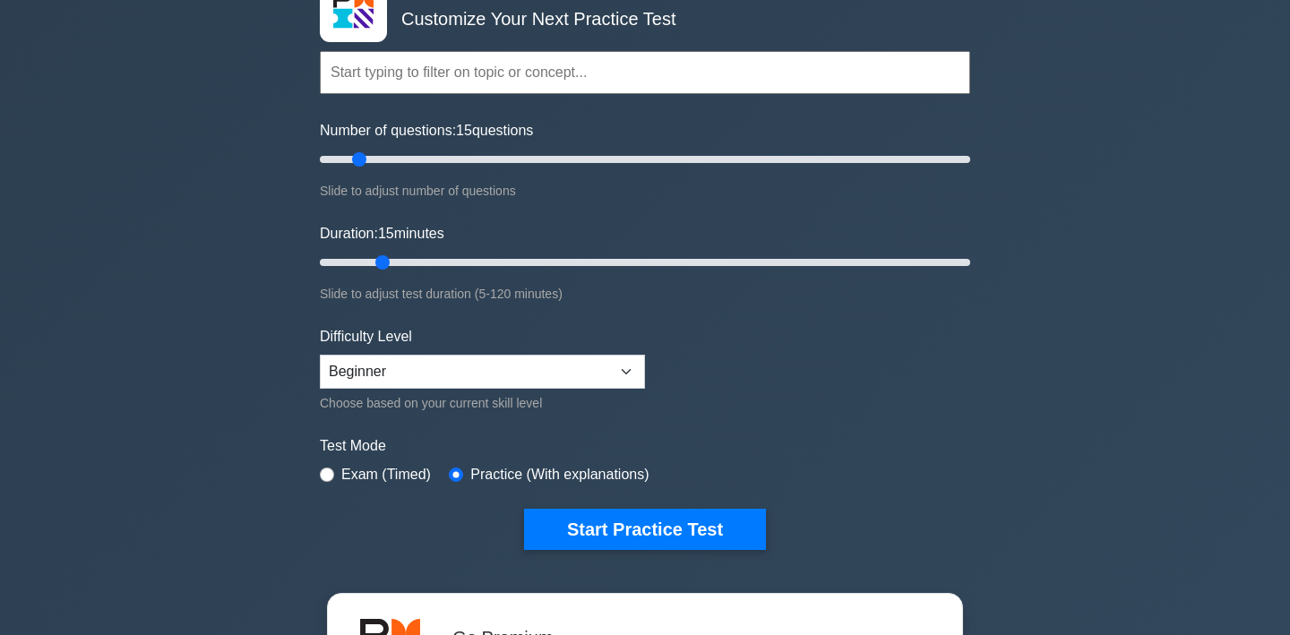
type input "15"
click at [365, 157] on input "Number of questions: 15 questions" at bounding box center [645, 159] width 650 height 21
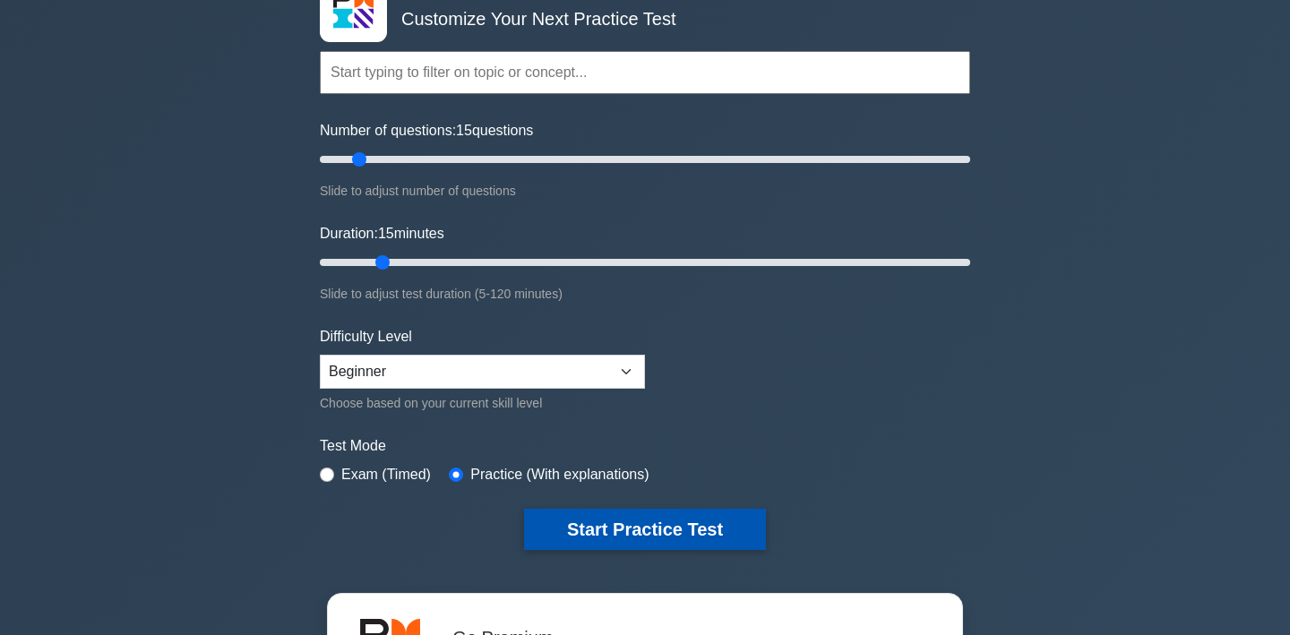
click at [641, 529] on button "Start Practice Test" at bounding box center [645, 529] width 242 height 41
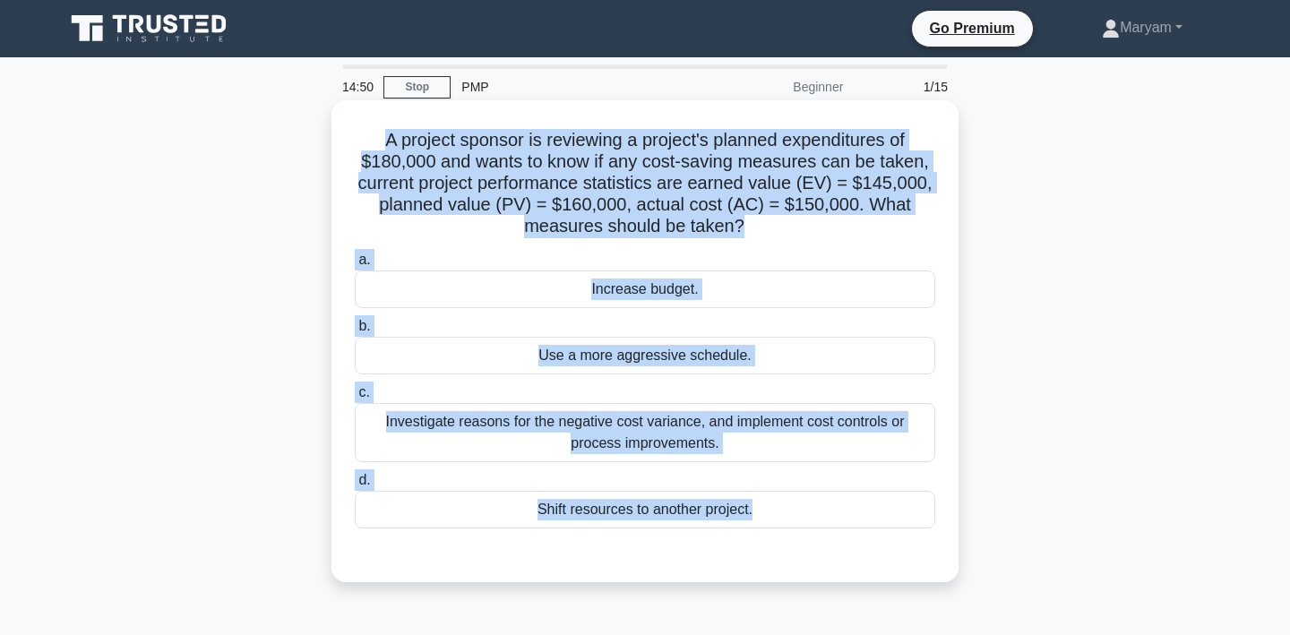
drag, startPoint x: 369, startPoint y: 130, endPoint x: 779, endPoint y: 544, distance: 582.7
click at [779, 544] on div "A project sponsor is reviewing a project's planned expenditures of $180,000 and…" at bounding box center [645, 341] width 613 height 468
click at [699, 190] on h5 "A project sponsor is reviewing a project's planned expenditures of $180,000 and…" at bounding box center [645, 183] width 584 height 109
drag, startPoint x: 372, startPoint y: 135, endPoint x: 772, endPoint y: 562, distance: 584.9
click at [772, 562] on div "A project sponsor is reviewing a project's planned expenditures of $180,000 and…" at bounding box center [645, 341] width 613 height 468
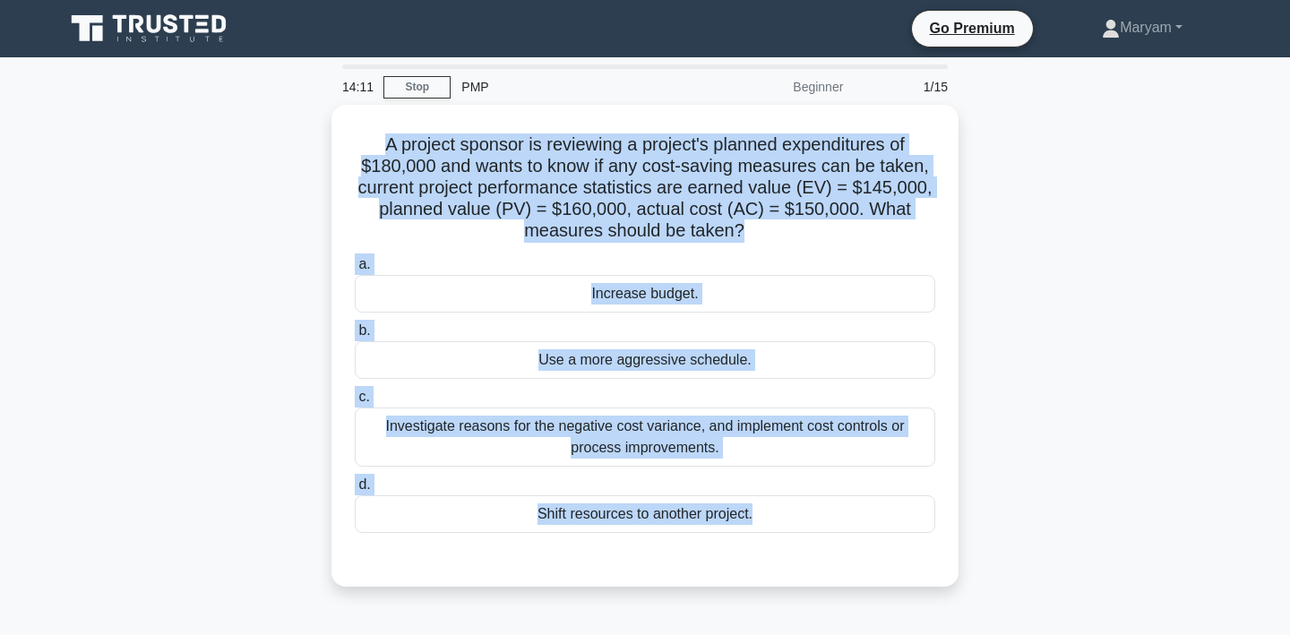
click at [1036, 425] on div "A project sponsor is reviewing a project's planned expenditures of $180,000 and…" at bounding box center [645, 356] width 1182 height 503
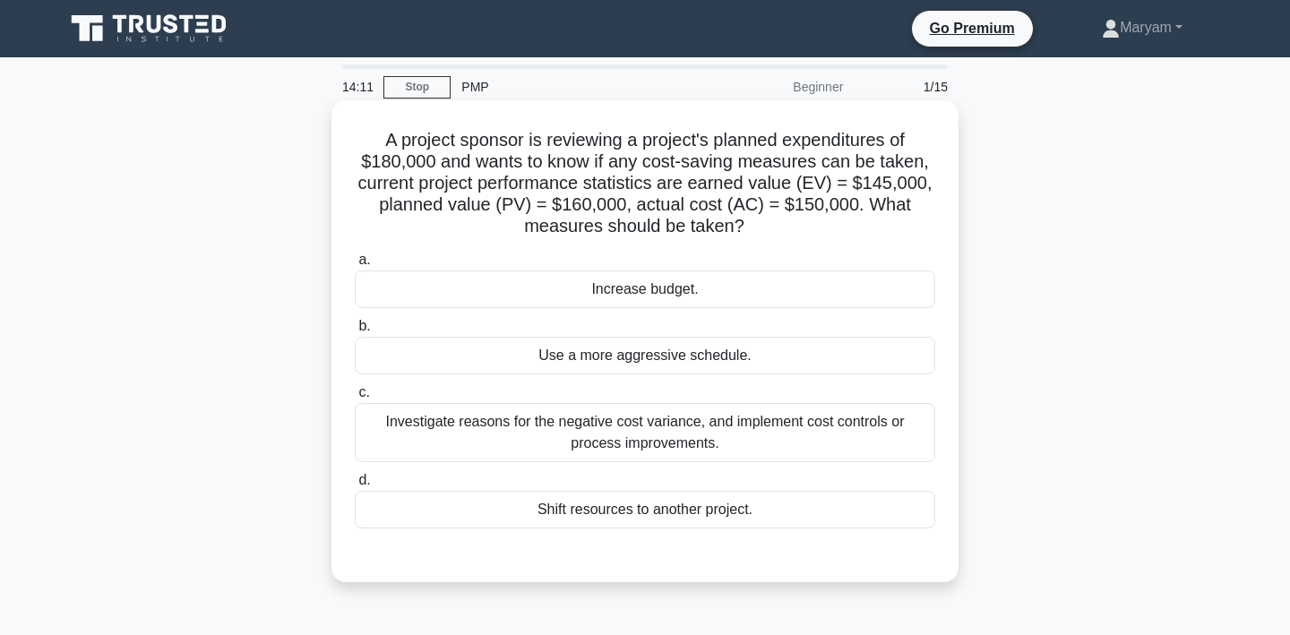
click at [829, 438] on div "Investigate reasons for the negative cost variance, and implement cost controls…" at bounding box center [645, 432] width 580 height 59
click at [355, 399] on input "c. Investigate reasons for the negative cost variance, and implement cost contr…" at bounding box center [355, 393] width 0 height 12
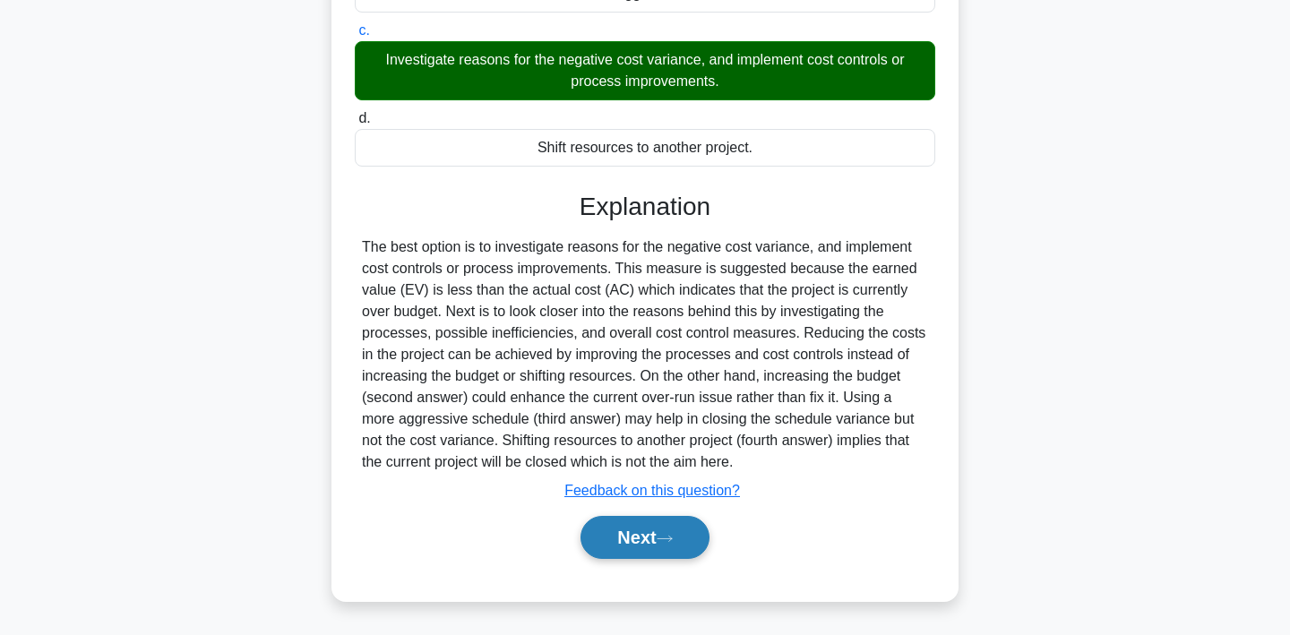
click at [658, 545] on button "Next" at bounding box center [644, 537] width 128 height 43
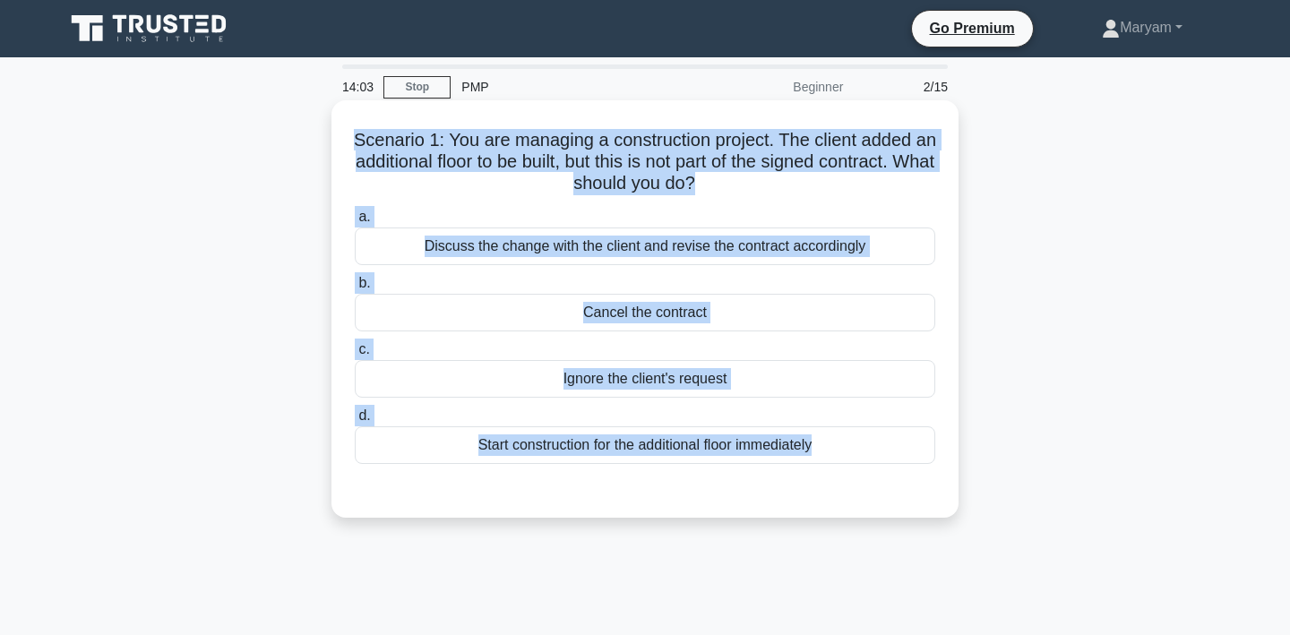
drag, startPoint x: 353, startPoint y: 141, endPoint x: 810, endPoint y: 481, distance: 569.7
click at [810, 485] on div "Scenario 1: You are managing a construction project. The client added an additi…" at bounding box center [645, 308] width 613 height 403
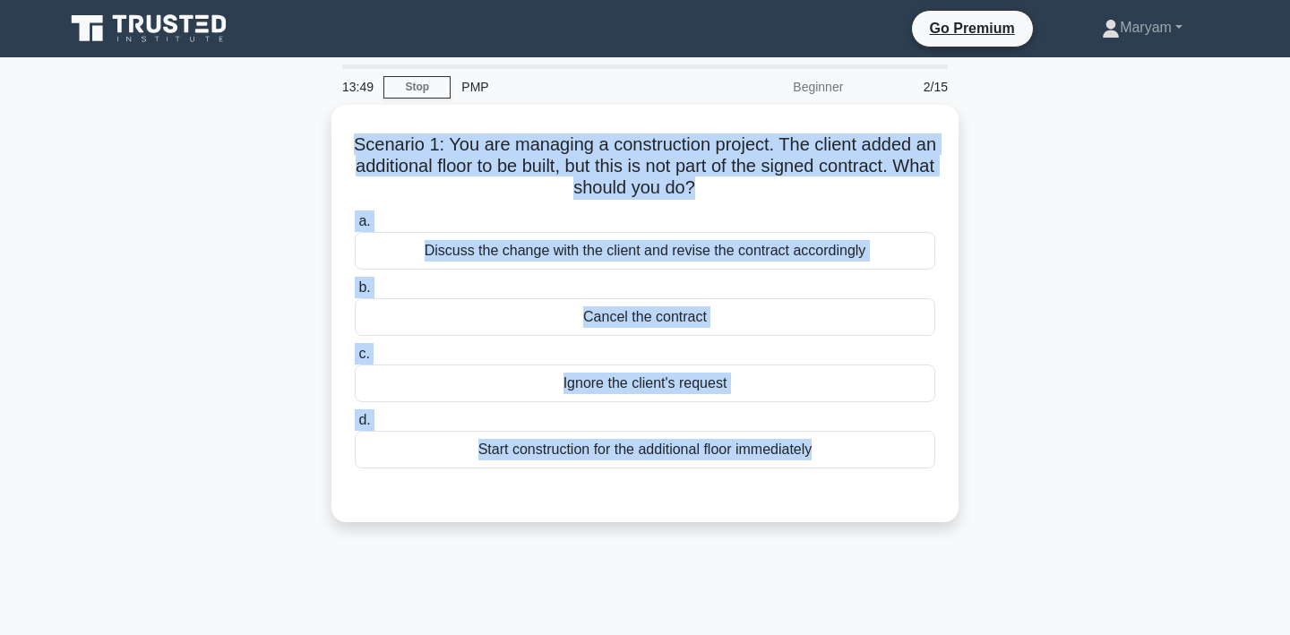
click at [1040, 294] on div "Scenario 1: You are managing a construction project. The client added an additi…" at bounding box center [645, 324] width 1182 height 439
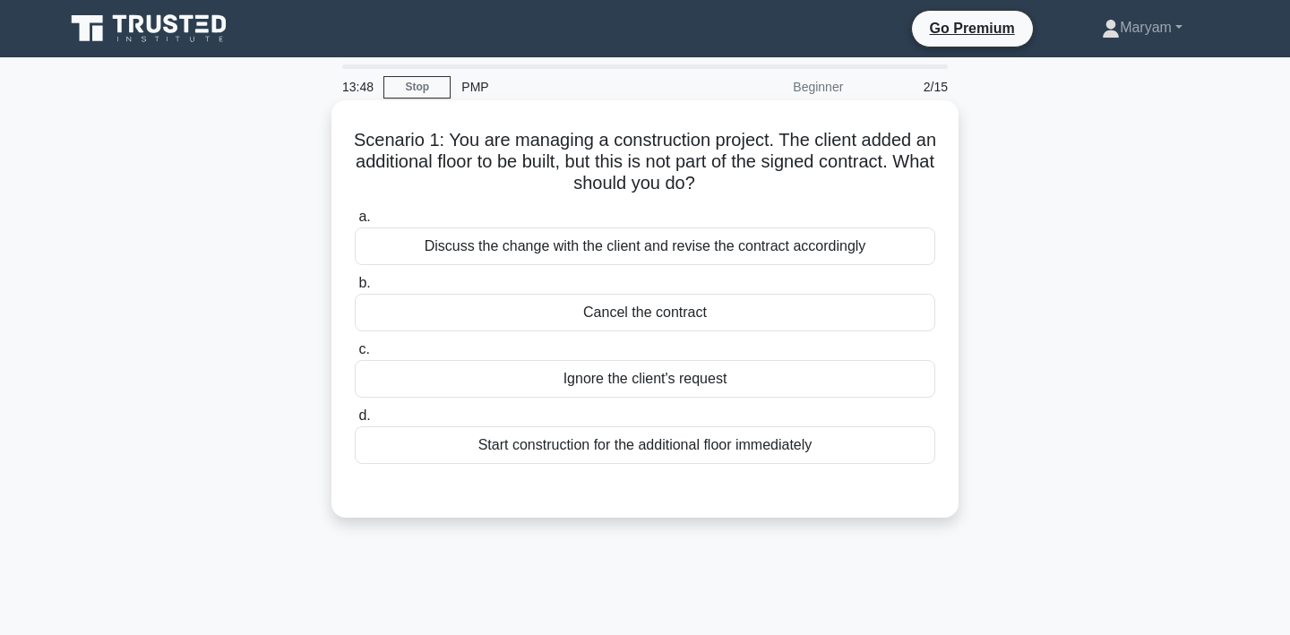
click at [890, 244] on div "Discuss the change with the client and revise the contract accordingly" at bounding box center [645, 247] width 580 height 38
click at [355, 223] on input "a. Discuss the change with the client and revise the contract accordingly" at bounding box center [355, 217] width 0 height 12
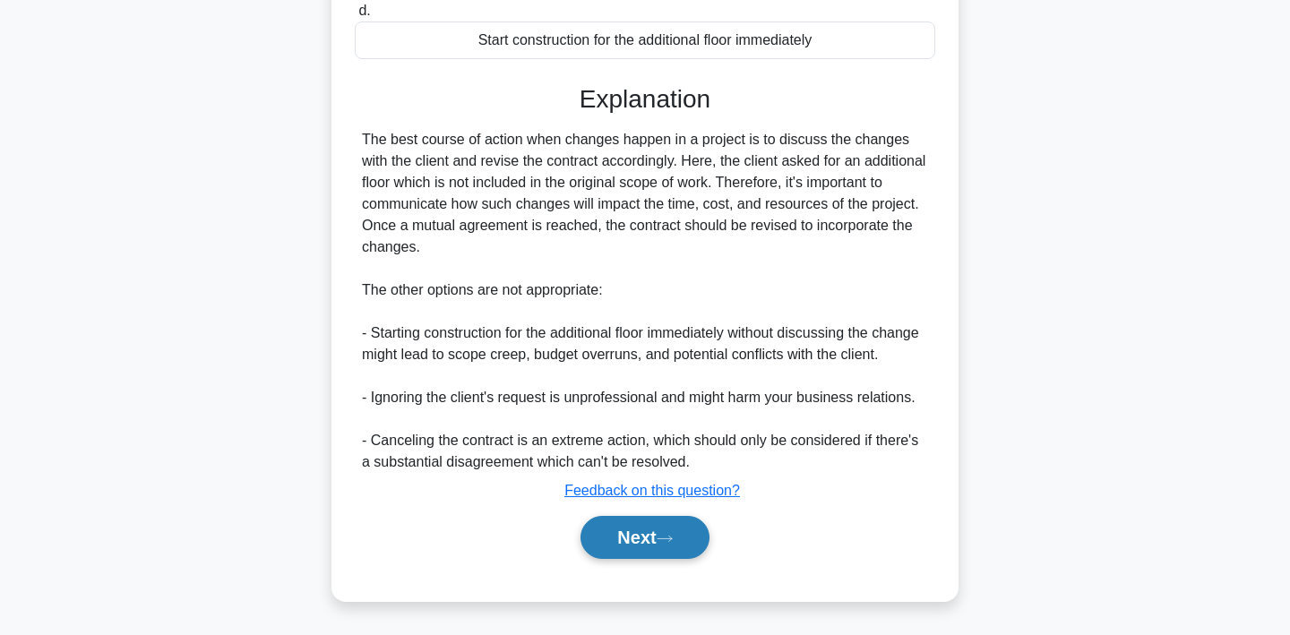
click at [651, 550] on button "Next" at bounding box center [644, 537] width 128 height 43
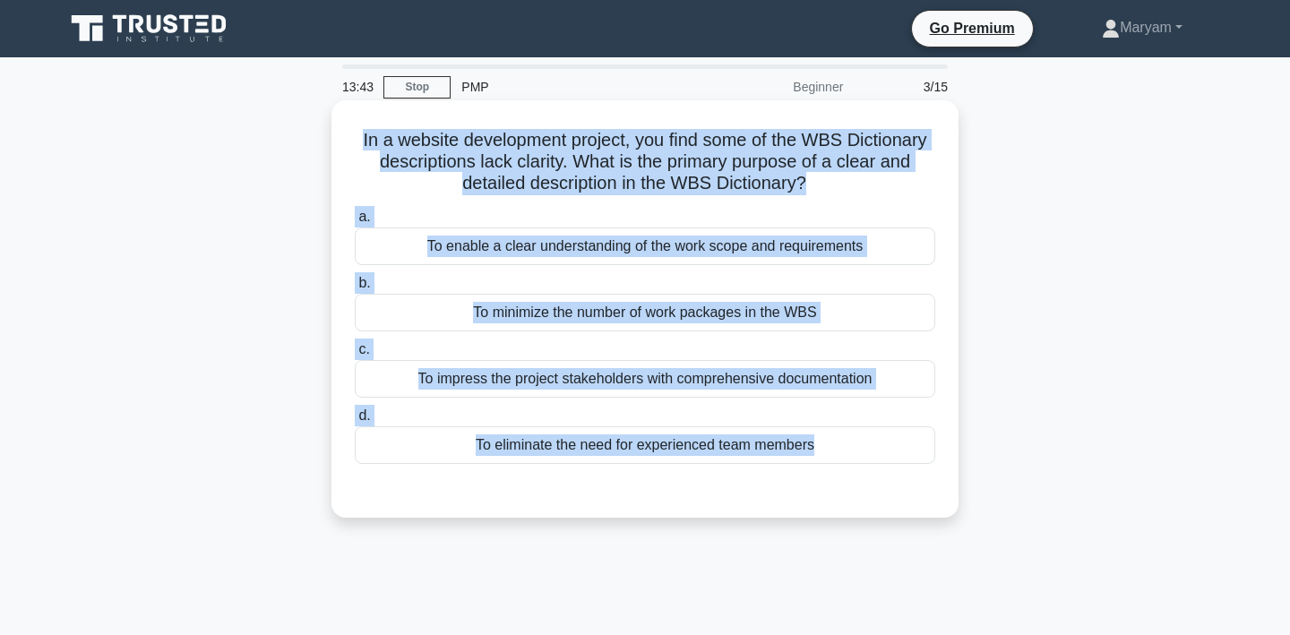
drag, startPoint x: 363, startPoint y: 144, endPoint x: 855, endPoint y: 479, distance: 595.8
click at [855, 479] on div "In a website development project, you find some of the WBS Dictionary descripti…" at bounding box center [645, 308] width 613 height 403
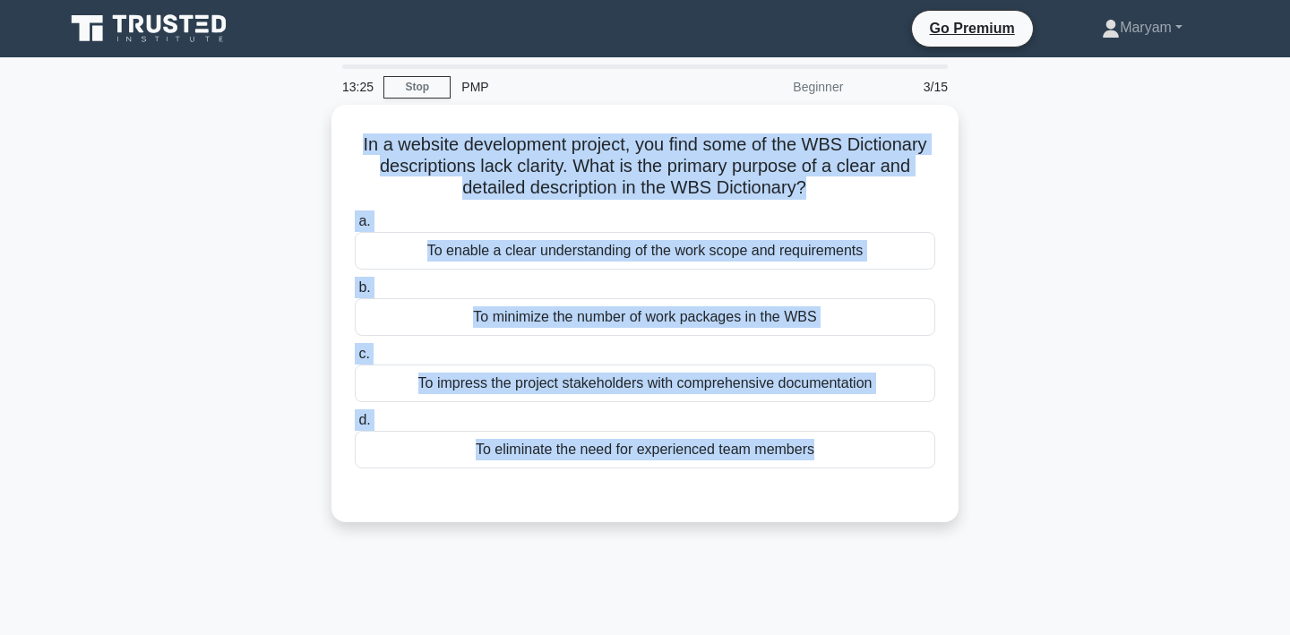
click at [1039, 272] on div "In a website development project, you find some of the WBS Dictionary descripti…" at bounding box center [645, 324] width 1182 height 439
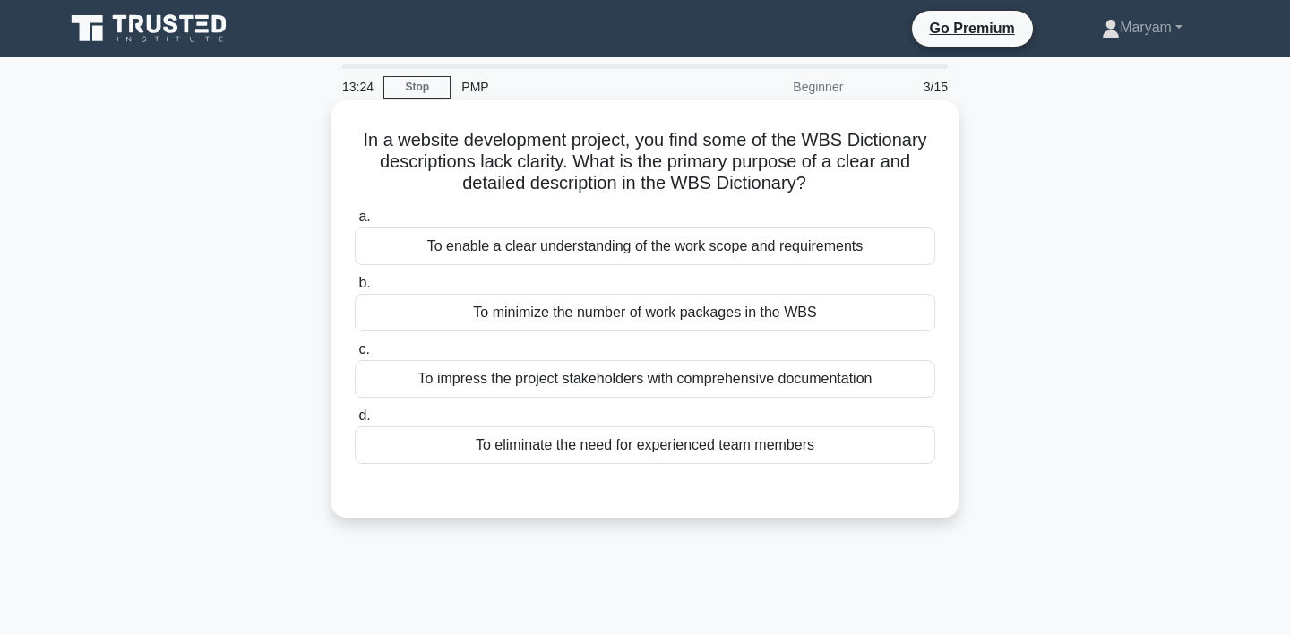
click at [883, 244] on div "To enable a clear understanding of the work scope and requirements" at bounding box center [645, 247] width 580 height 38
click at [355, 223] on input "a. To enable a clear understanding of the work scope and requirements" at bounding box center [355, 217] width 0 height 12
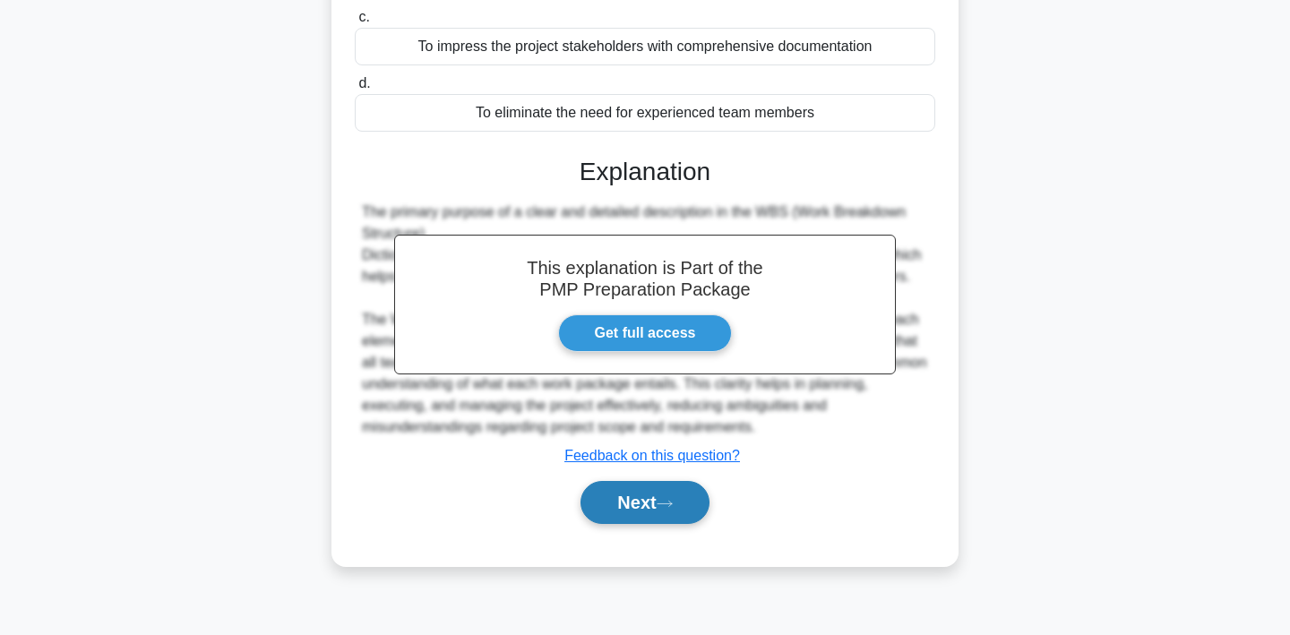
scroll to position [332, 0]
click at [679, 513] on button "Next" at bounding box center [644, 502] width 128 height 43
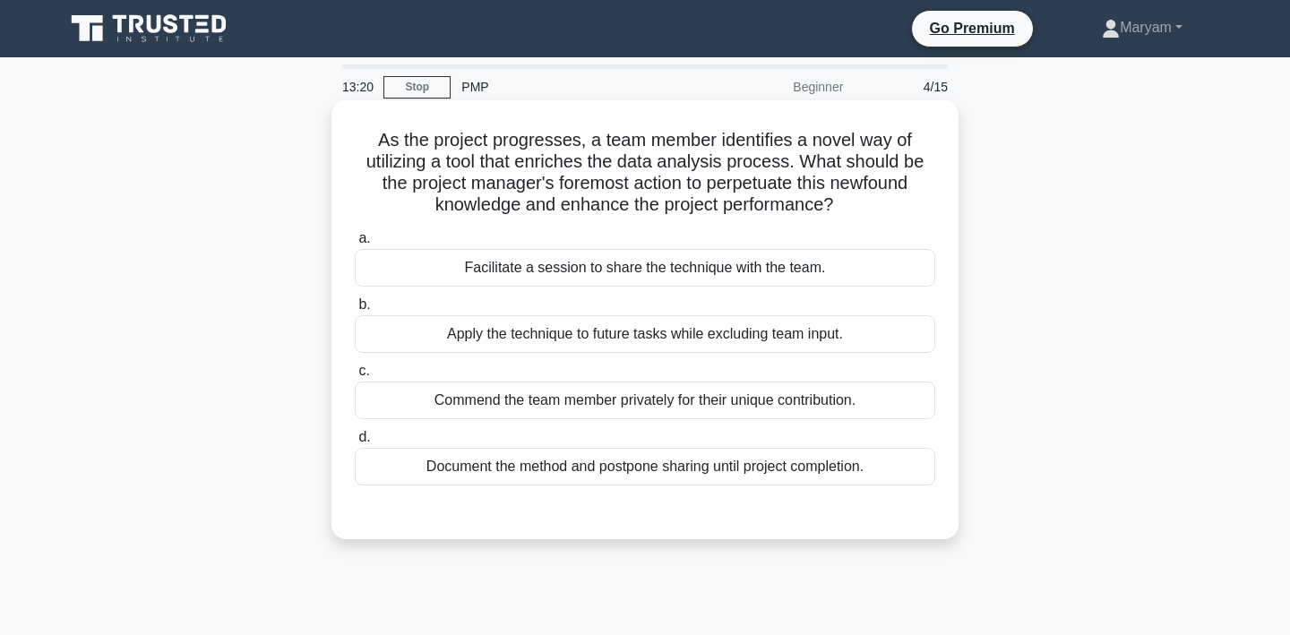
scroll to position [0, 0]
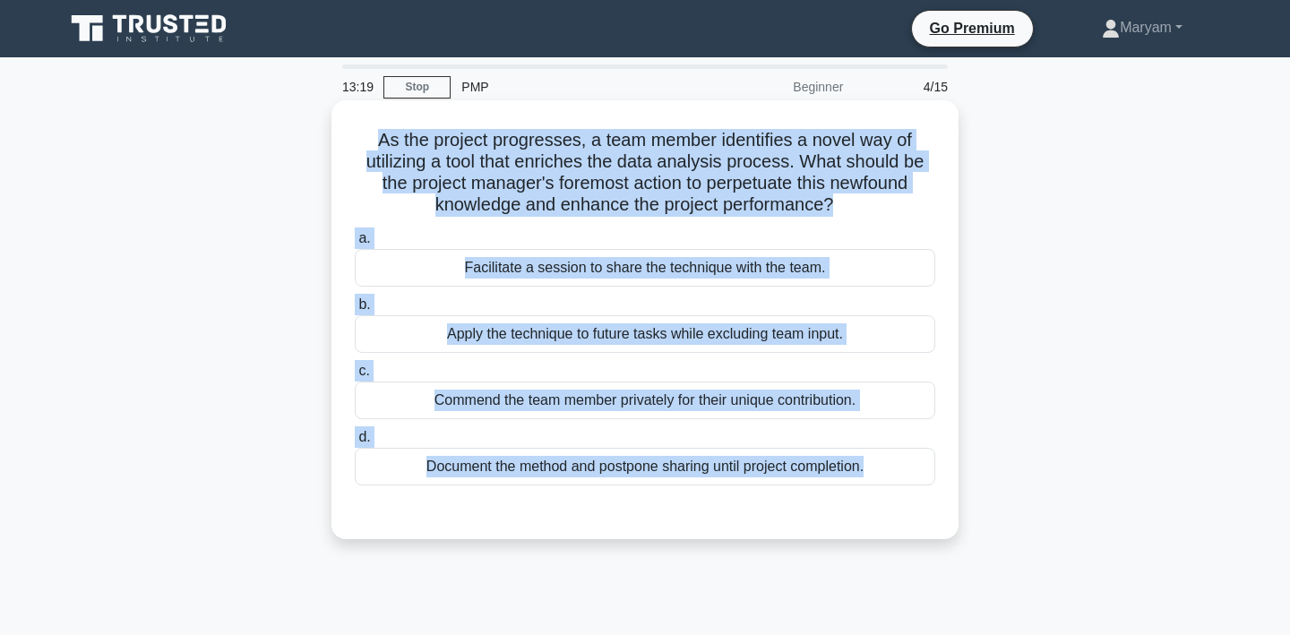
drag, startPoint x: 374, startPoint y: 129, endPoint x: 880, endPoint y: 505, distance: 629.9
click at [880, 505] on div "As the project progresses, a team member identifies a novel way of utilizing a …" at bounding box center [645, 319] width 613 height 425
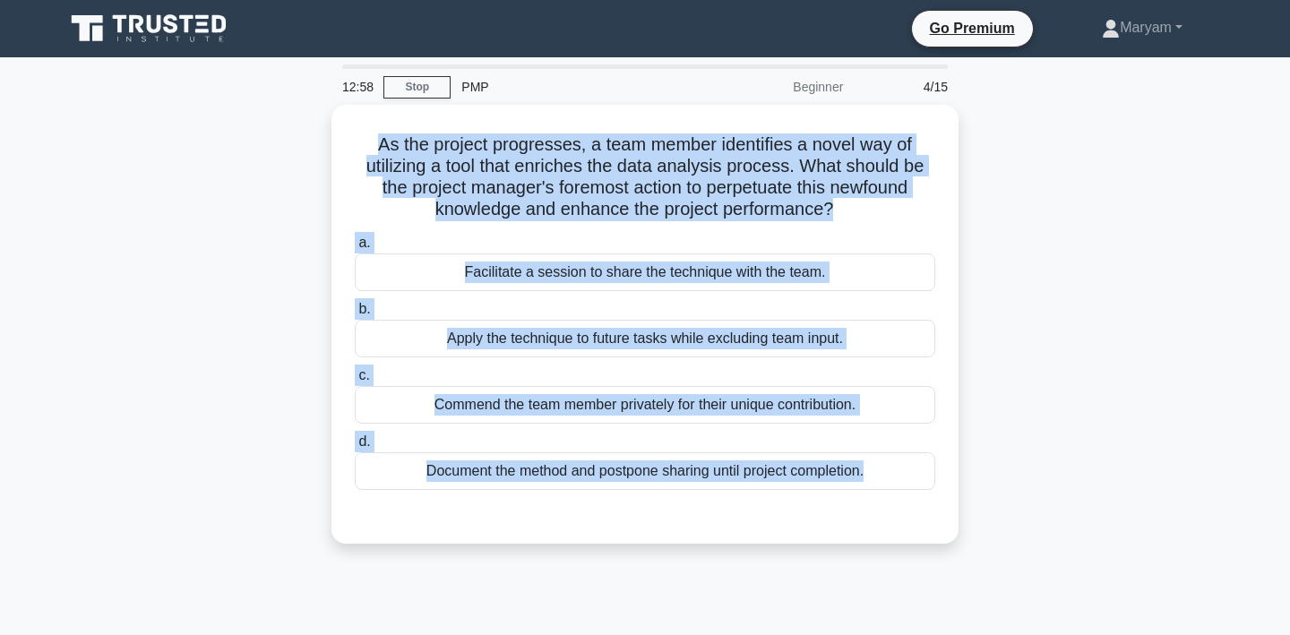
click at [993, 320] on div "As the project progresses, a team member identifies a novel way of utilizing a …" at bounding box center [645, 335] width 1182 height 460
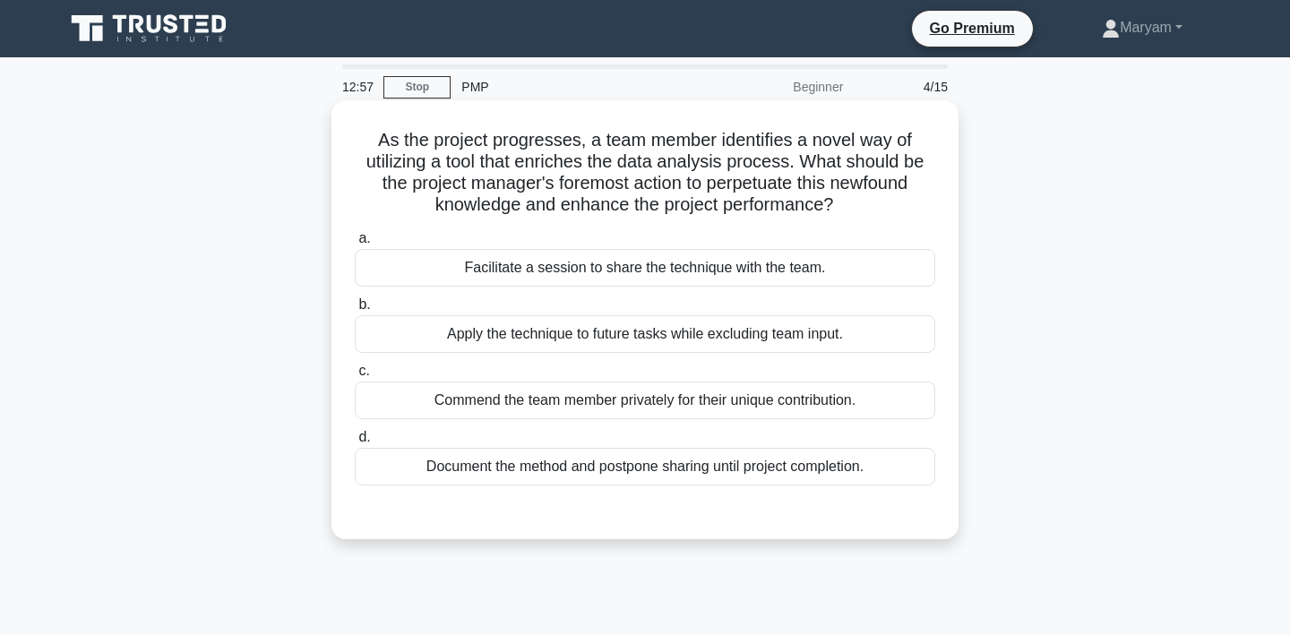
click at [844, 264] on div "Facilitate a session to share the technique with the team." at bounding box center [645, 268] width 580 height 38
click at [355, 245] on input "a. Facilitate a session to share the technique with the team." at bounding box center [355, 239] width 0 height 12
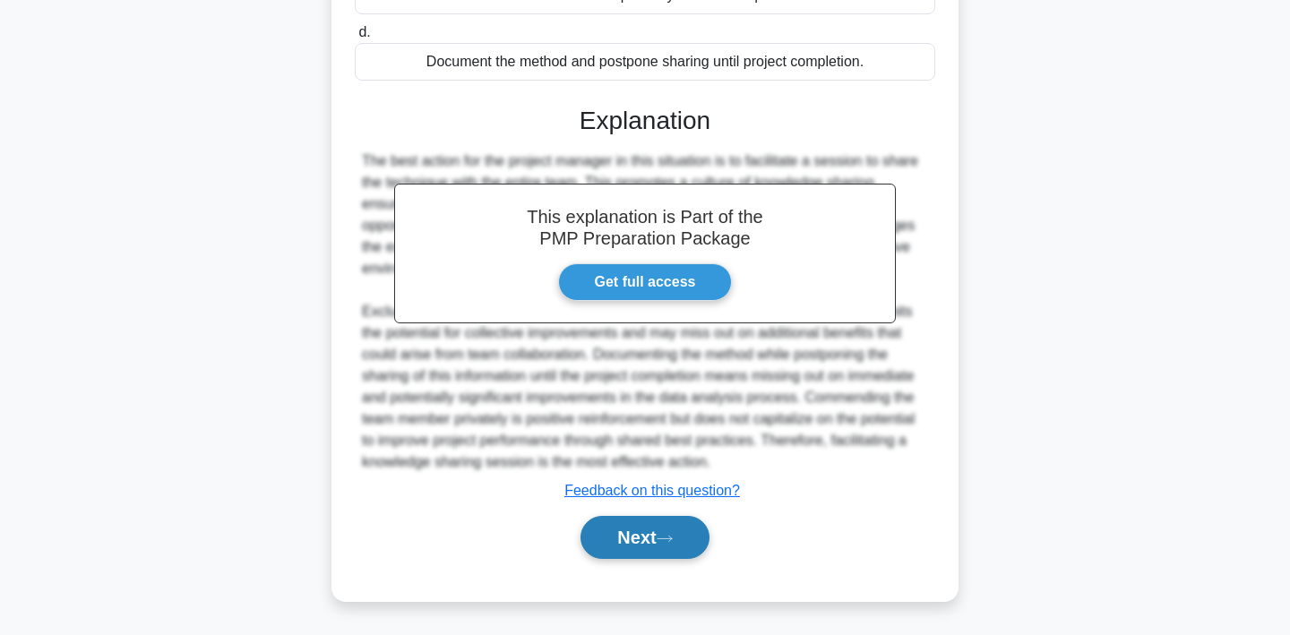
click at [673, 534] on icon at bounding box center [665, 539] width 16 height 10
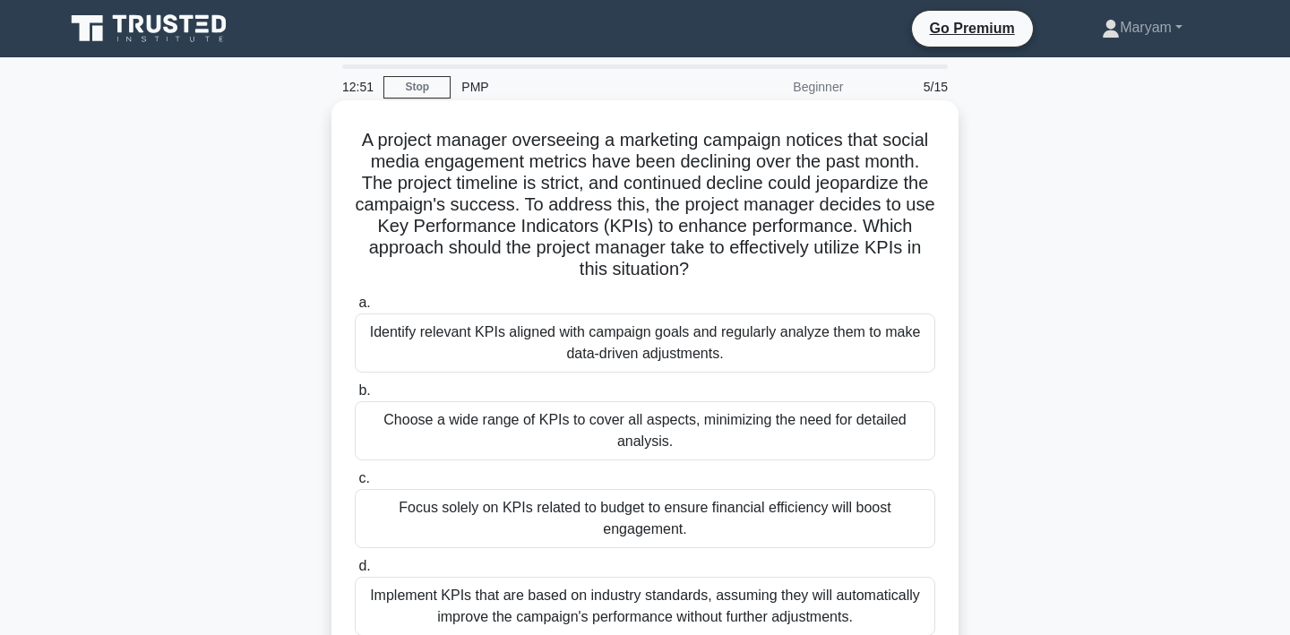
drag, startPoint x: 364, startPoint y: 140, endPoint x: 888, endPoint y: 629, distance: 716.8
click at [888, 629] on div "A project manager overseeing a marketing campaign notices that social media eng…" at bounding box center [645, 394] width 613 height 575
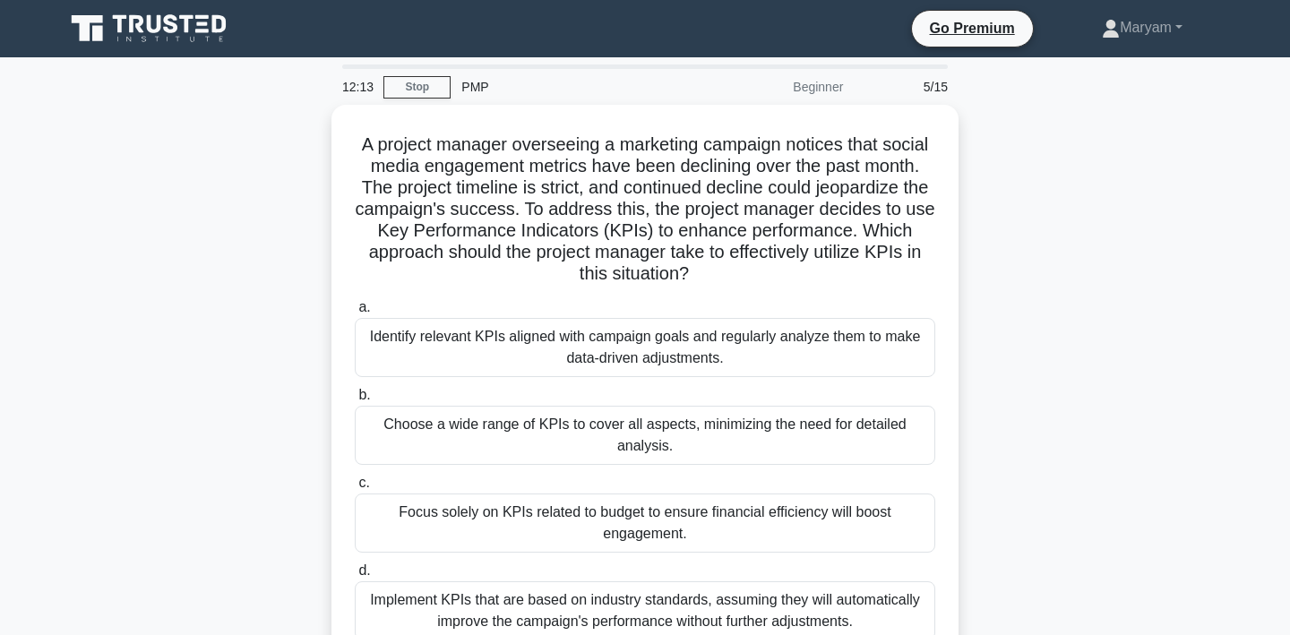
click at [1050, 293] on div "A project manager overseeing a marketing campaign notices that social media eng…" at bounding box center [645, 410] width 1182 height 611
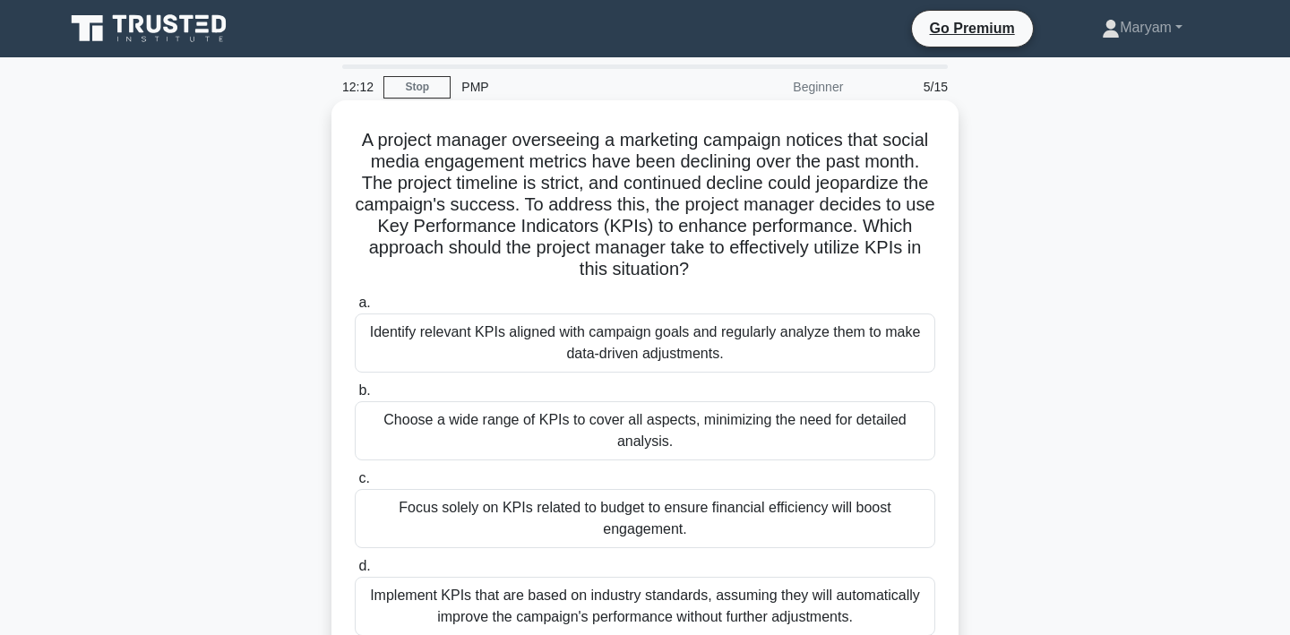
click at [887, 315] on div "Identify relevant KPIs aligned with campaign goals and regularly analyze them t…" at bounding box center [645, 343] width 580 height 59
click at [355, 309] on input "a. Identify relevant KPIs aligned with campaign goals and regularly analyze the…" at bounding box center [355, 303] width 0 height 12
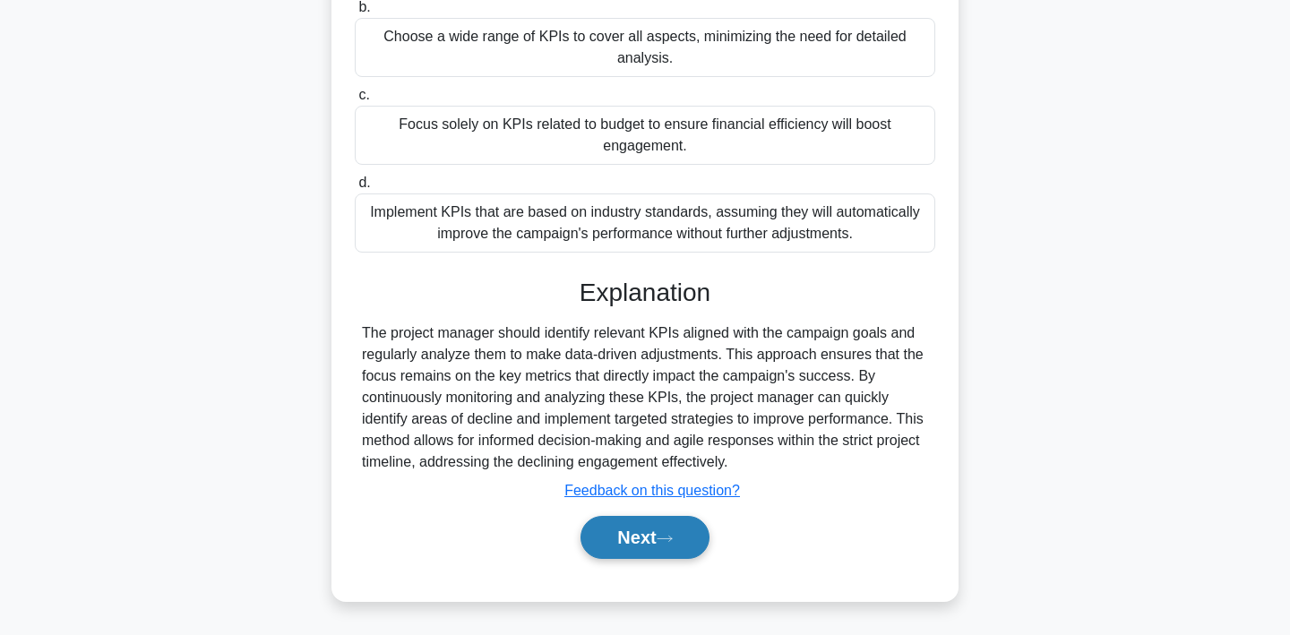
click at [671, 545] on button "Next" at bounding box center [644, 537] width 128 height 43
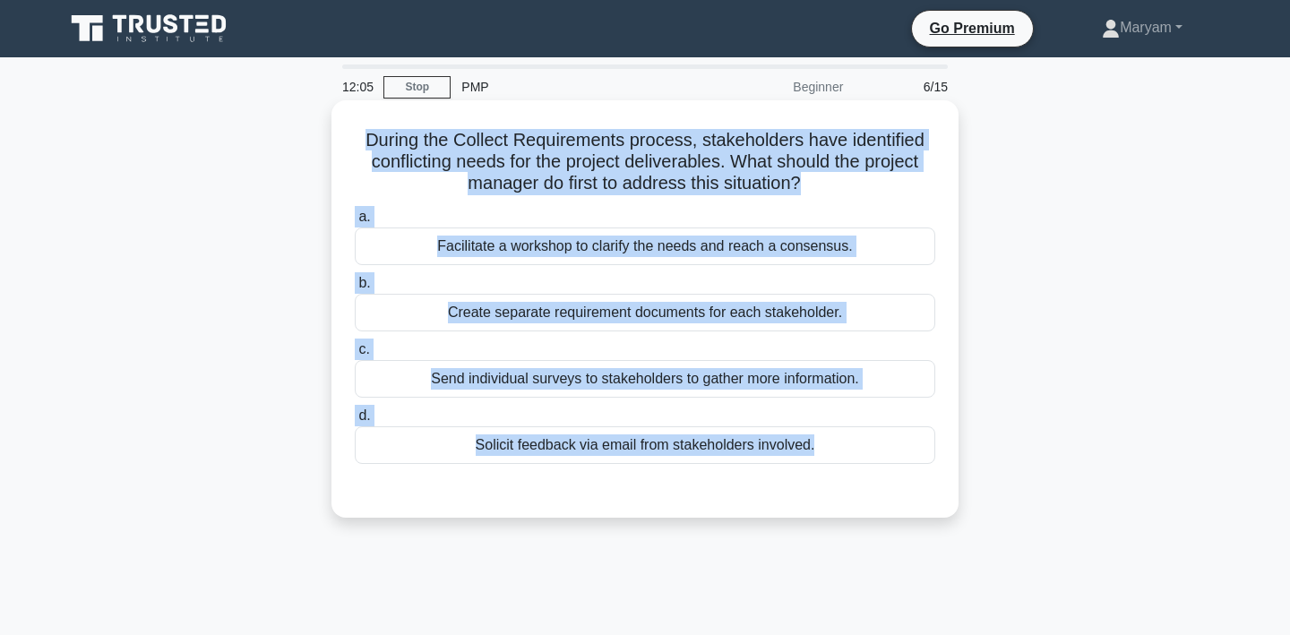
drag, startPoint x: 362, startPoint y: 139, endPoint x: 829, endPoint y: 469, distance: 571.9
click at [829, 469] on div "During the Collect Requirements process, stakeholders have identified conflicti…" at bounding box center [645, 308] width 613 height 403
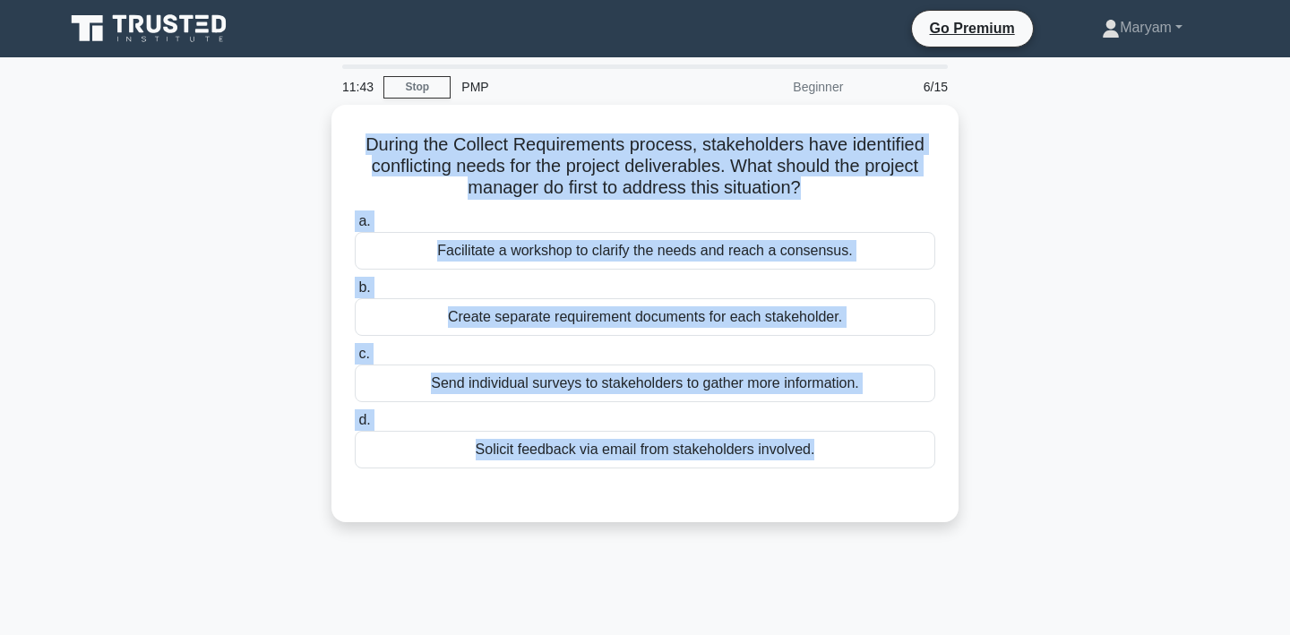
click at [1088, 291] on div "During the Collect Requirements process, stakeholders have identified conflicti…" at bounding box center [645, 324] width 1182 height 439
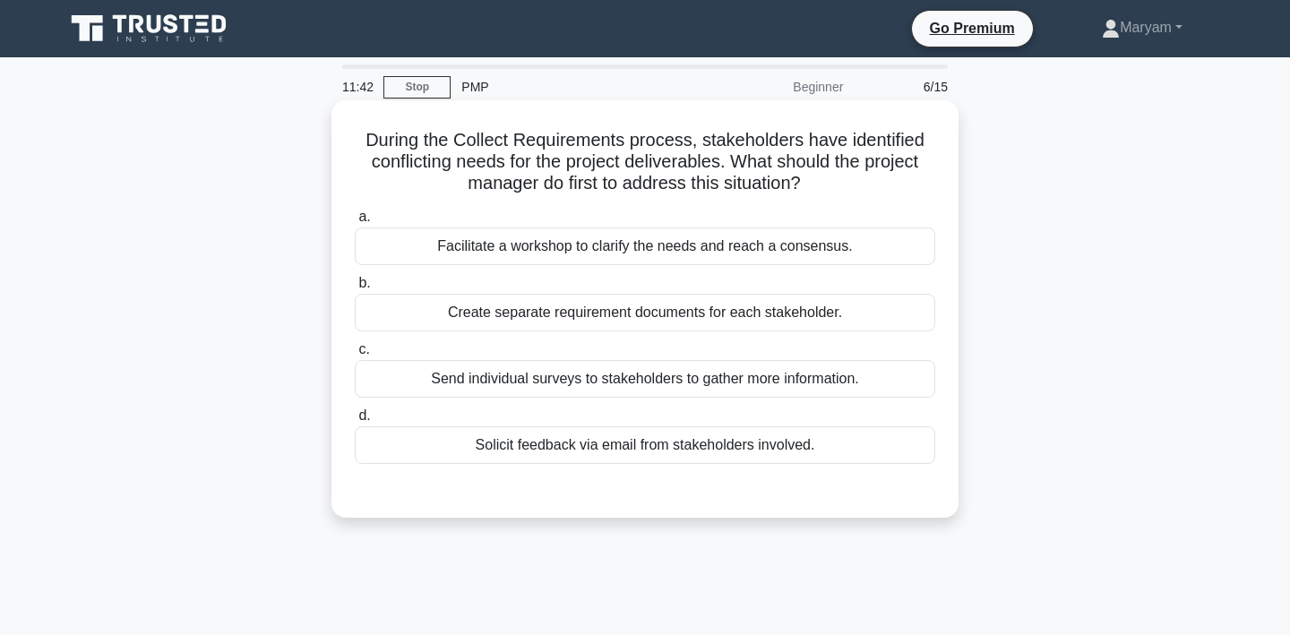
click at [856, 246] on div "Facilitate a workshop to clarify the needs and reach a consensus." at bounding box center [645, 247] width 580 height 38
click at [355, 223] on input "a. Facilitate a workshop to clarify the needs and reach a consensus." at bounding box center [355, 217] width 0 height 12
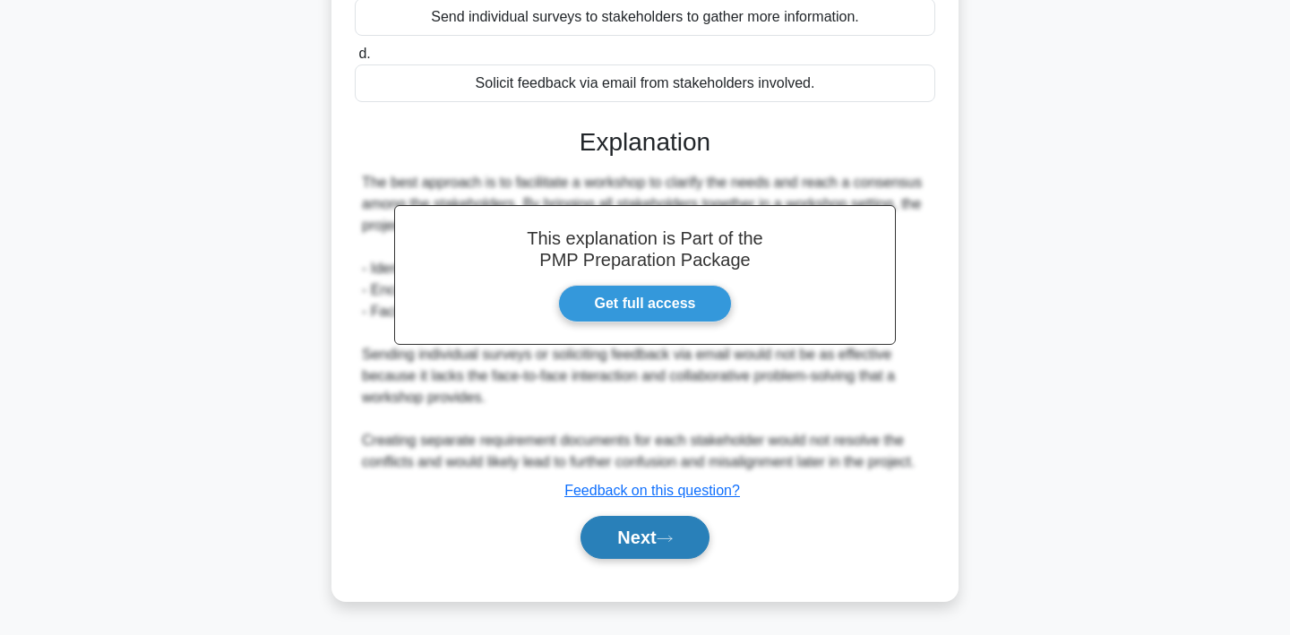
click at [665, 537] on icon at bounding box center [665, 539] width 16 height 10
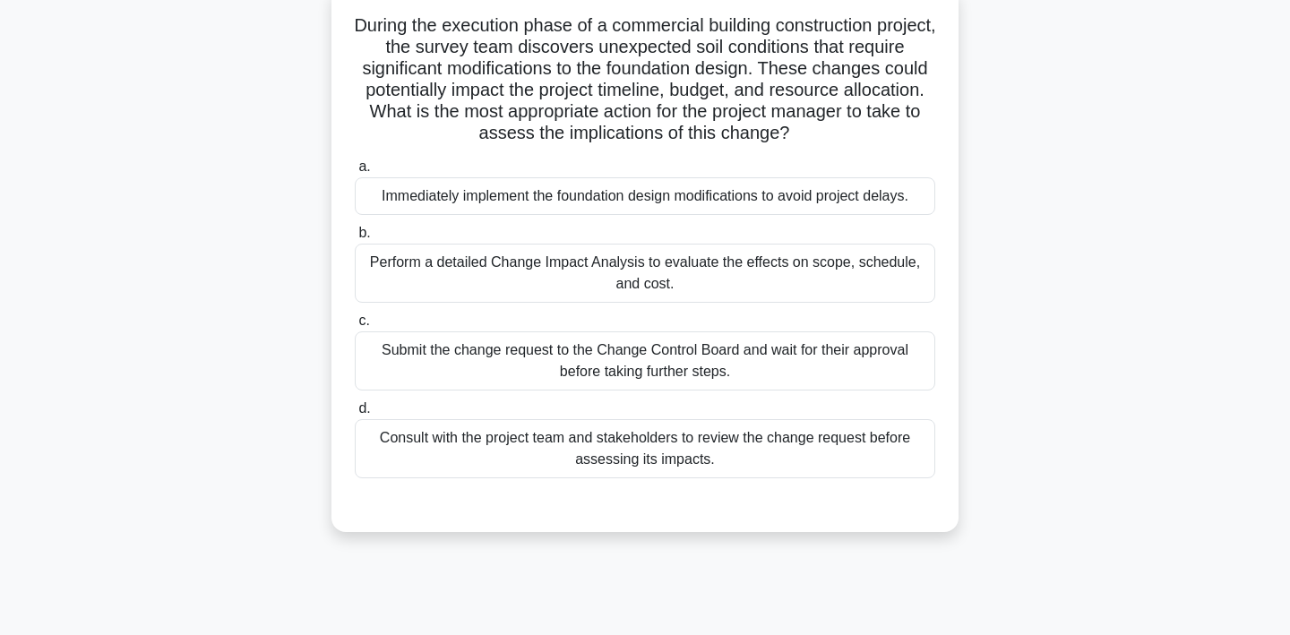
scroll to position [40, 0]
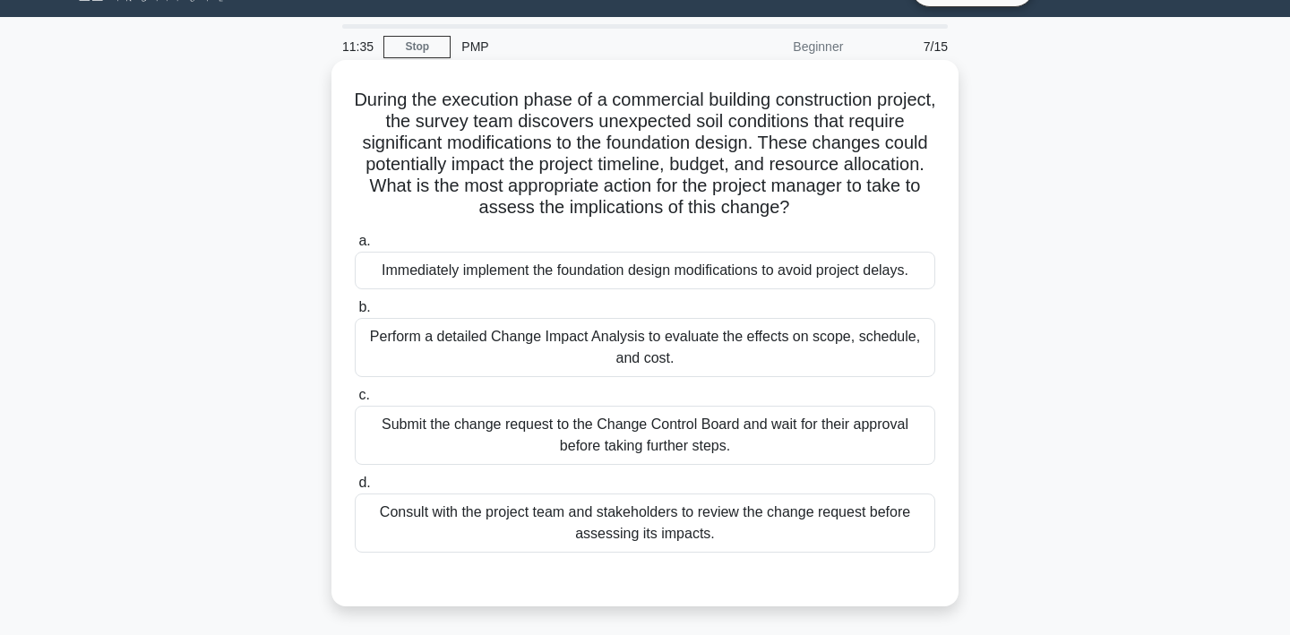
drag, startPoint x: 355, startPoint y: 86, endPoint x: 751, endPoint y: 556, distance: 614.8
click at [751, 556] on div "During the execution phase of a commercial building construction project, the s…" at bounding box center [645, 333] width 613 height 532
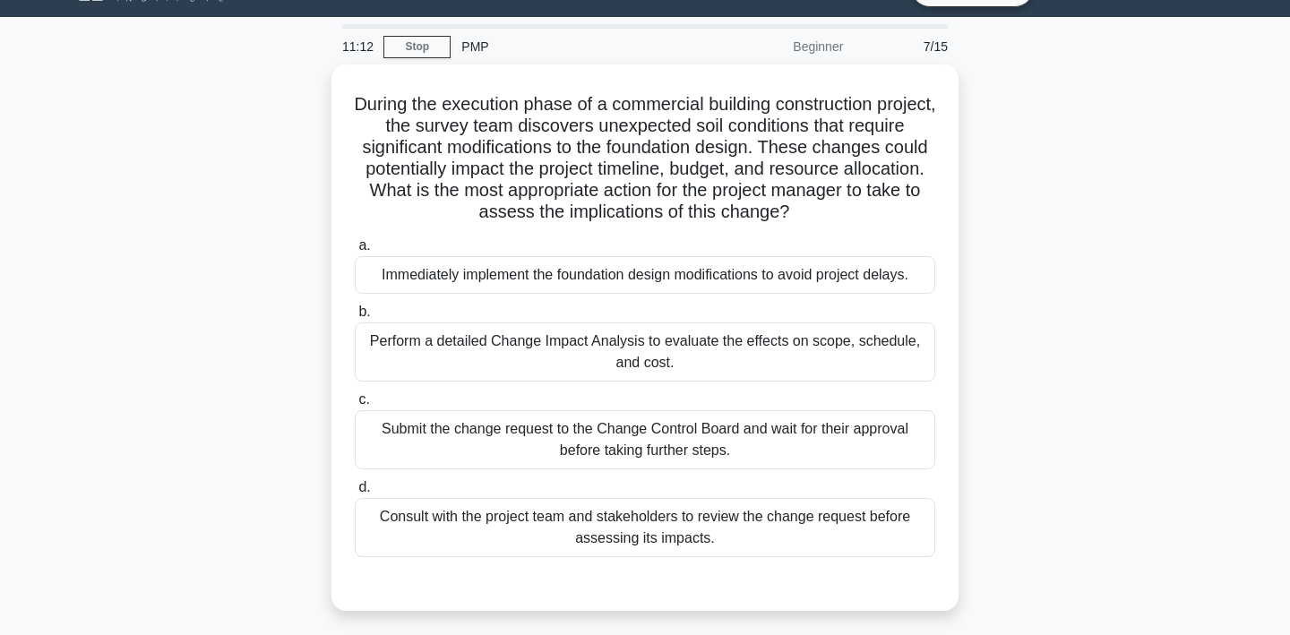
click at [1079, 372] on div "During the execution phase of a commercial building construction project, the s…" at bounding box center [645, 348] width 1182 height 568
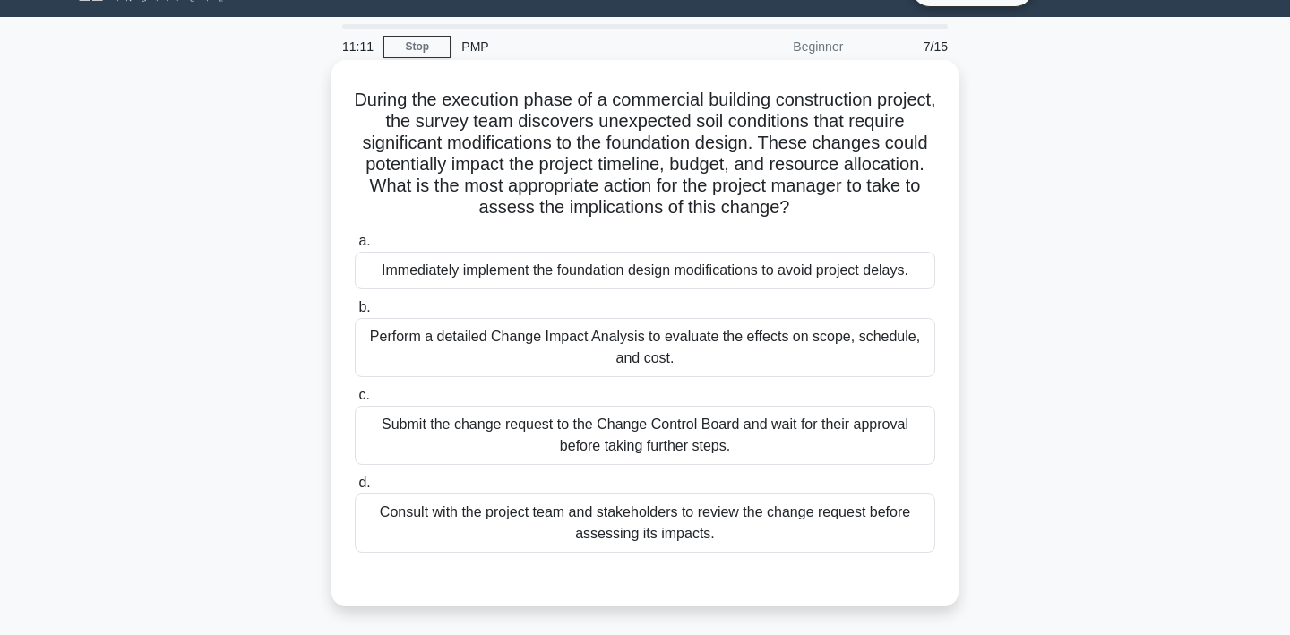
click at [833, 338] on div "Perform a detailed Change Impact Analysis to evaluate the effects on scope, sch…" at bounding box center [645, 347] width 580 height 59
click at [355, 314] on input "b. Perform a detailed Change Impact Analysis to evaluate the effects on scope, …" at bounding box center [355, 308] width 0 height 12
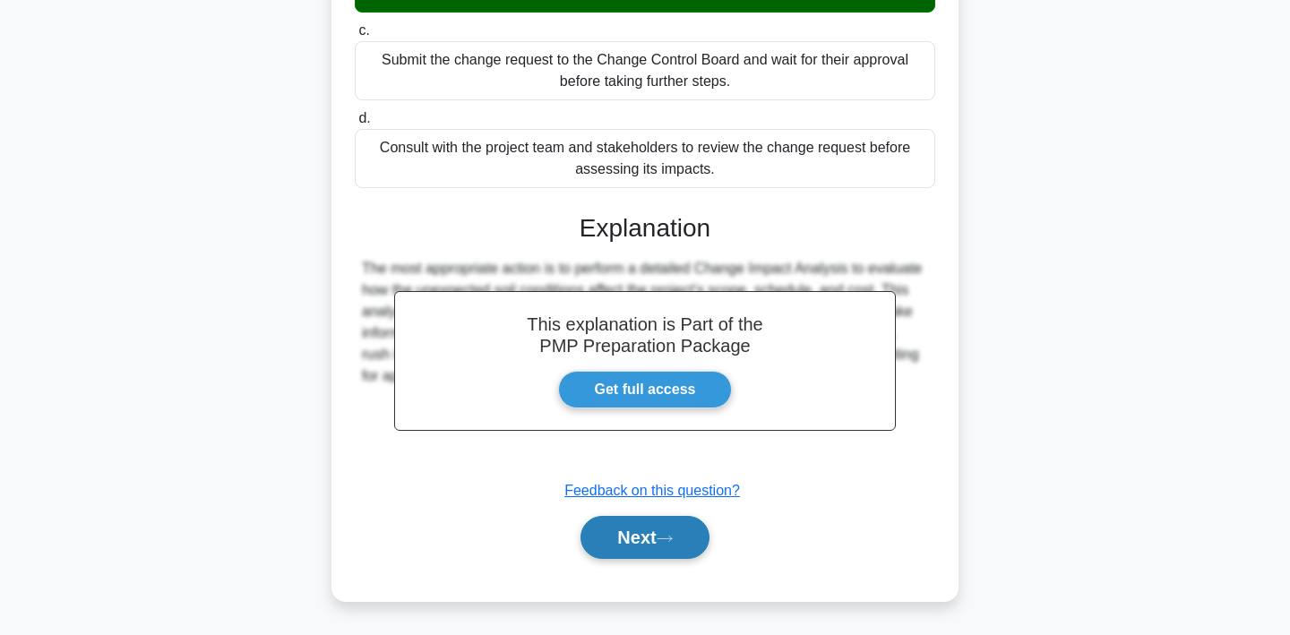
click at [658, 544] on button "Next" at bounding box center [644, 537] width 128 height 43
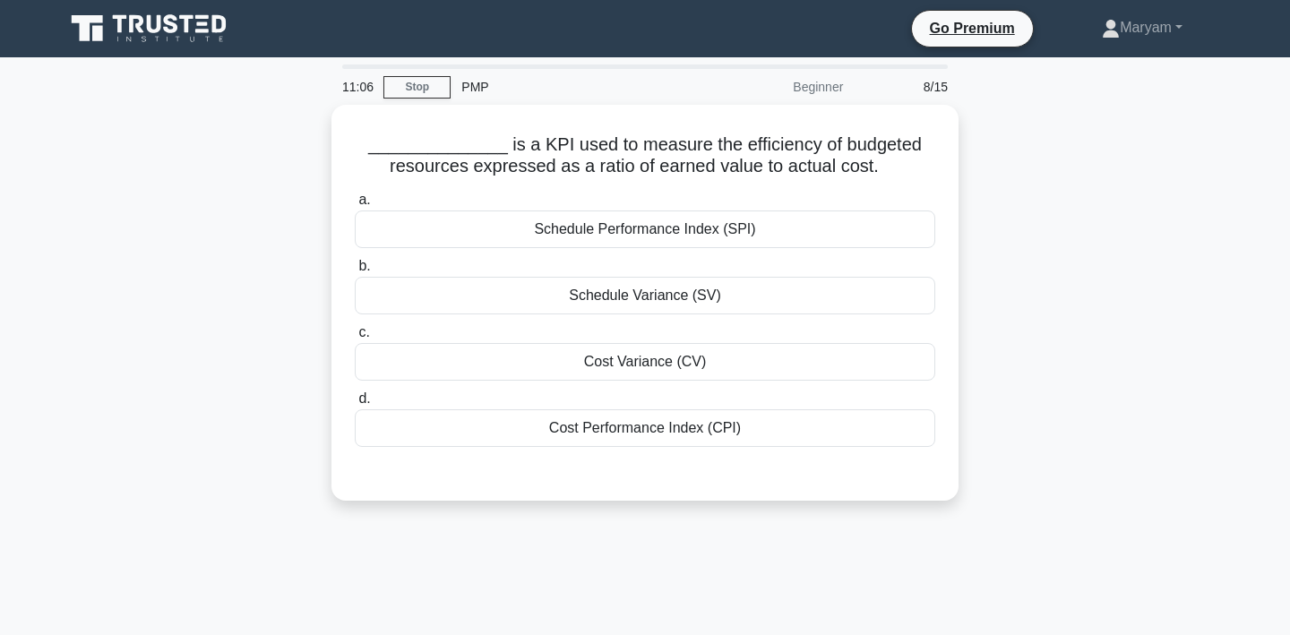
scroll to position [0, 0]
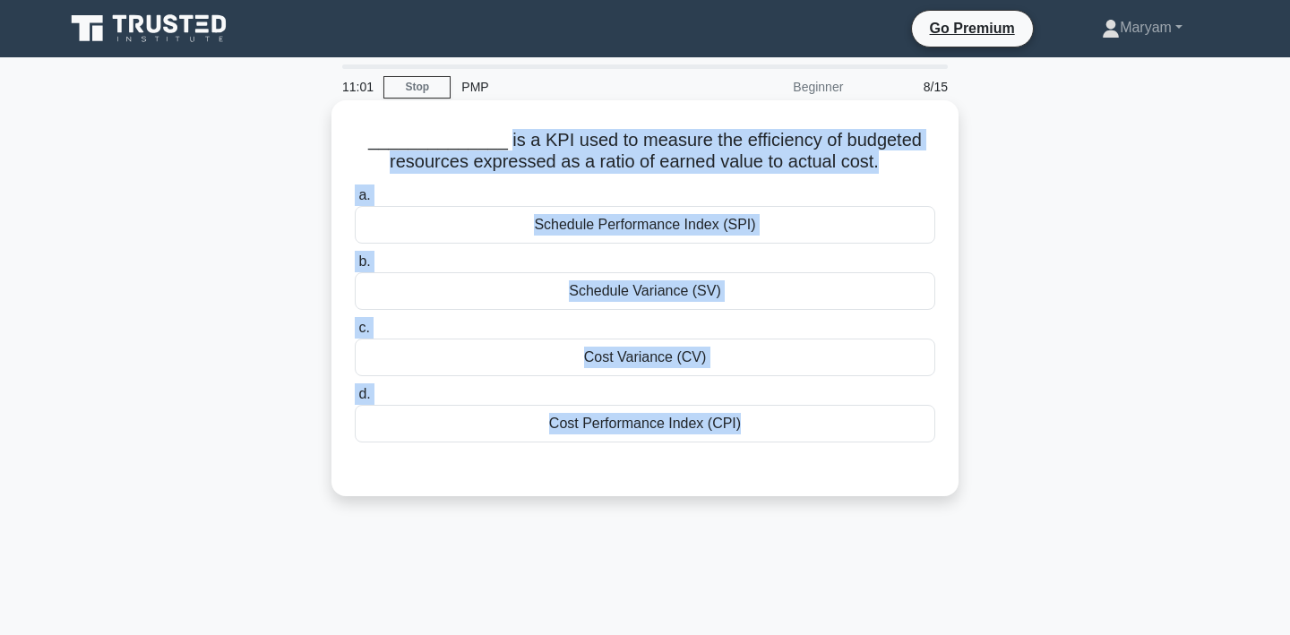
drag, startPoint x: 510, startPoint y: 141, endPoint x: 800, endPoint y: 468, distance: 437.2
click at [800, 467] on div "______________ is a KPI used to measure the efficiency of budgeted resources ex…" at bounding box center [645, 298] width 613 height 382
click at [722, 153] on h5 "______________ is a KPI used to measure the efficiency of budgeted resources ex…" at bounding box center [645, 151] width 584 height 45
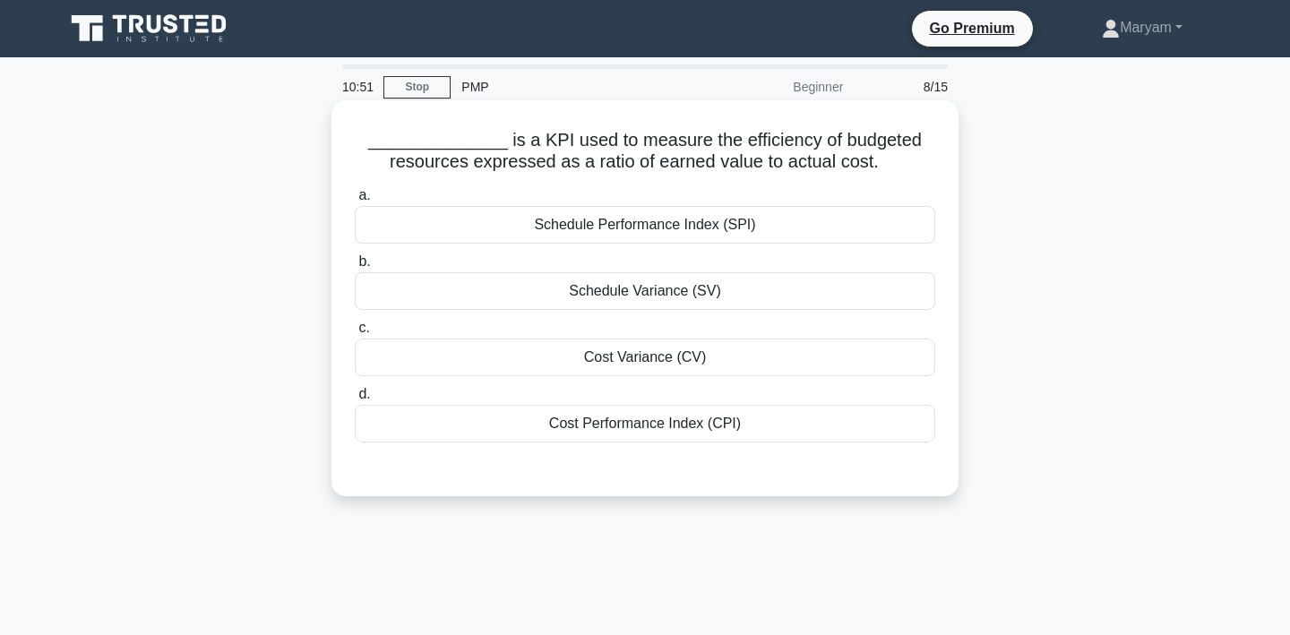
click at [673, 424] on div "Cost Performance Index (CPI)" at bounding box center [645, 424] width 580 height 38
click at [355, 400] on input "d. Cost Performance Index (CPI)" at bounding box center [355, 395] width 0 height 12
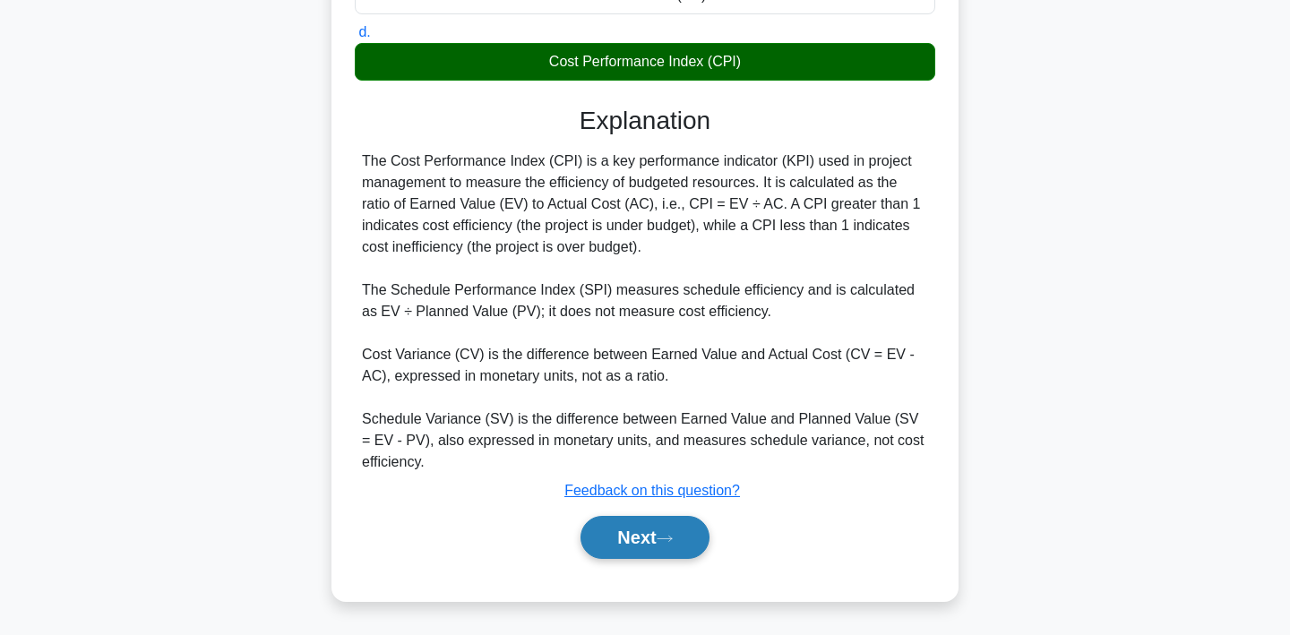
click at [668, 546] on button "Next" at bounding box center [644, 537] width 128 height 43
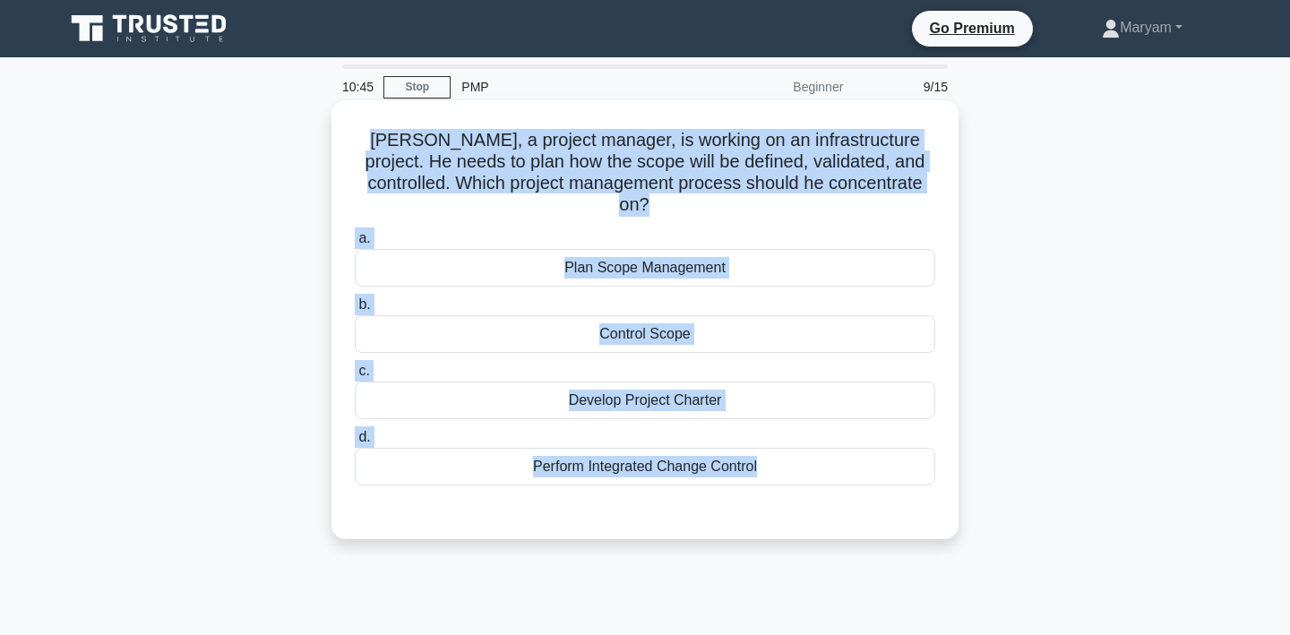
drag, startPoint x: 374, startPoint y: 141, endPoint x: 763, endPoint y: 486, distance: 519.7
click at [763, 486] on div "Peter, a project manager, is working on an infrastructure project. He needs to …" at bounding box center [645, 319] width 613 height 425
click at [732, 294] on label "b. Control Scope" at bounding box center [645, 323] width 580 height 59
click at [355, 299] on input "b. Control Scope" at bounding box center [355, 305] width 0 height 12
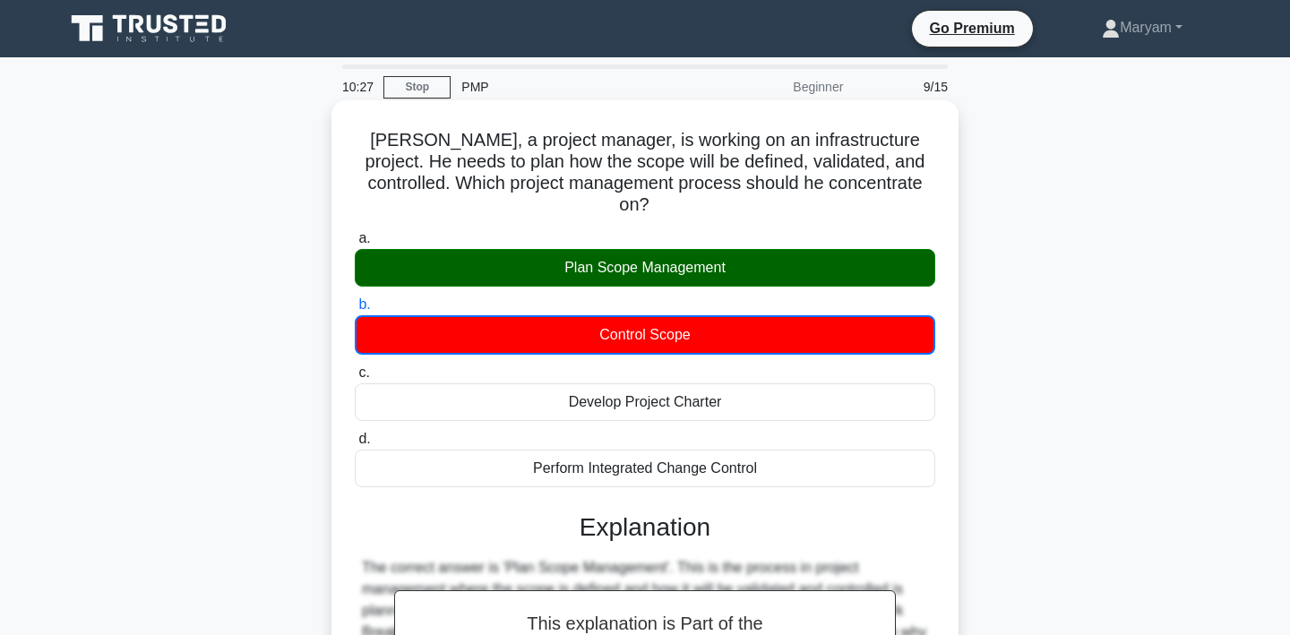
click at [743, 262] on div "Plan Scope Management" at bounding box center [645, 268] width 580 height 38
click at [355, 245] on input "a. Plan Scope Management" at bounding box center [355, 239] width 0 height 12
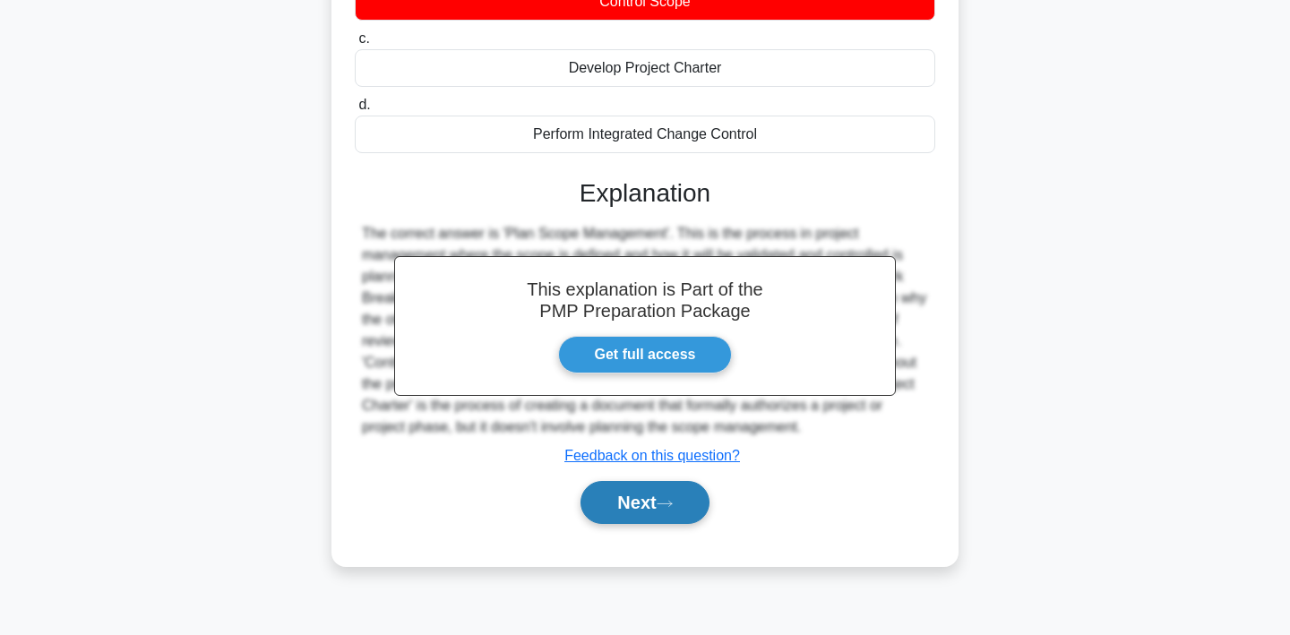
scroll to position [332, 0]
click at [656, 484] on button "Next" at bounding box center [644, 502] width 128 height 43
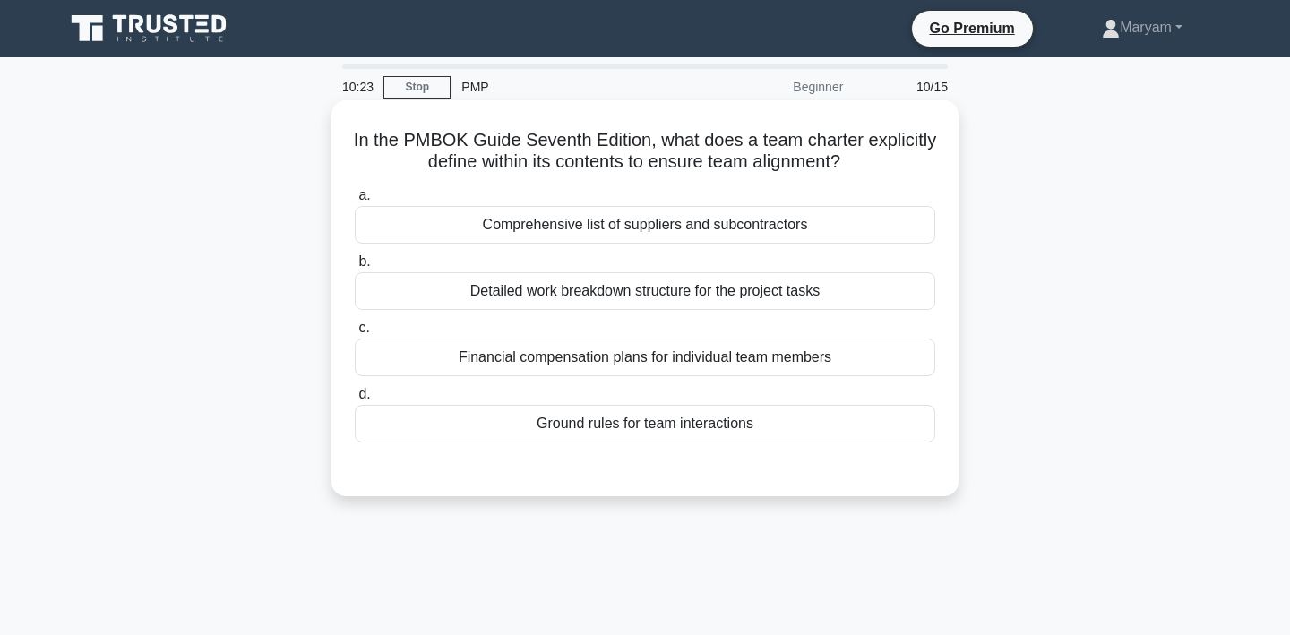
scroll to position [0, 0]
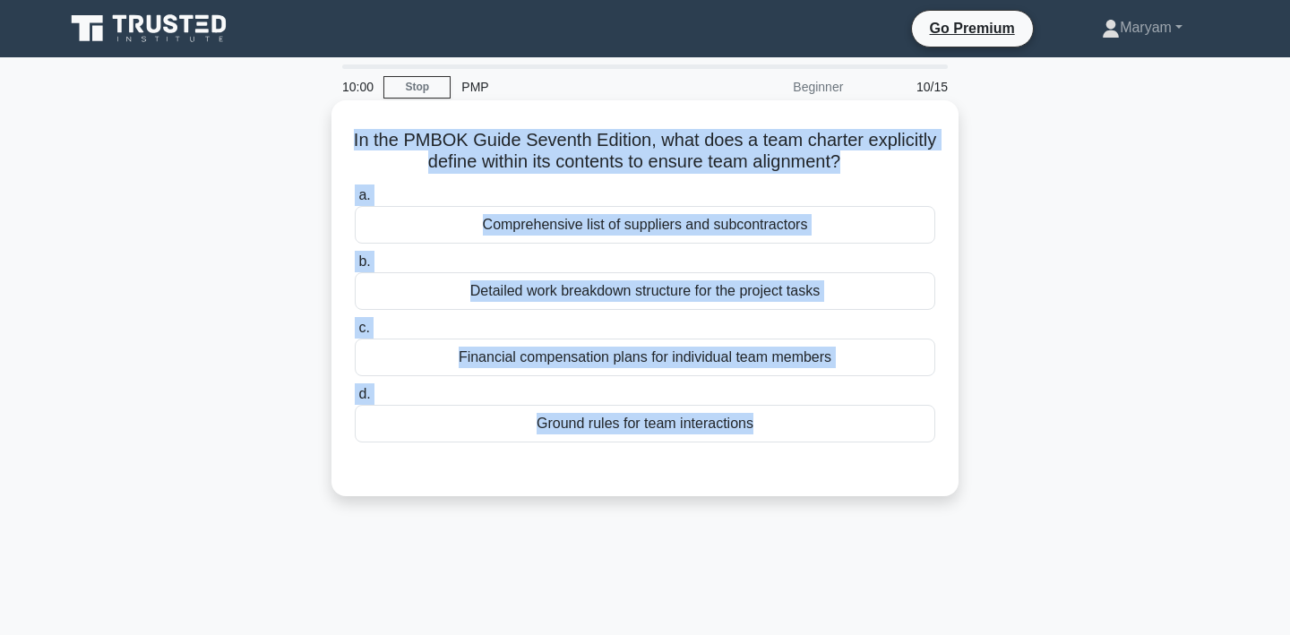
drag, startPoint x: 355, startPoint y: 133, endPoint x: 731, endPoint y: 482, distance: 513.4
click at [731, 482] on div "In the PMBOK Guide Seventh Edition, what does a team charter explicitly define …" at bounding box center [645, 298] width 613 height 382
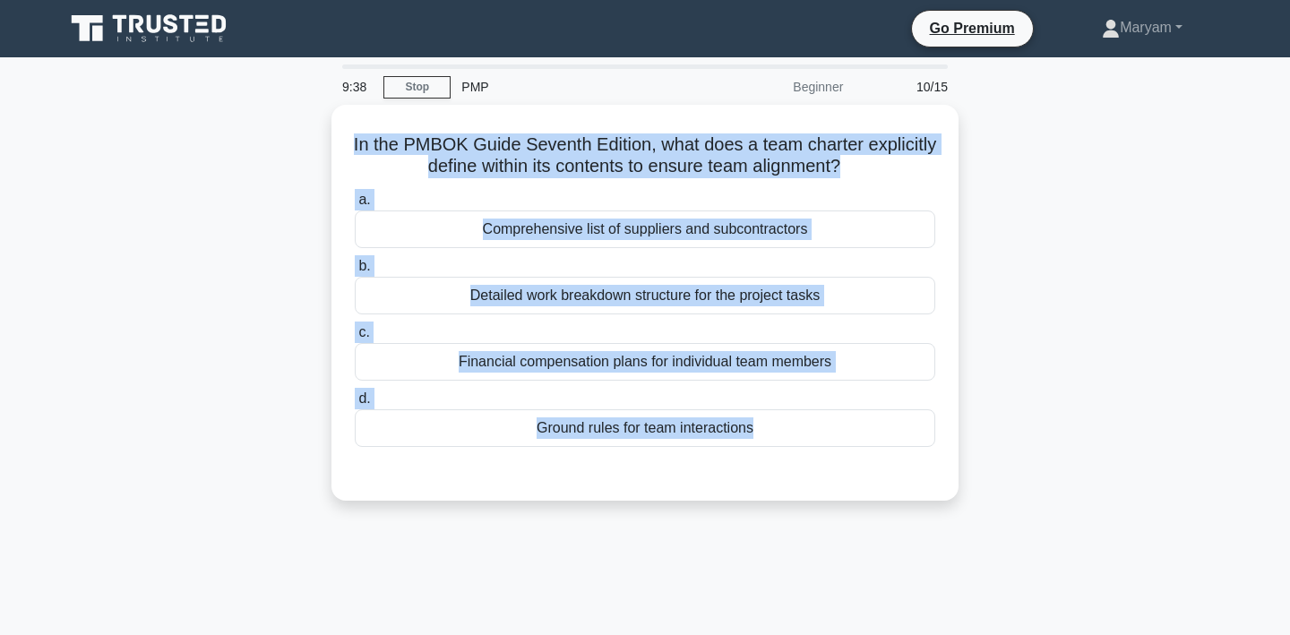
click at [1013, 357] on div "In the PMBOK Guide Seventh Edition, what does a team charter explicitly define …" at bounding box center [645, 313] width 1182 height 417
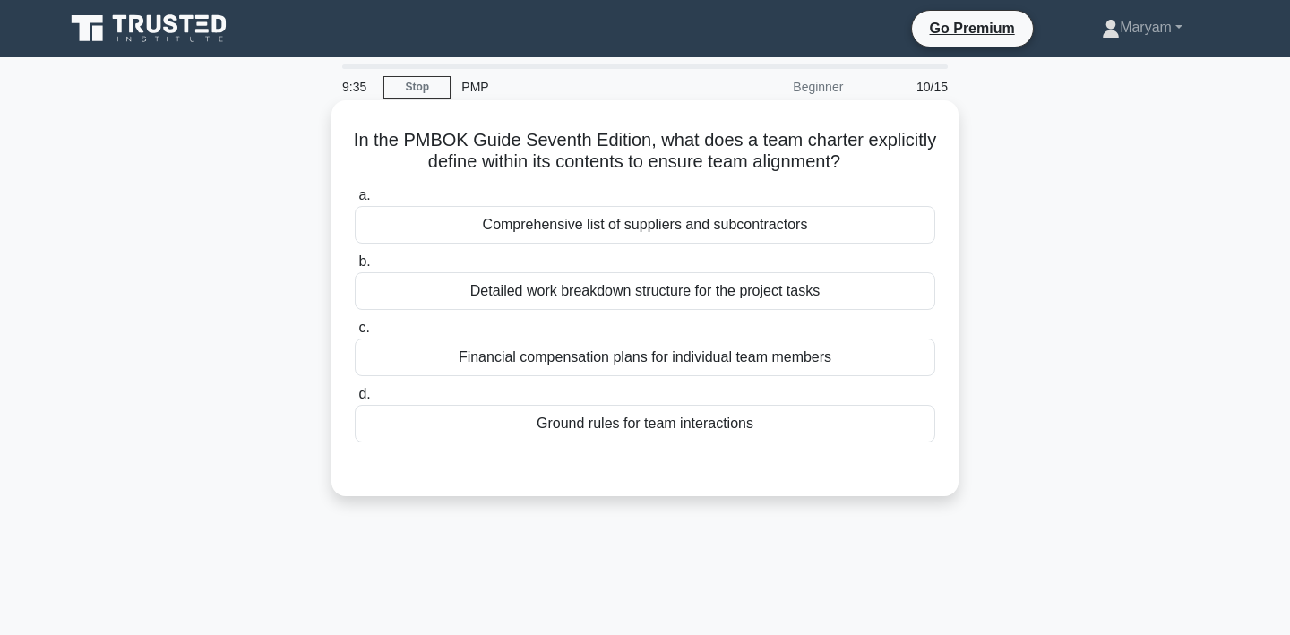
click at [901, 360] on div "Financial compensation plans for individual team members" at bounding box center [645, 358] width 580 height 38
click at [355, 334] on input "c. Financial compensation plans for individual team members" at bounding box center [355, 328] width 0 height 12
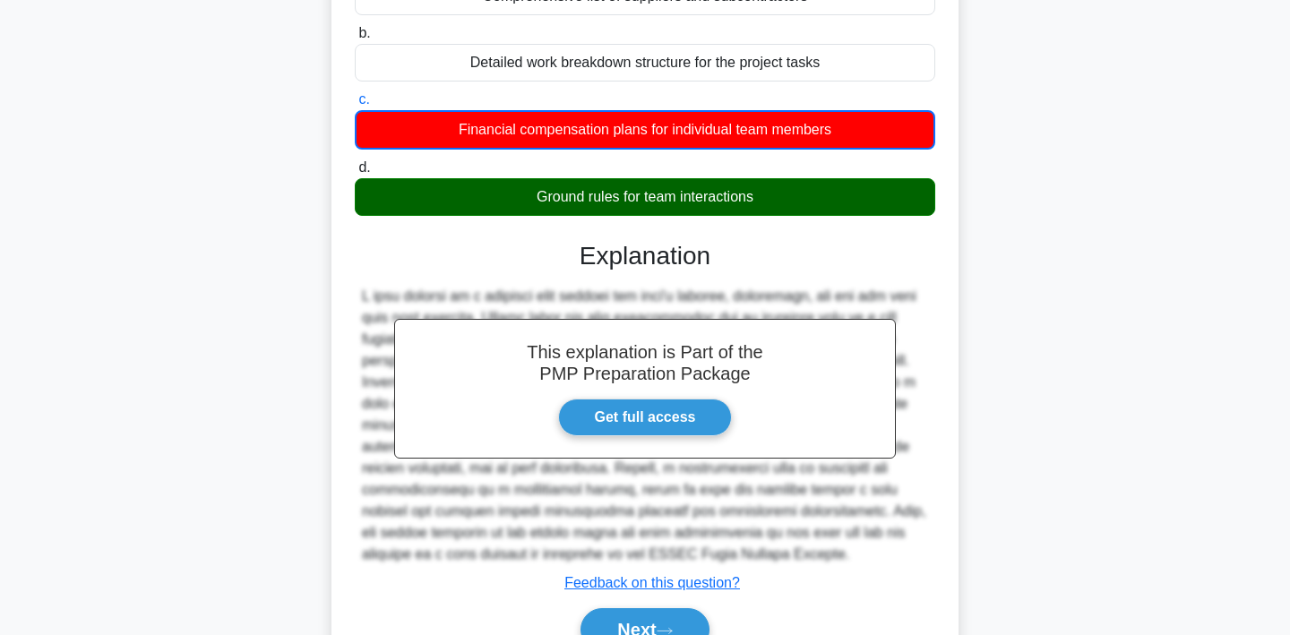
scroll to position [302, 0]
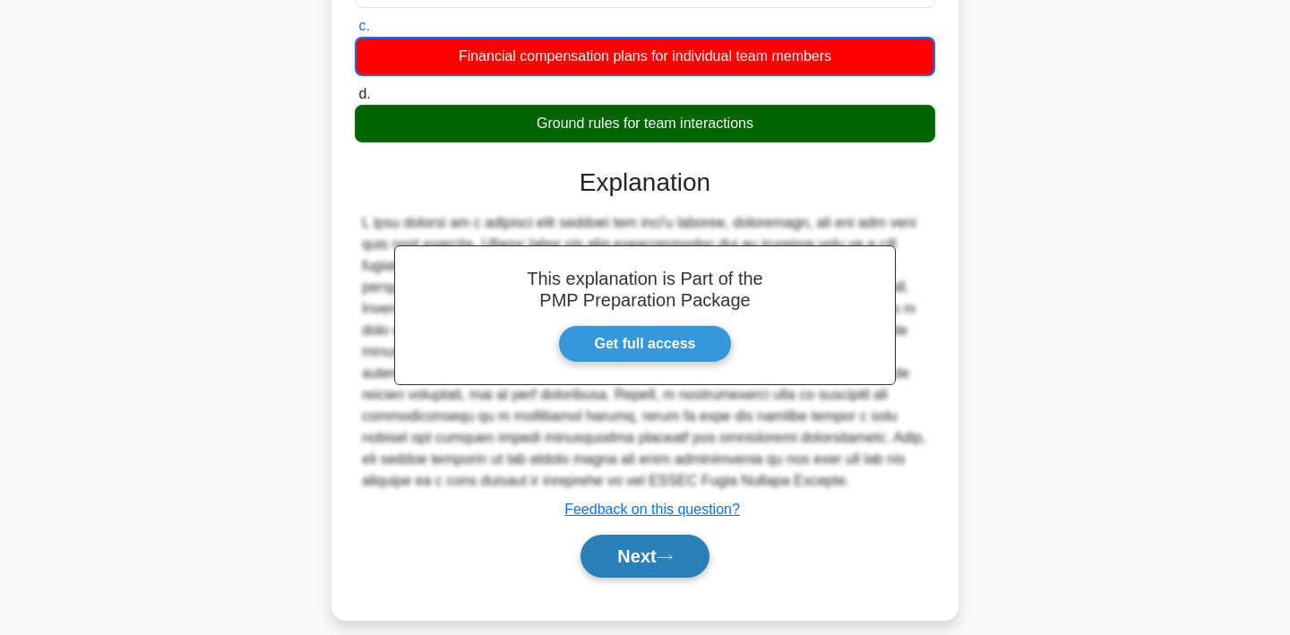
click at [675, 551] on button "Next" at bounding box center [644, 556] width 128 height 43
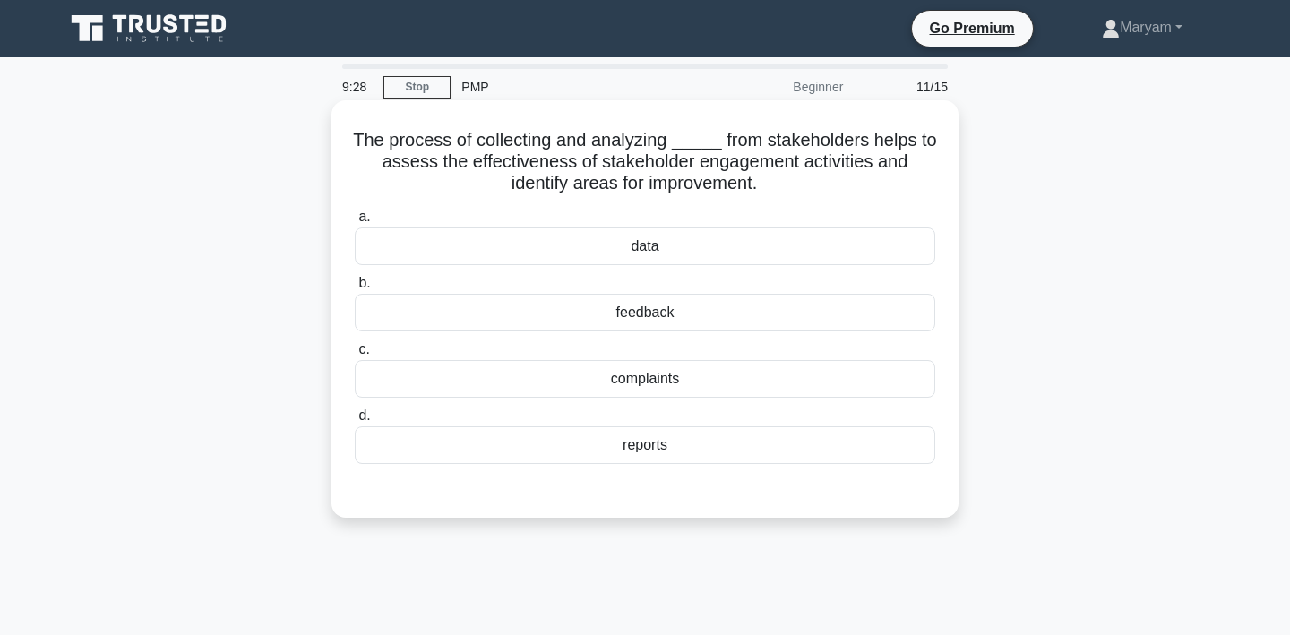
scroll to position [0, 0]
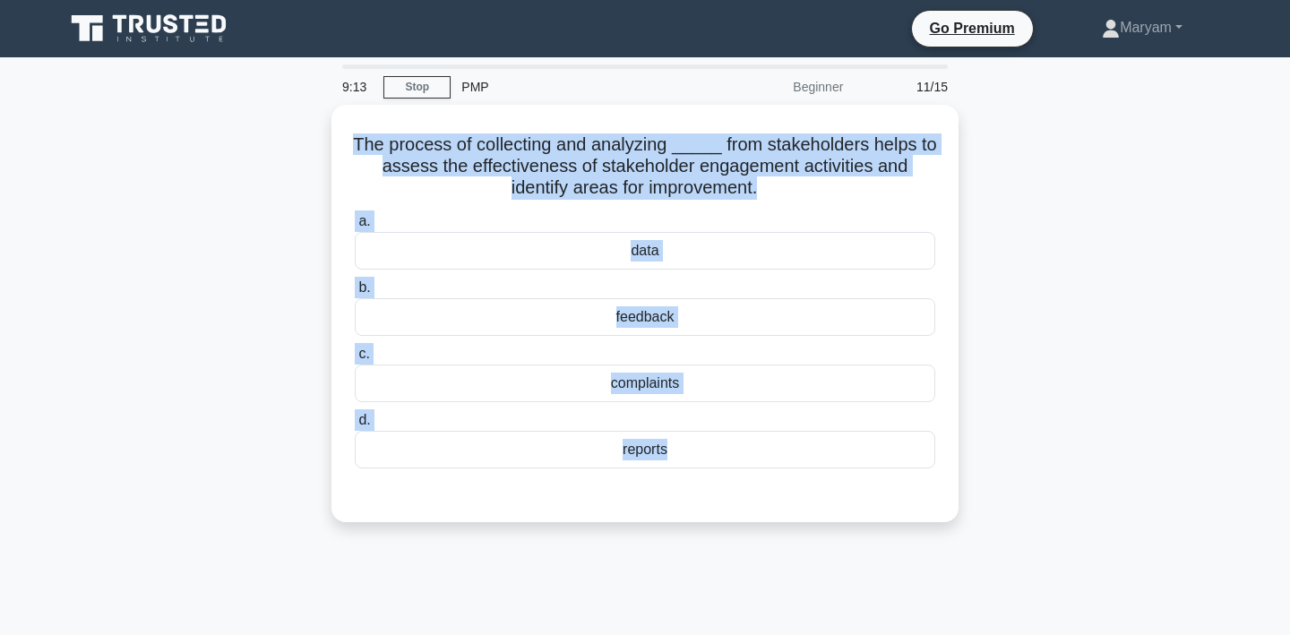
drag, startPoint x: 359, startPoint y: 138, endPoint x: 715, endPoint y: 525, distance: 525.6
click at [715, 525] on div "The process of collecting and analyzing _____ from stakeholders helps to assess…" at bounding box center [645, 324] width 1182 height 439
click at [1015, 308] on div "The process of collecting and analyzing _____ from stakeholders helps to assess…" at bounding box center [645, 324] width 1182 height 439
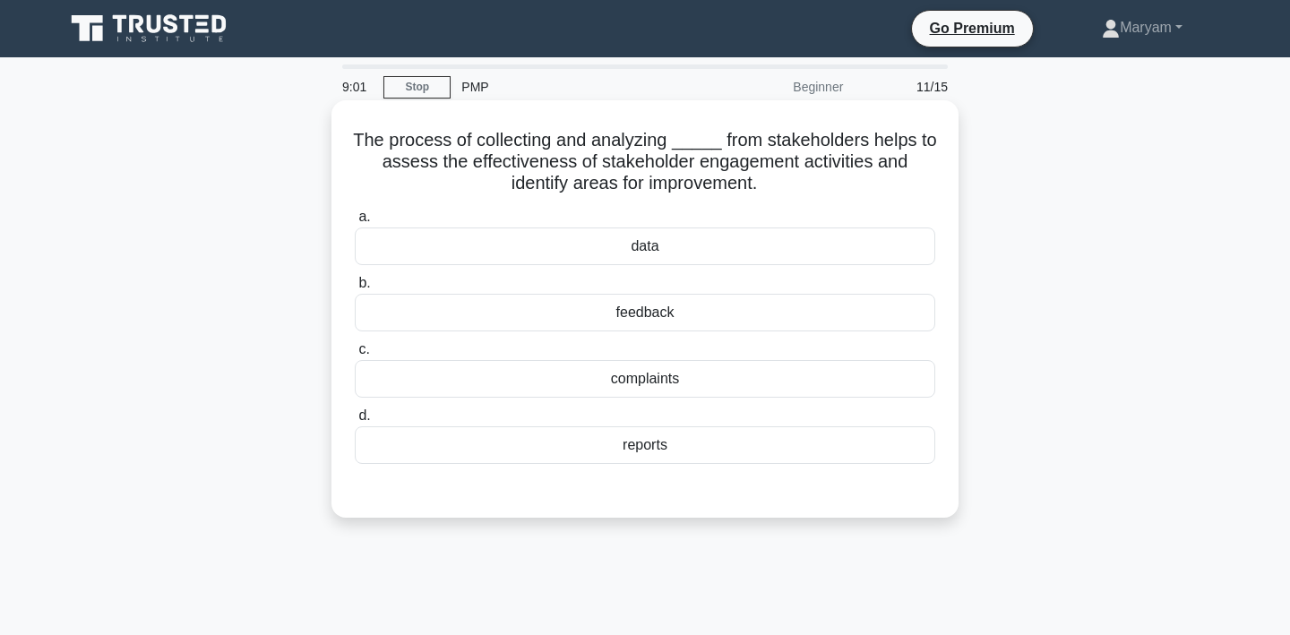
click at [855, 320] on div "feedback" at bounding box center [645, 313] width 580 height 38
click at [355, 289] on input "b. feedback" at bounding box center [355, 284] width 0 height 12
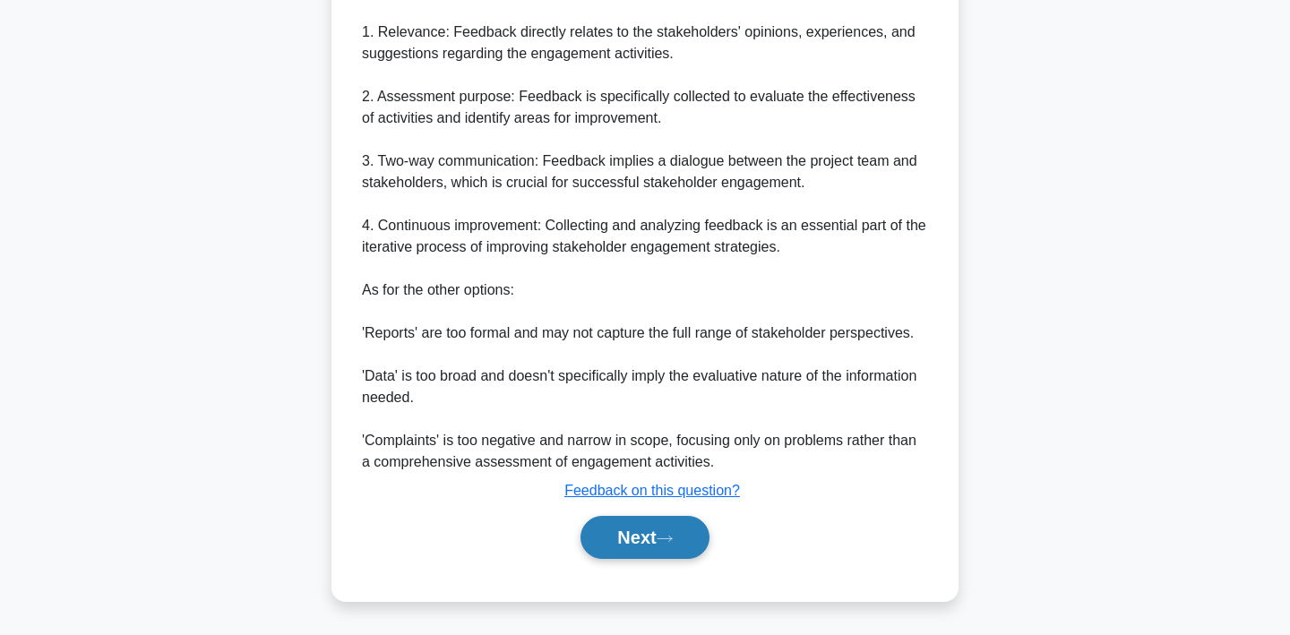
click at [701, 522] on button "Next" at bounding box center [644, 537] width 128 height 43
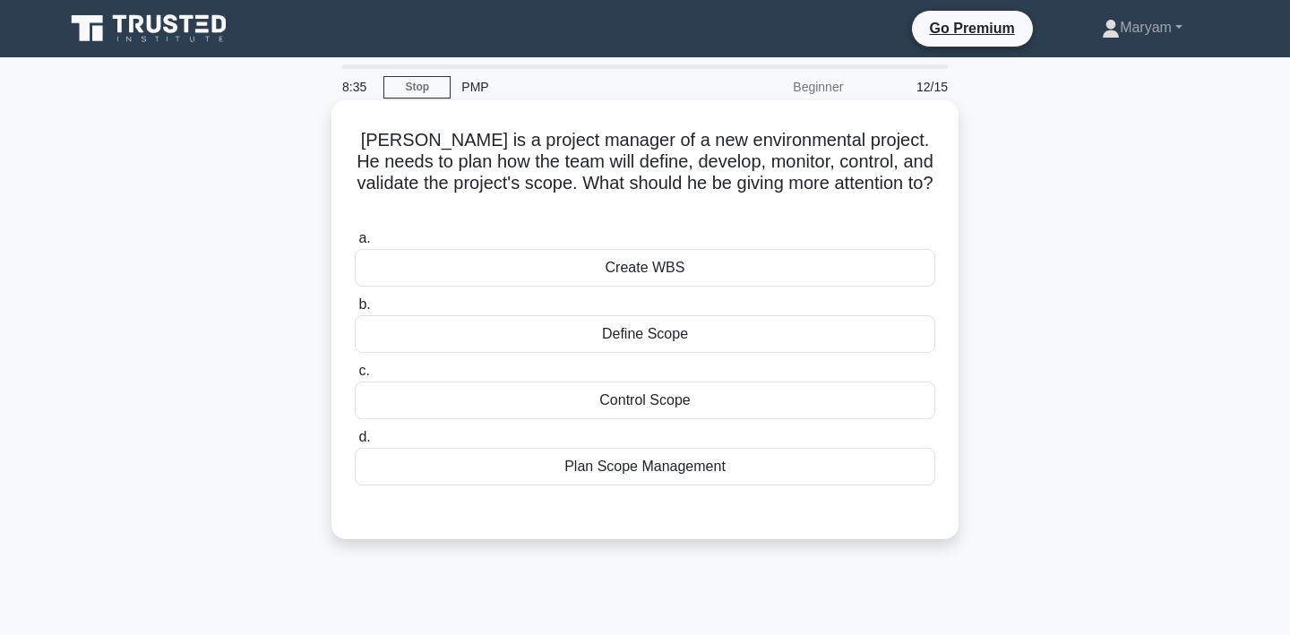
click at [634, 450] on div "Plan Scope Management" at bounding box center [645, 467] width 580 height 38
click at [355, 443] on input "d. Plan Scope Management" at bounding box center [355, 438] width 0 height 12
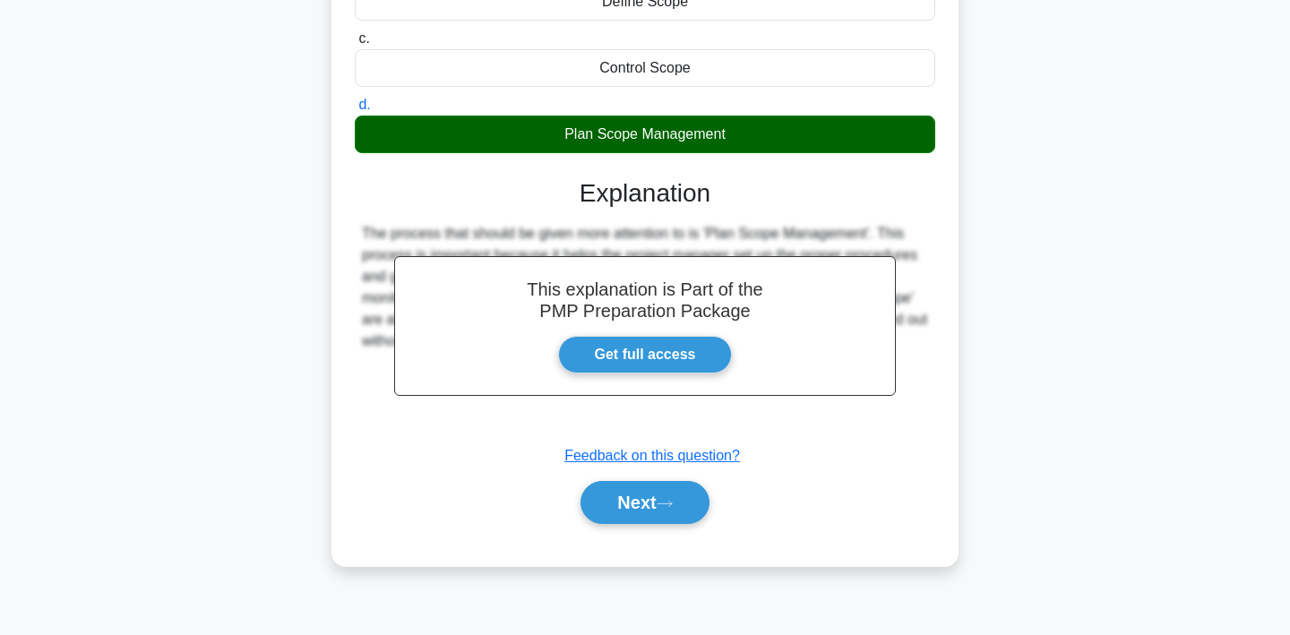
scroll to position [332, 0]
click at [646, 474] on div "Next" at bounding box center [645, 502] width 580 height 57
click at [646, 481] on button "Next" at bounding box center [644, 502] width 128 height 43
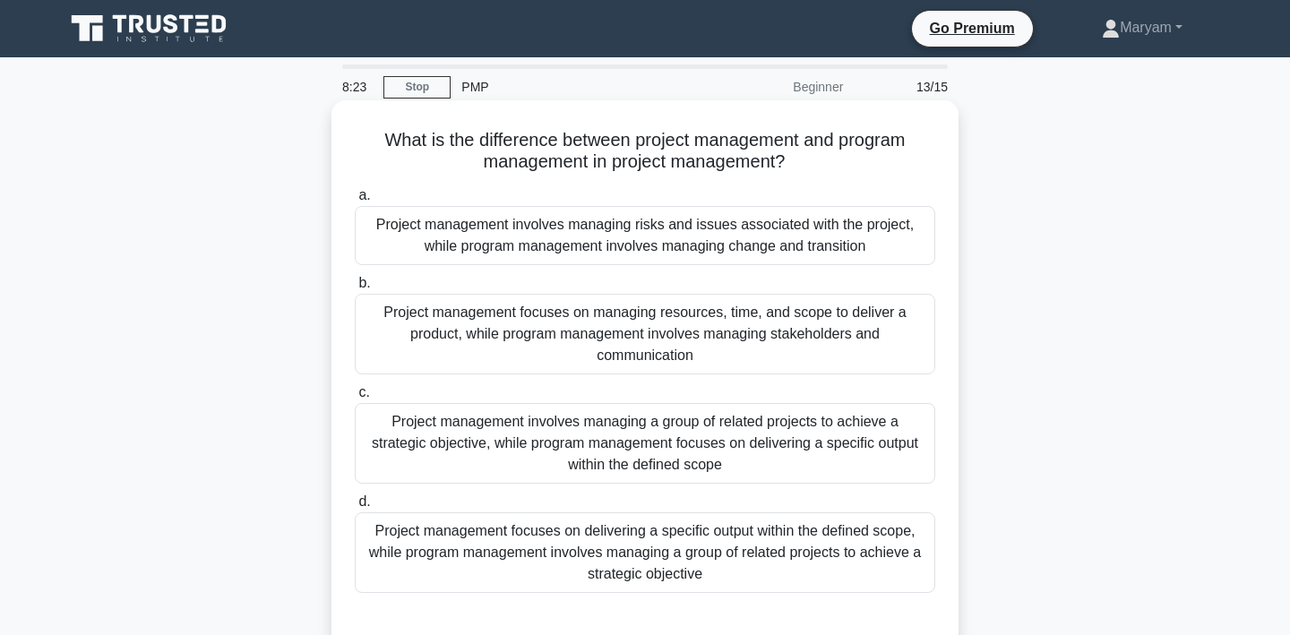
scroll to position [0, 0]
drag, startPoint x: 379, startPoint y: 138, endPoint x: 755, endPoint y: 589, distance: 587.7
click at [755, 589] on div "What is the difference between project management and program management in pro…" at bounding box center [645, 373] width 613 height 532
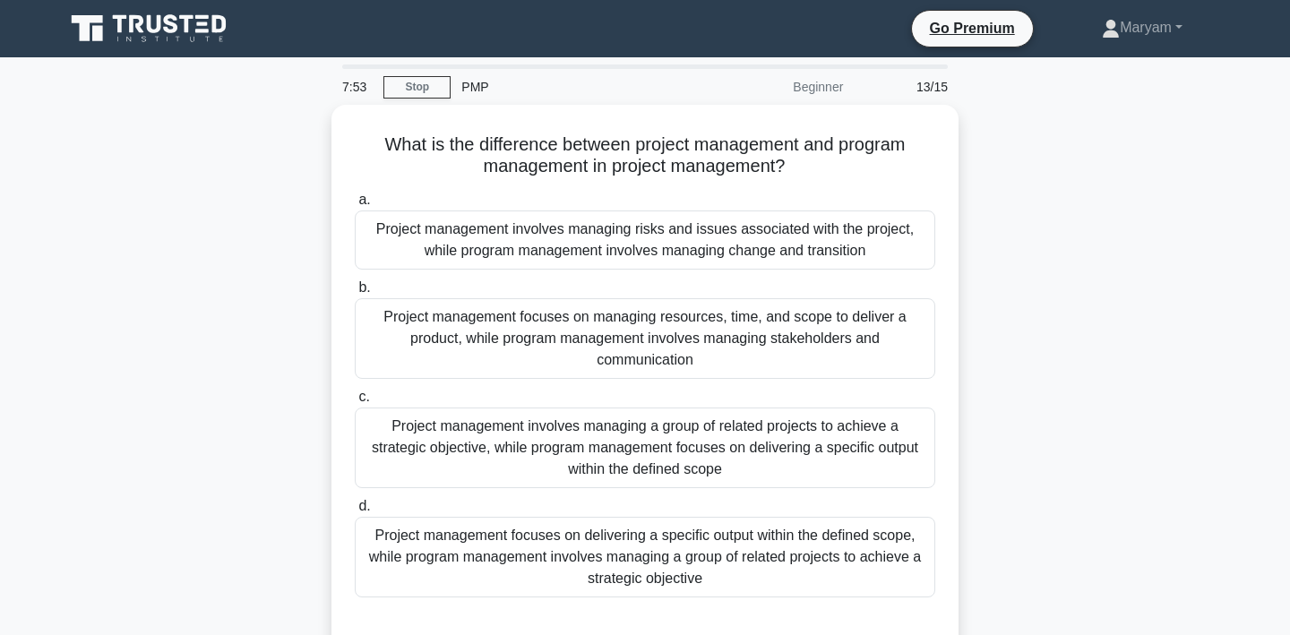
click at [1085, 489] on div "What is the difference between project management and program management in pro…" at bounding box center [645, 389] width 1182 height 568
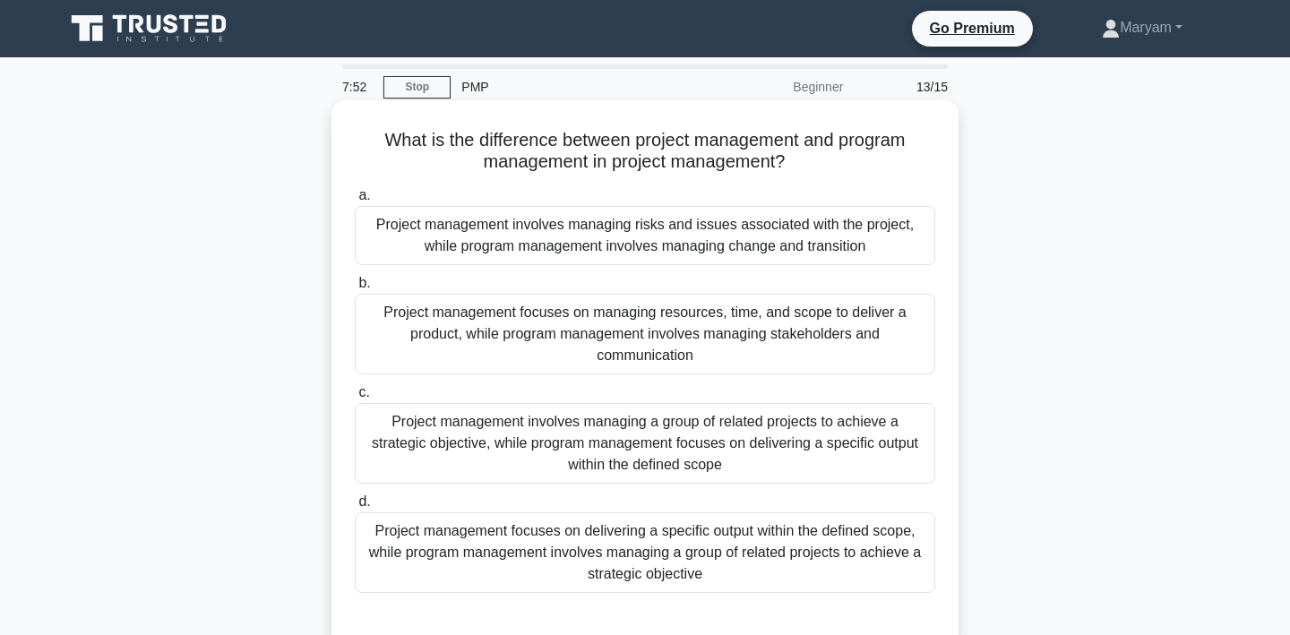
click at [822, 549] on div "Project management focuses on delivering a specific output within the defined s…" at bounding box center [645, 552] width 580 height 81
click at [355, 508] on input "d. Project management focuses on delivering a specific output within the define…" at bounding box center [355, 502] width 0 height 12
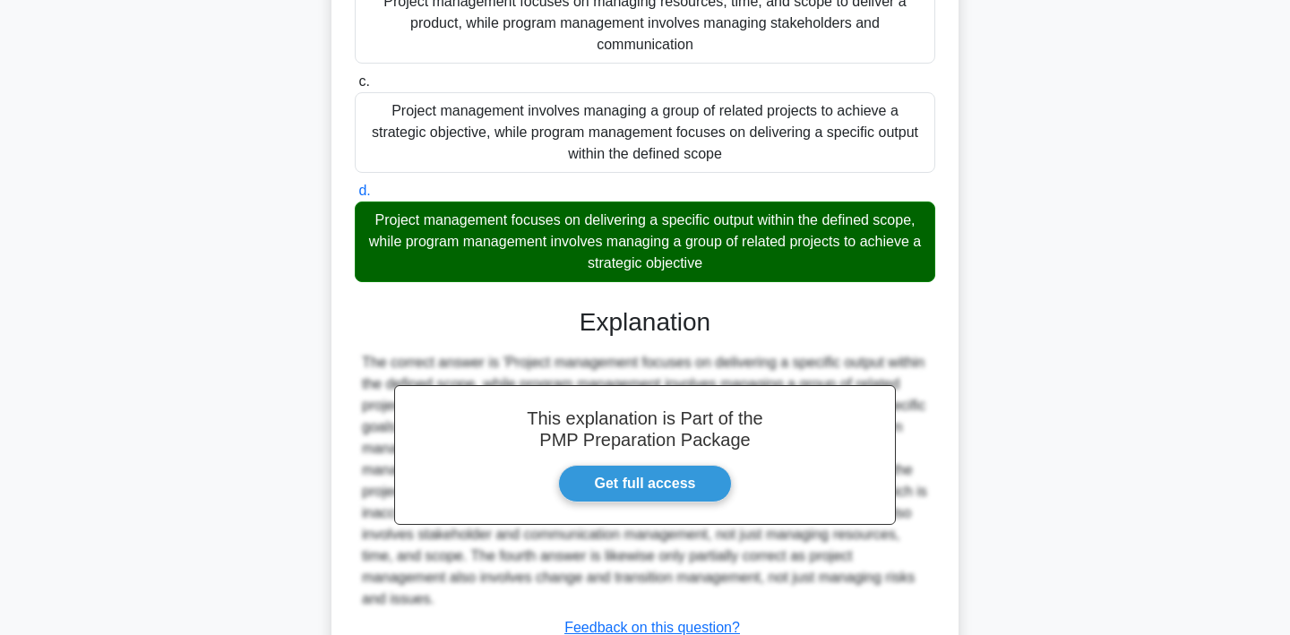
scroll to position [375, 0]
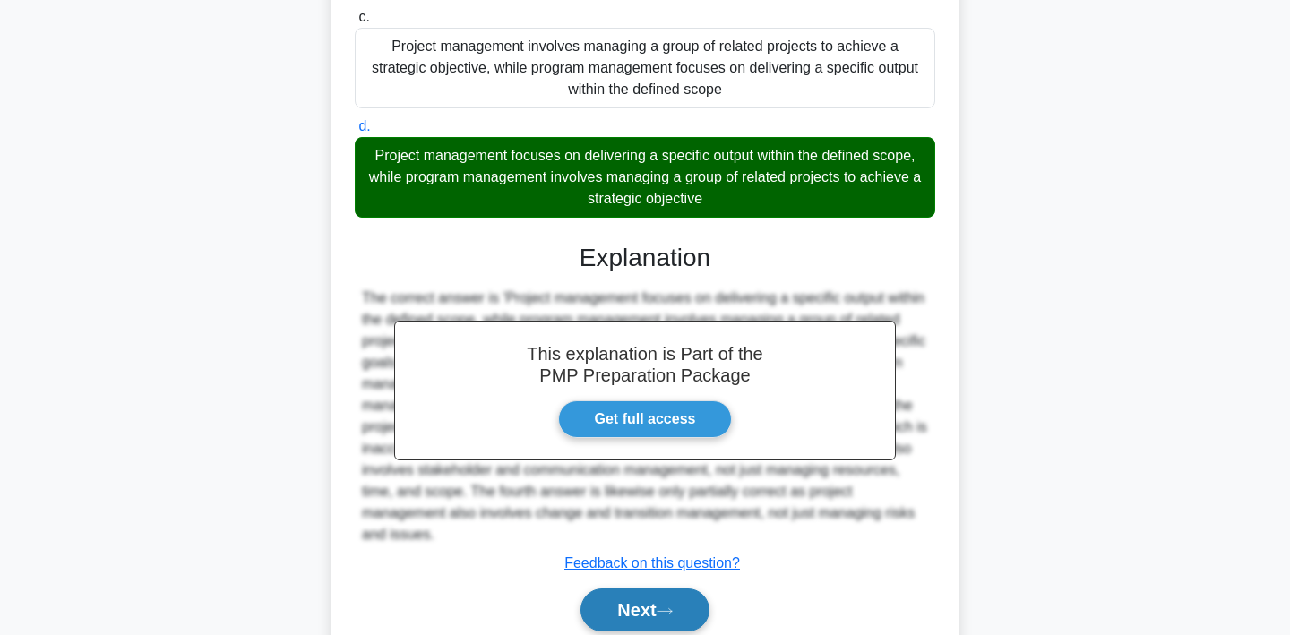
click at [666, 611] on icon at bounding box center [665, 611] width 16 height 10
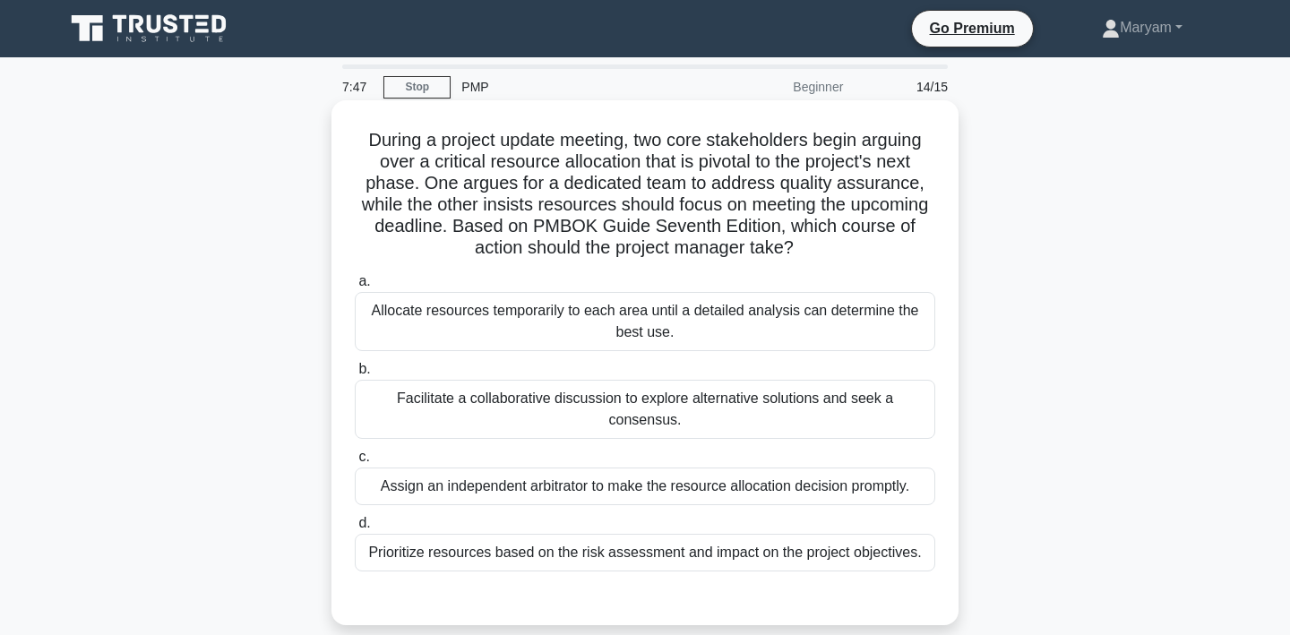
scroll to position [0, 0]
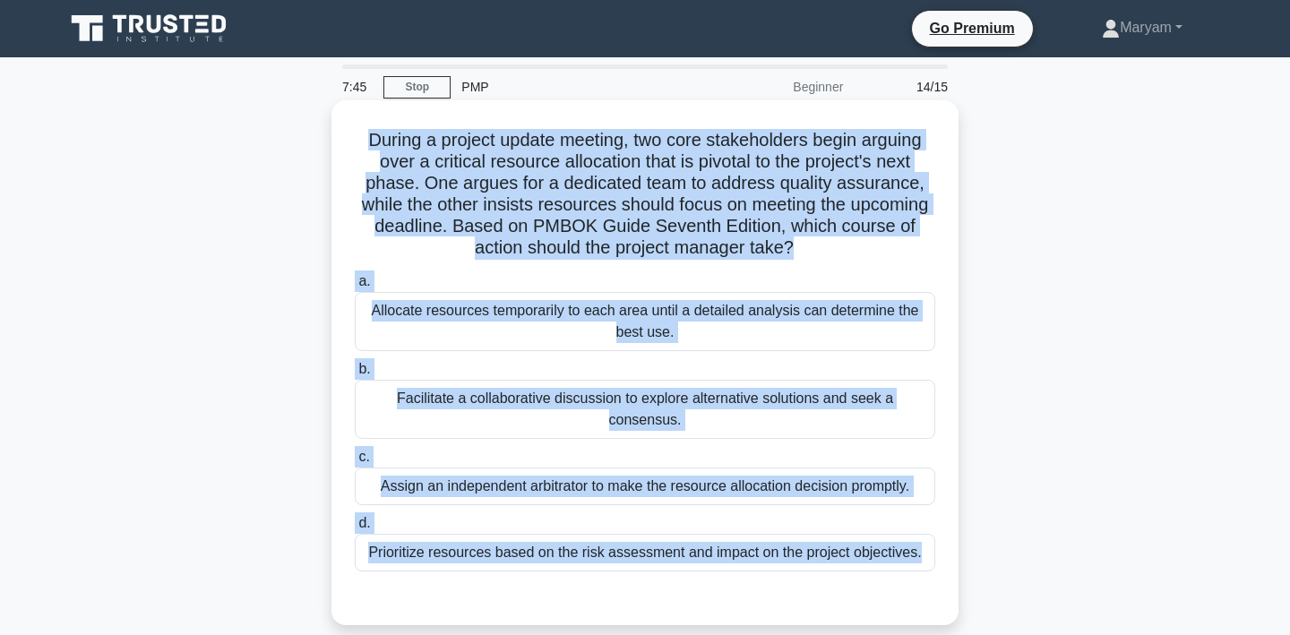
drag, startPoint x: 369, startPoint y: 132, endPoint x: 741, endPoint y: 600, distance: 598.1
click at [741, 600] on div "During a project update meeting, two core stakeholders begin arguing over a cri…" at bounding box center [645, 362] width 613 height 511
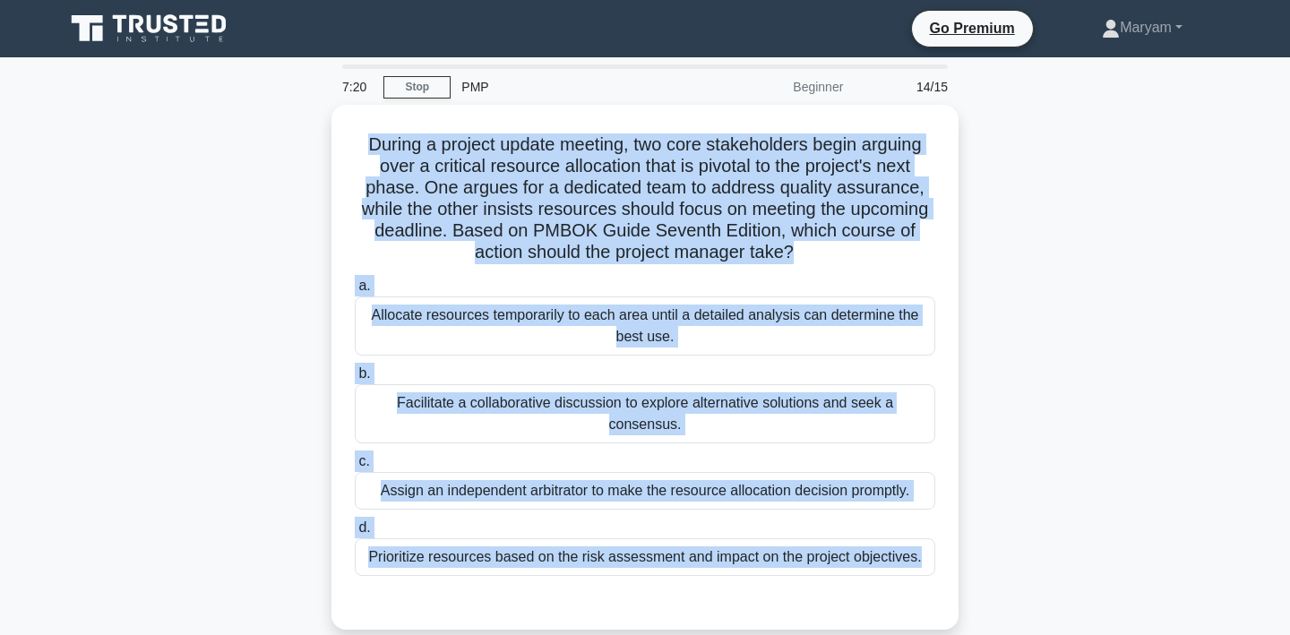
click at [1096, 398] on div "During a project update meeting, two core stakeholders begin arguing over a cri…" at bounding box center [645, 378] width 1182 height 546
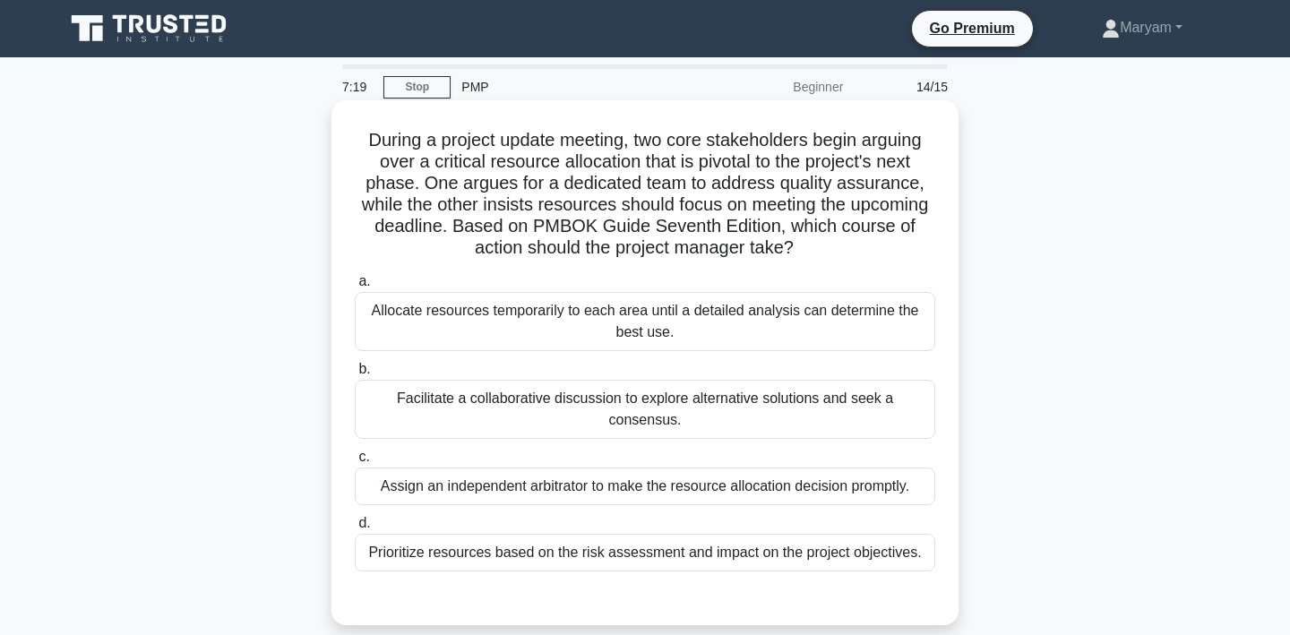
click at [840, 403] on div "Facilitate a collaborative discussion to explore alternative solutions and seek…" at bounding box center [645, 409] width 580 height 59
click at [355, 375] on input "b. Facilitate a collaborative discussion to explore alternative solutions and s…" at bounding box center [355, 370] width 0 height 12
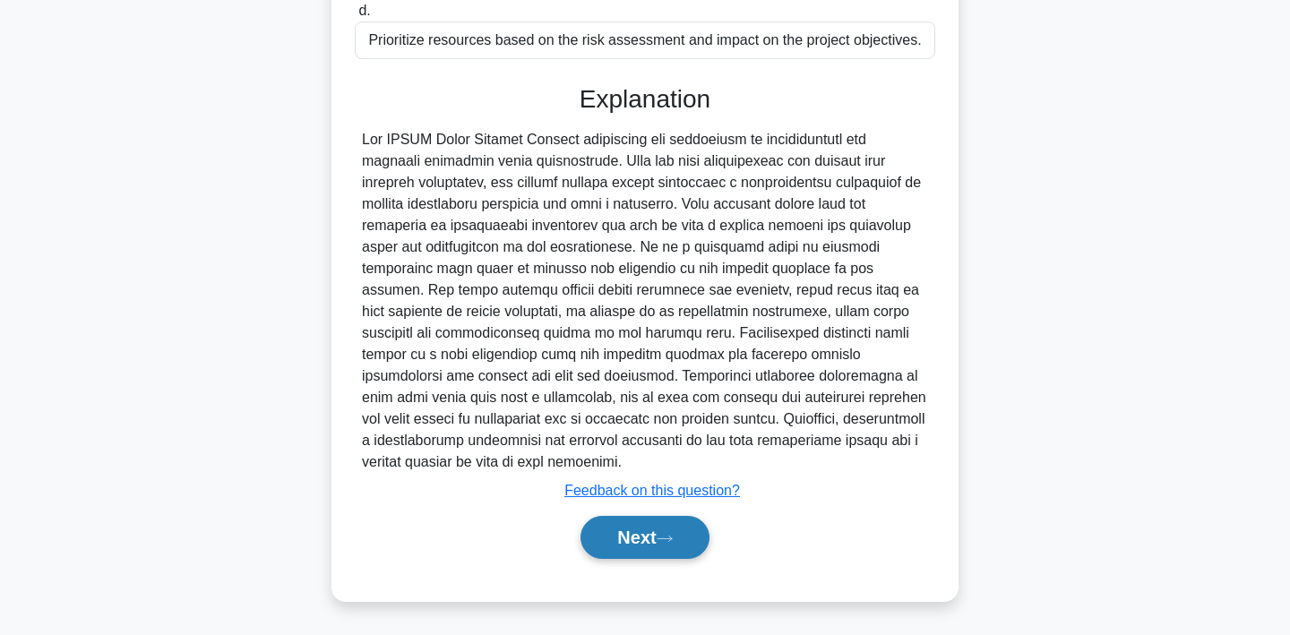
click at [704, 532] on button "Next" at bounding box center [644, 537] width 128 height 43
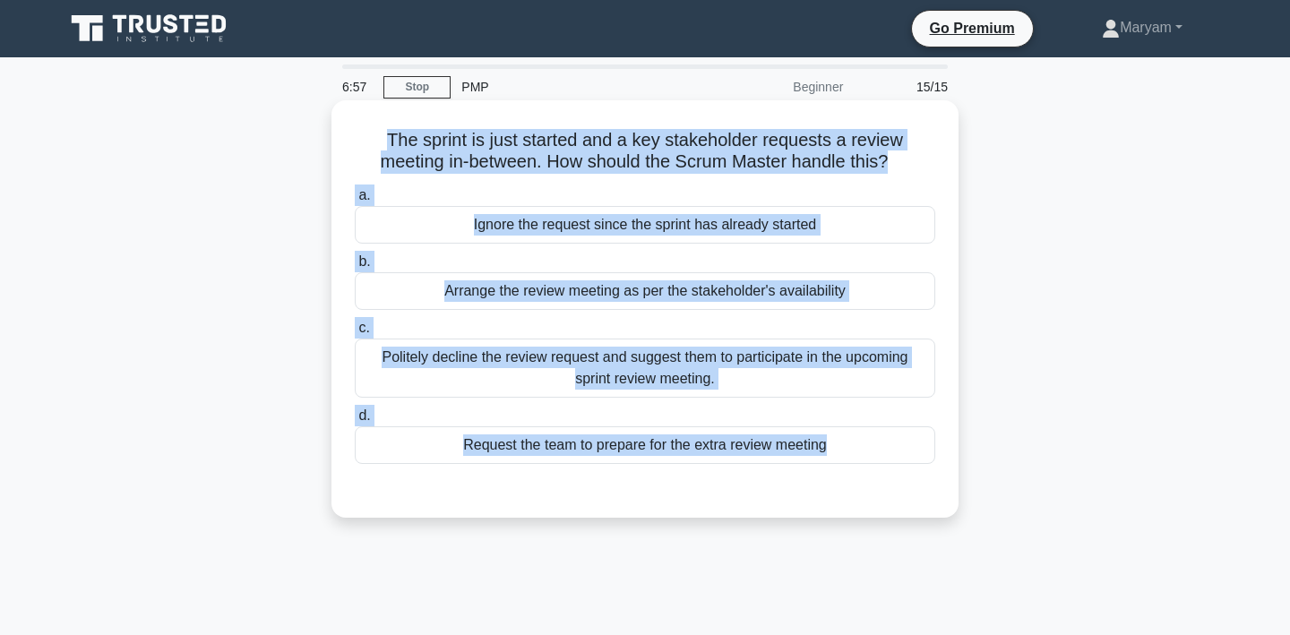
drag, startPoint x: 376, startPoint y: 134, endPoint x: 795, endPoint y: 508, distance: 560.8
click at [795, 508] on div "The sprint is just started and a key stakeholder requests a review meeting in-b…" at bounding box center [645, 308] width 613 height 403
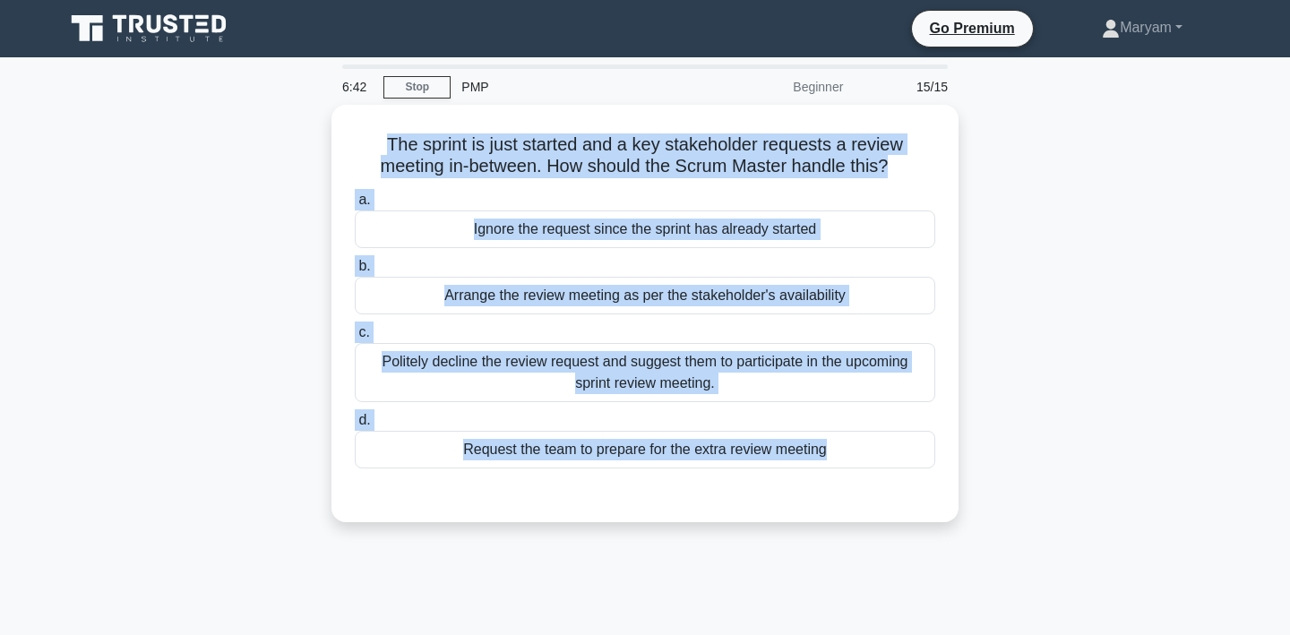
click at [1087, 325] on div "The sprint is just started and a key stakeholder requests a review meeting in-b…" at bounding box center [645, 324] width 1182 height 439
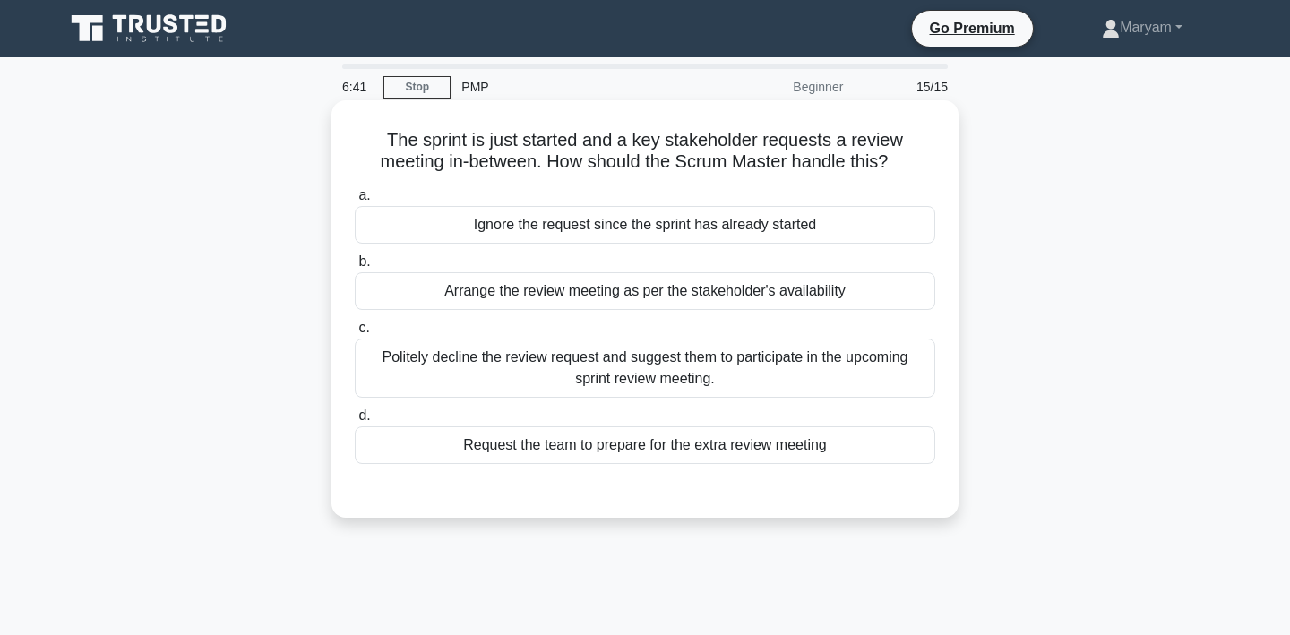
click at [844, 294] on div "Arrange the review meeting as per the stakeholder's availability" at bounding box center [645, 291] width 580 height 38
click at [355, 268] on input "b. Arrange the review meeting as per the stakeholder's availability" at bounding box center [355, 262] width 0 height 12
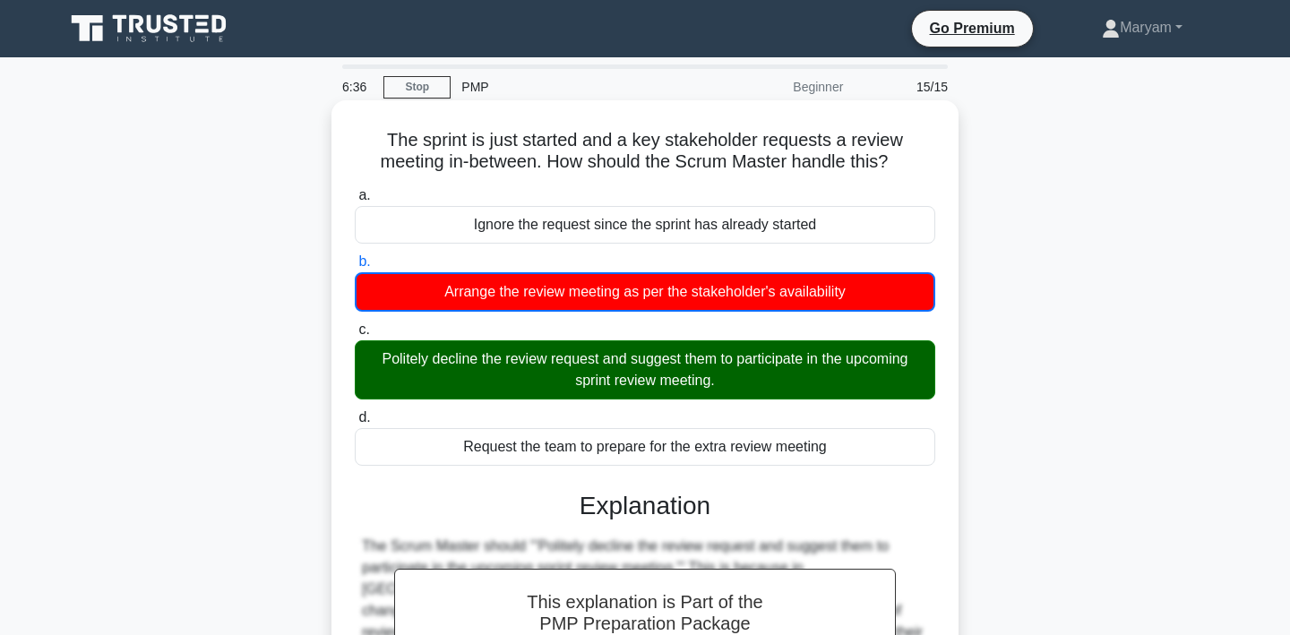
drag, startPoint x: 735, startPoint y: 392, endPoint x: 369, endPoint y: 355, distance: 368.3
click at [366, 356] on div "Politely decline the review request and suggest them to participate in the upco…" at bounding box center [645, 369] width 580 height 59
click at [355, 336] on input "c. Politely decline the review request and suggest them to participate in the u…" at bounding box center [355, 330] width 0 height 12
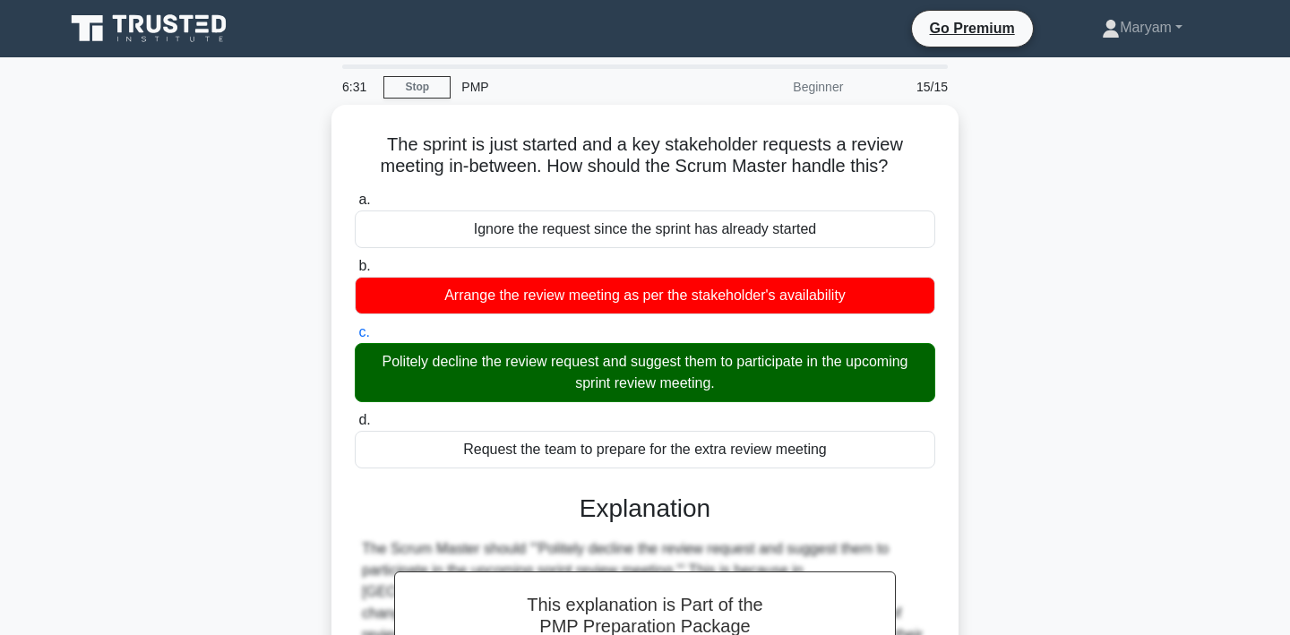
click at [223, 548] on div "The sprint is just started and a key stakeholder requests a review meeting in-b…" at bounding box center [645, 504] width 1182 height 798
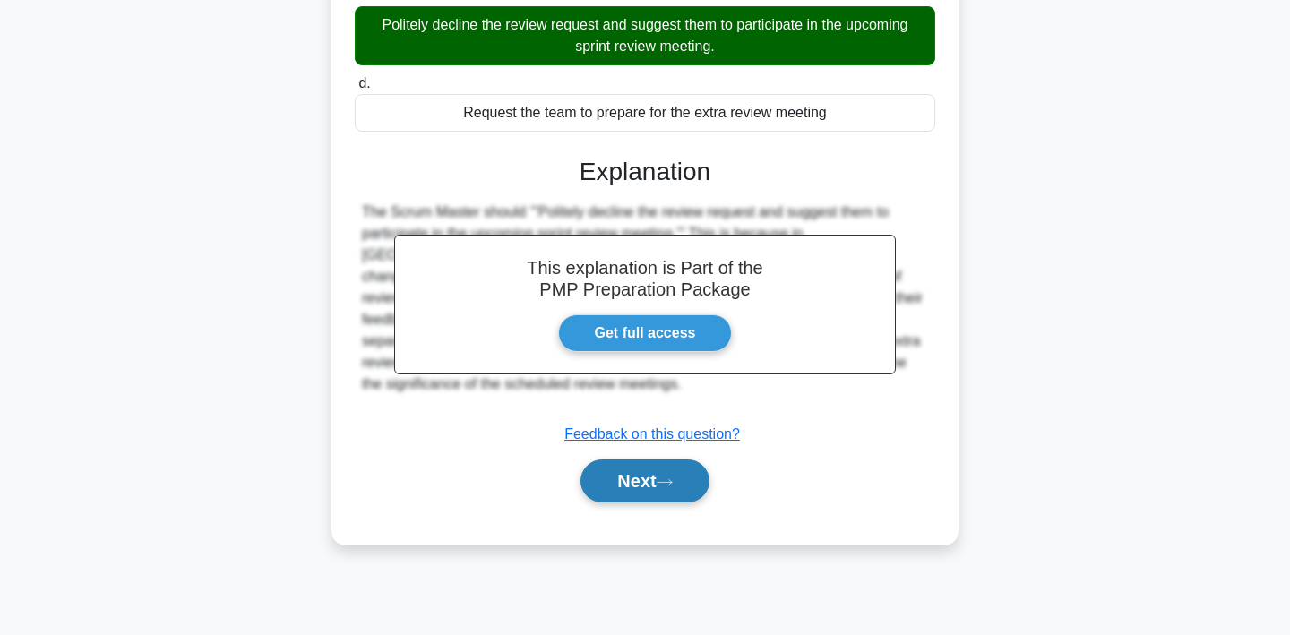
scroll to position [332, 0]
click at [649, 470] on button "Next" at bounding box center [644, 481] width 128 height 43
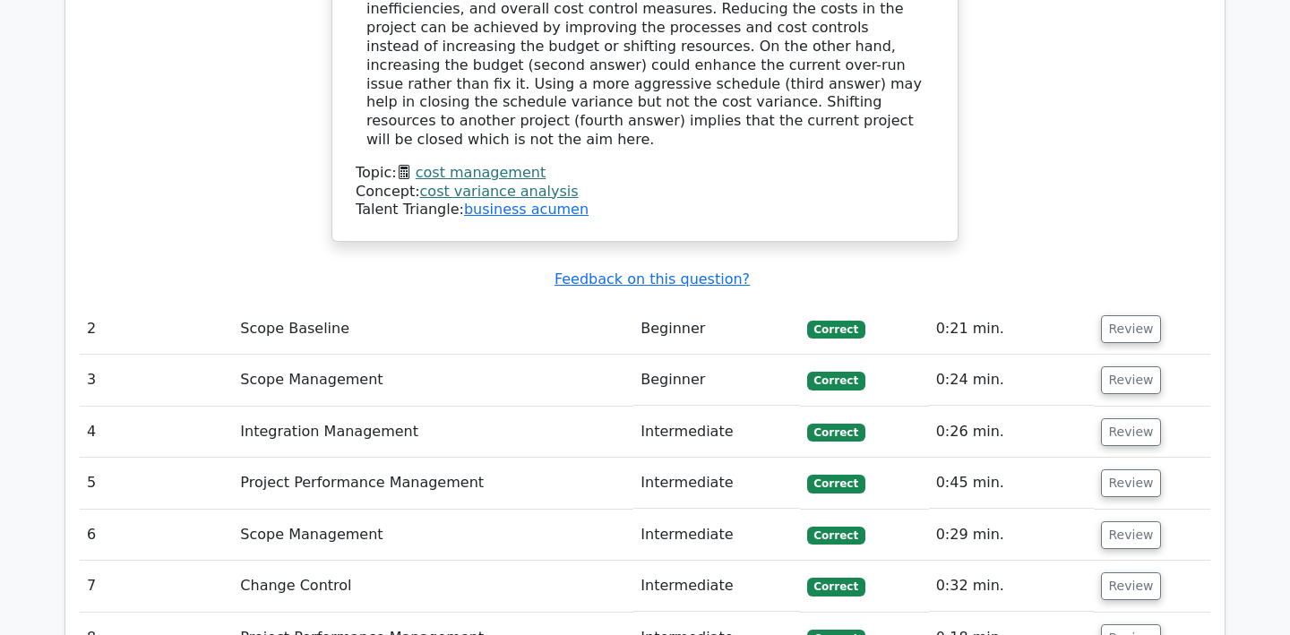
scroll to position [2652, 0]
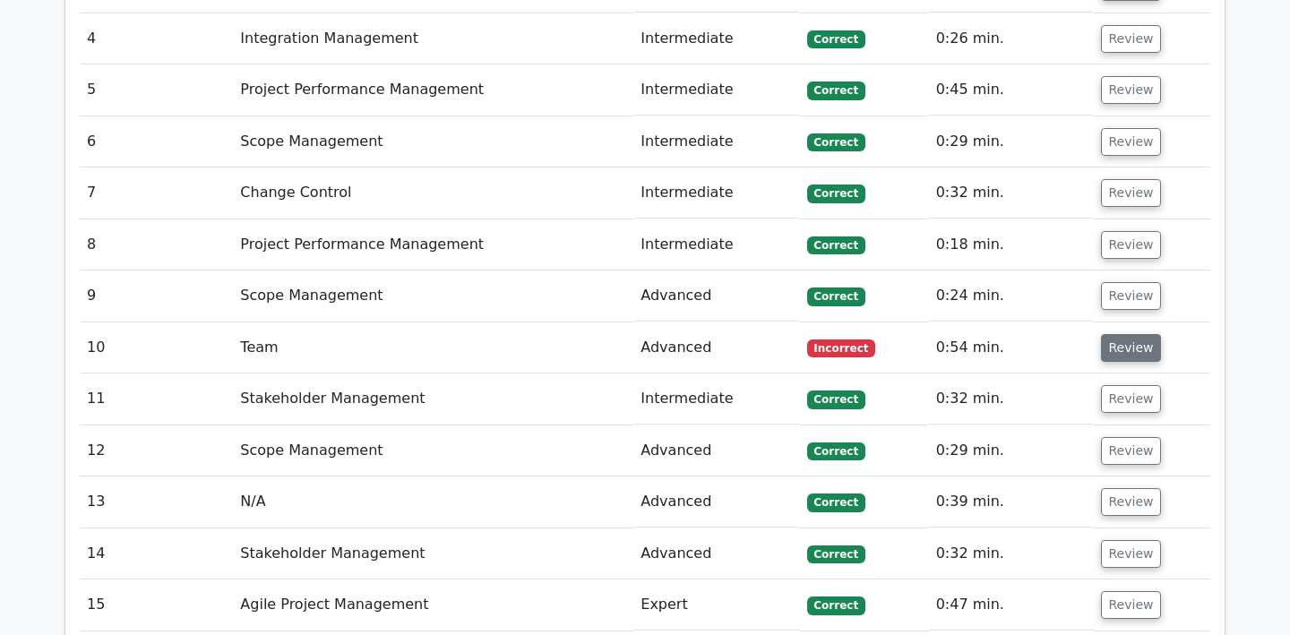
click at [1119, 334] on button "Review" at bounding box center [1131, 348] width 61 height 28
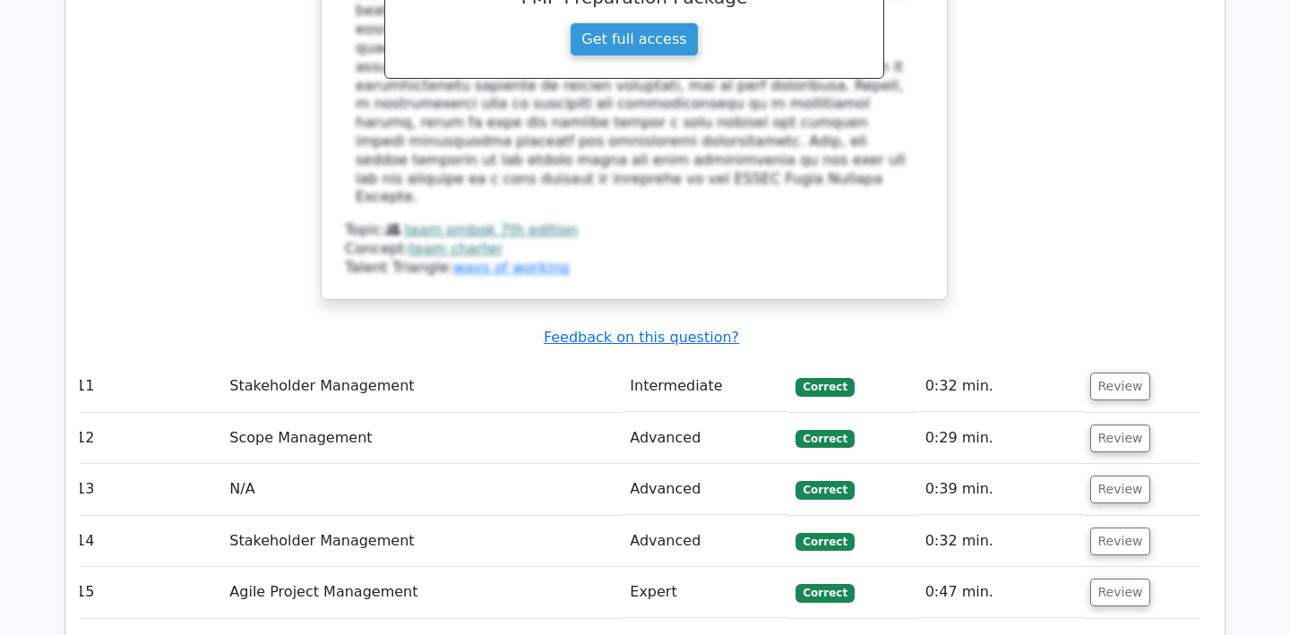
scroll to position [0, 11]
click at [1127, 579] on button "Review" at bounding box center [1120, 593] width 61 height 28
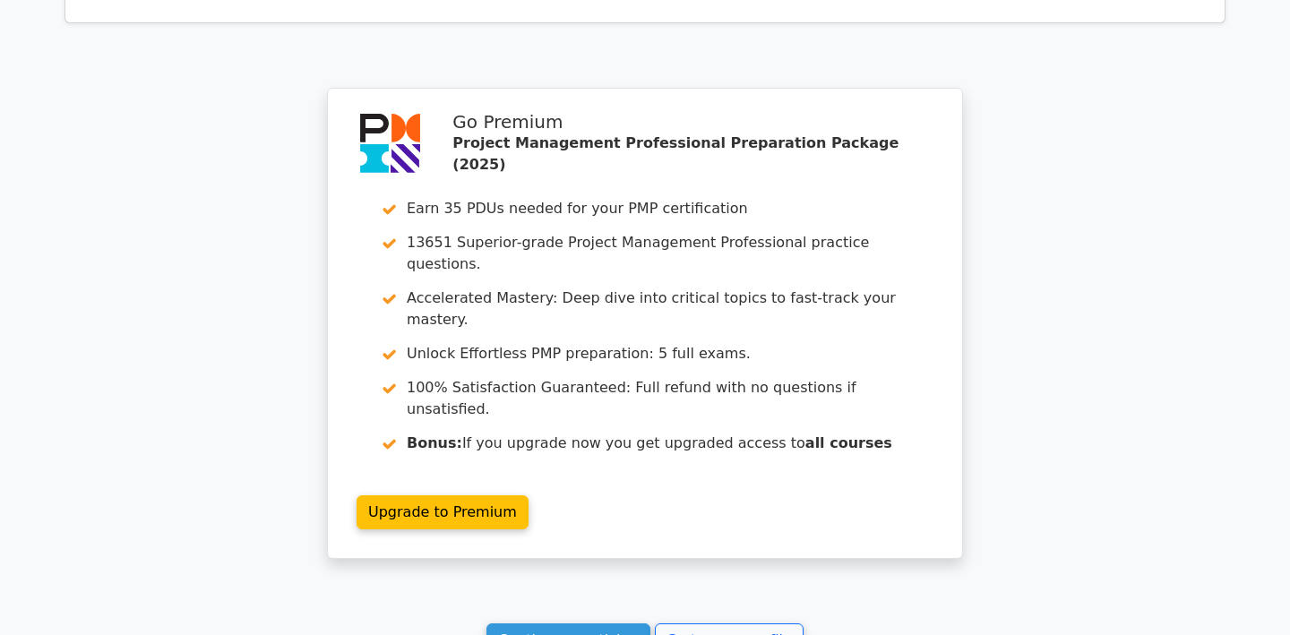
scroll to position [4902, 0]
click at [593, 624] on link "Continue practicing" at bounding box center [568, 641] width 164 height 34
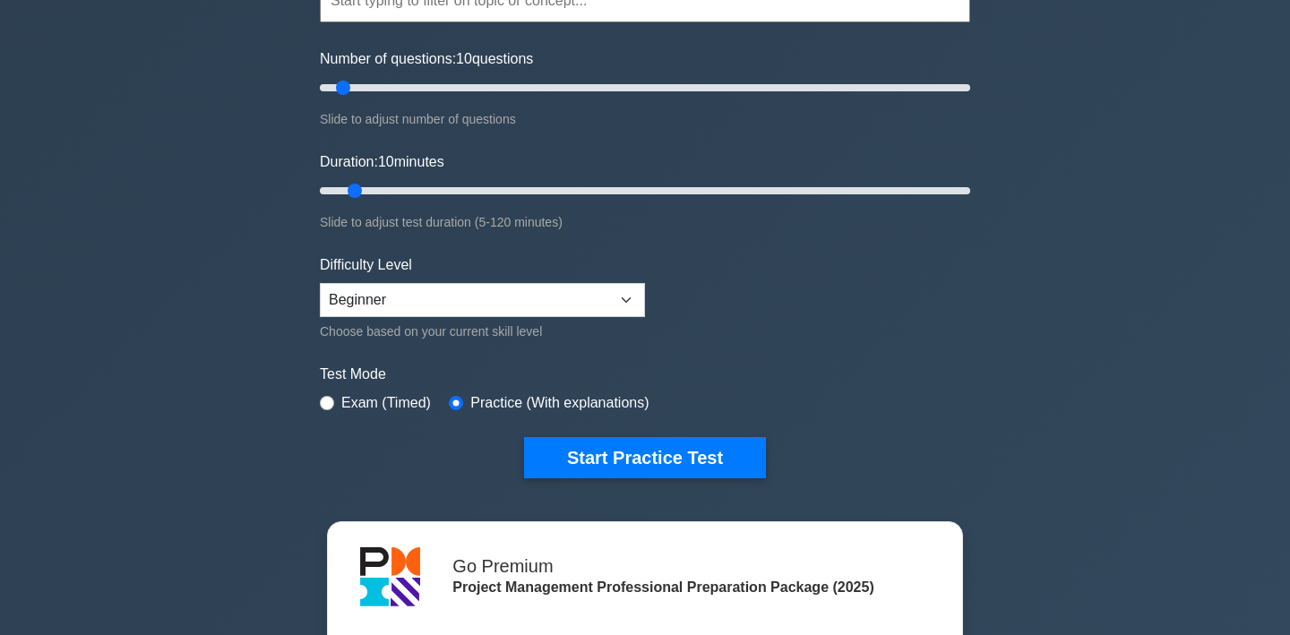
scroll to position [231, 0]
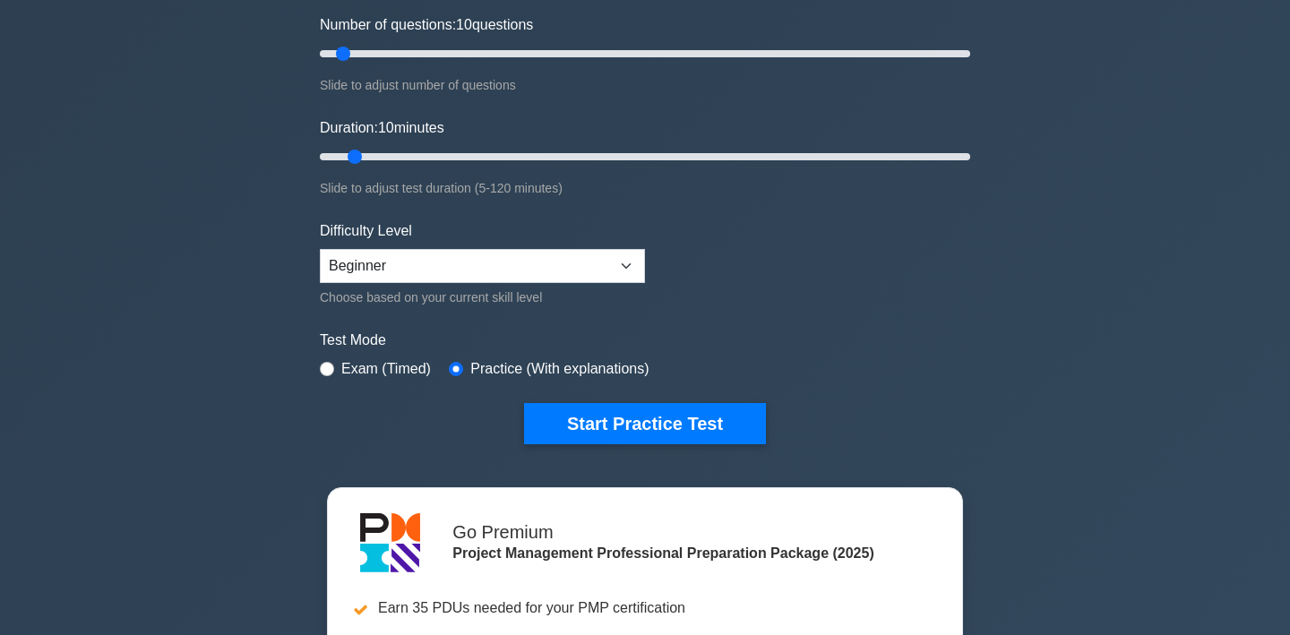
click at [386, 365] on label "Exam (Timed)" at bounding box center [386, 368] width 90 height 21
click at [330, 367] on input "radio" at bounding box center [327, 369] width 14 height 14
radio input "true"
click at [330, 367] on input "radio" at bounding box center [327, 369] width 14 height 14
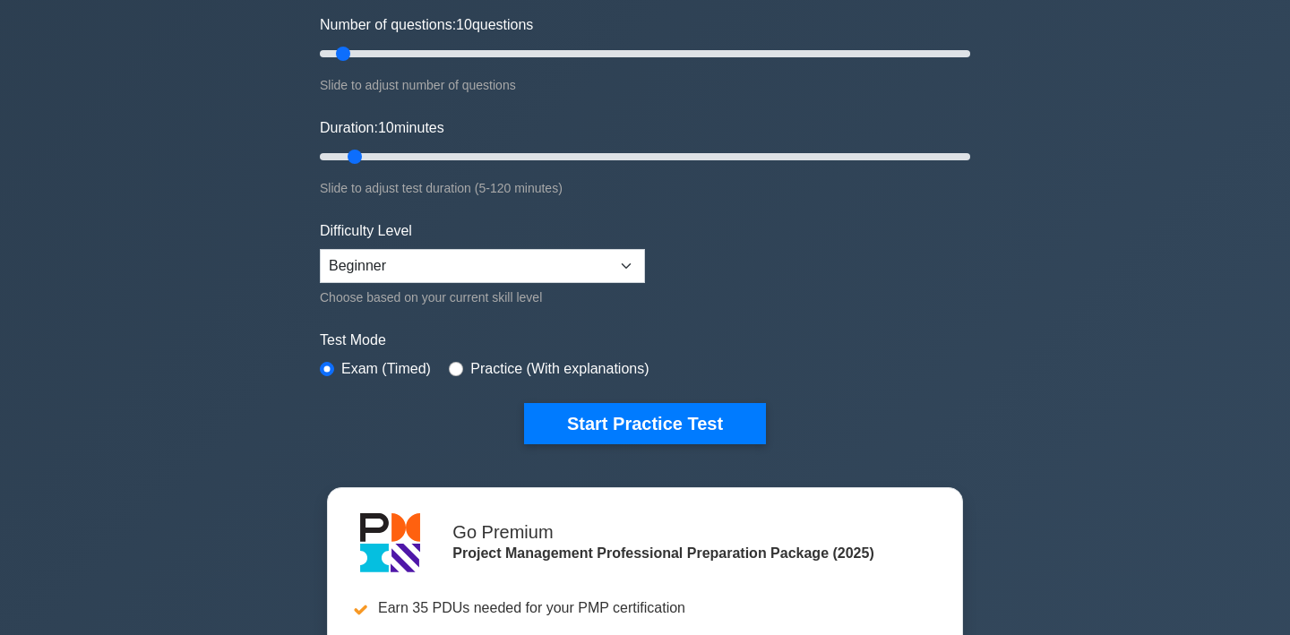
click at [464, 369] on div "Practice (With explanations)" at bounding box center [549, 368] width 200 height 21
click at [455, 369] on input "radio" at bounding box center [456, 369] width 14 height 14
radio input "true"
click at [323, 369] on input "radio" at bounding box center [327, 369] width 14 height 14
radio input "true"
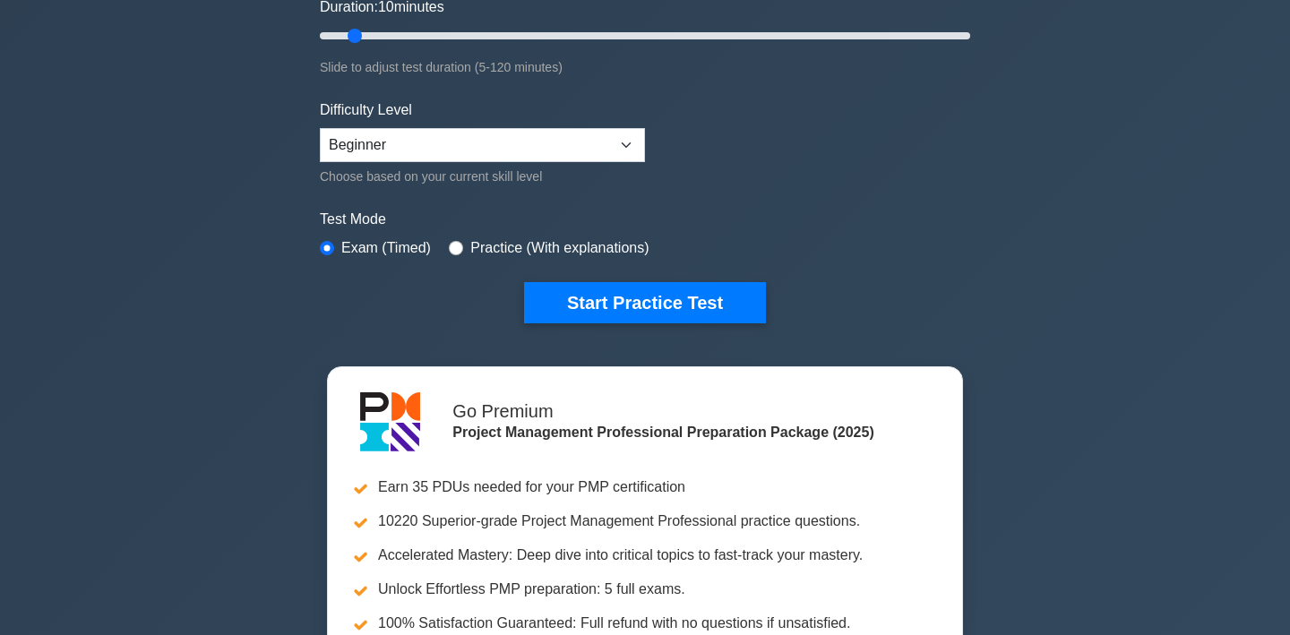
scroll to position [252, 0]
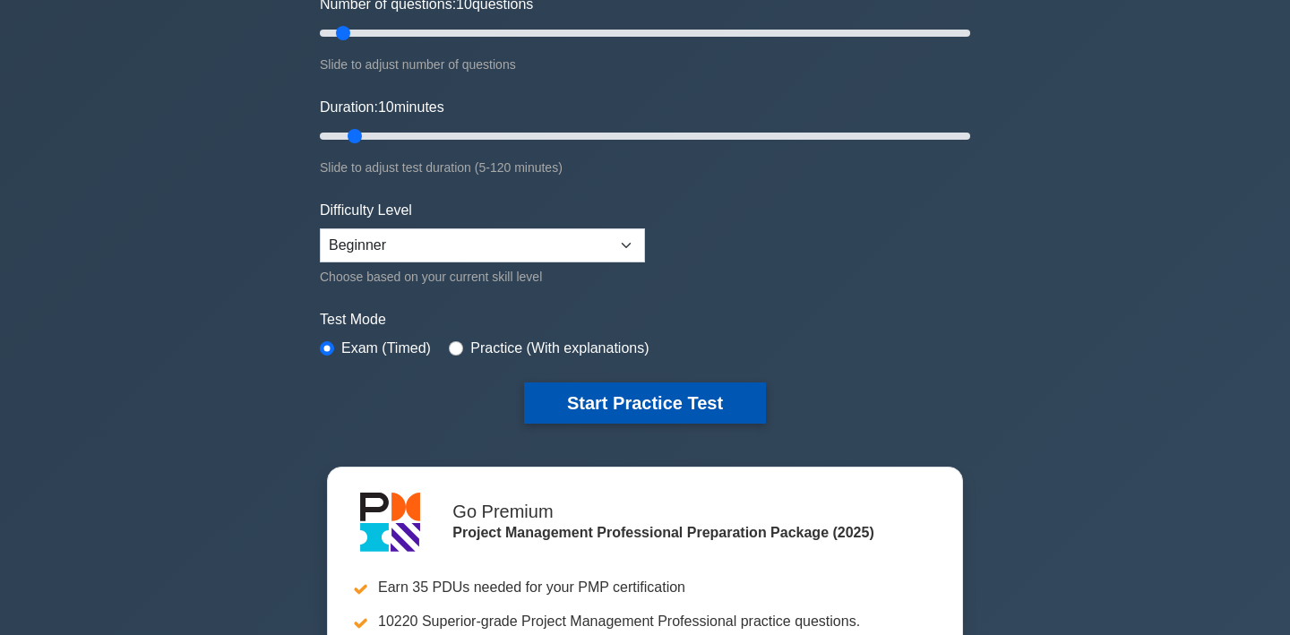
click at [614, 403] on button "Start Practice Test" at bounding box center [645, 402] width 242 height 41
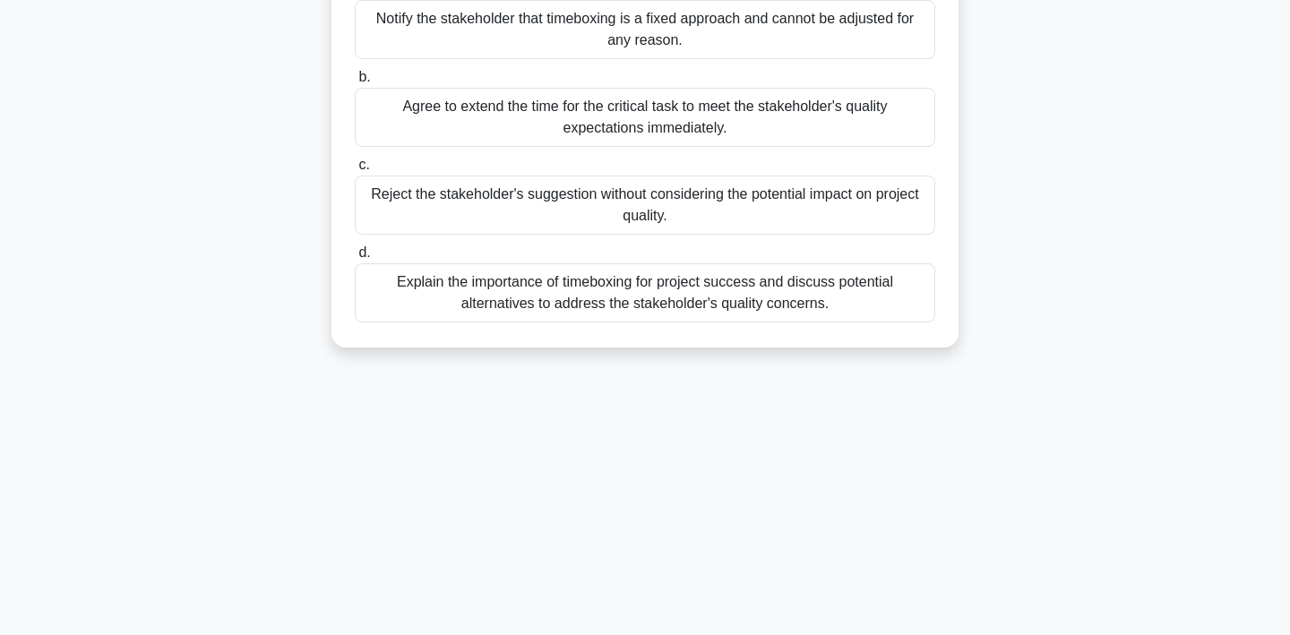
scroll to position [332, 0]
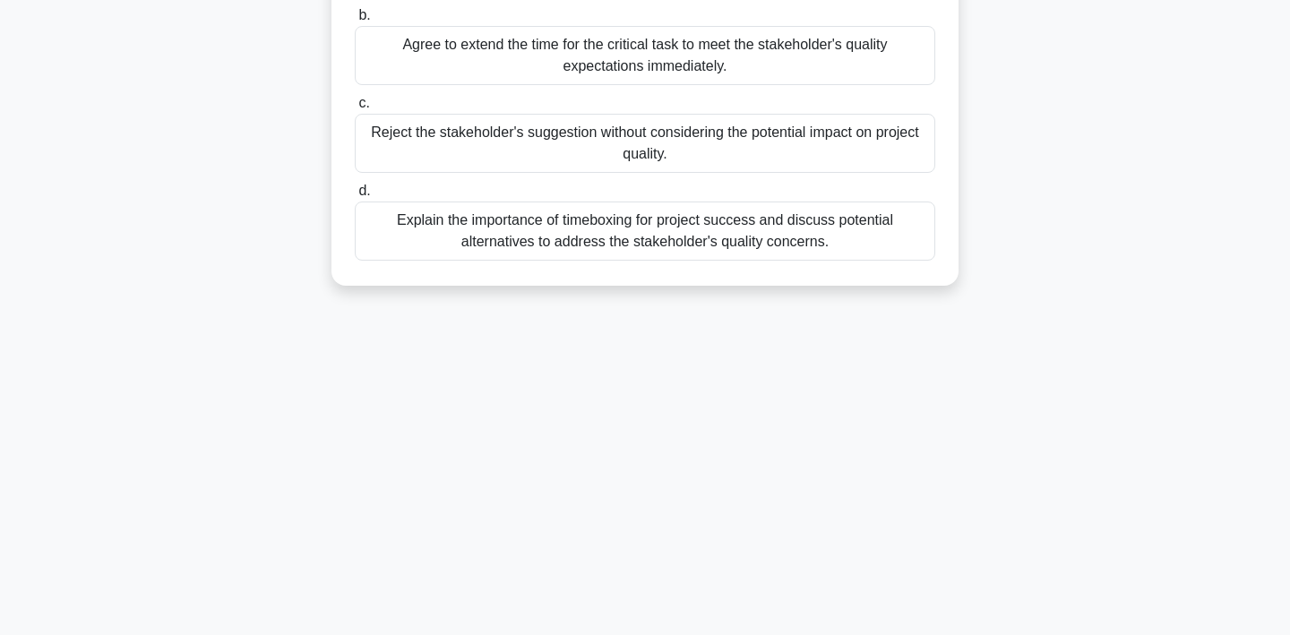
drag, startPoint x: 348, startPoint y: 136, endPoint x: 863, endPoint y: 293, distance: 537.5
click at [863, 279] on div "During a project, the team decides to implement timeboxing to ensure a constrai…" at bounding box center [645, 26] width 613 height 503
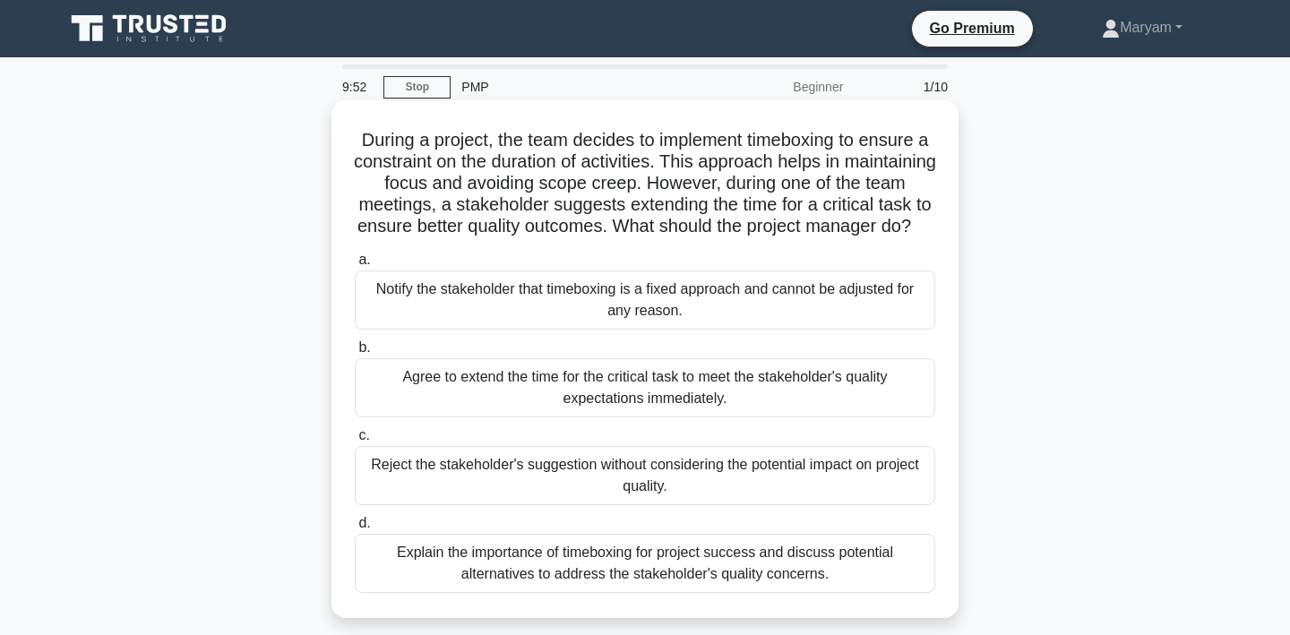
scroll to position [0, 0]
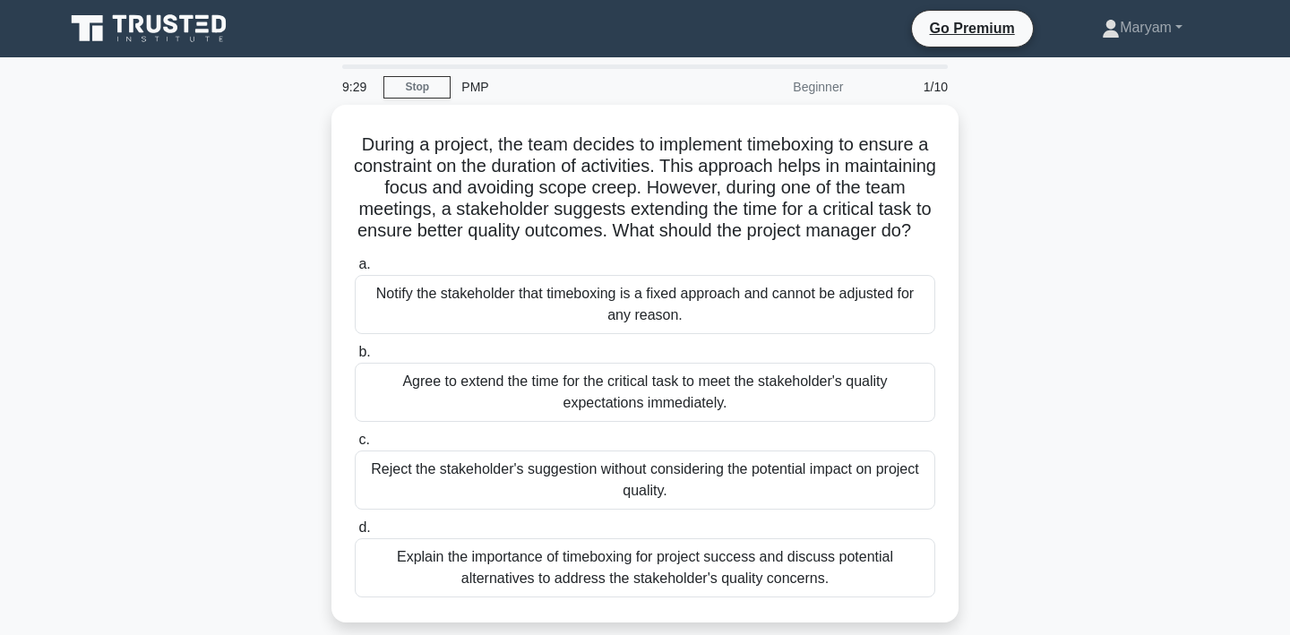
click at [1215, 422] on div "During a project, the team decides to implement timeboxing to ensure a constrai…" at bounding box center [645, 374] width 1182 height 539
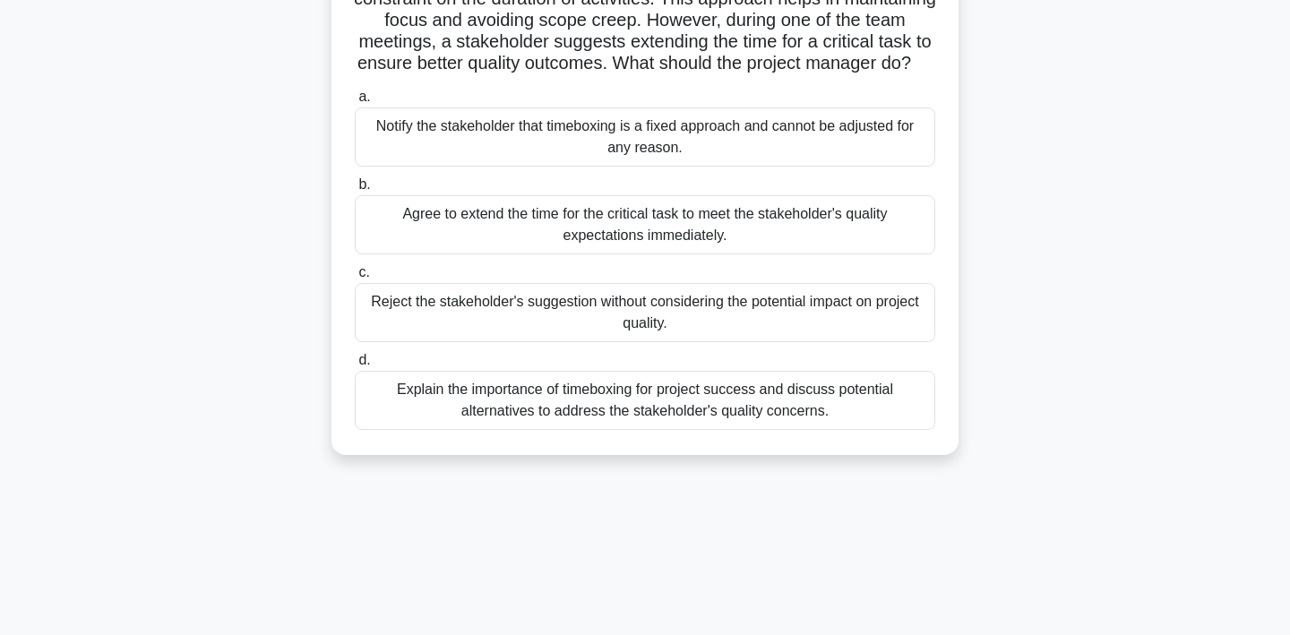
click at [897, 430] on div "Explain the importance of timeboxing for project success and discuss potential …" at bounding box center [645, 400] width 580 height 59
click at [355, 366] on input "d. Explain the importance of timeboxing for project success and discuss potenti…" at bounding box center [355, 361] width 0 height 12
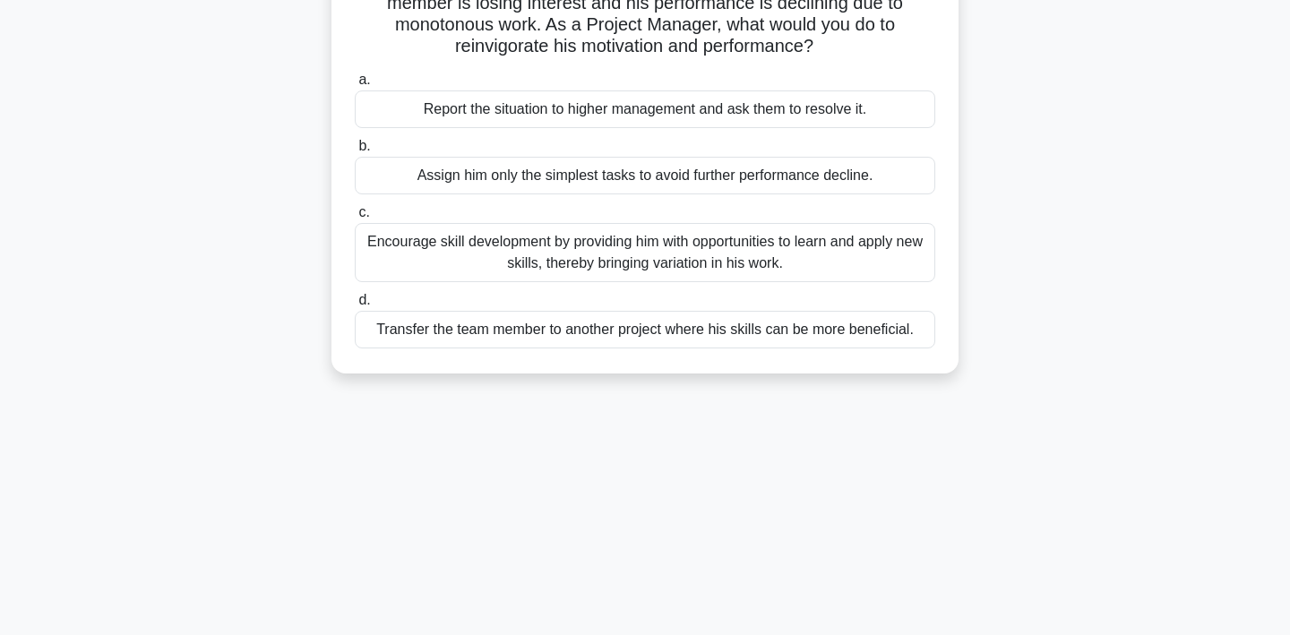
scroll to position [0, 0]
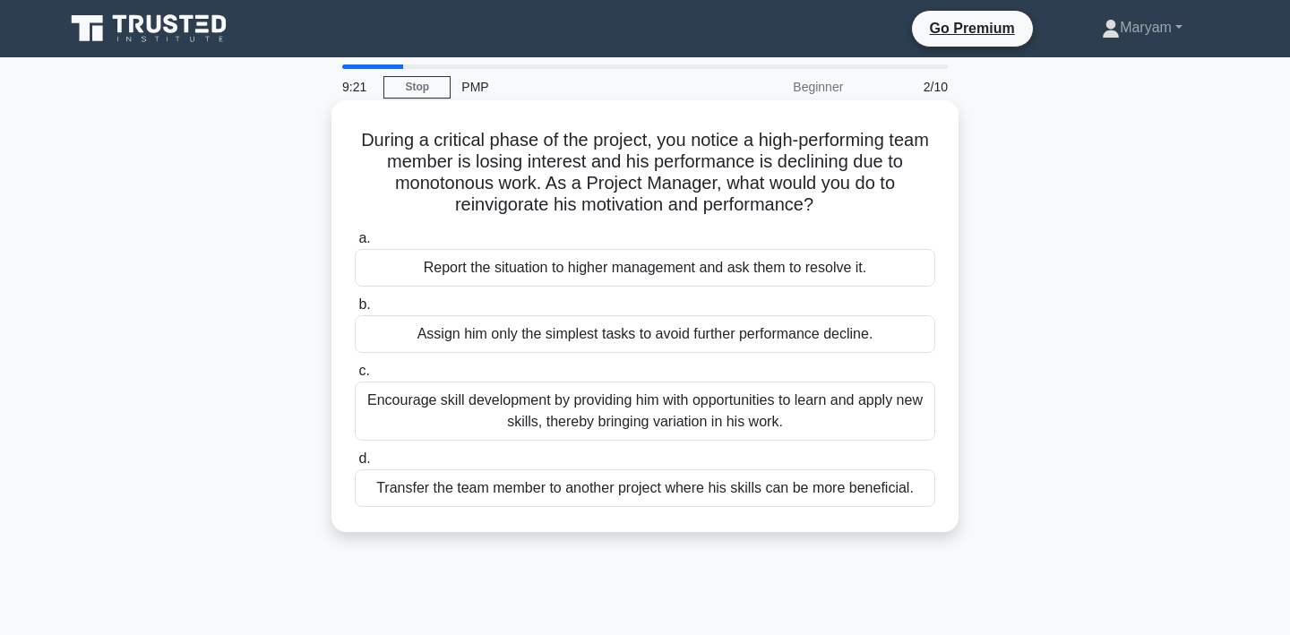
drag, startPoint x: 358, startPoint y: 143, endPoint x: 871, endPoint y: 526, distance: 639.4
click at [871, 525] on div "During a critical phase of the project, you notice a high-performing team membe…" at bounding box center [645, 315] width 613 height 417
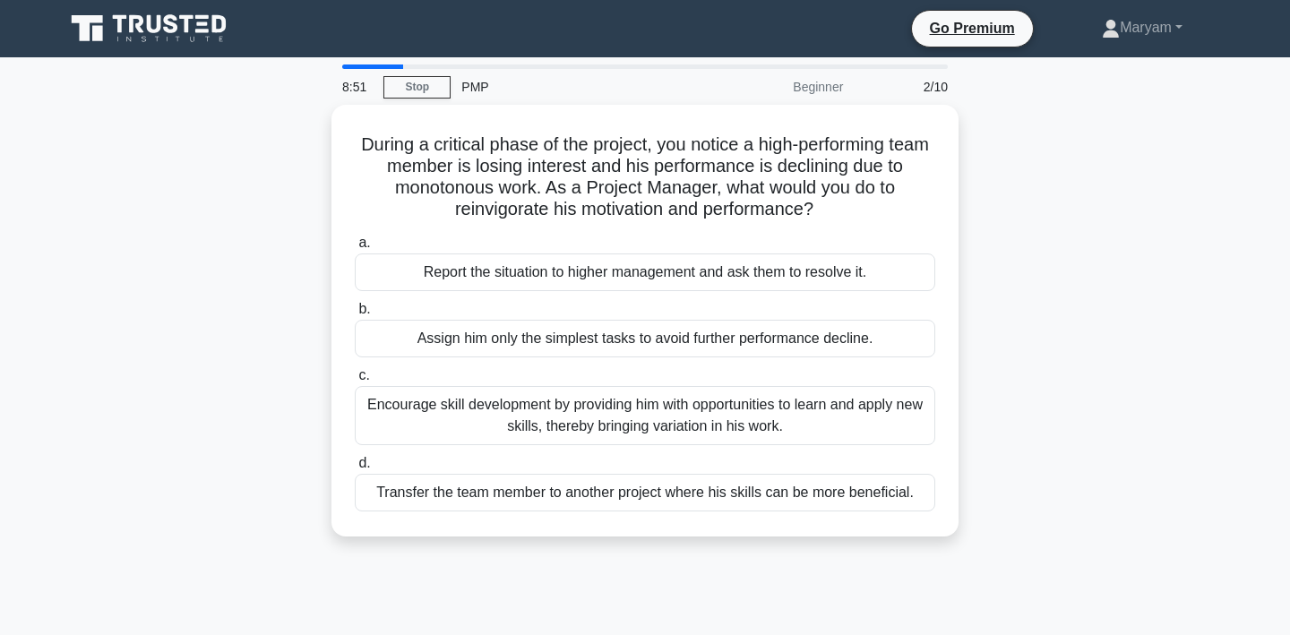
click at [1127, 365] on div "During a critical phase of the project, you notice a high-performing team membe…" at bounding box center [645, 331] width 1182 height 453
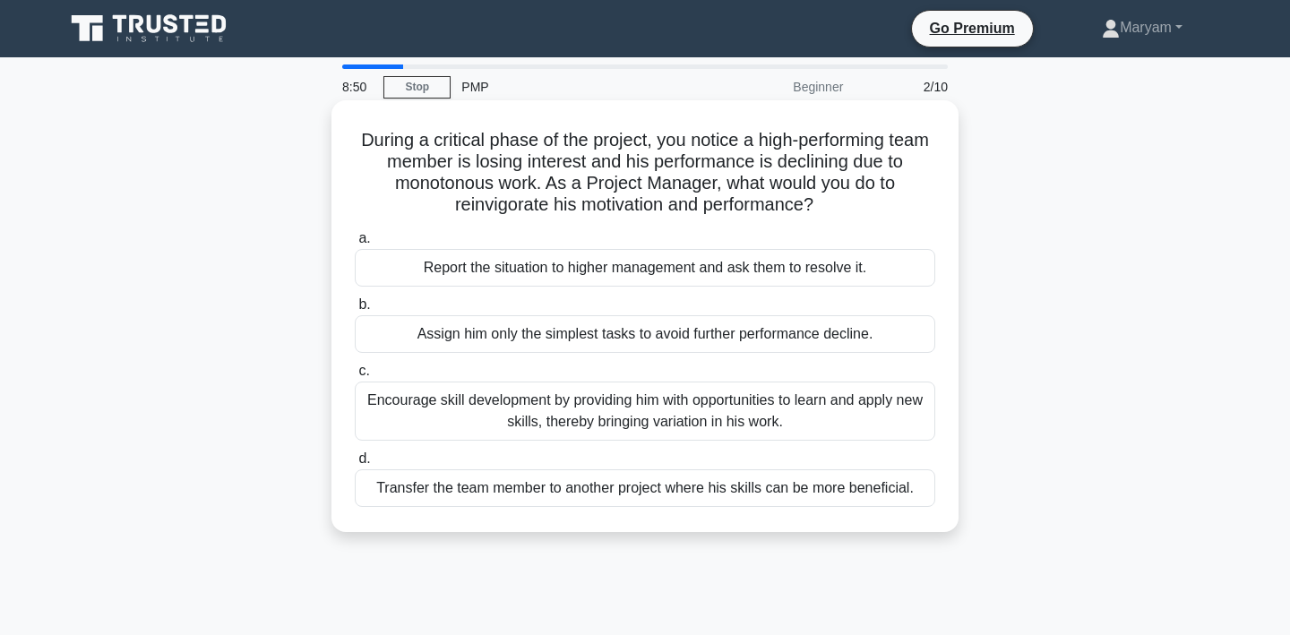
click at [869, 340] on div "Assign him only the simplest tasks to avoid further performance decline." at bounding box center [645, 334] width 580 height 38
click at [355, 311] on input "b. Assign him only the simplest tasks to avoid further performance decline." at bounding box center [355, 305] width 0 height 12
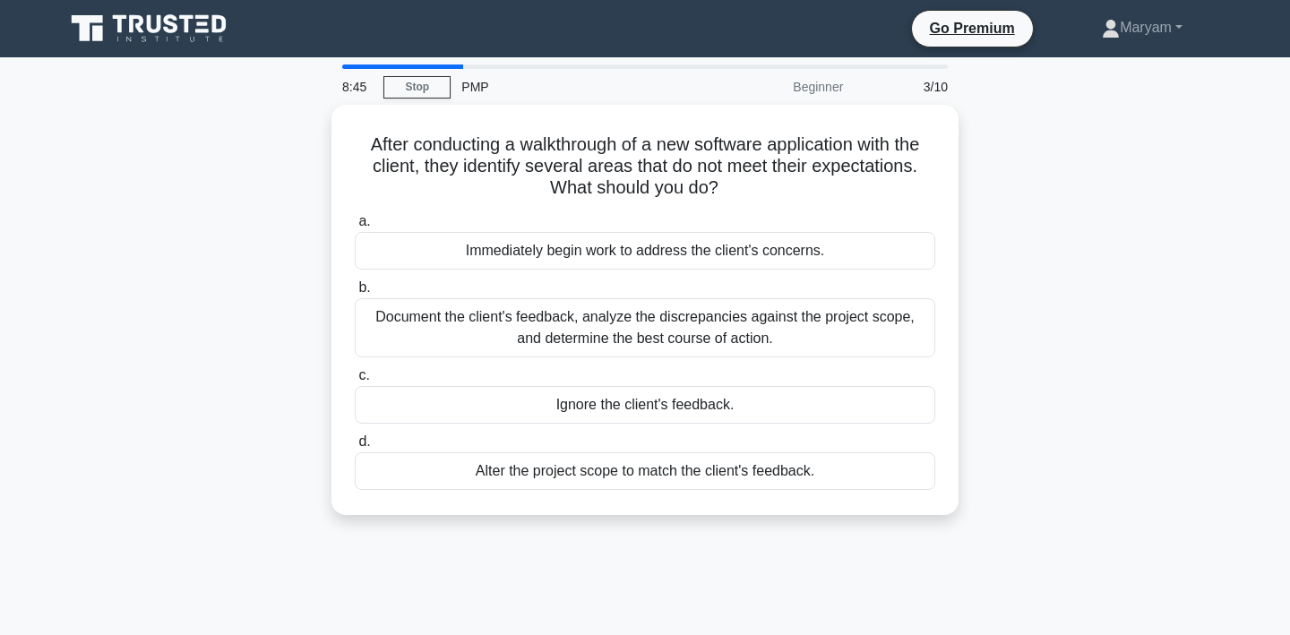
drag, startPoint x: 368, startPoint y: 134, endPoint x: 814, endPoint y: 512, distance: 584.7
click at [814, 512] on div "After conducting a walkthrough of a new software application with the client, t…" at bounding box center [645, 321] width 1182 height 432
click at [1006, 316] on div "After conducting a walkthrough of a new software application with the client, t…" at bounding box center [645, 321] width 1182 height 432
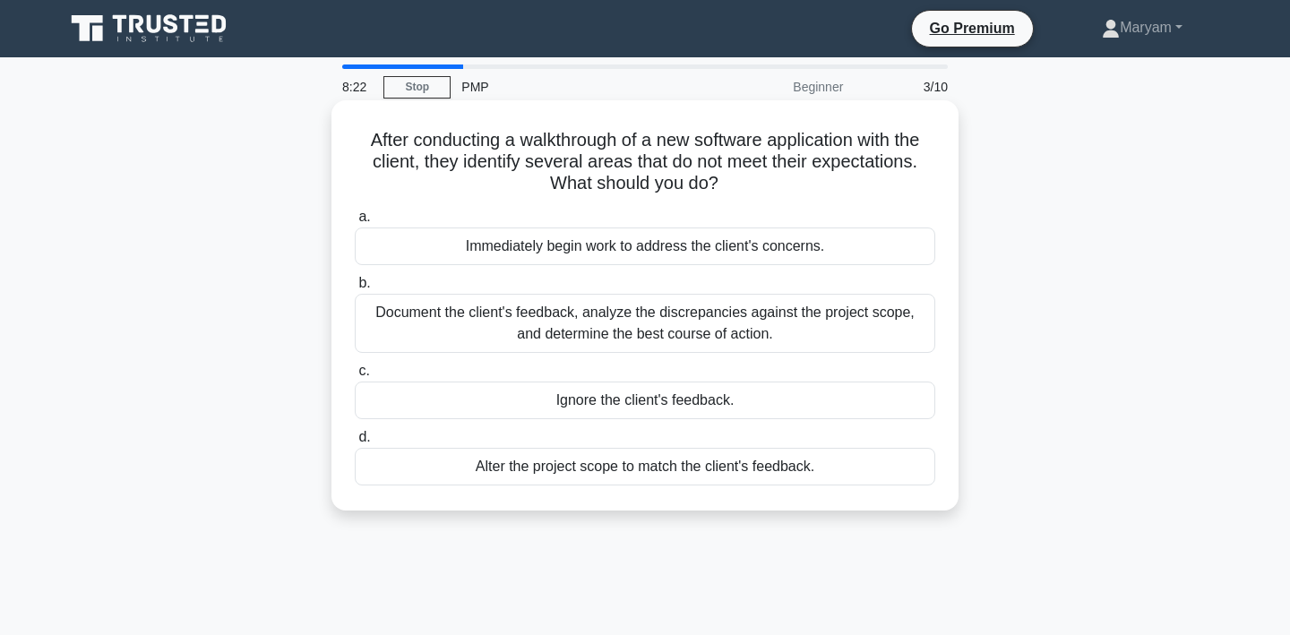
click at [872, 311] on div "Document the client's feedback, analyze the discrepancies against the project s…" at bounding box center [645, 323] width 580 height 59
click at [355, 289] on input "b. Document the client's feedback, analyze the discrepancies against the projec…" at bounding box center [355, 284] width 0 height 12
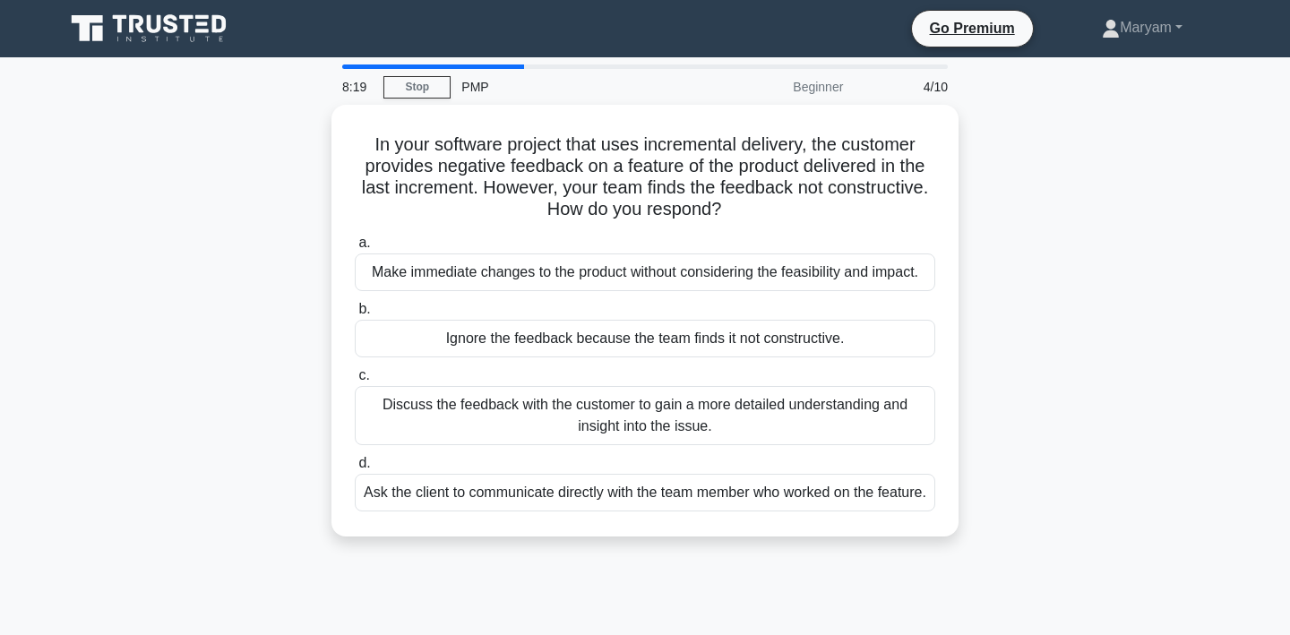
drag, startPoint x: 354, startPoint y: 131, endPoint x: 735, endPoint y: 556, distance: 571.5
click at [735, 556] on div "In your software project that uses incremental delivery, the customer provides …" at bounding box center [645, 331] width 1182 height 453
click at [1050, 360] on div "In your software project that uses incremental delivery, the customer provides …" at bounding box center [645, 331] width 1182 height 453
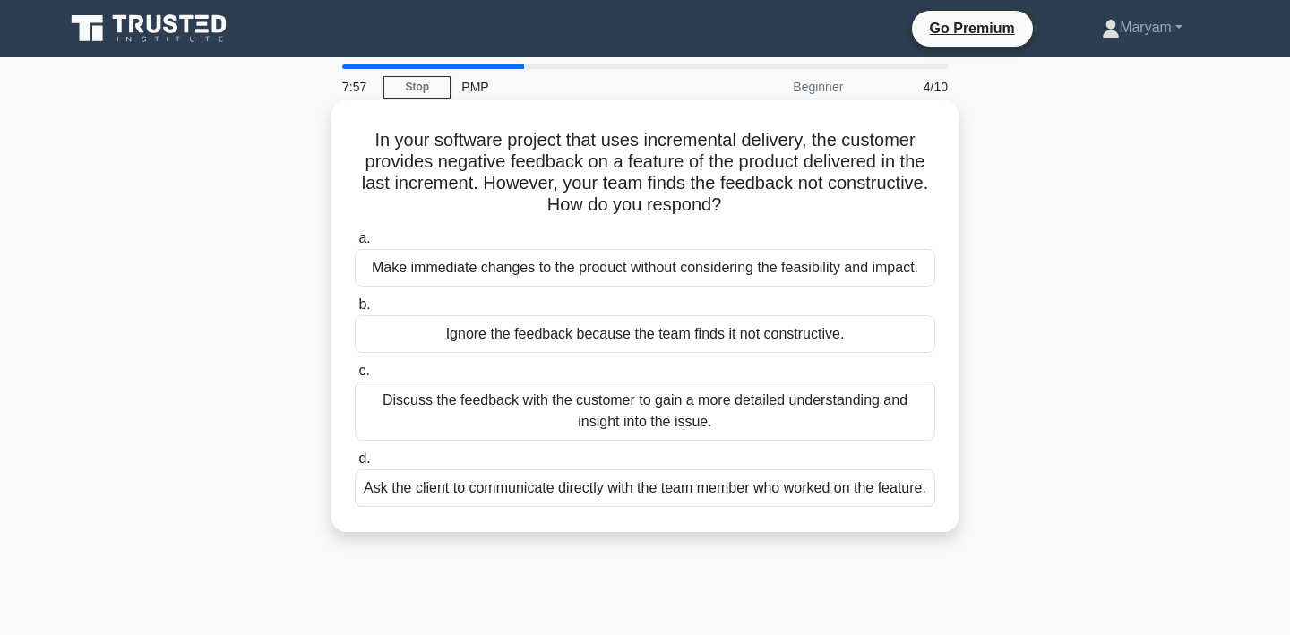
click at [888, 406] on div "Discuss the feedback with the customer to gain a more detailed understanding an…" at bounding box center [645, 411] width 580 height 59
click at [355, 377] on input "c. Discuss the feedback with the customer to gain a more detailed understanding…" at bounding box center [355, 371] width 0 height 12
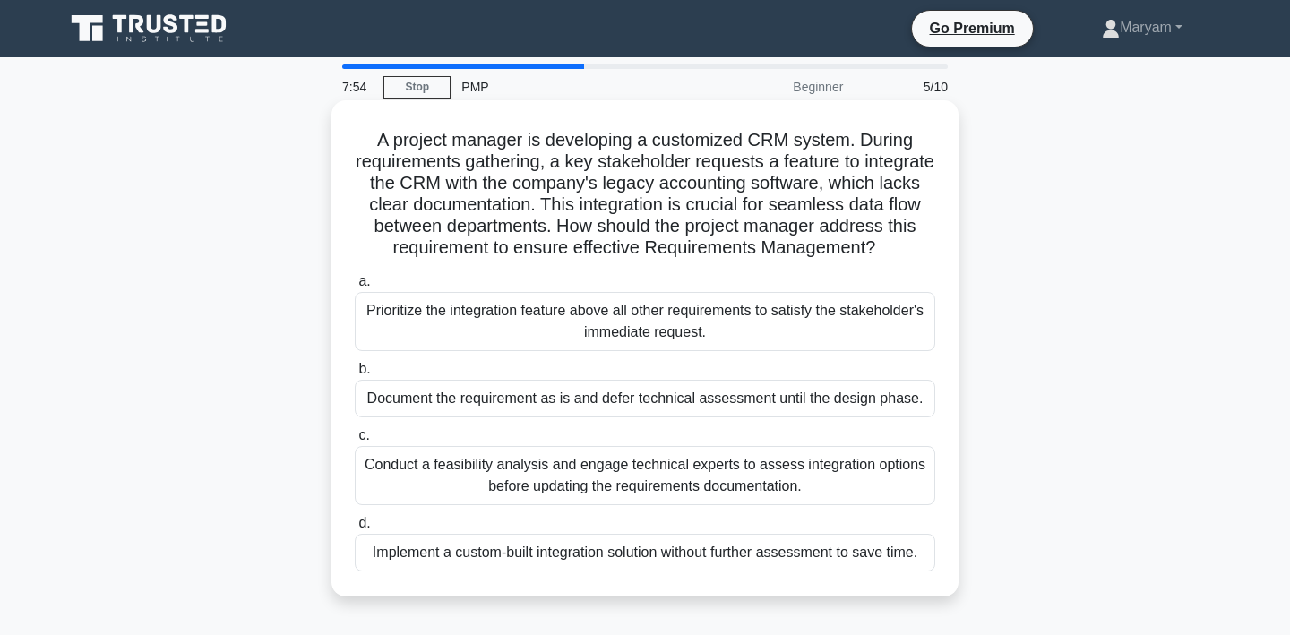
drag, startPoint x: 377, startPoint y: 135, endPoint x: 772, endPoint y: 592, distance: 604.0
click at [772, 592] on div "A project manager is developing a customized CRM system. During requirements ga…" at bounding box center [644, 348] width 627 height 496
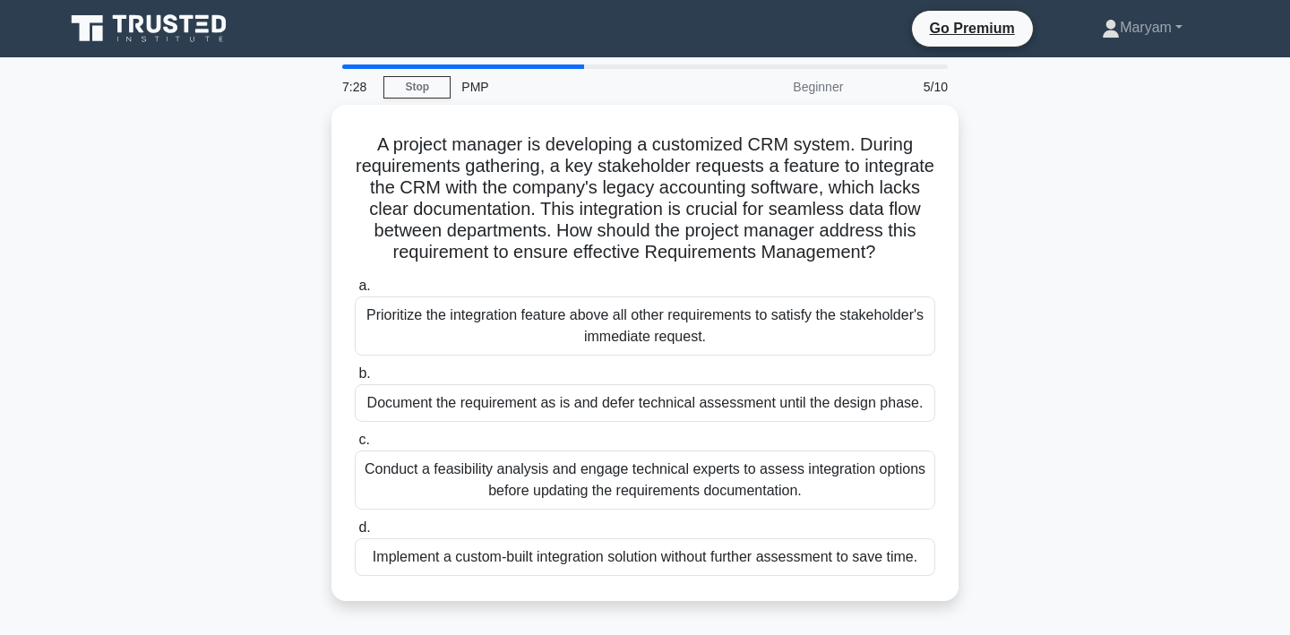
click at [1118, 499] on div "A project manager is developing a customized CRM system. During requirements ga…" at bounding box center [645, 364] width 1182 height 518
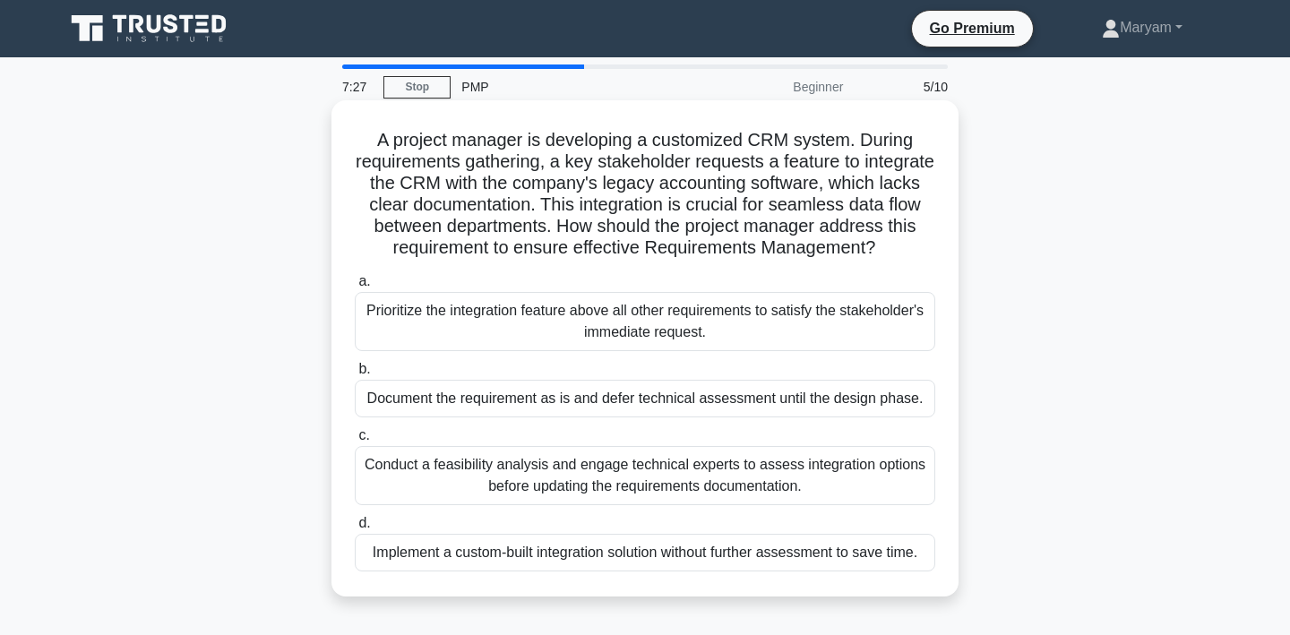
click at [841, 509] on div "a. Prioritize the integration feature above all other requirements to satisfy t…" at bounding box center [645, 421] width 602 height 308
click at [865, 477] on div "Conduct a feasibility analysis and engage technical experts to assess integrati…" at bounding box center [645, 475] width 580 height 59
click at [355, 442] on input "c. Conduct a feasibility analysis and engage technical experts to assess integr…" at bounding box center [355, 436] width 0 height 12
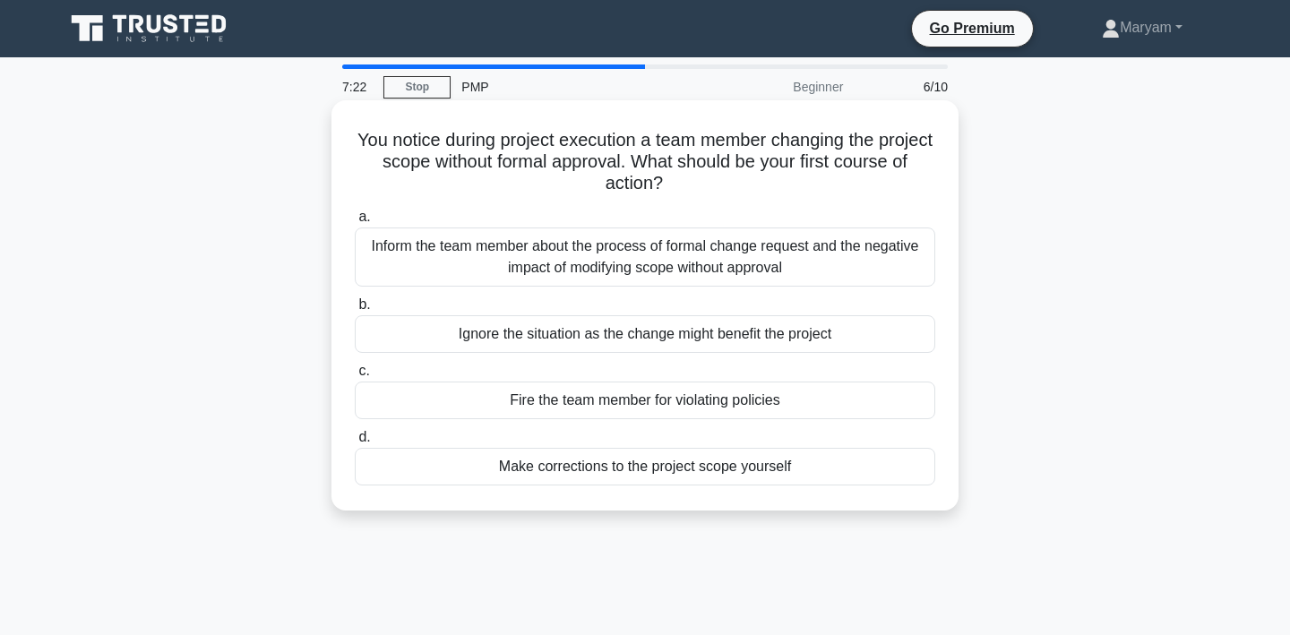
drag, startPoint x: 348, startPoint y: 137, endPoint x: 803, endPoint y: 502, distance: 583.1
click at [803, 502] on div "You notice during project execution a team member changing the project scope wi…" at bounding box center [645, 305] width 613 height 396
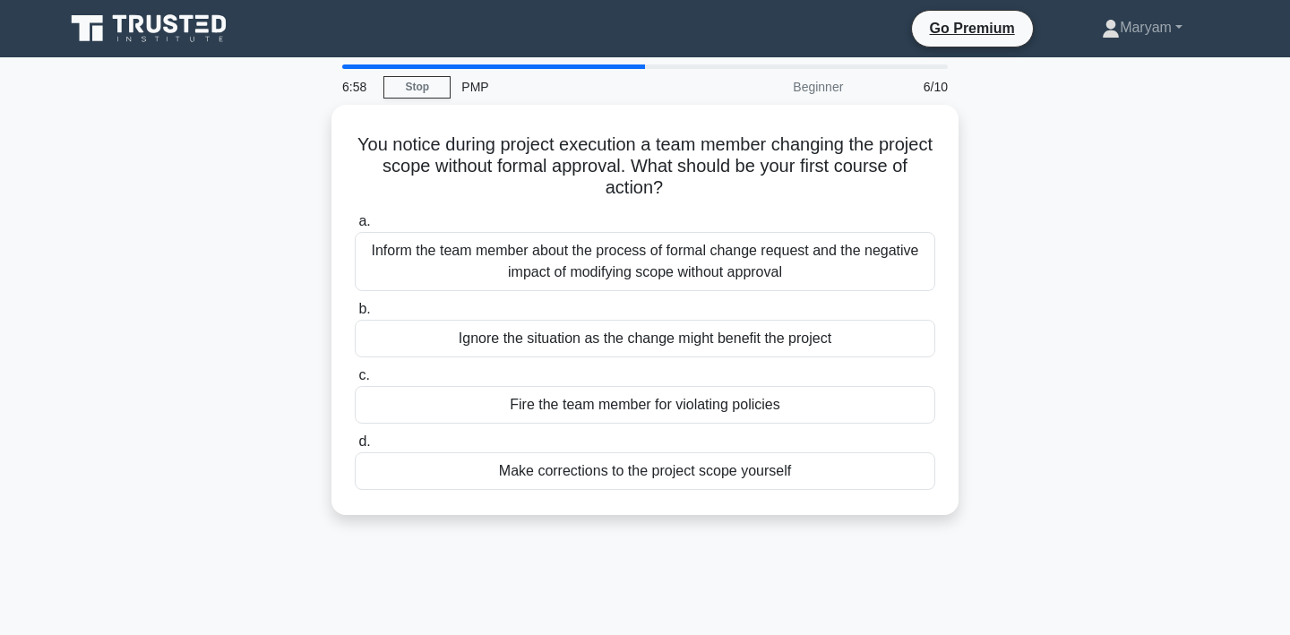
click at [1052, 305] on div "You notice during project execution a team member changing the project scope wi…" at bounding box center [645, 321] width 1182 height 432
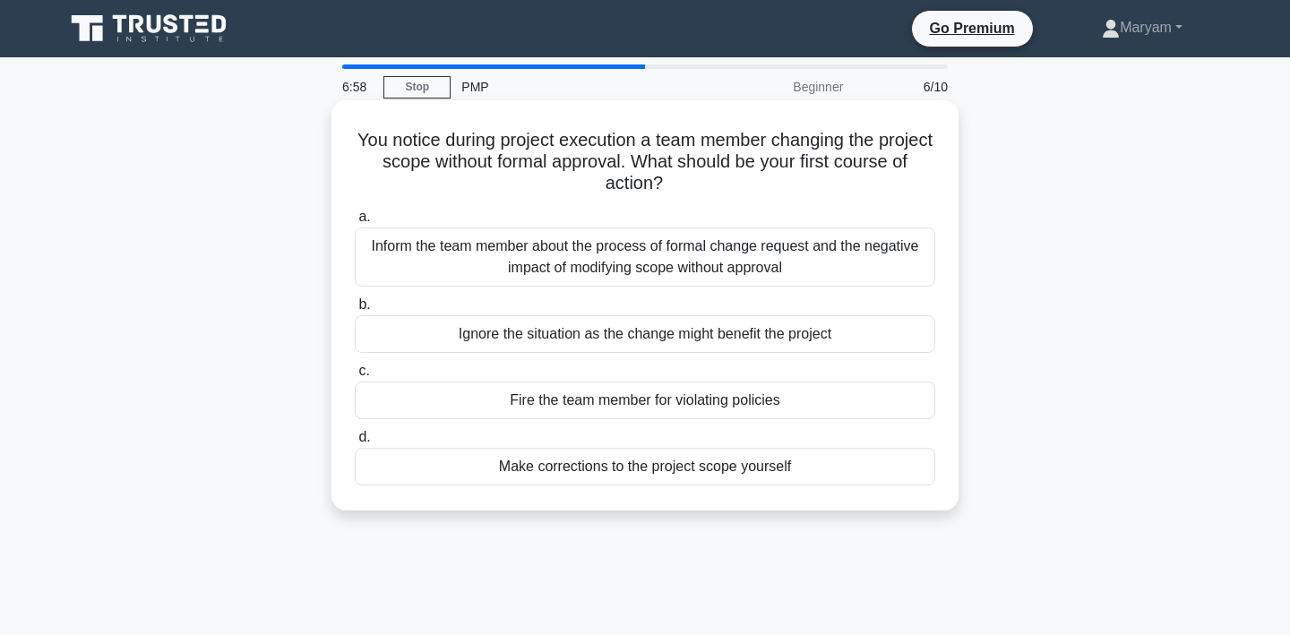
click at [848, 272] on div "Inform the team member about the process of formal change request and the negat…" at bounding box center [645, 257] width 580 height 59
click at [355, 223] on input "a. Inform the team member about the process of formal change request and the ne…" at bounding box center [355, 217] width 0 height 12
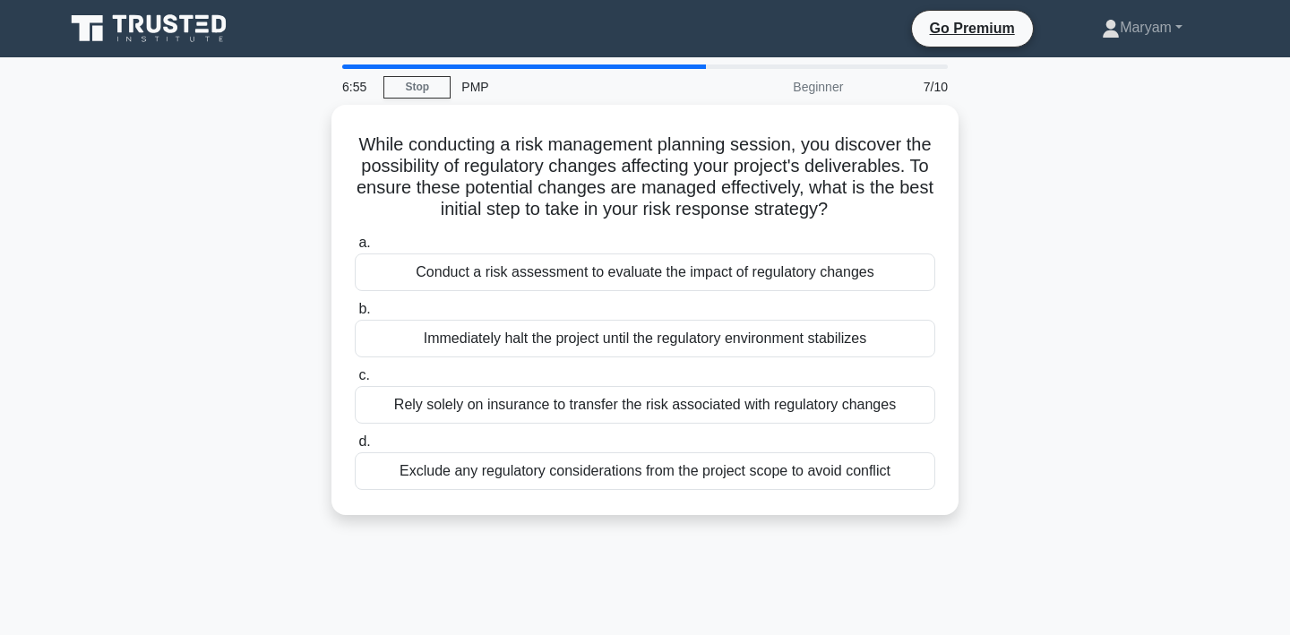
drag, startPoint x: 348, startPoint y: 132, endPoint x: 752, endPoint y: 516, distance: 557.6
click at [752, 516] on div "While conducting a risk management planning session, you discover the possibili…" at bounding box center [645, 321] width 1182 height 432
click at [1089, 314] on div "While conducting a risk management planning session, you discover the possibili…" at bounding box center [645, 321] width 1182 height 432
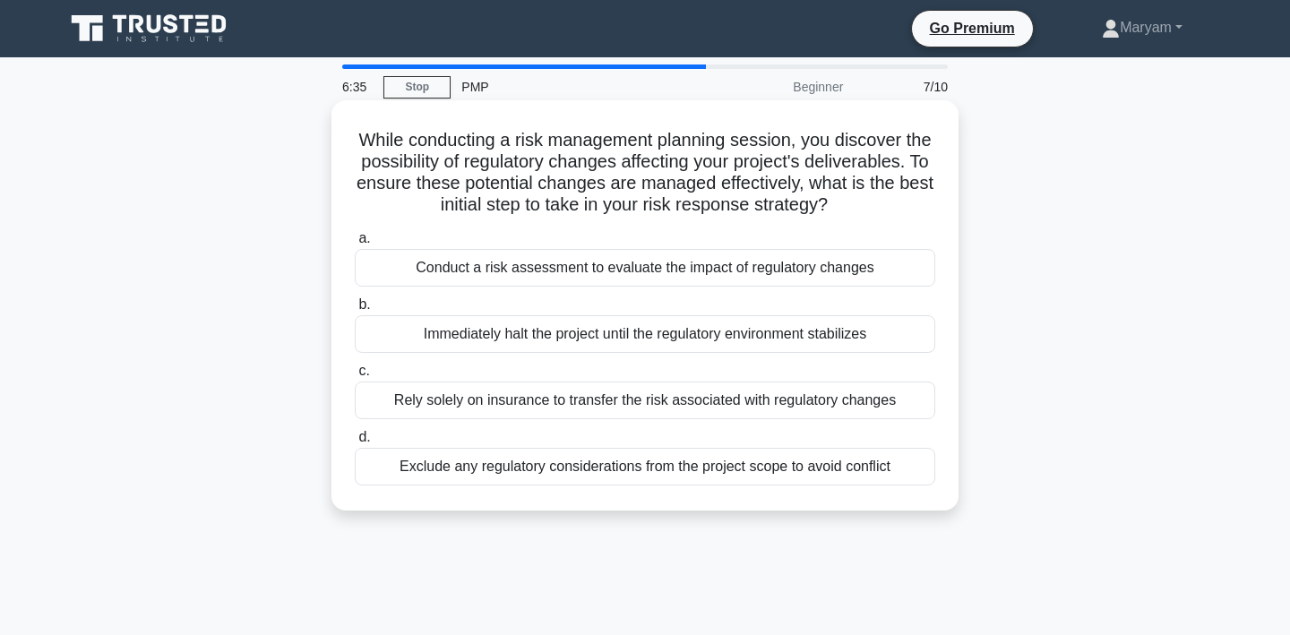
click at [877, 270] on div "Conduct a risk assessment to evaluate the impact of regulatory changes" at bounding box center [645, 268] width 580 height 38
click at [355, 245] on input "a. Conduct a risk assessment to evaluate the impact of regulatory changes" at bounding box center [355, 239] width 0 height 12
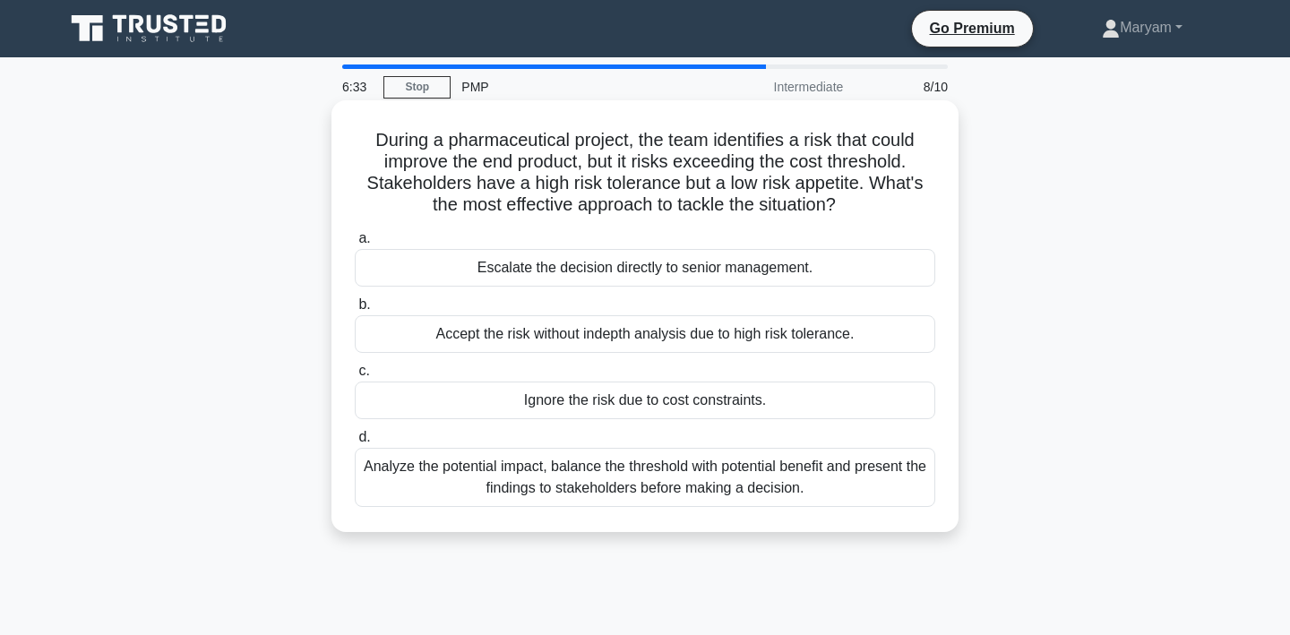
drag, startPoint x: 365, startPoint y: 124, endPoint x: 851, endPoint y: 529, distance: 632.2
click at [851, 529] on div "During a pharmaceutical project, the team identifies a risk that could improve …" at bounding box center [644, 316] width 627 height 432
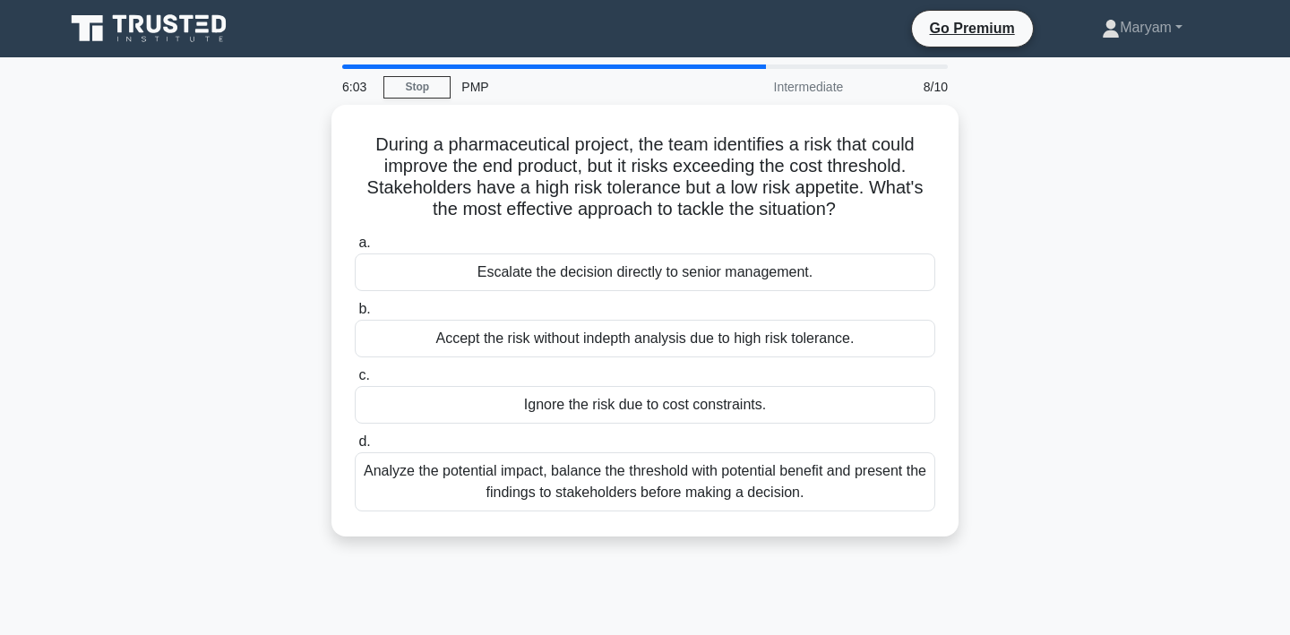
click at [998, 553] on div "During a pharmaceutical project, the team identifies a risk that could improve …" at bounding box center [645, 331] width 1182 height 453
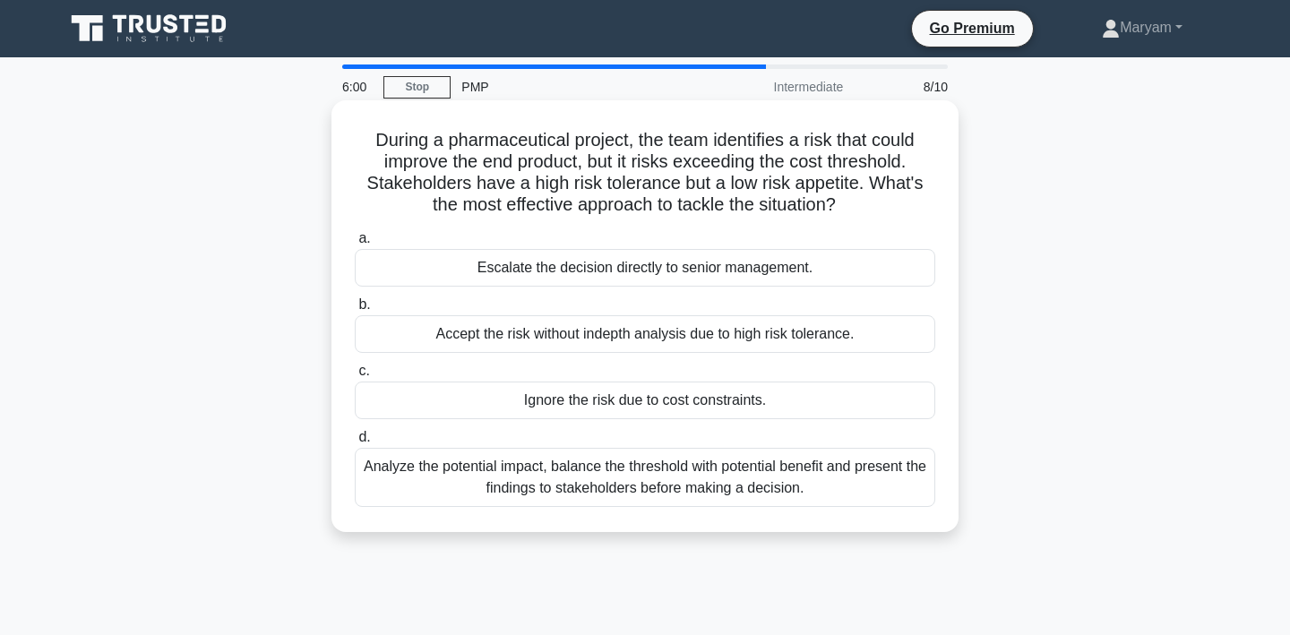
click at [857, 480] on div "Analyze the potential impact, balance the threshold with potential benefit and …" at bounding box center [645, 477] width 580 height 59
click at [355, 443] on input "d. Analyze the potential impact, balance the threshold with potential benefit a…" at bounding box center [355, 438] width 0 height 12
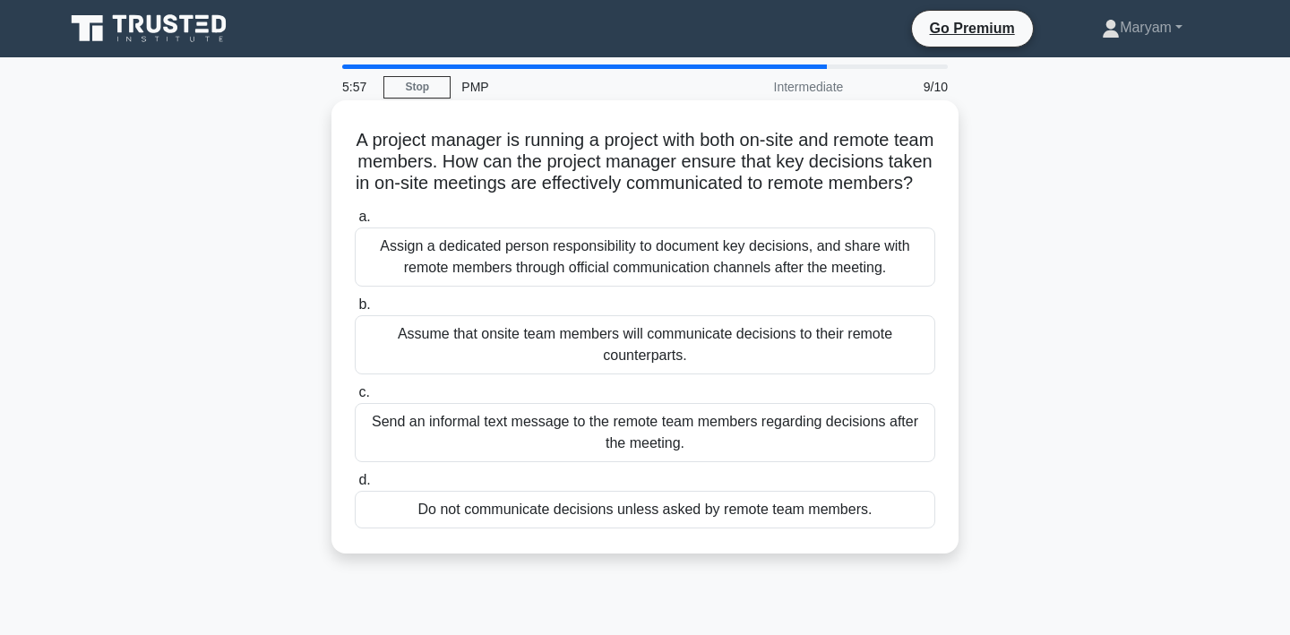
drag, startPoint x: 371, startPoint y: 145, endPoint x: 864, endPoint y: 568, distance: 649.2
click at [864, 546] on div "A project manager is running a project with both on-site and remote team member…" at bounding box center [645, 326] width 613 height 439
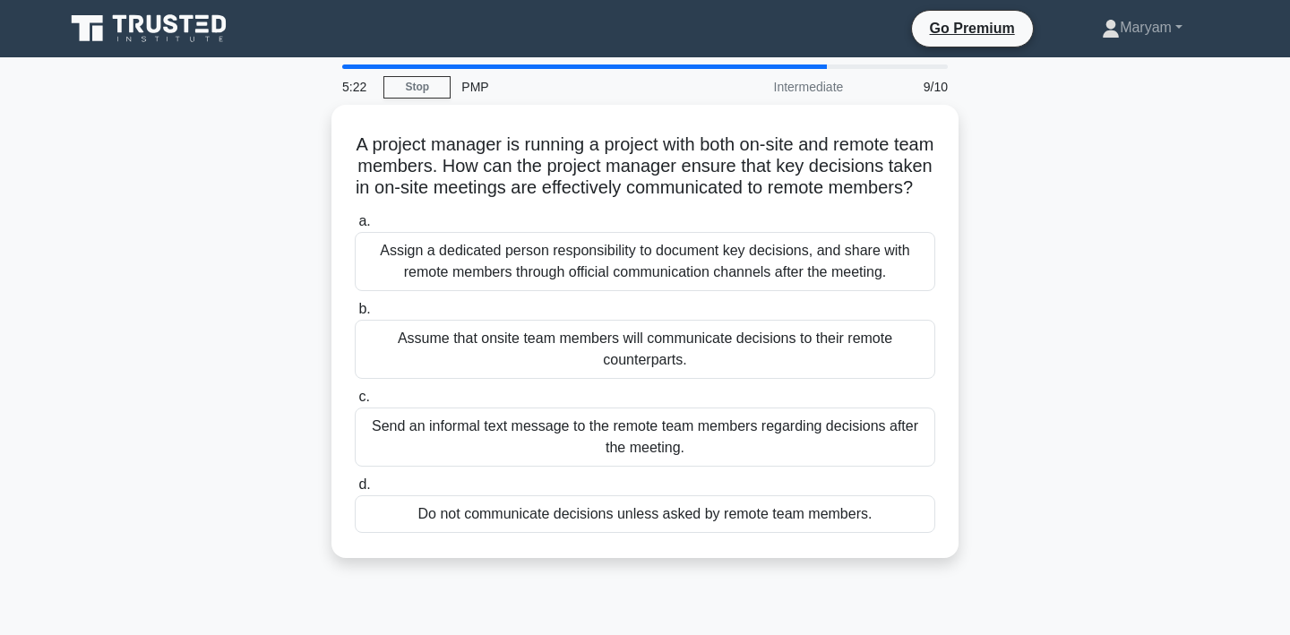
click at [1153, 342] on div "A project manager is running a project with both on-site and remote team member…" at bounding box center [645, 342] width 1182 height 475
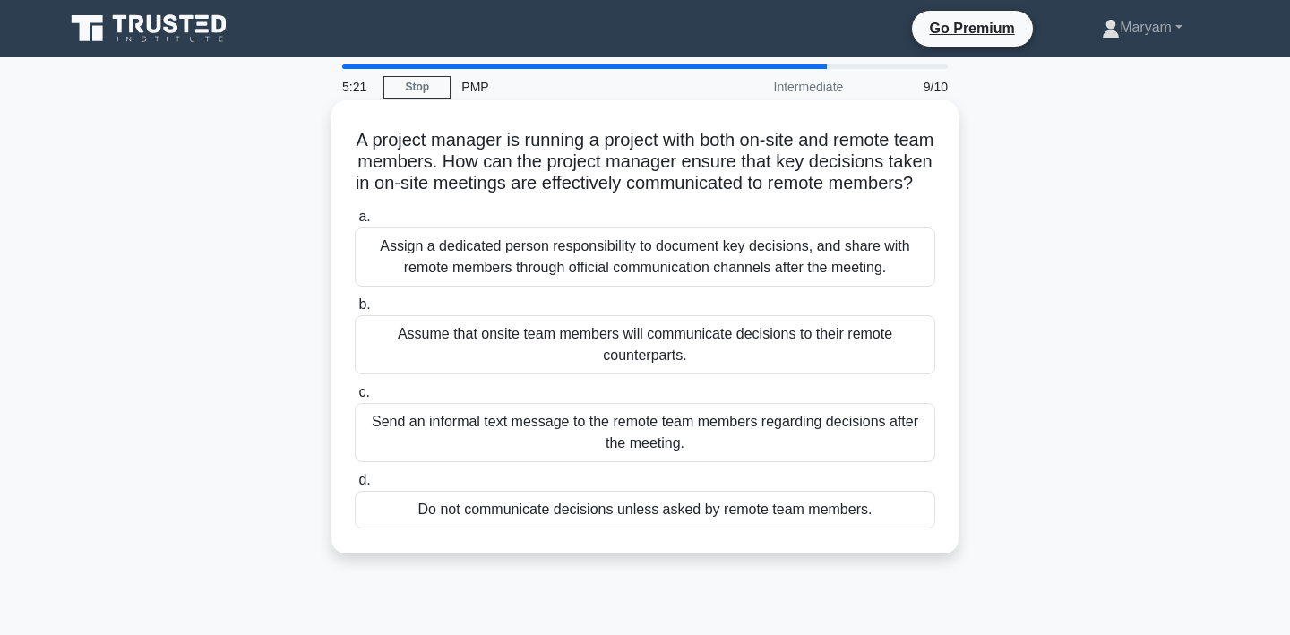
click at [857, 287] on div "Assign a dedicated person responsibility to document key decisions, and share w…" at bounding box center [645, 257] width 580 height 59
click at [355, 223] on input "a. Assign a dedicated person responsibility to document key decisions, and shar…" at bounding box center [355, 217] width 0 height 12
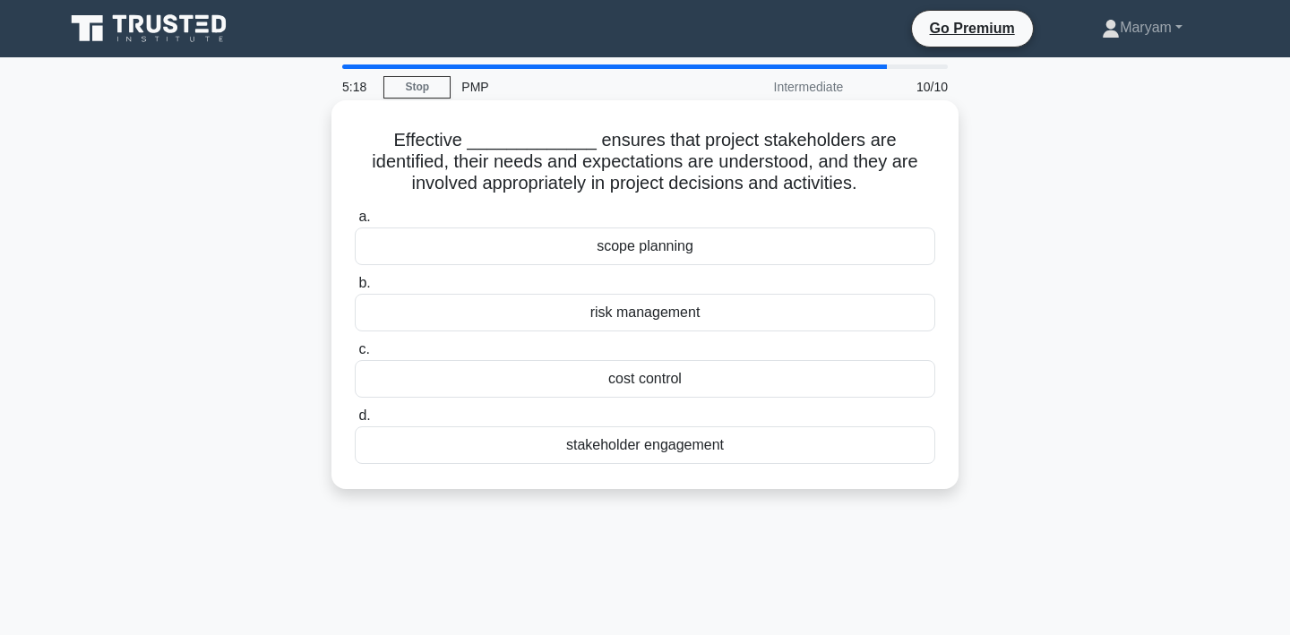
drag, startPoint x: 348, startPoint y: 140, endPoint x: 737, endPoint y: 482, distance: 518.6
click at [737, 482] on div "Effective _____________ ensures that project stakeholders are identified, their…" at bounding box center [645, 294] width 613 height 374
click at [897, 447] on div "stakeholder engagement" at bounding box center [645, 445] width 580 height 38
click at [355, 422] on input "d. stakeholder engagement" at bounding box center [355, 416] width 0 height 12
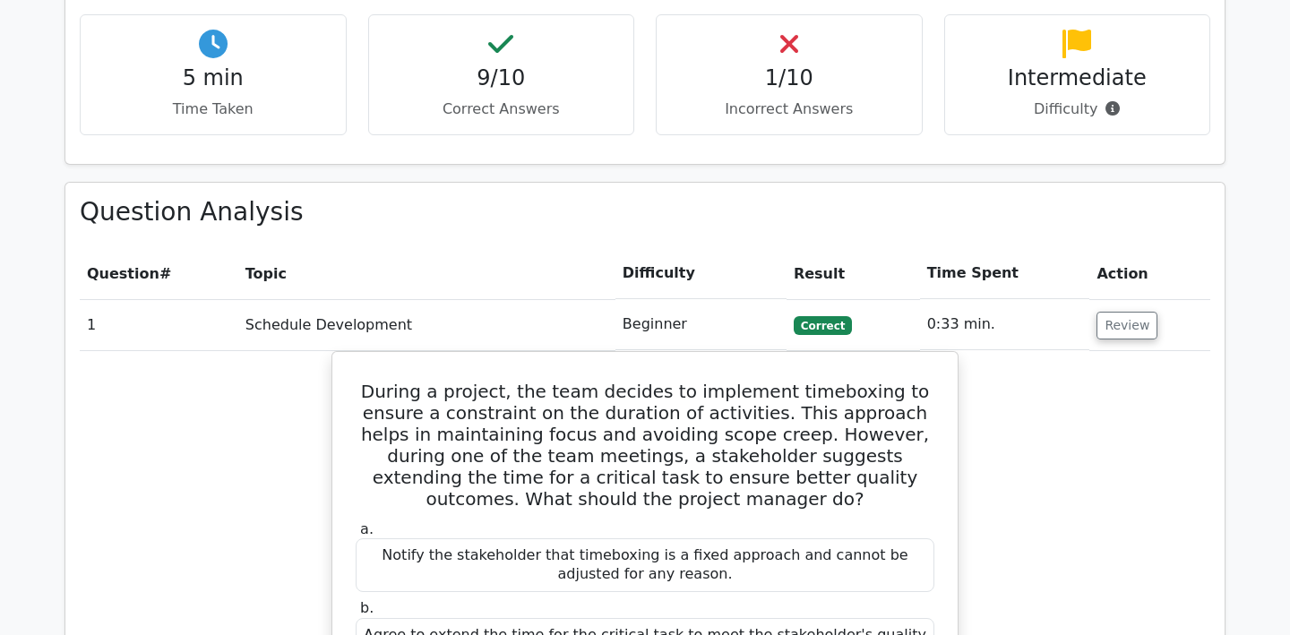
scroll to position [1334, 0]
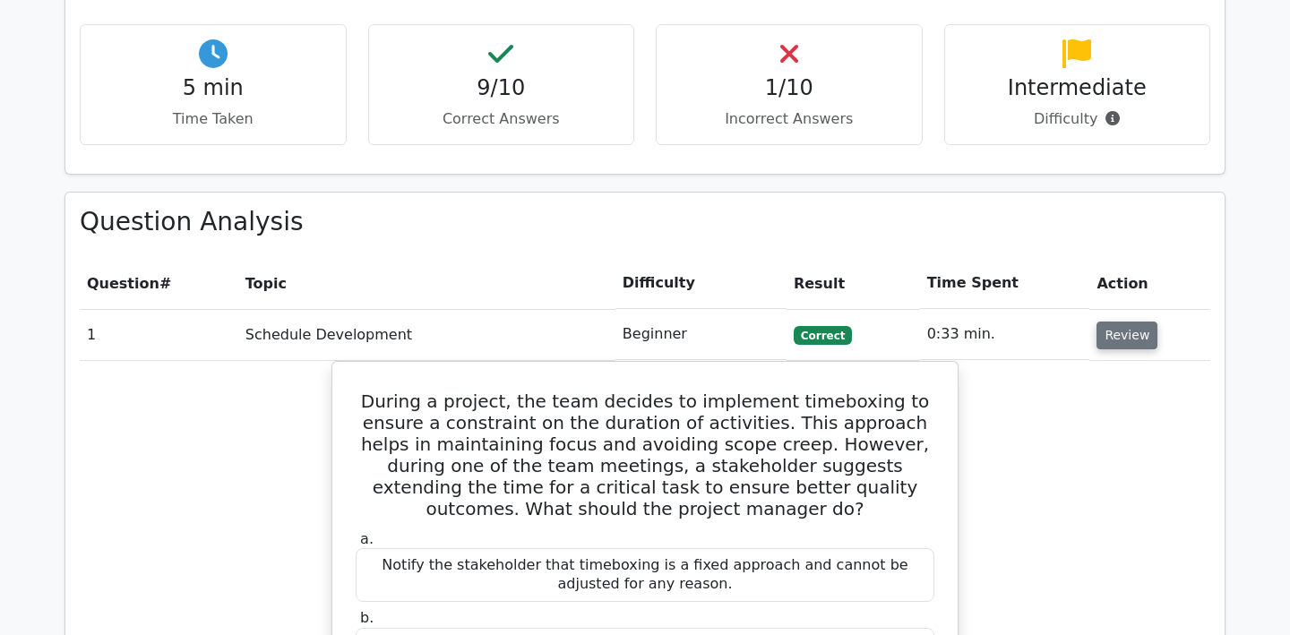
click at [1096, 322] on button "Review" at bounding box center [1126, 336] width 61 height 28
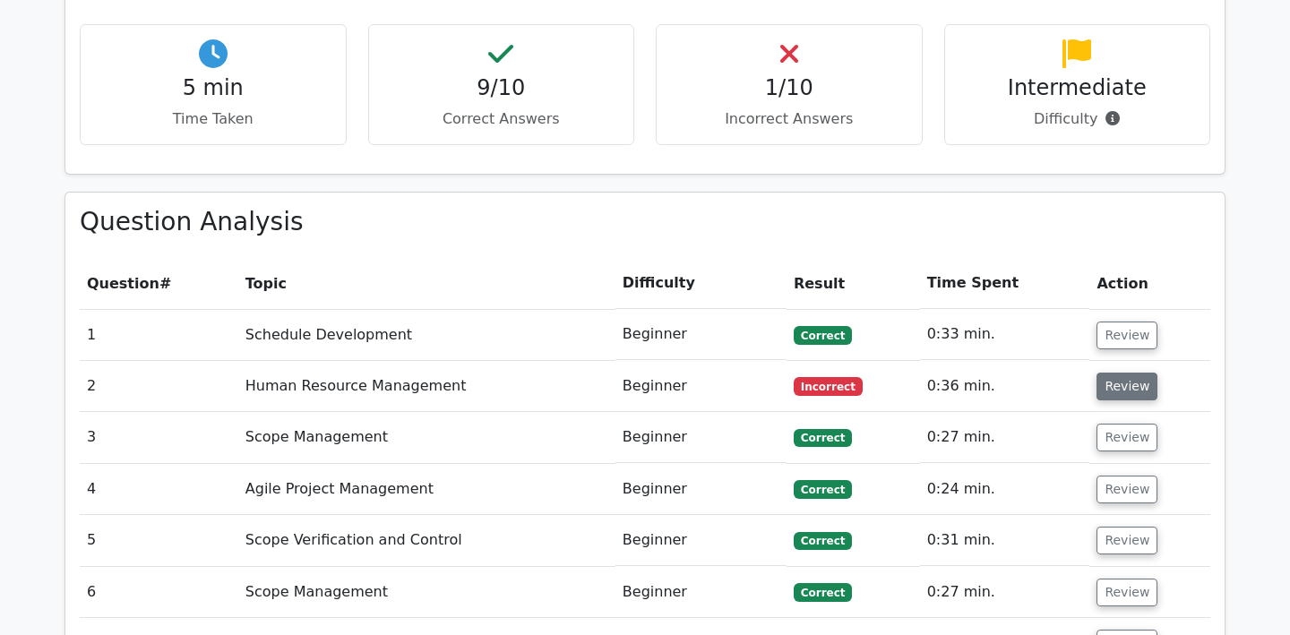
click at [1117, 373] on button "Review" at bounding box center [1126, 387] width 61 height 28
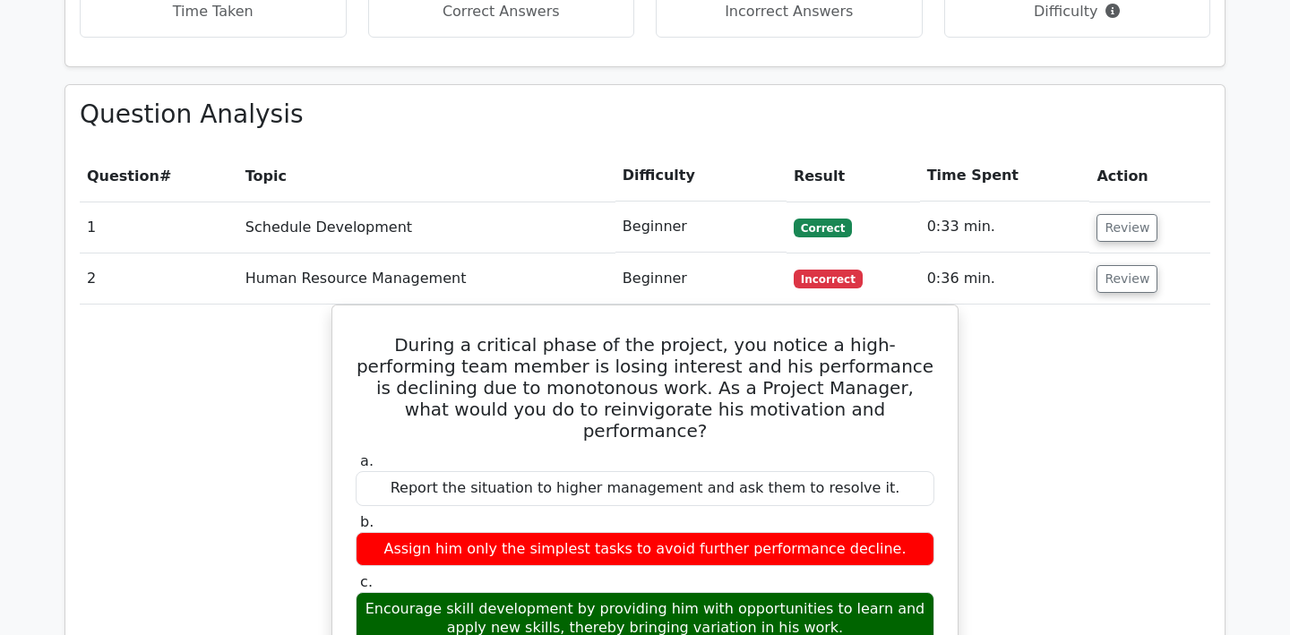
scroll to position [1432, 0]
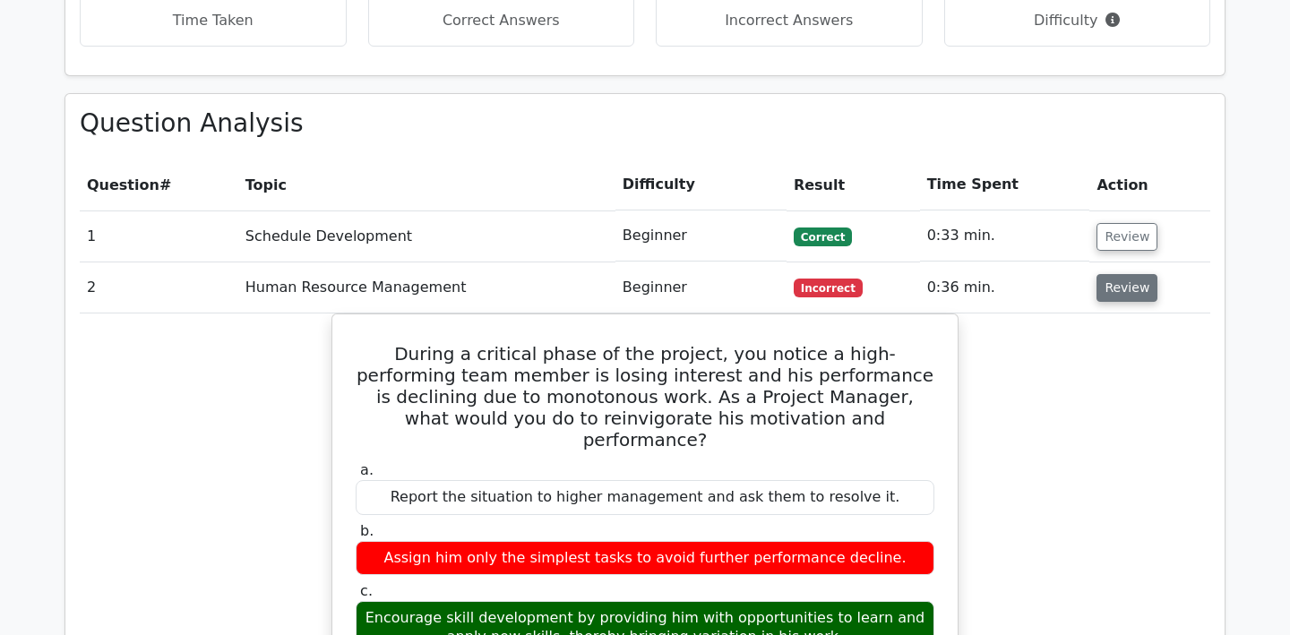
click at [1099, 274] on button "Review" at bounding box center [1126, 288] width 61 height 28
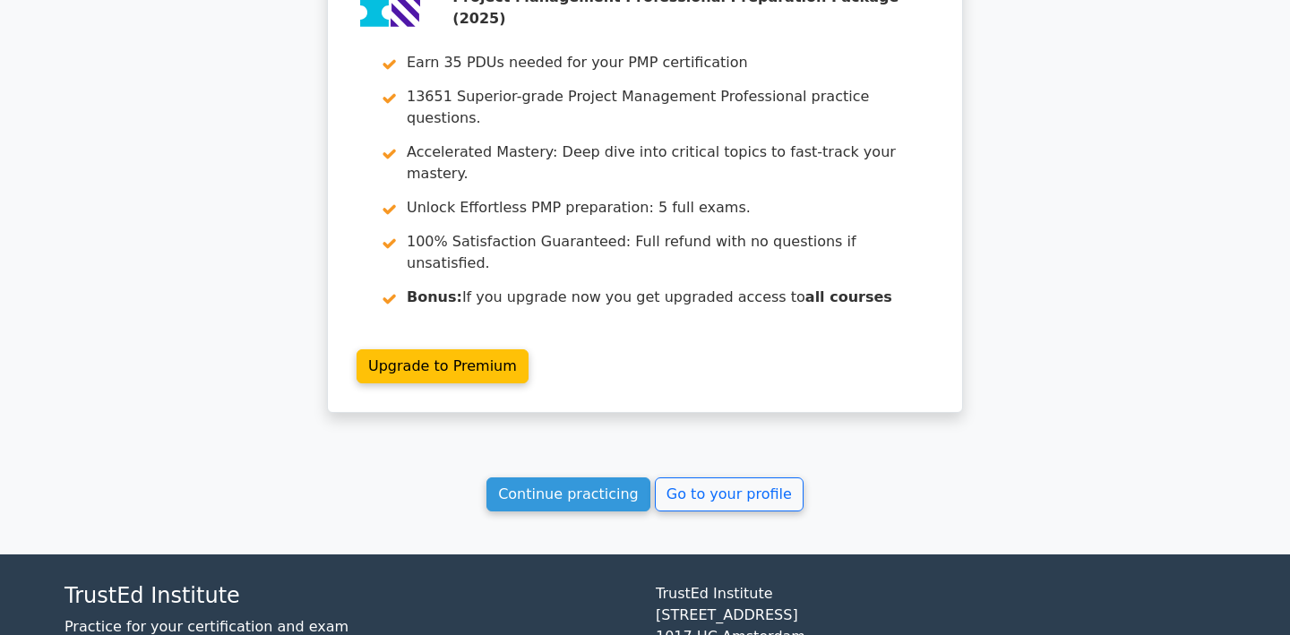
scroll to position [2314, 0]
click at [622, 478] on link "Continue practicing" at bounding box center [568, 495] width 164 height 34
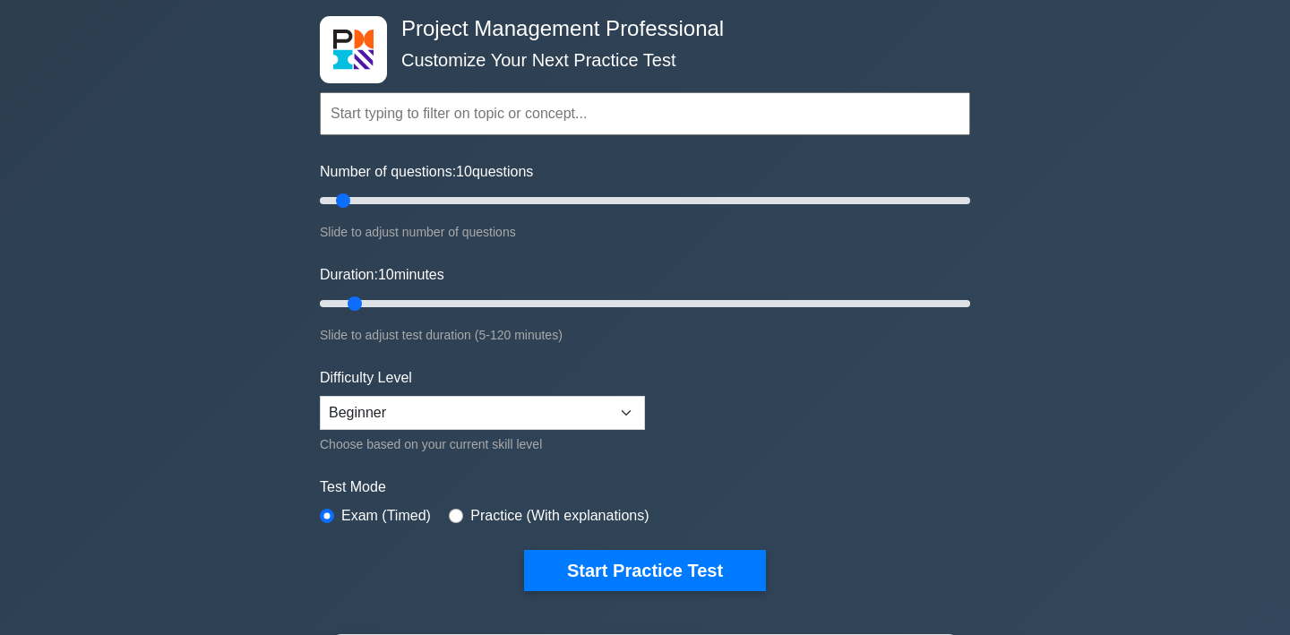
scroll to position [91, 0]
